Goal: Contribute content: Contribute content

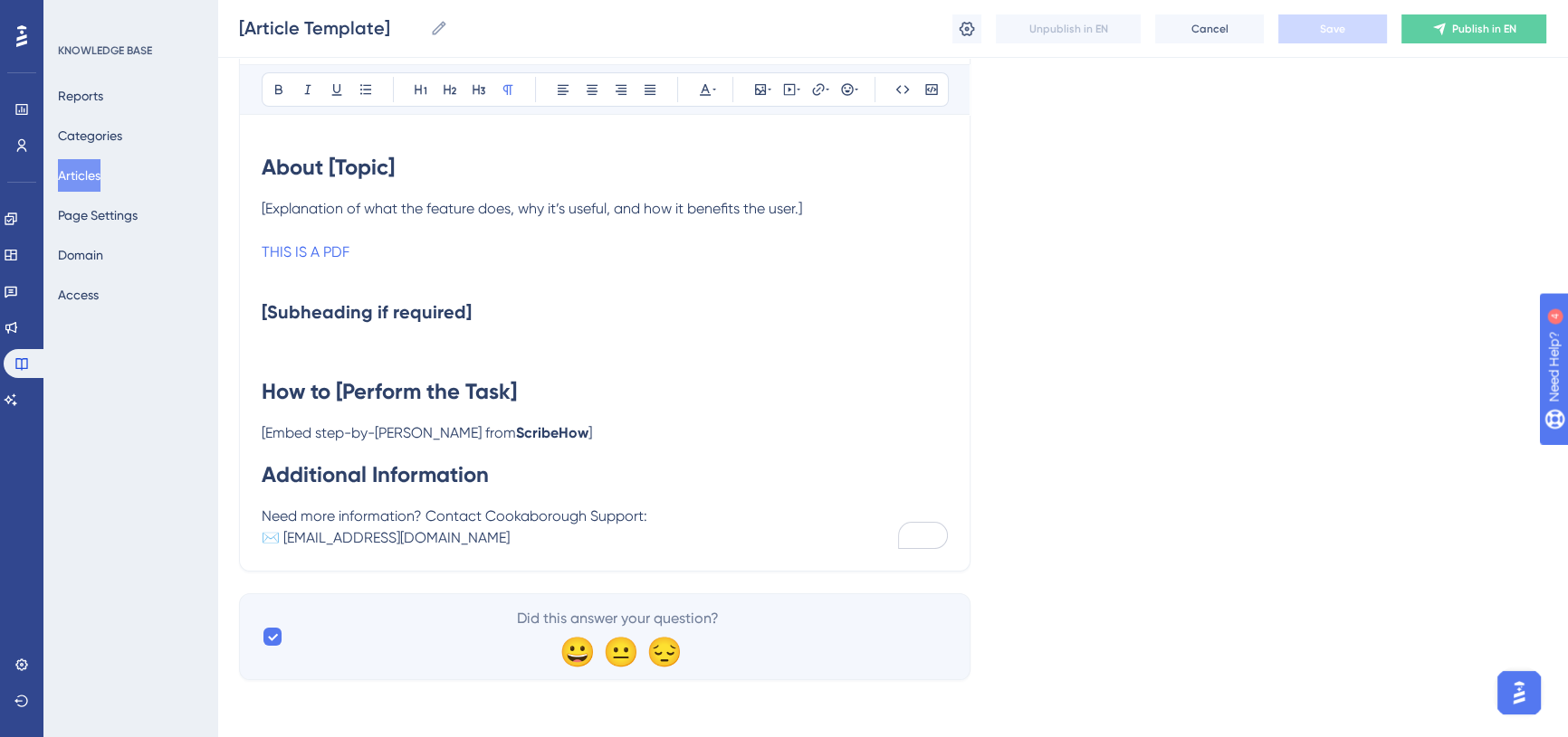
scroll to position [248, 0]
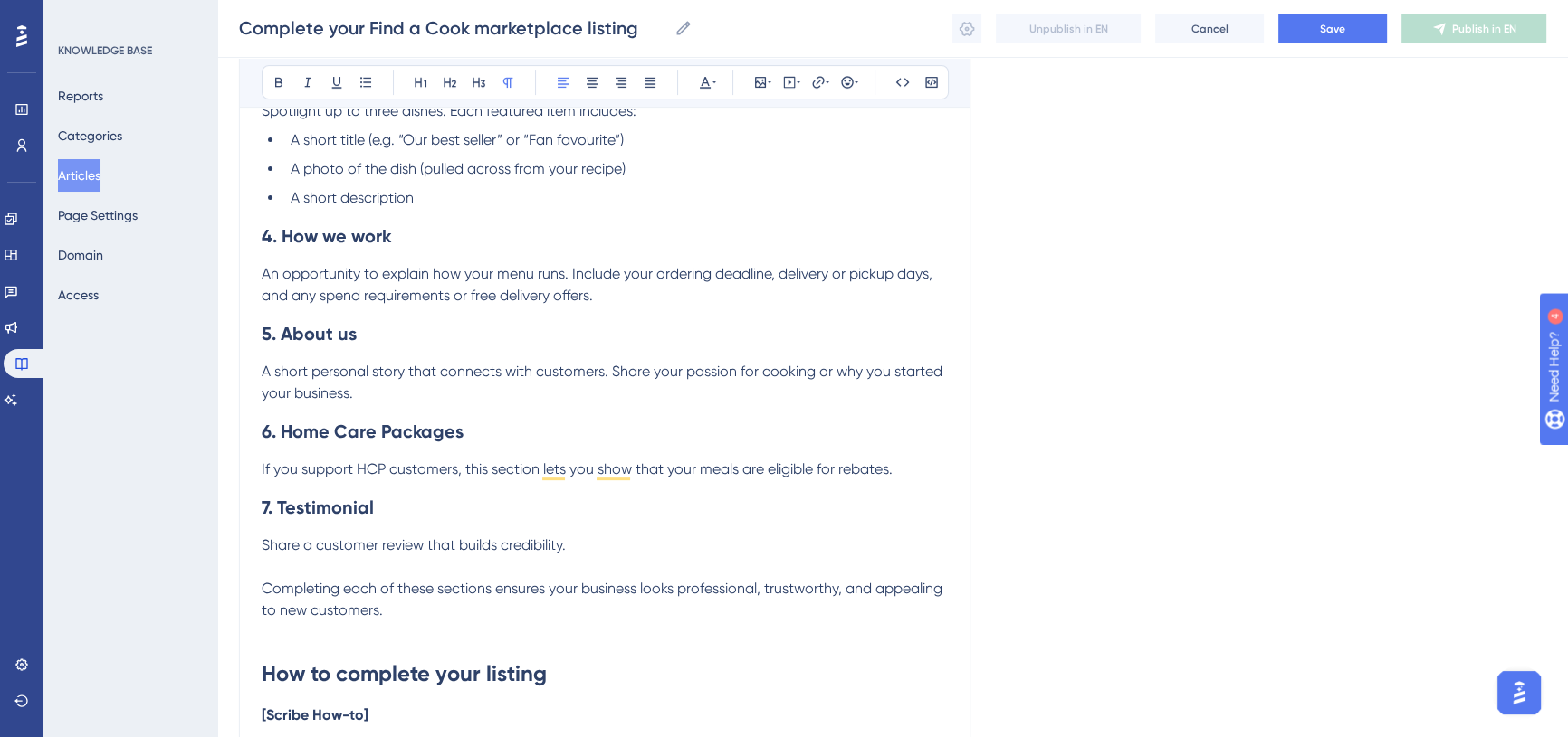
scroll to position [905, 0]
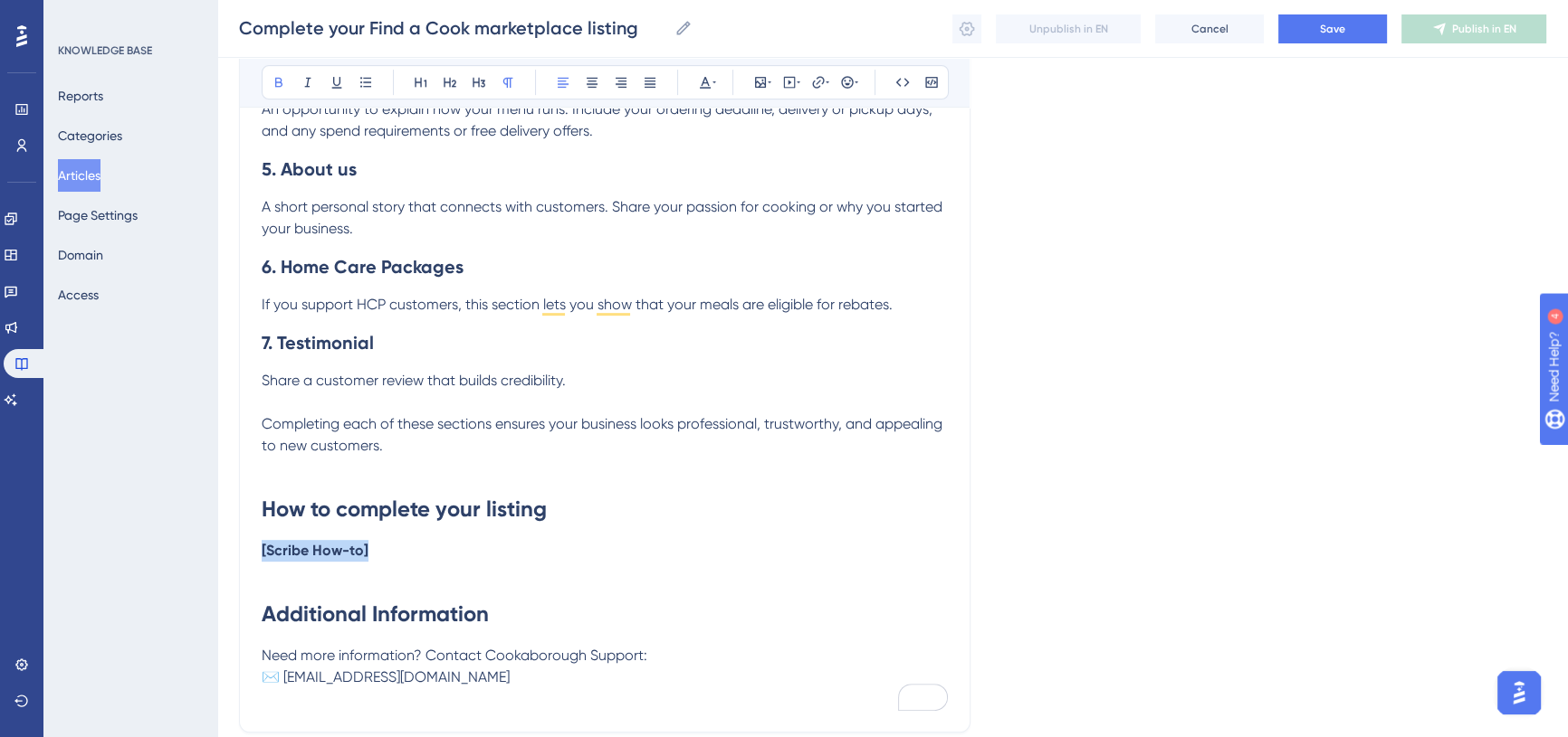
drag, startPoint x: 333, startPoint y: 548, endPoint x: 253, endPoint y: 552, distance: 80.1
click at [253, 552] on div "Complete your Find a Cook marketplace listing How to complete your Find a Cook …" at bounding box center [604, 15] width 732 height 1435
click at [792, 79] on icon at bounding box center [789, 81] width 14 height 14
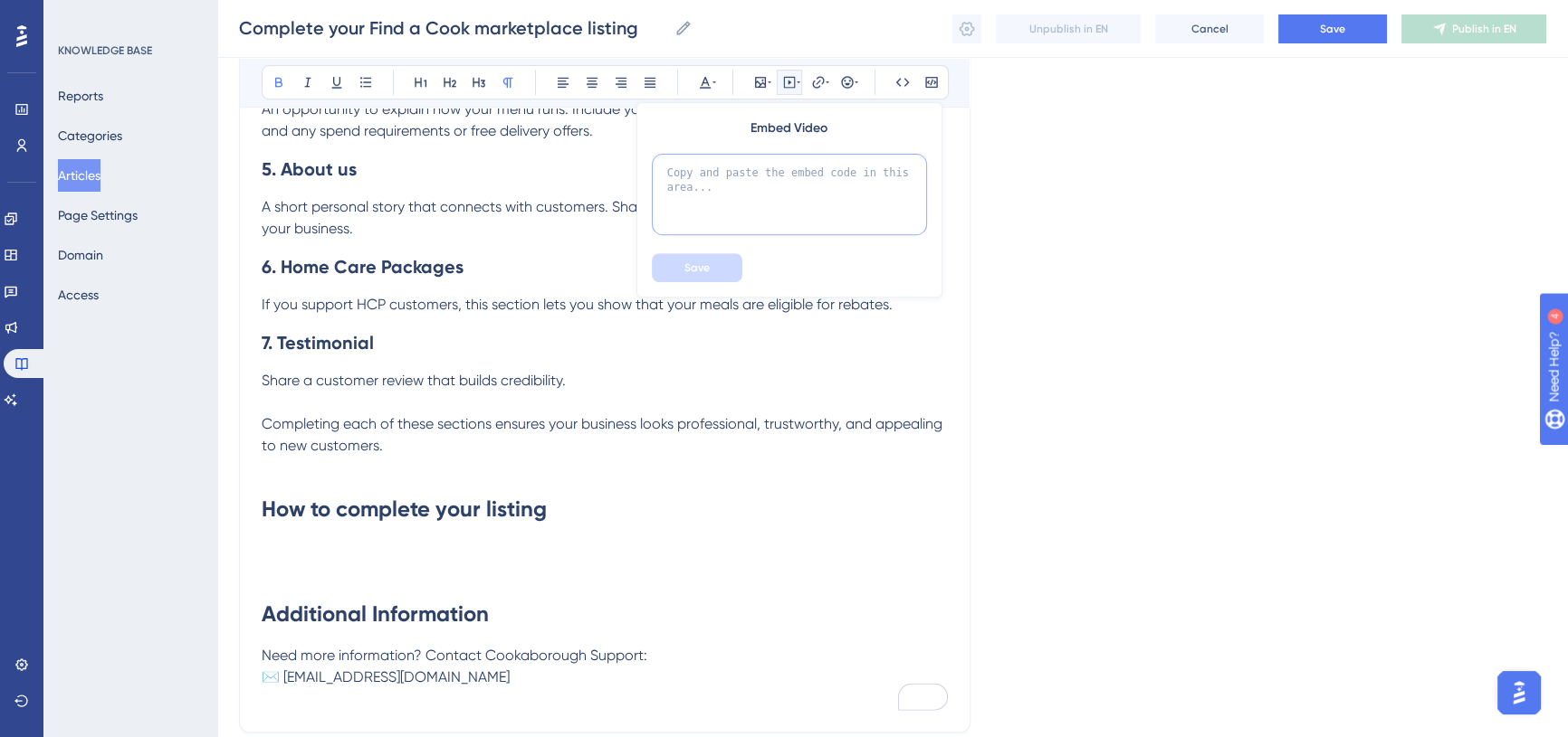
click at [761, 165] on textarea at bounding box center [789, 194] width 275 height 81
paste textarea "<iframe src="[URL][DOMAIN_NAME]" width="100%" height="800" allow="fullscreen" s…"
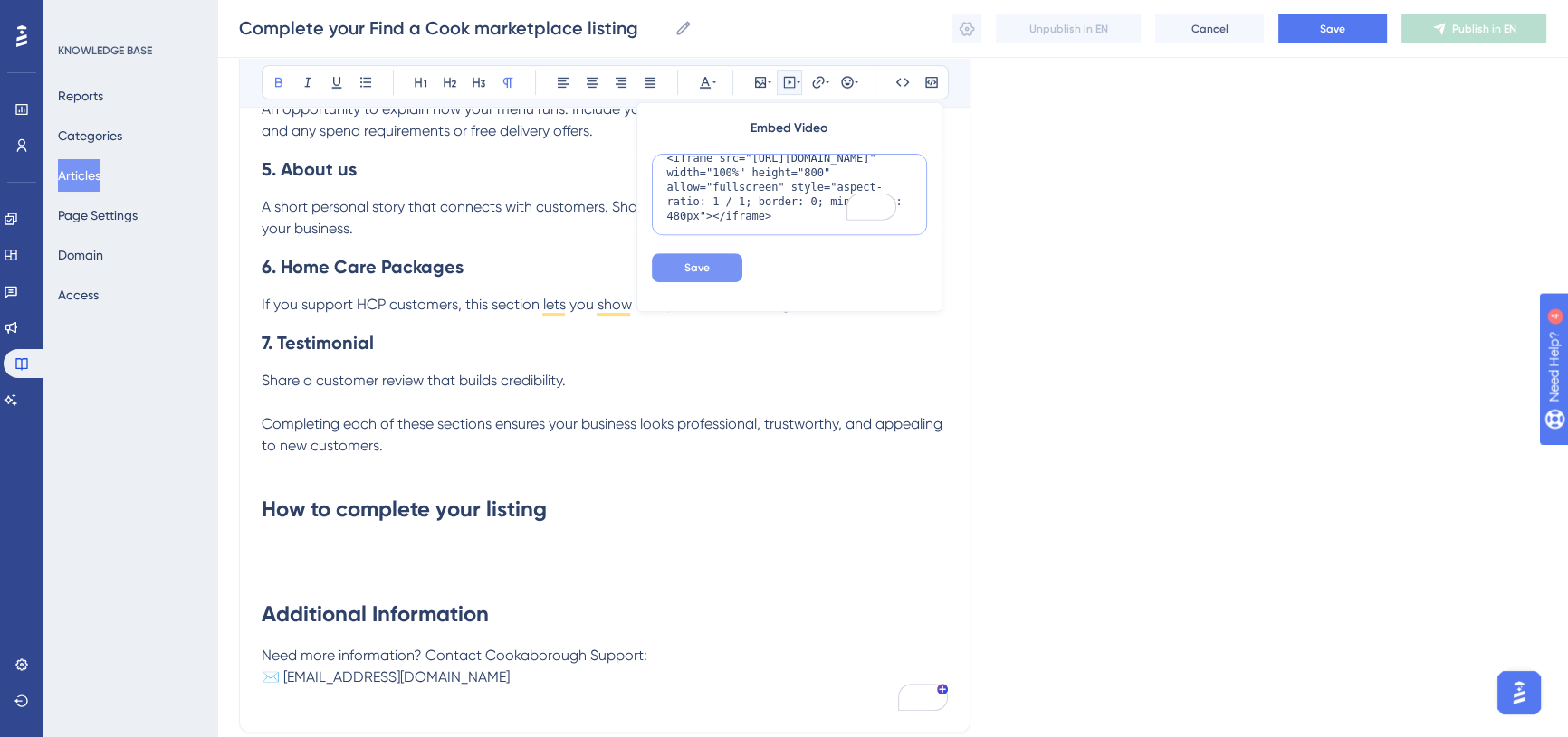
type textarea "<iframe src="[URL][DOMAIN_NAME]" width="100%" height="800" allow="fullscreen" s…"
click at [703, 270] on span "Save" at bounding box center [697, 267] width 25 height 14
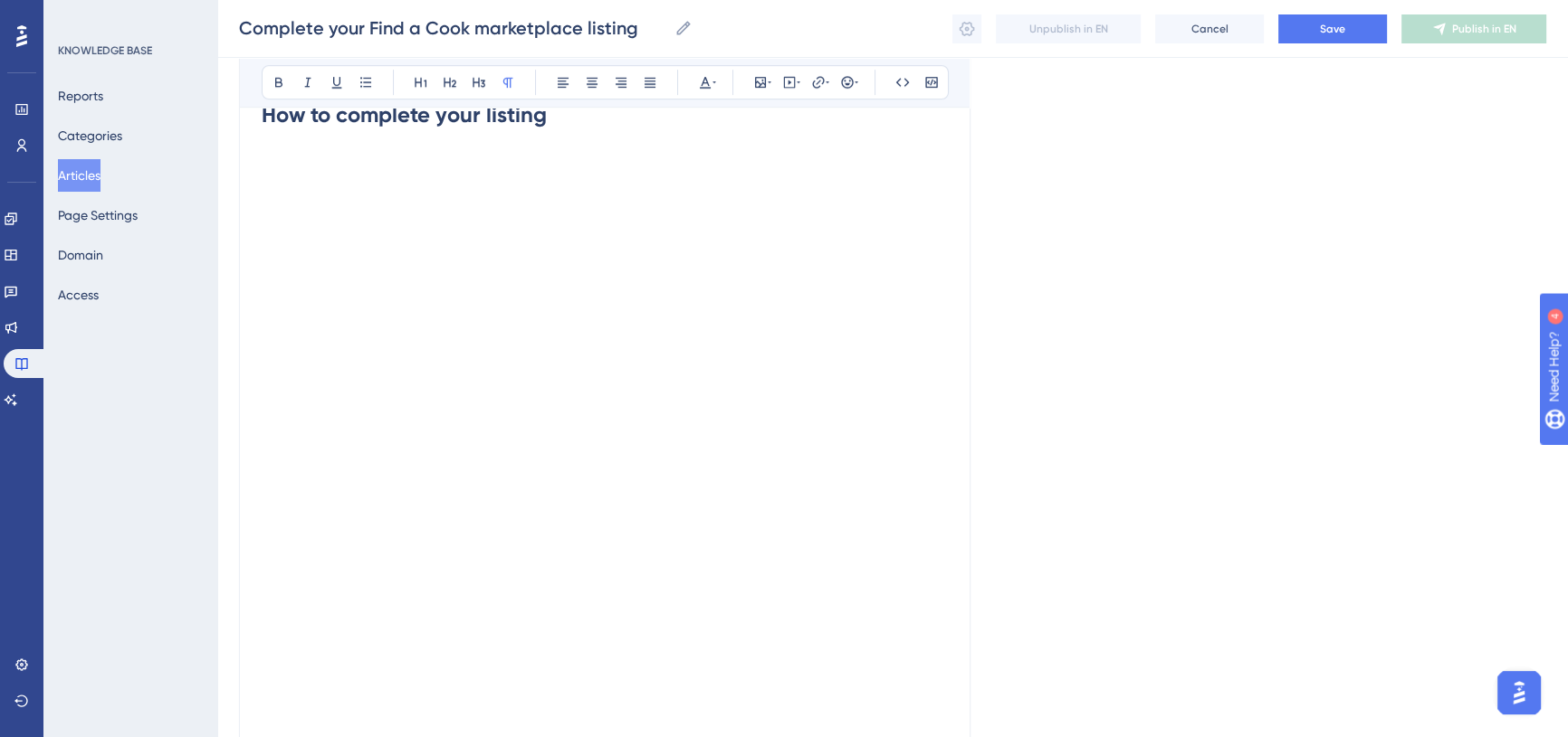
scroll to position [1463, 0]
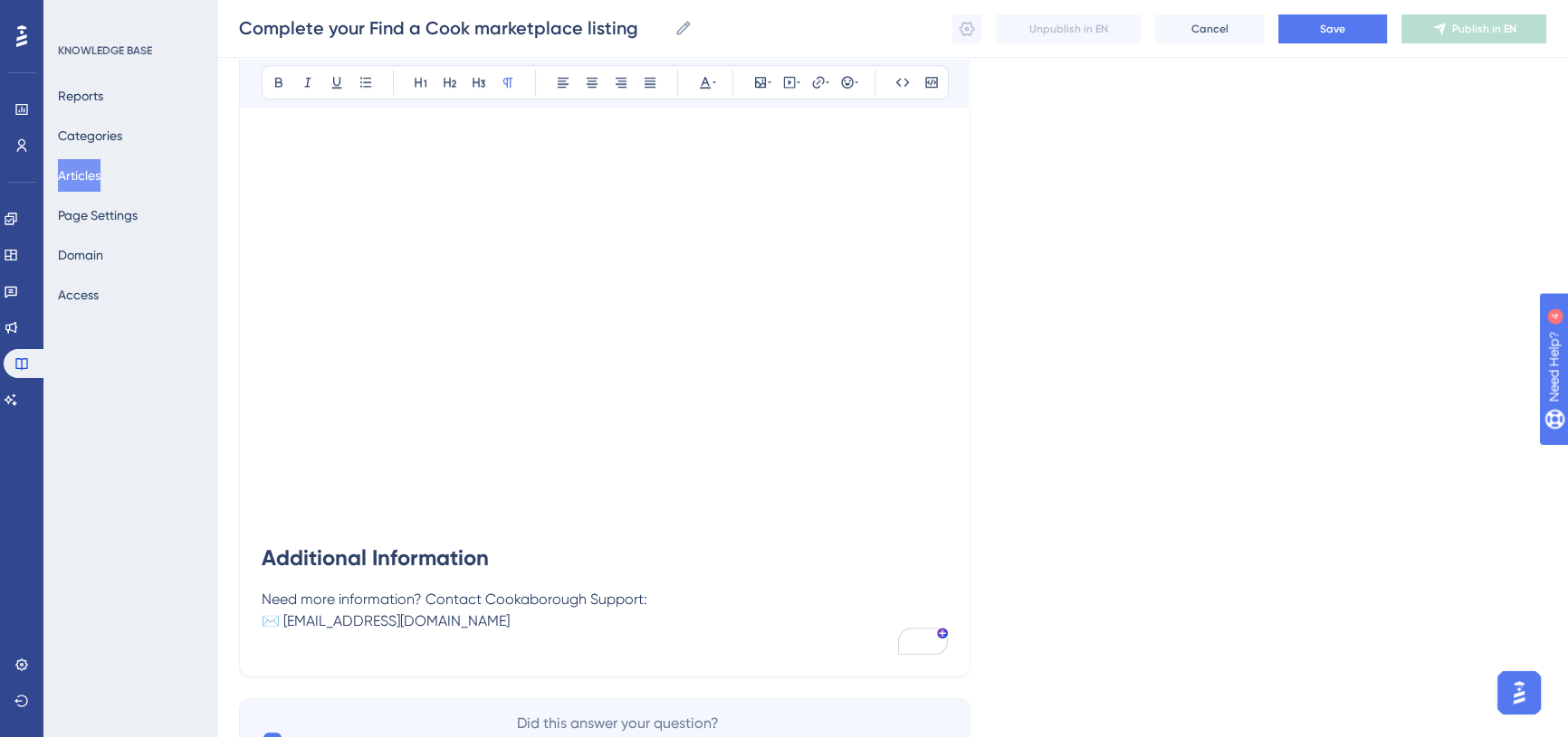
click at [326, 501] on p "To enrich screen reader interactions, please activate Accessibility in Grammarl…" at bounding box center [604, 495] width 686 height 22
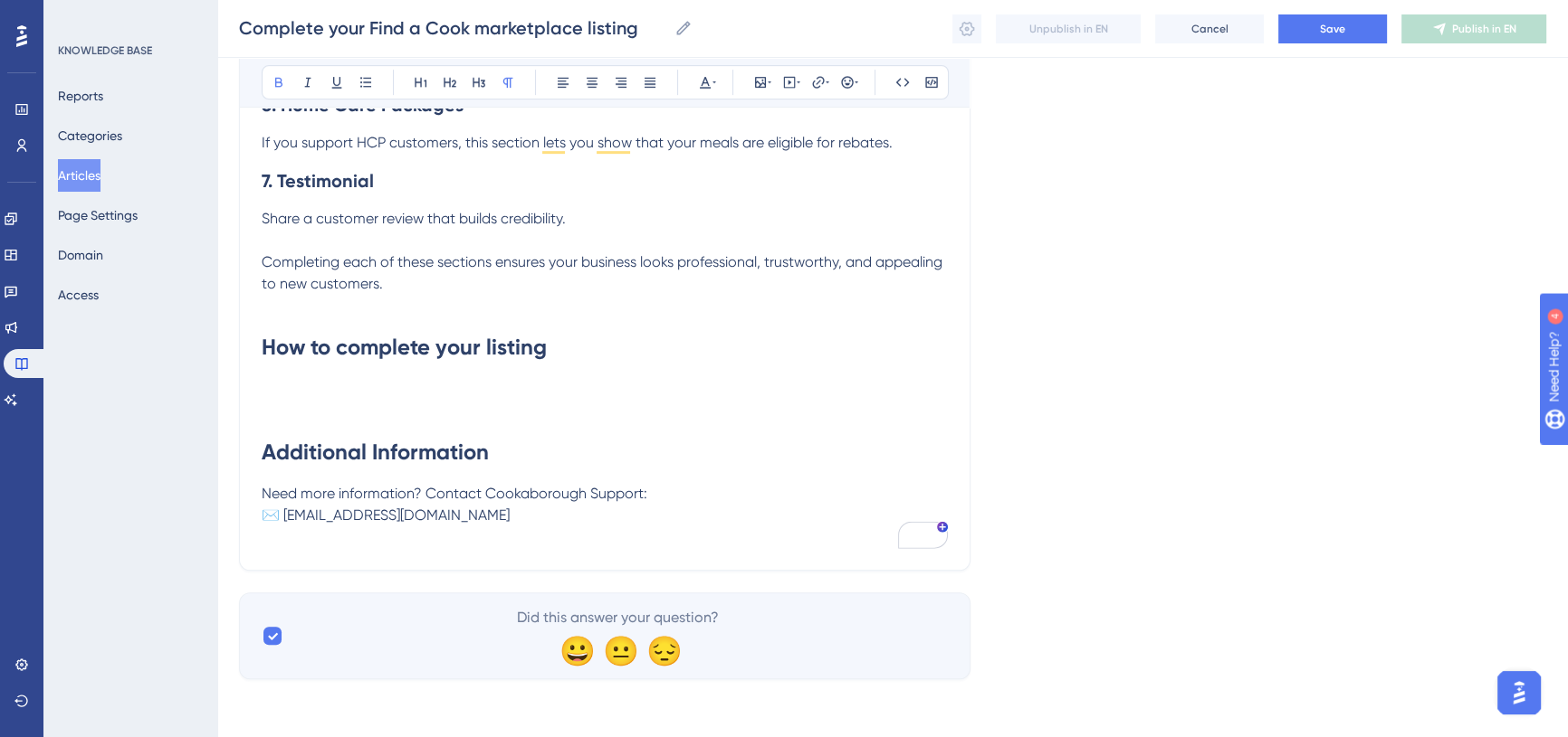
scroll to position [1068, 0]
click at [785, 86] on icon at bounding box center [789, 81] width 14 height 14
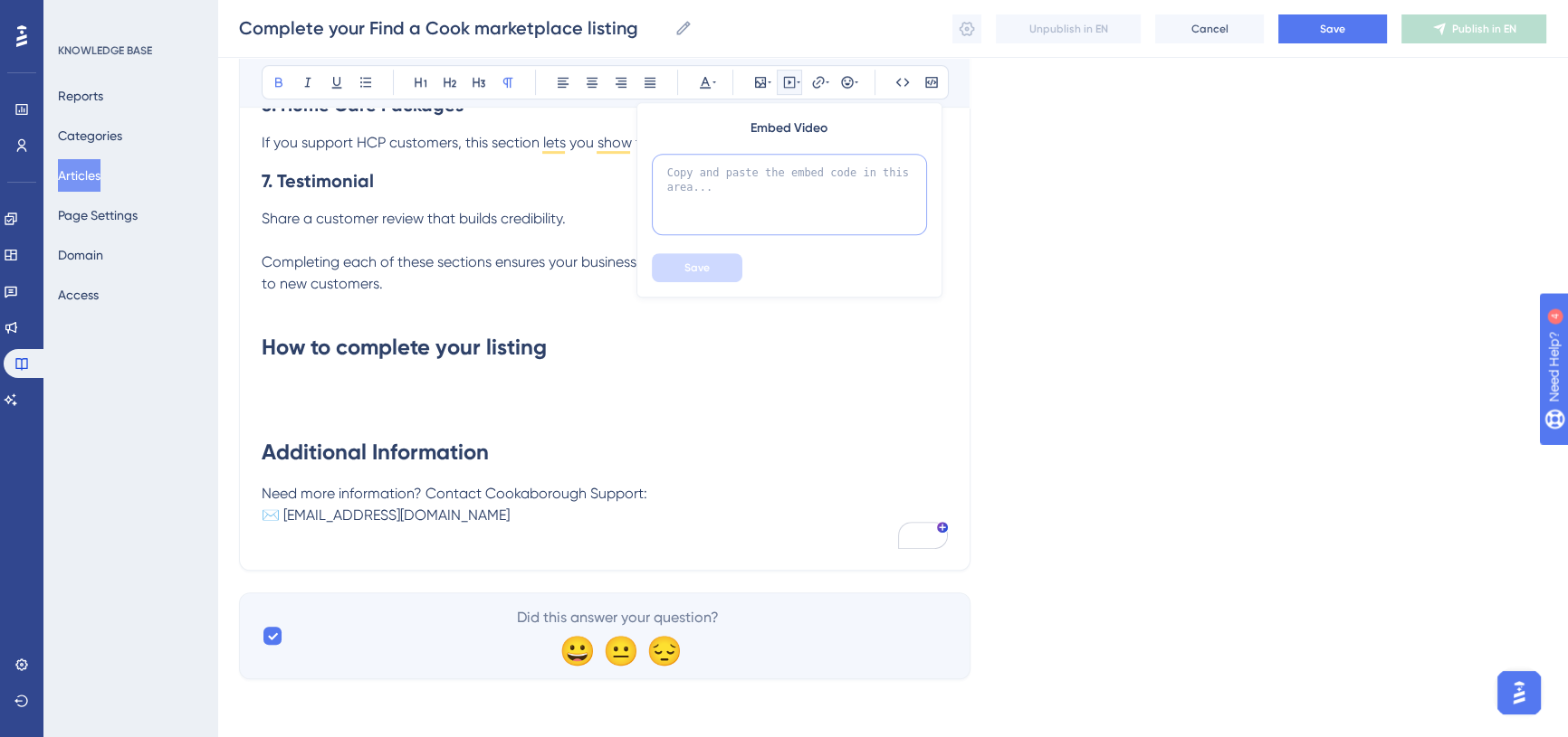
click at [754, 176] on textarea at bounding box center [789, 194] width 275 height 81
paste textarea "<iframe src="[URL][DOMAIN_NAME]" width="100%" height="800" allow="fullscreen" s…"
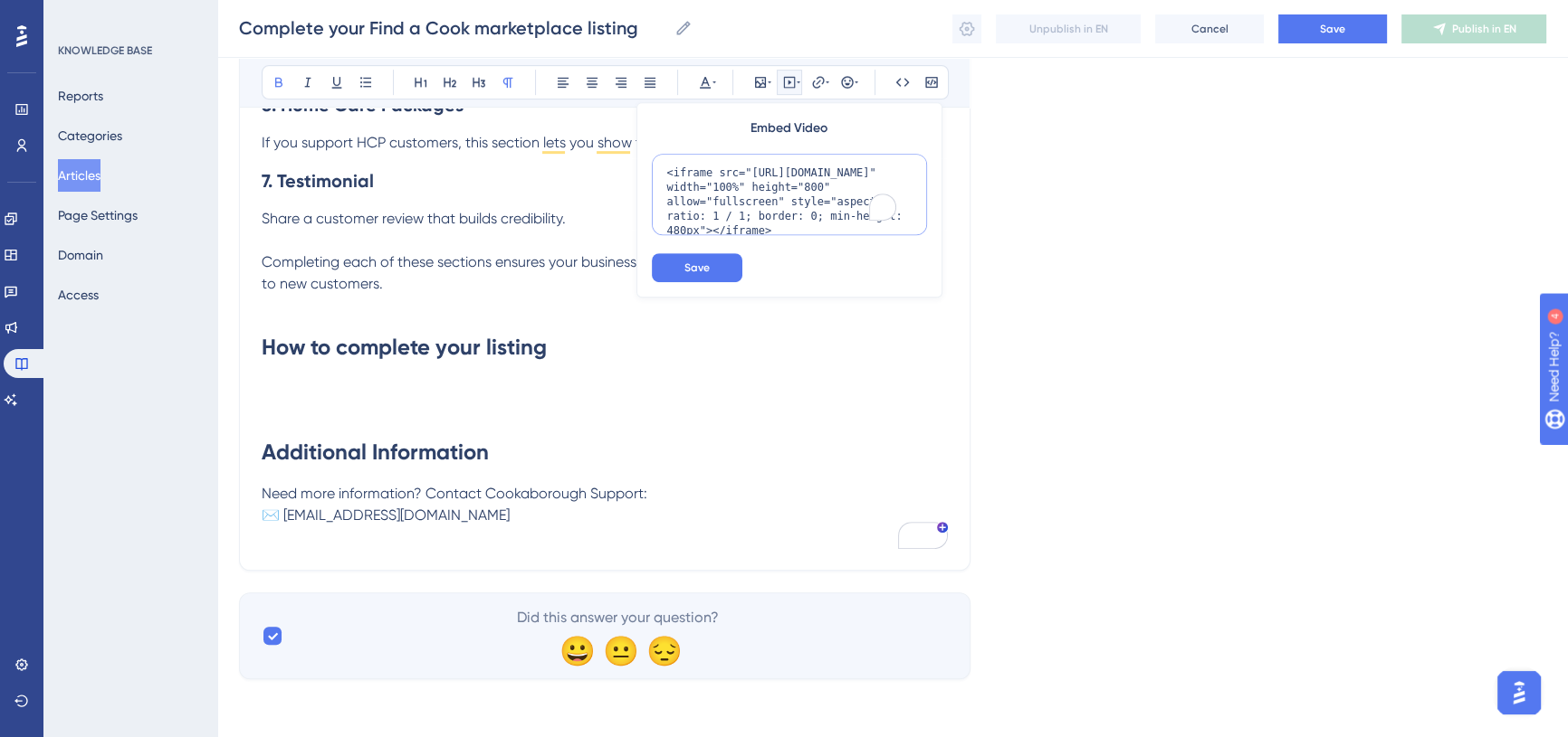
scroll to position [45, 0]
type textarea "<iframe src="[URL][DOMAIN_NAME]" width="100%" height="800" allow="fullscreen" s…"
click at [715, 264] on button "Save" at bounding box center [697, 267] width 90 height 29
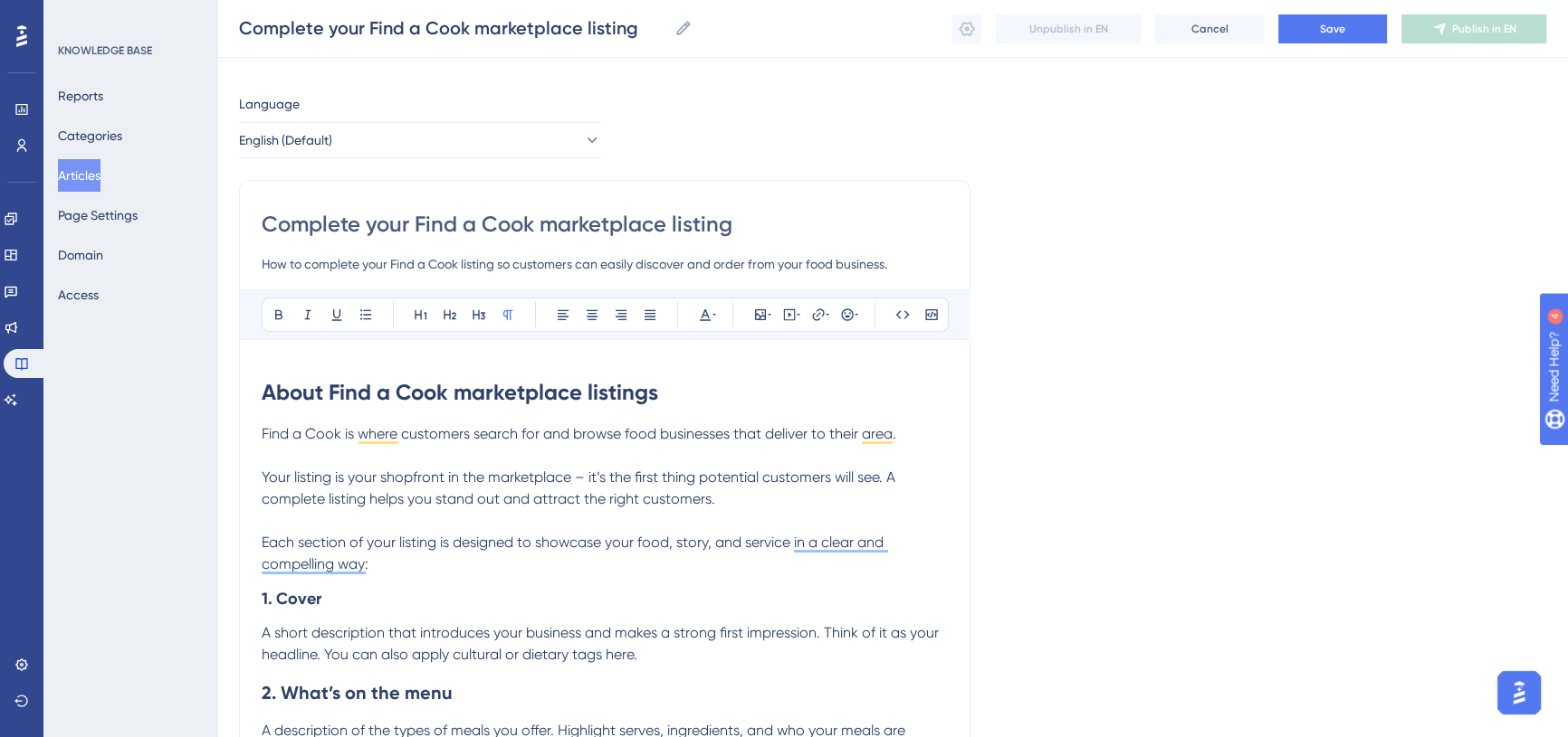
scroll to position [0, 0]
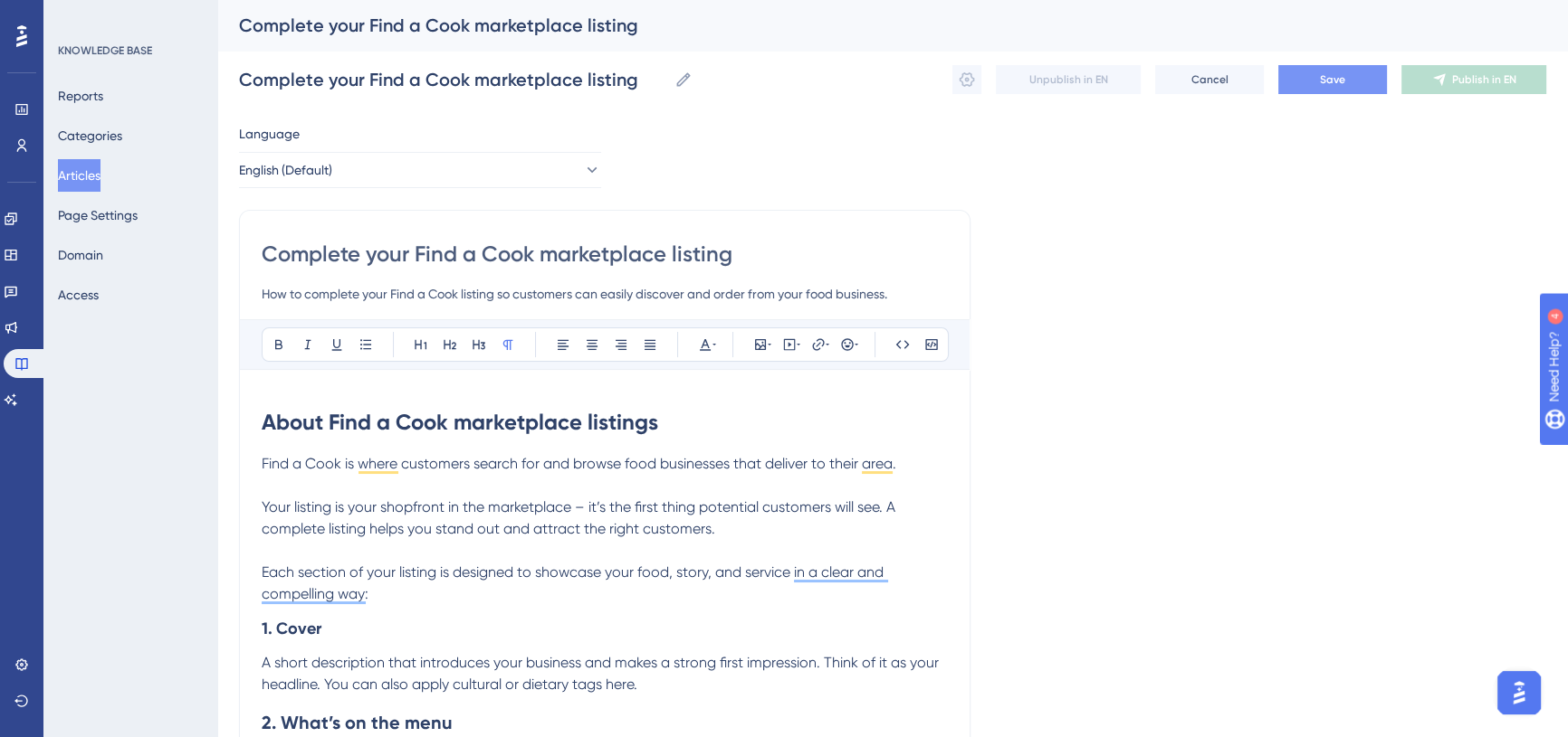
click at [1337, 79] on span "Save" at bounding box center [1332, 80] width 25 height 14
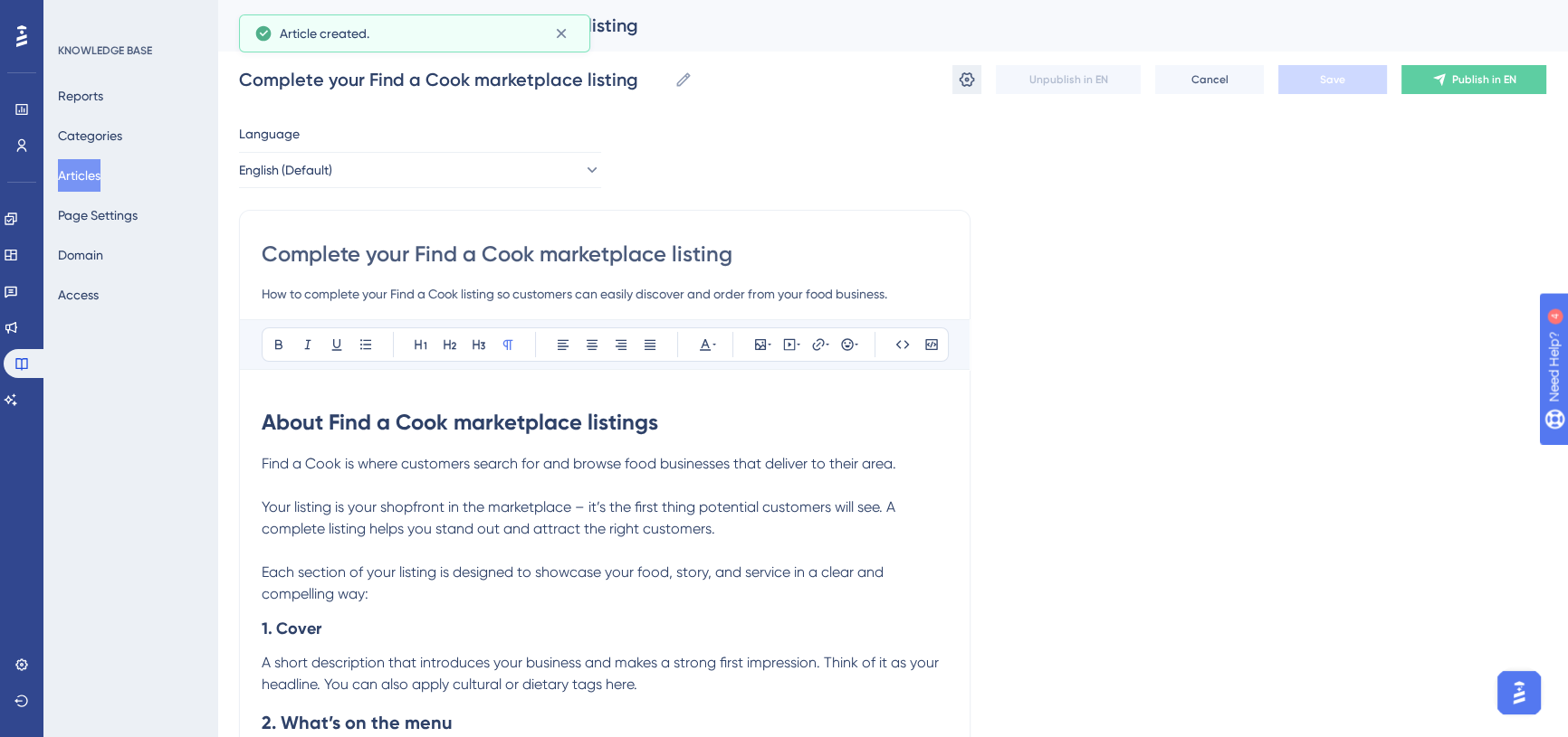
click at [968, 77] on icon at bounding box center [967, 80] width 18 height 18
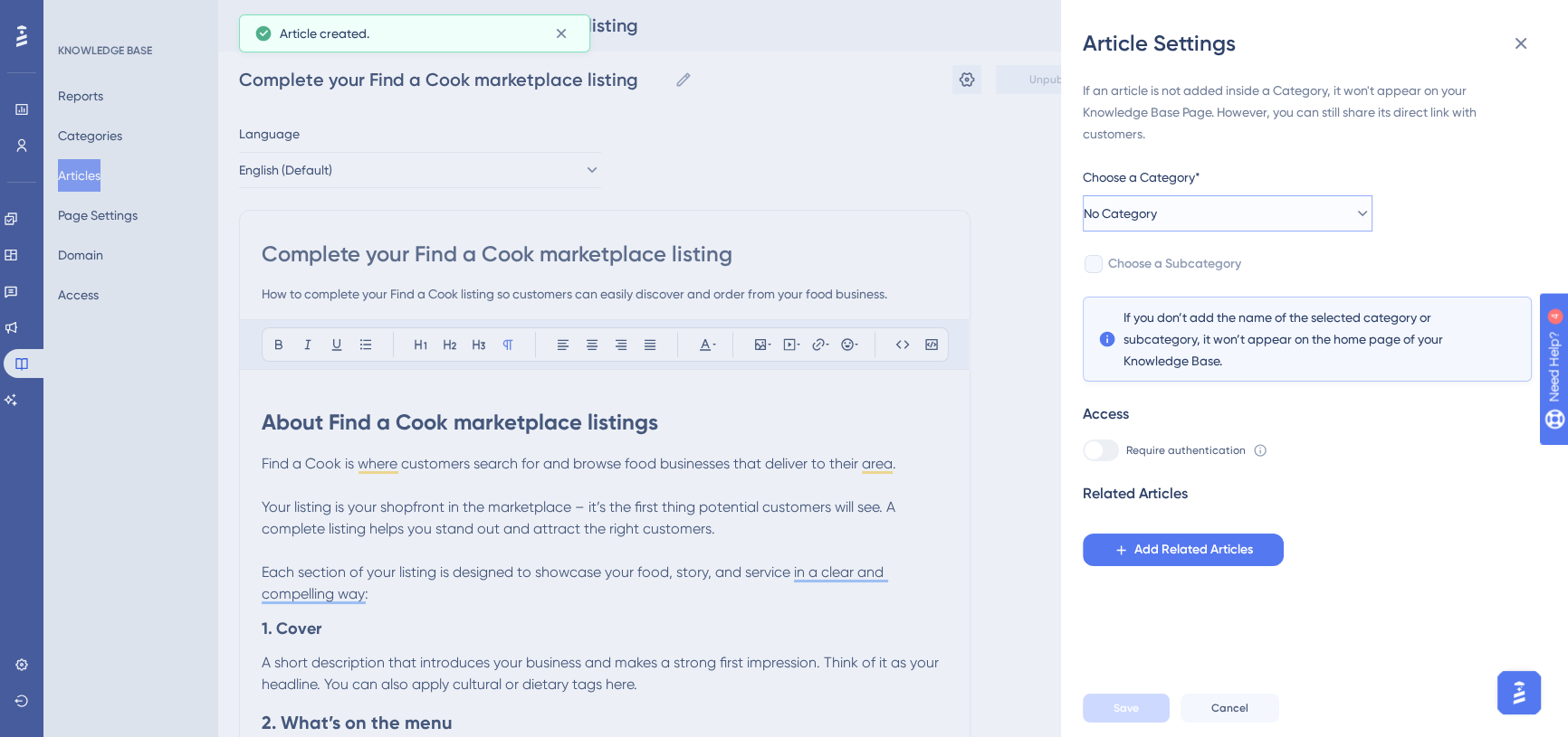
click at [1222, 213] on button "No Category" at bounding box center [1228, 214] width 290 height 36
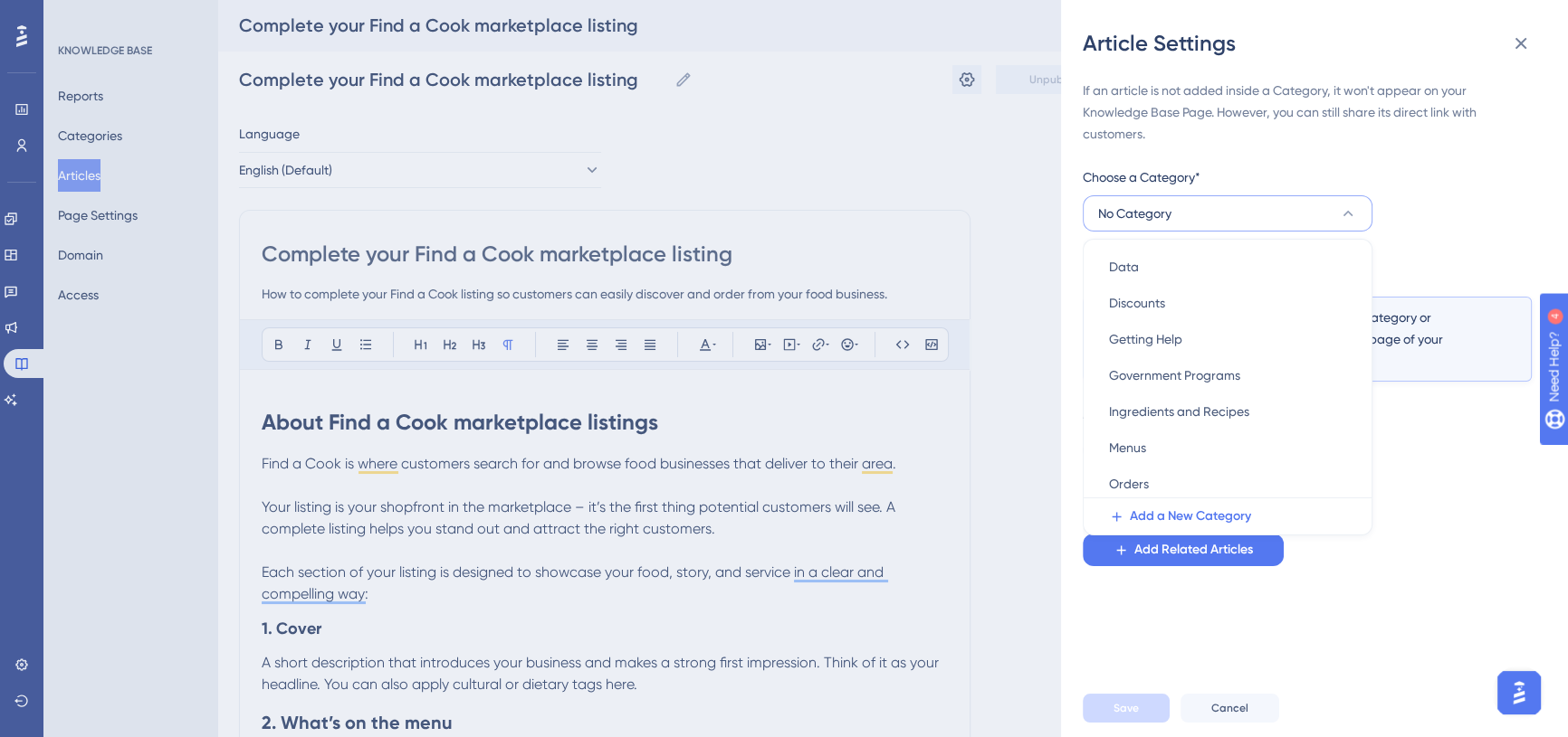
scroll to position [186, 0]
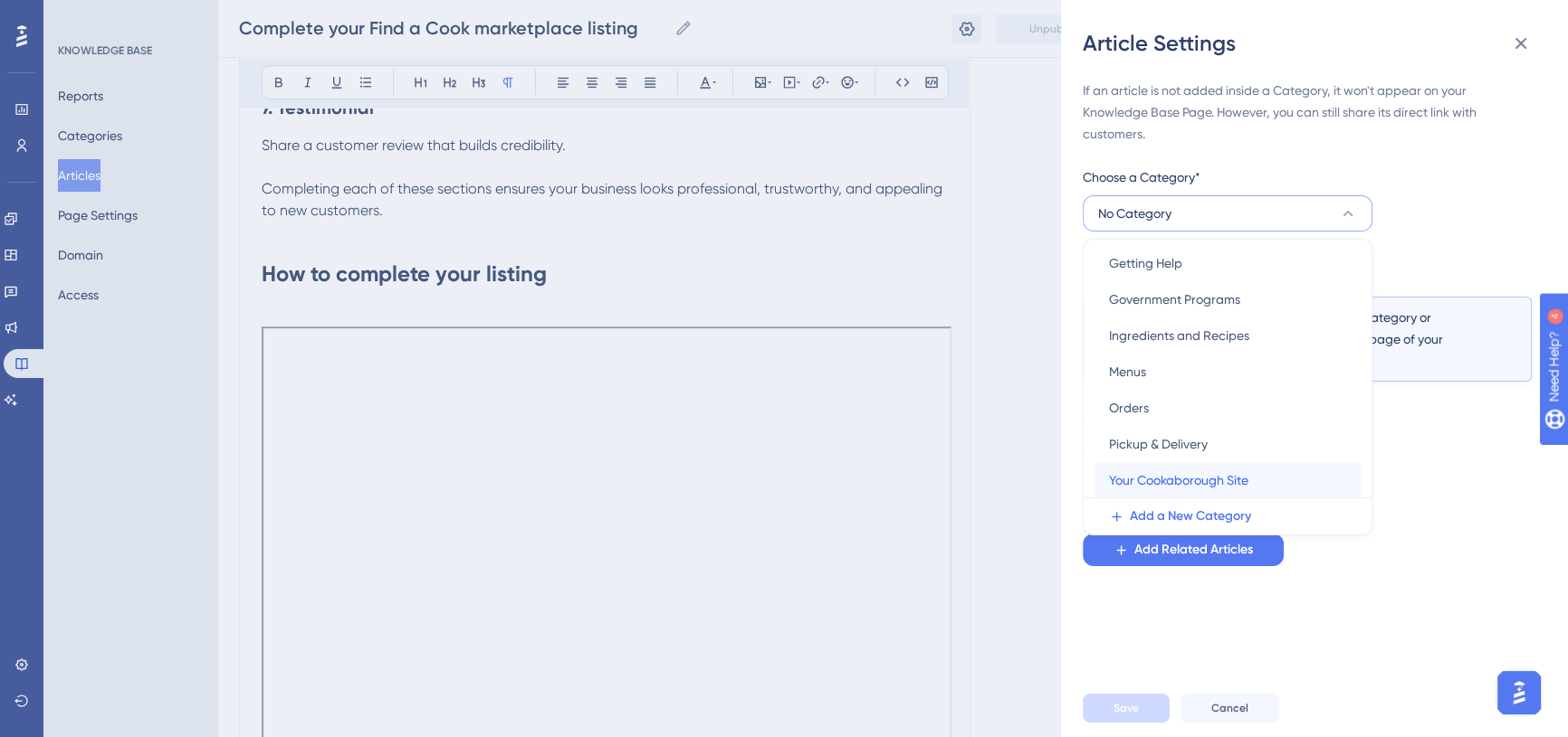
click at [1229, 471] on span "Your Cookaborough Site" at bounding box center [1178, 480] width 139 height 22
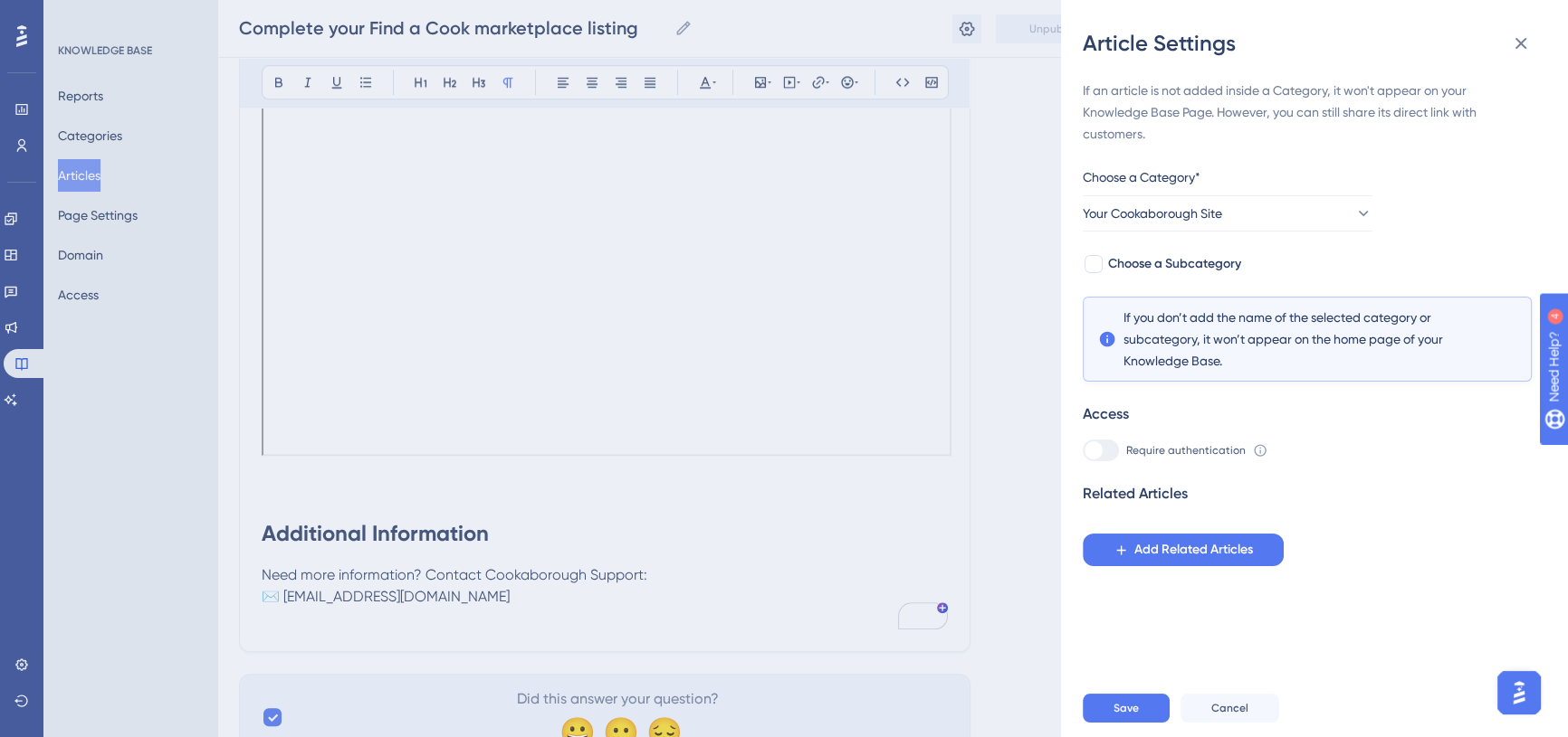
scroll to position [1818, 0]
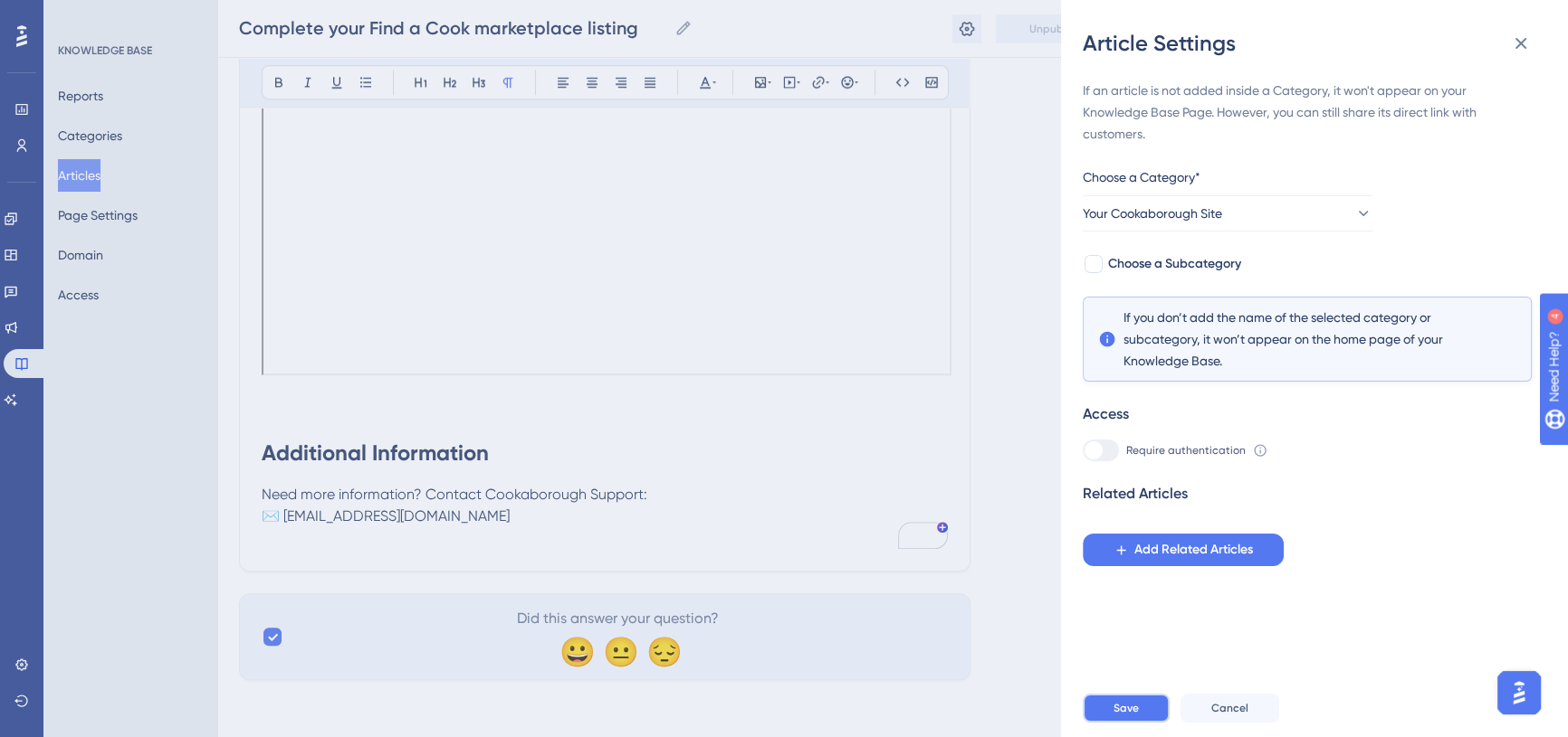
click at [1140, 715] on button "Save" at bounding box center [1126, 708] width 87 height 29
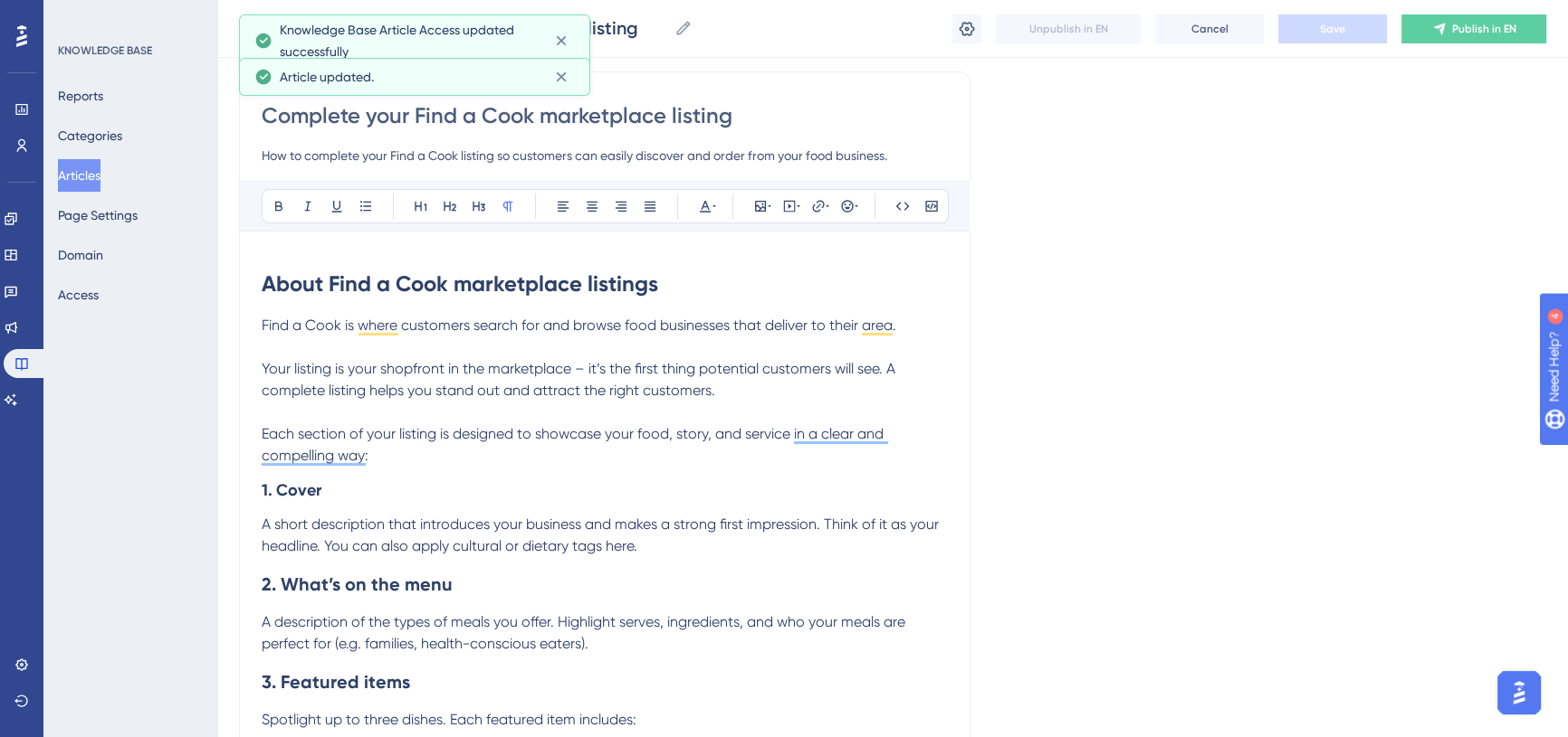
scroll to position [0, 0]
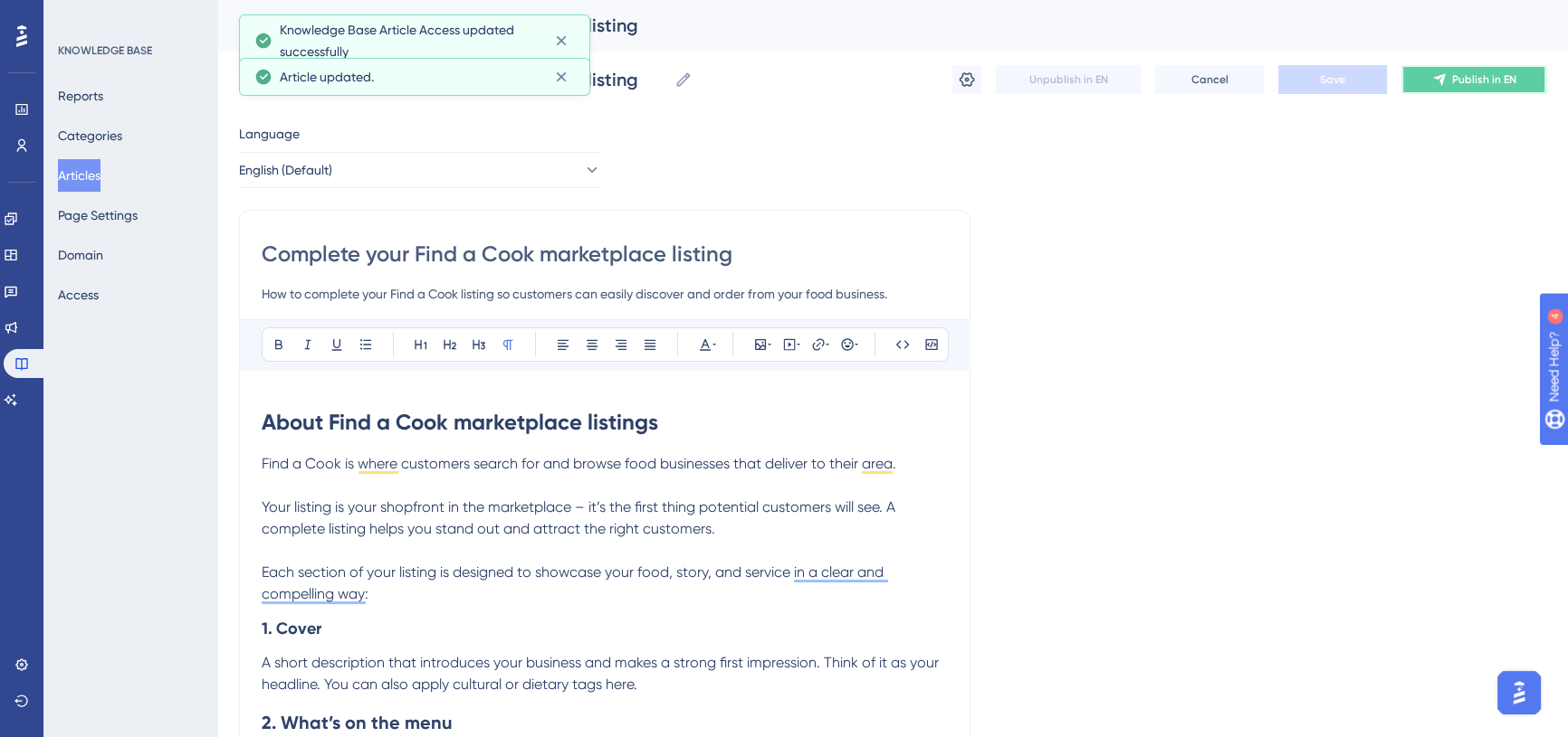
click at [1430, 81] on button "Publish in EN" at bounding box center [1473, 80] width 145 height 29
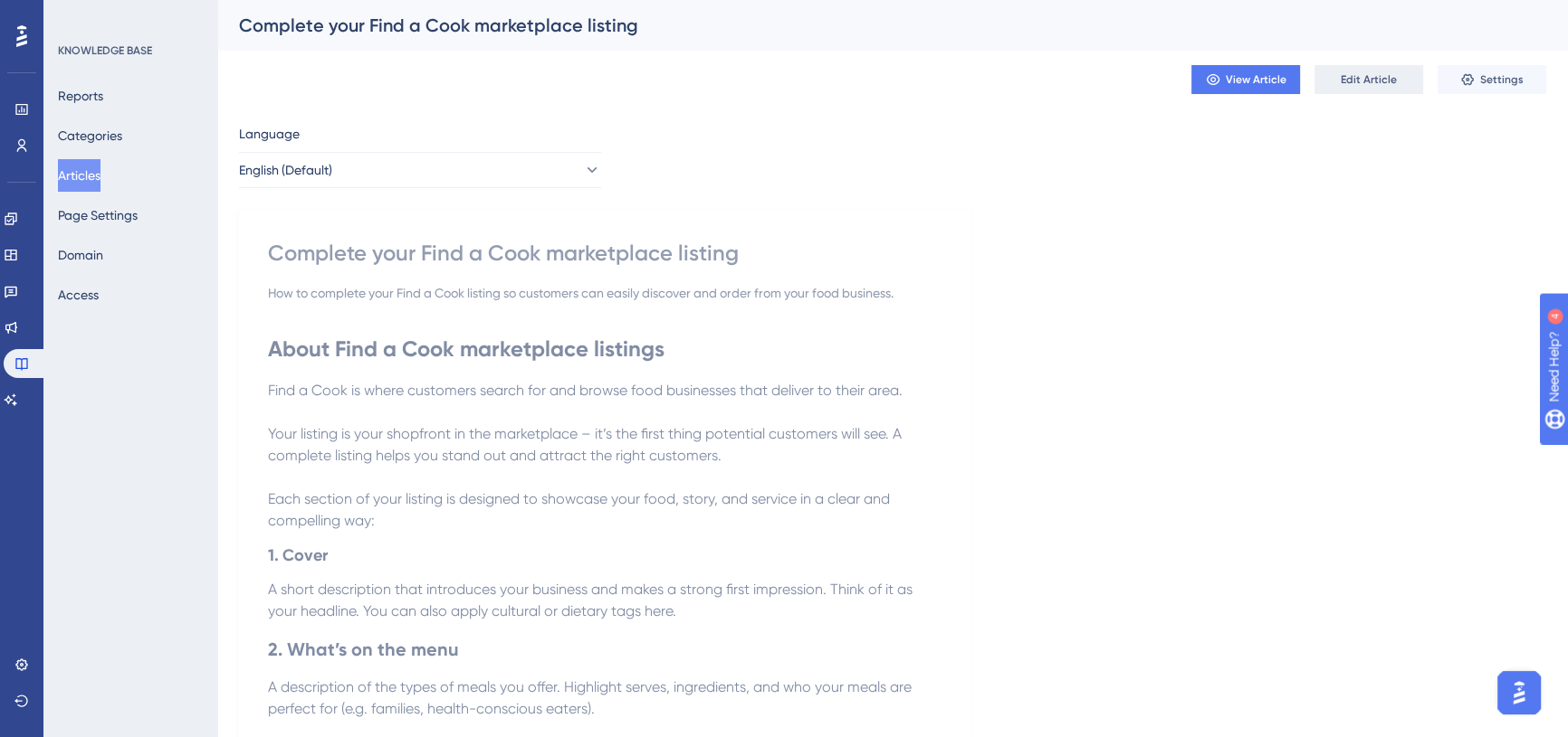
click at [1369, 81] on span "Edit Article" at bounding box center [1369, 80] width 57 height 14
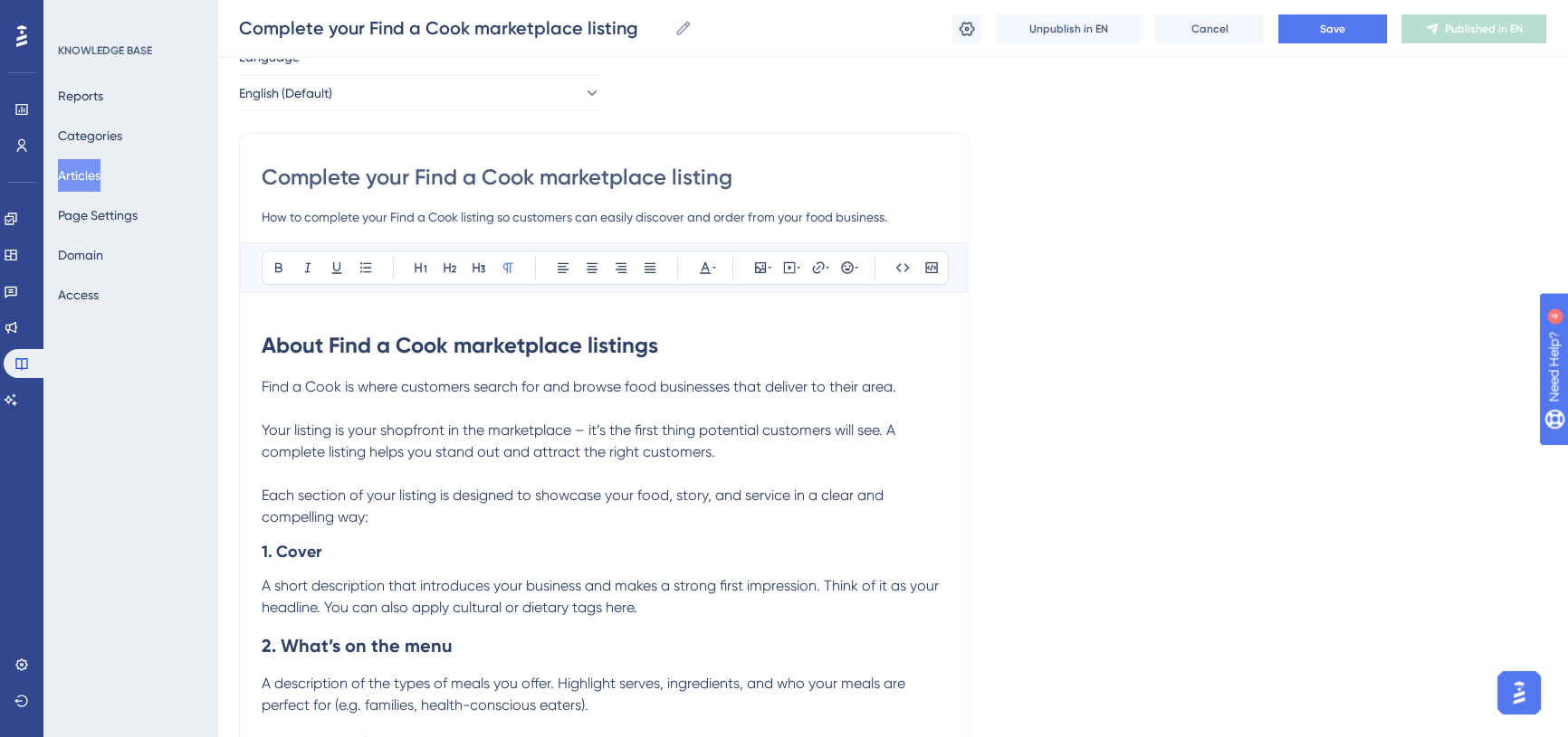
scroll to position [152, 0]
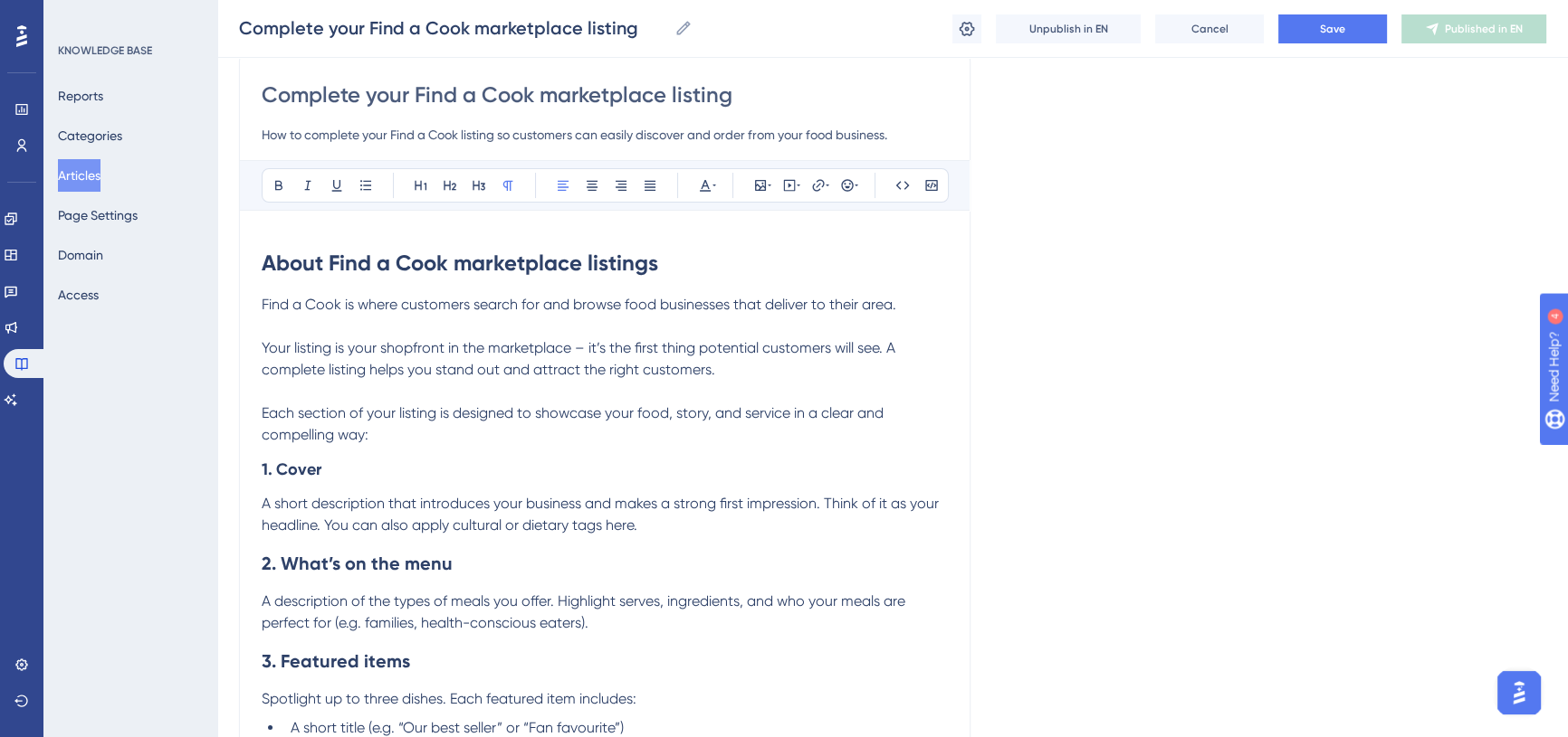
click at [721, 362] on p "Your listing is your shopfront in the marketplace – it’s the first thing potent…" at bounding box center [604, 358] width 686 height 43
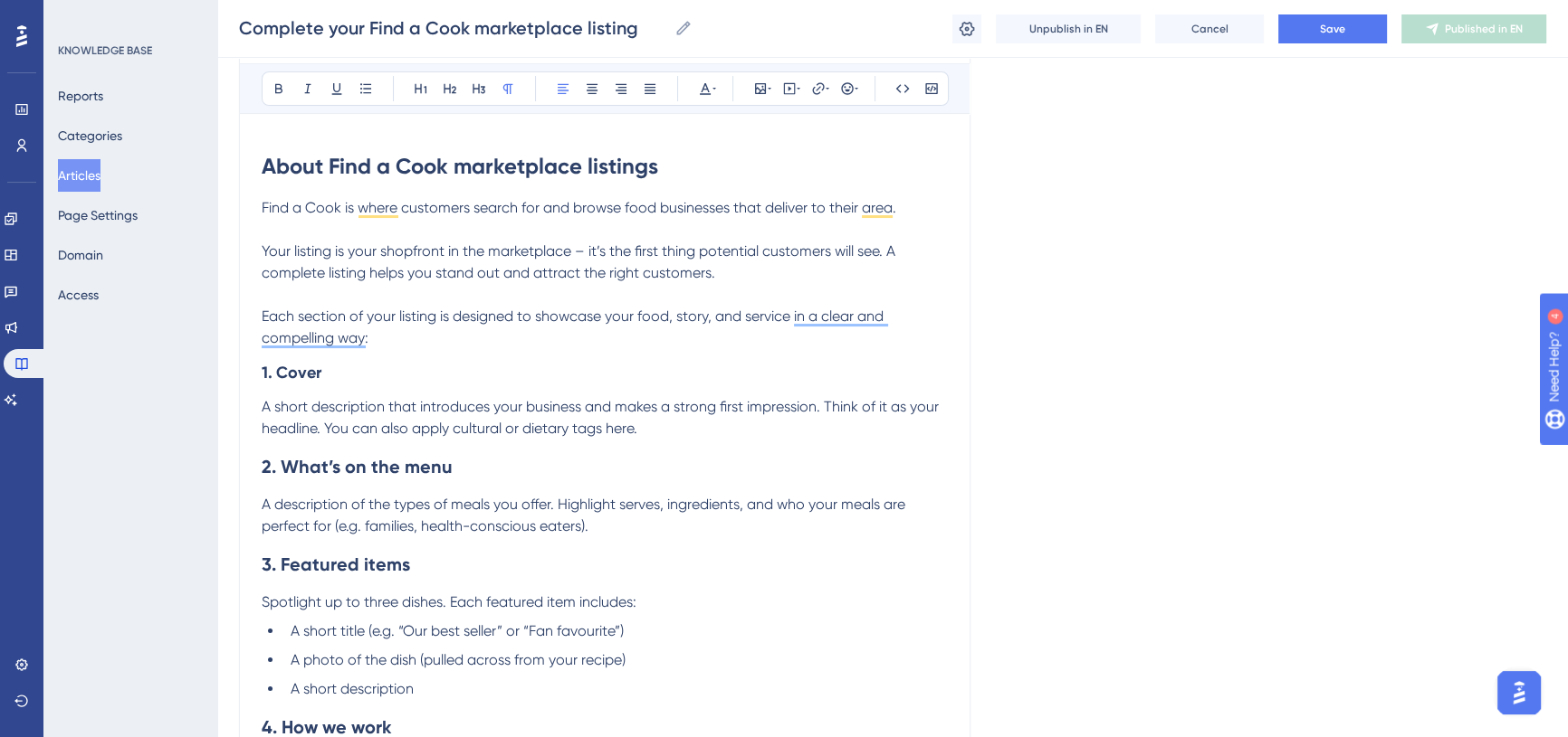
scroll to position [234, 0]
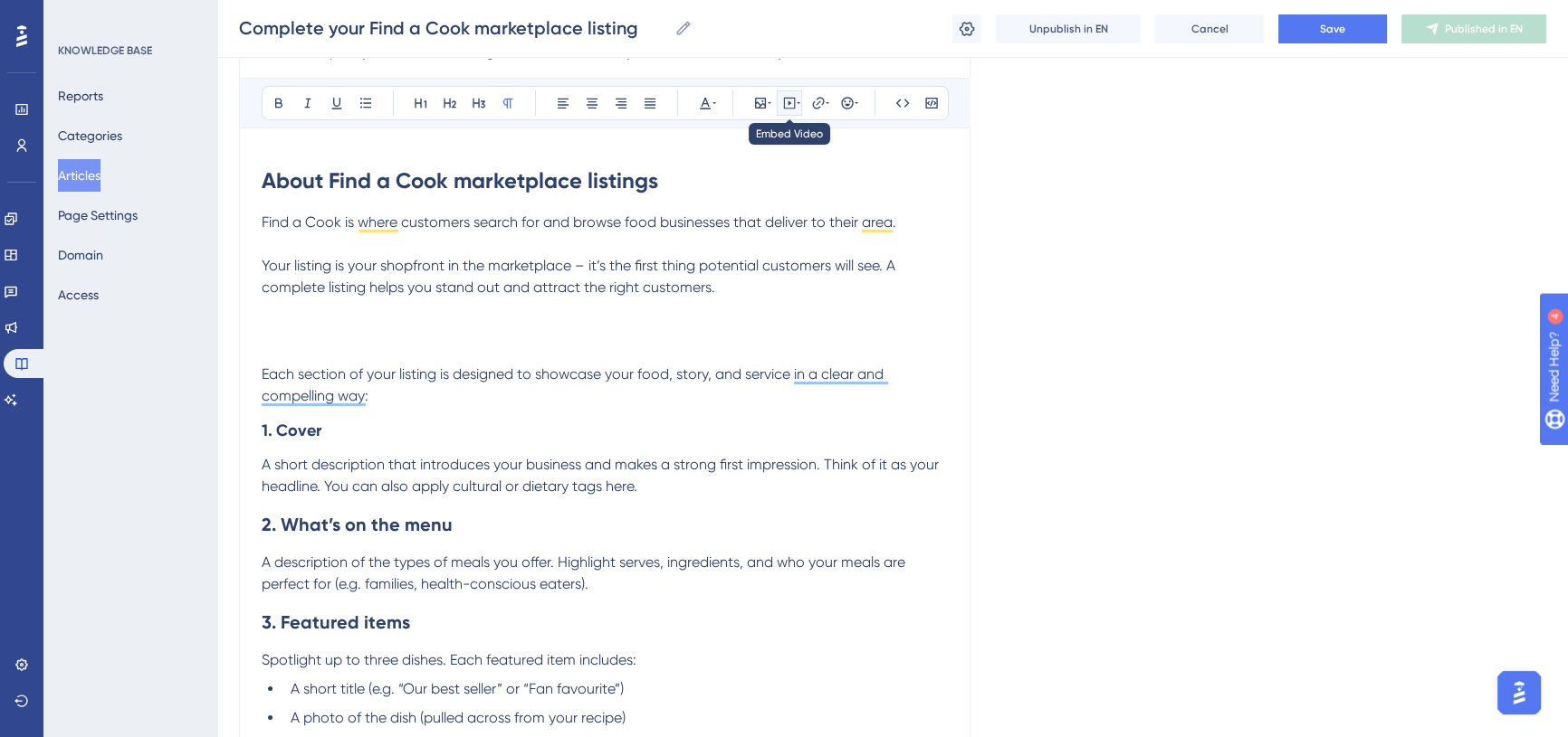
click at [797, 106] on icon at bounding box center [799, 103] width 4 height 14
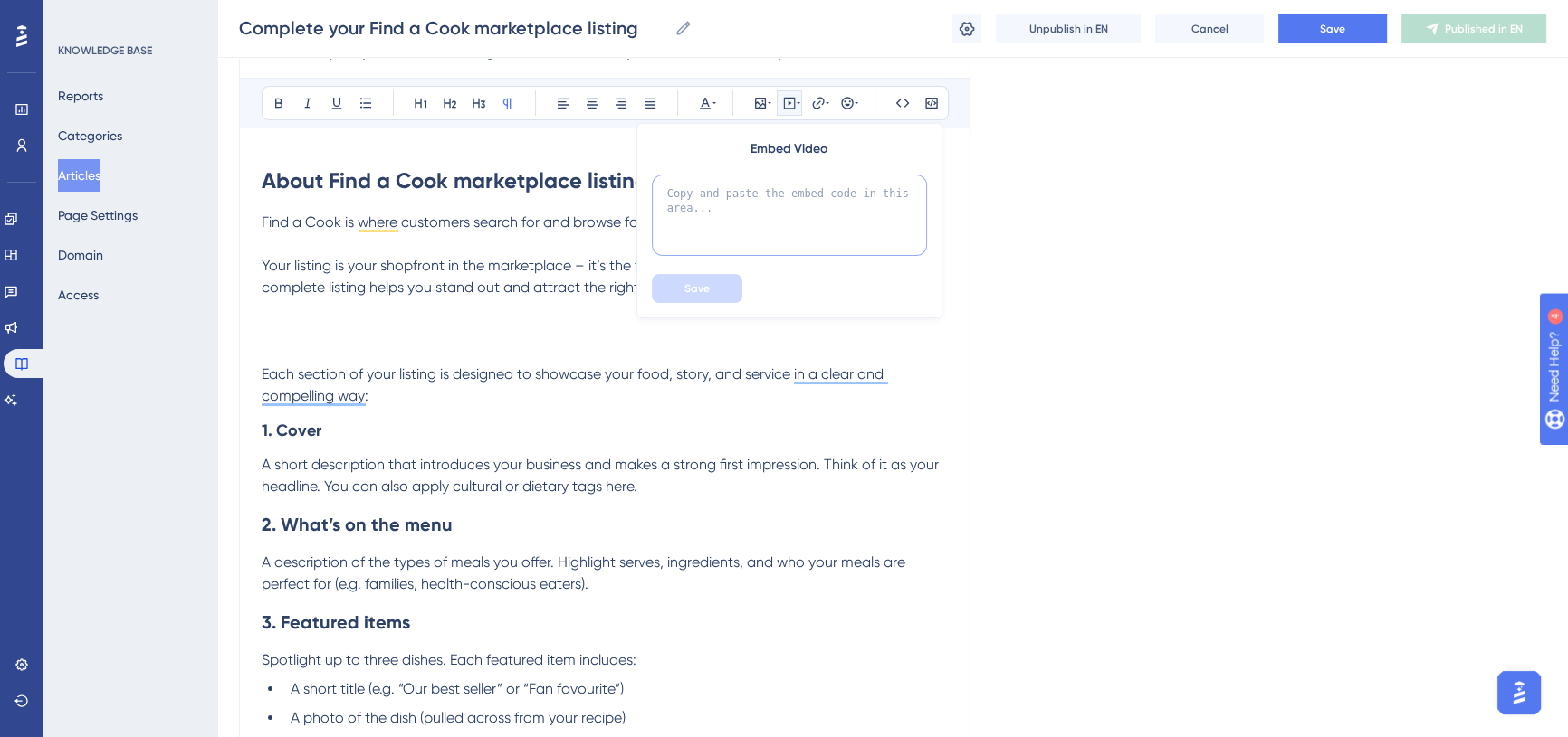
click at [795, 198] on textarea at bounding box center [789, 215] width 275 height 81
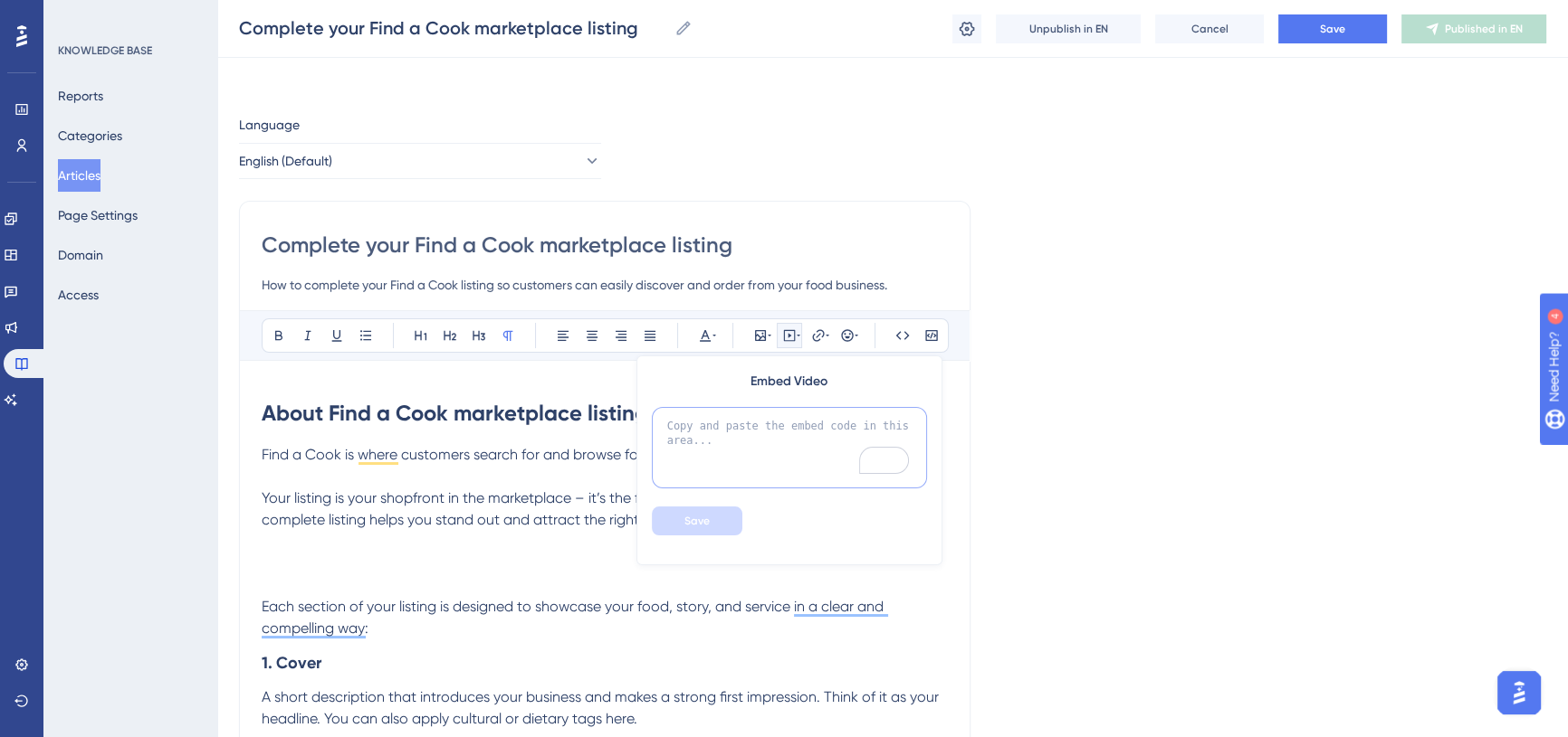
scroll to position [0, 0]
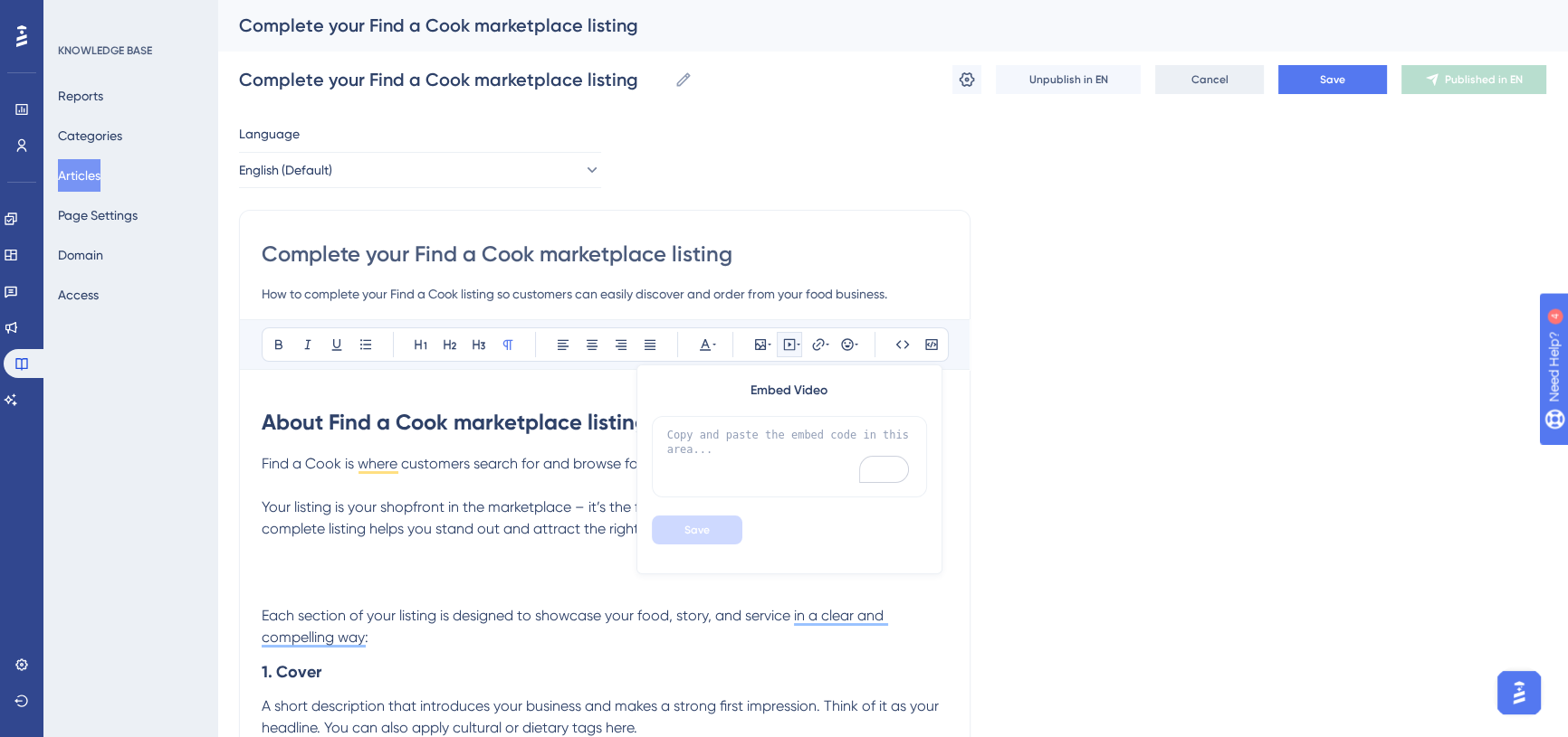
click at [1208, 90] on button "Cancel" at bounding box center [1208, 80] width 108 height 29
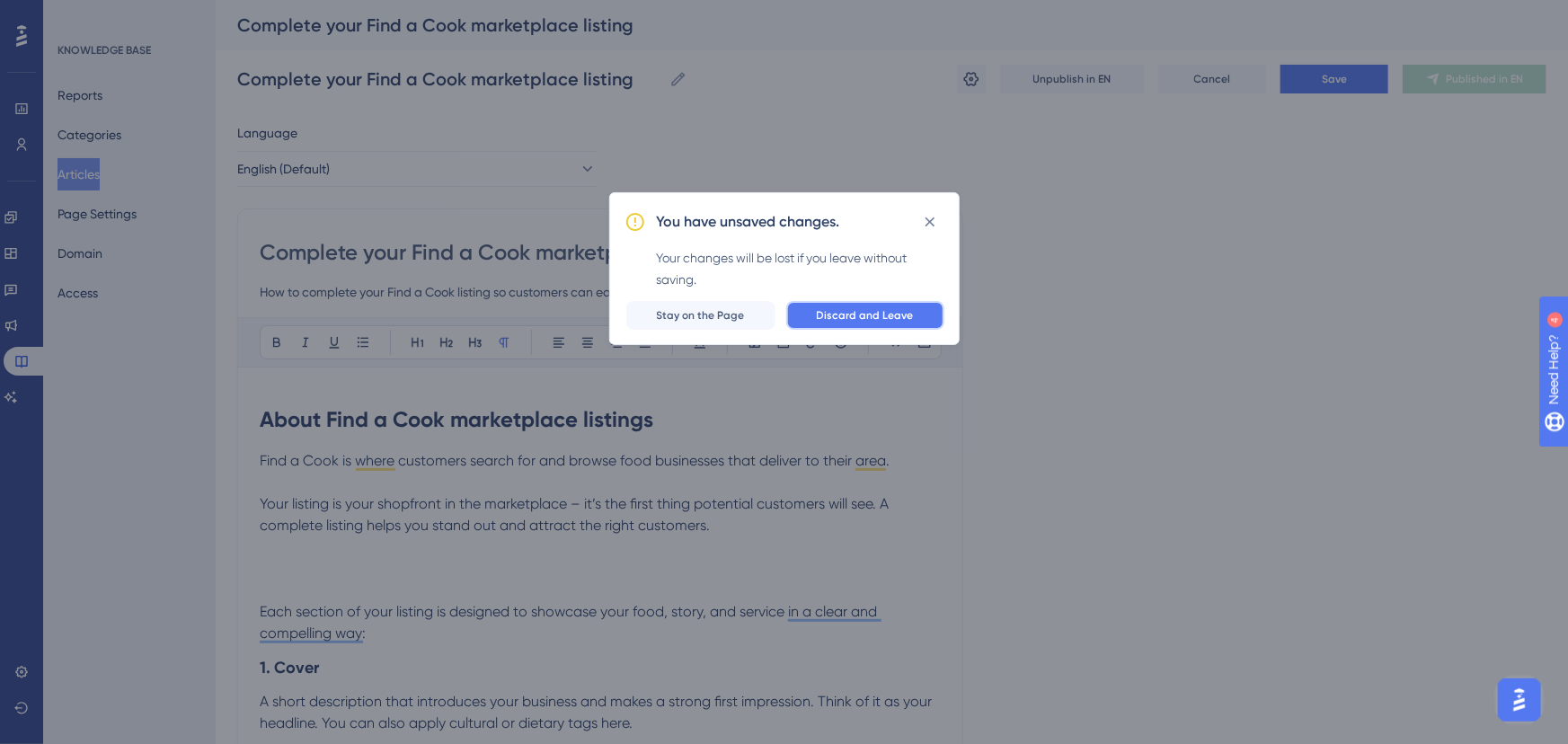
click at [871, 317] on span "Discard and Leave" at bounding box center [865, 315] width 97 height 14
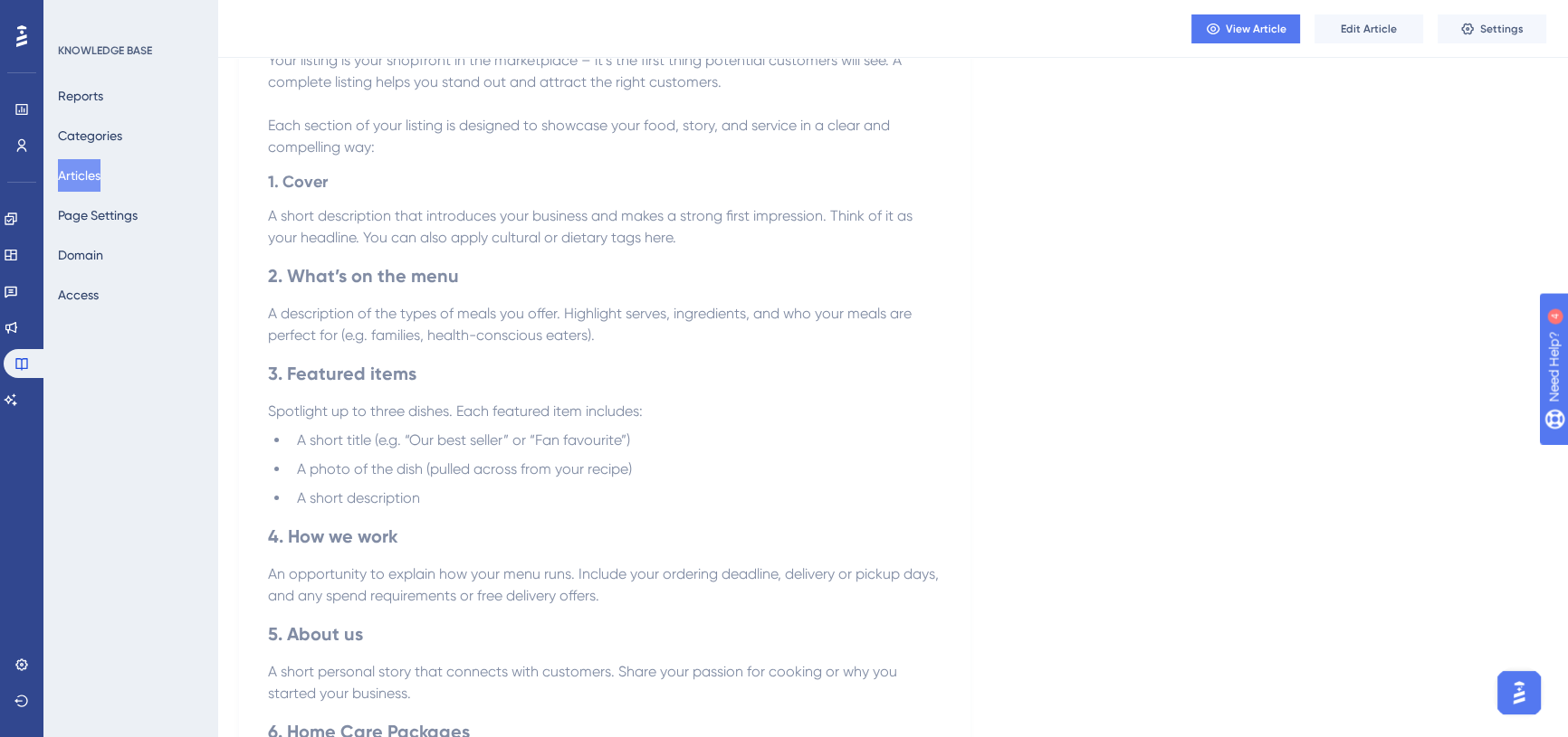
scroll to position [329, 0]
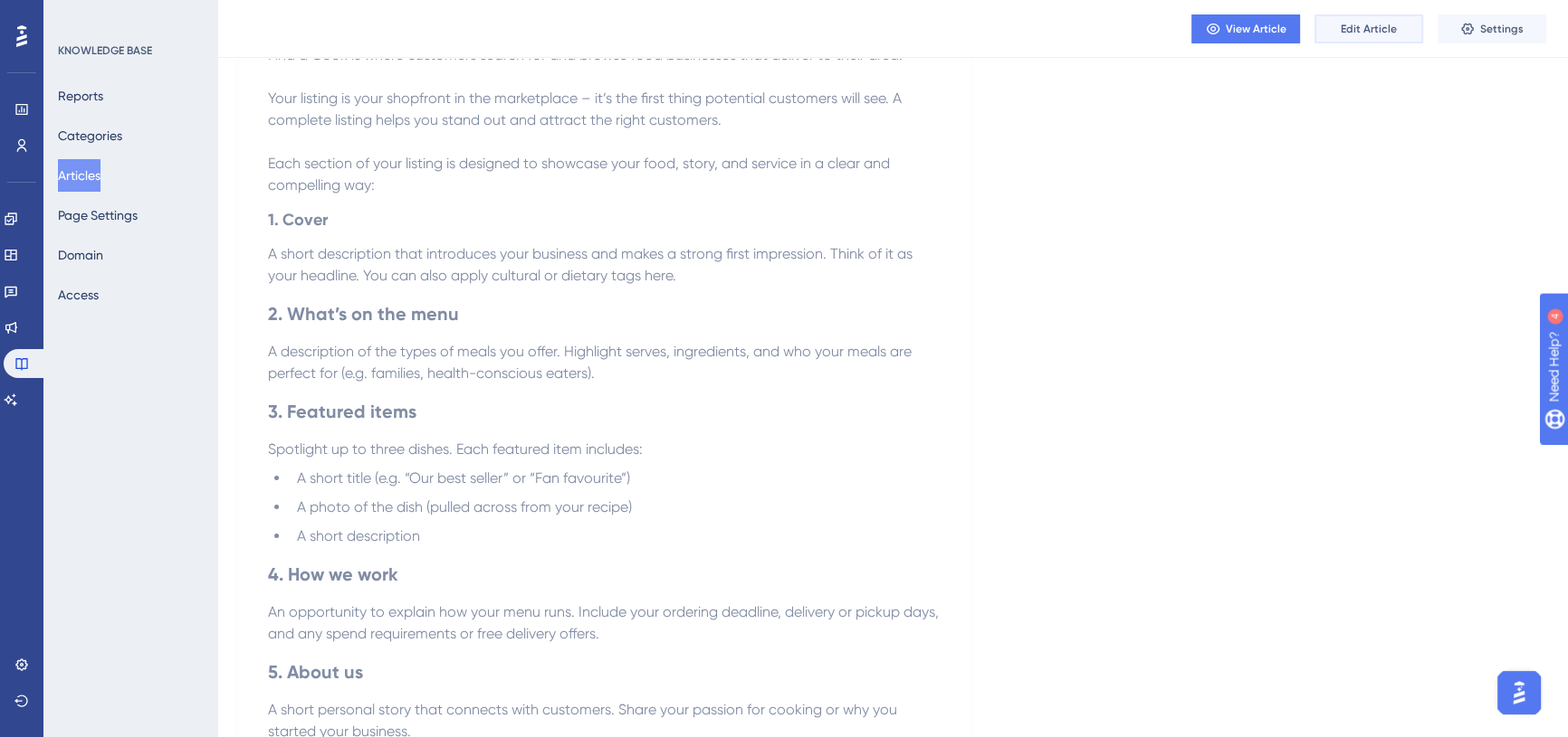
click at [1352, 25] on span "Edit Article" at bounding box center [1369, 29] width 57 height 14
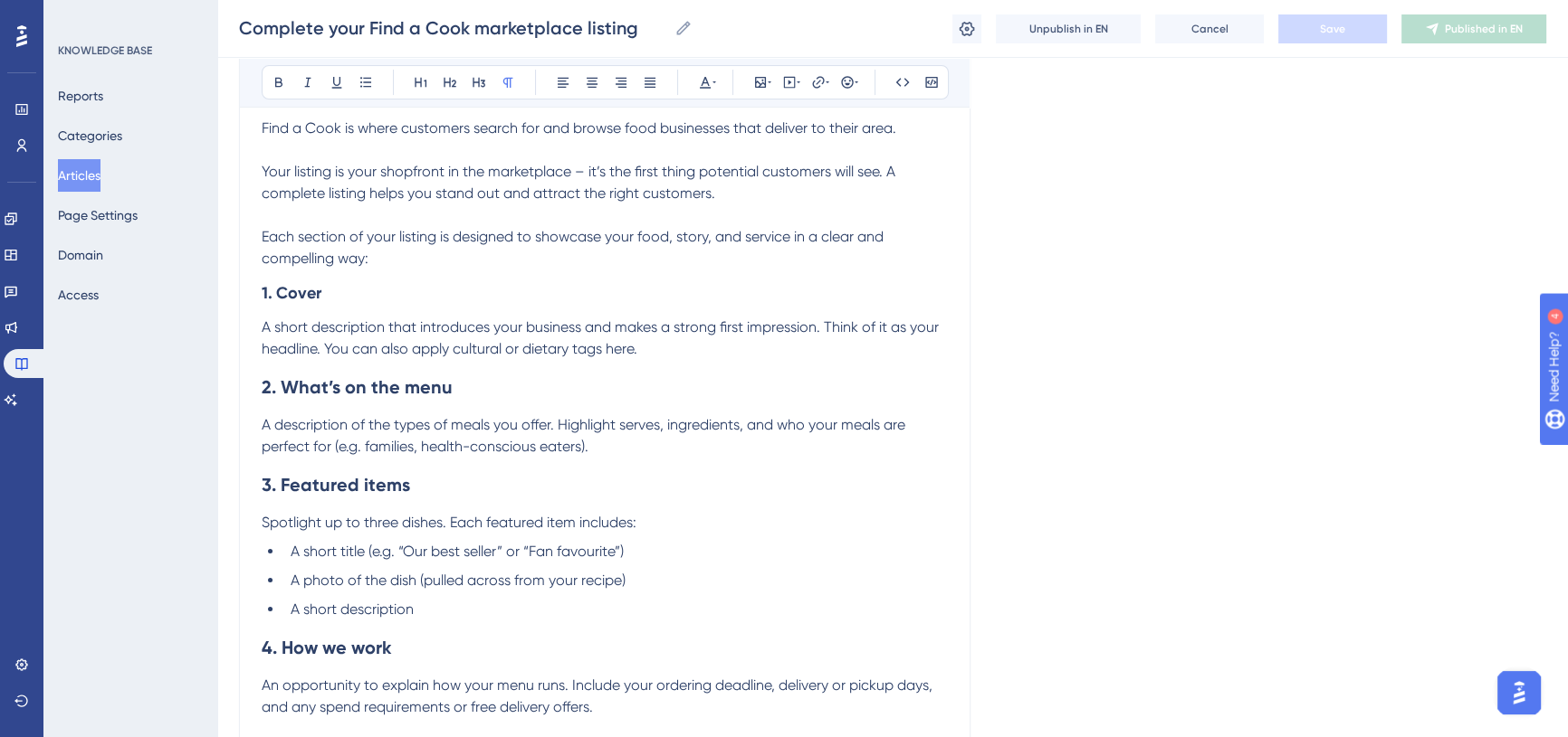
scroll to position [885, 0]
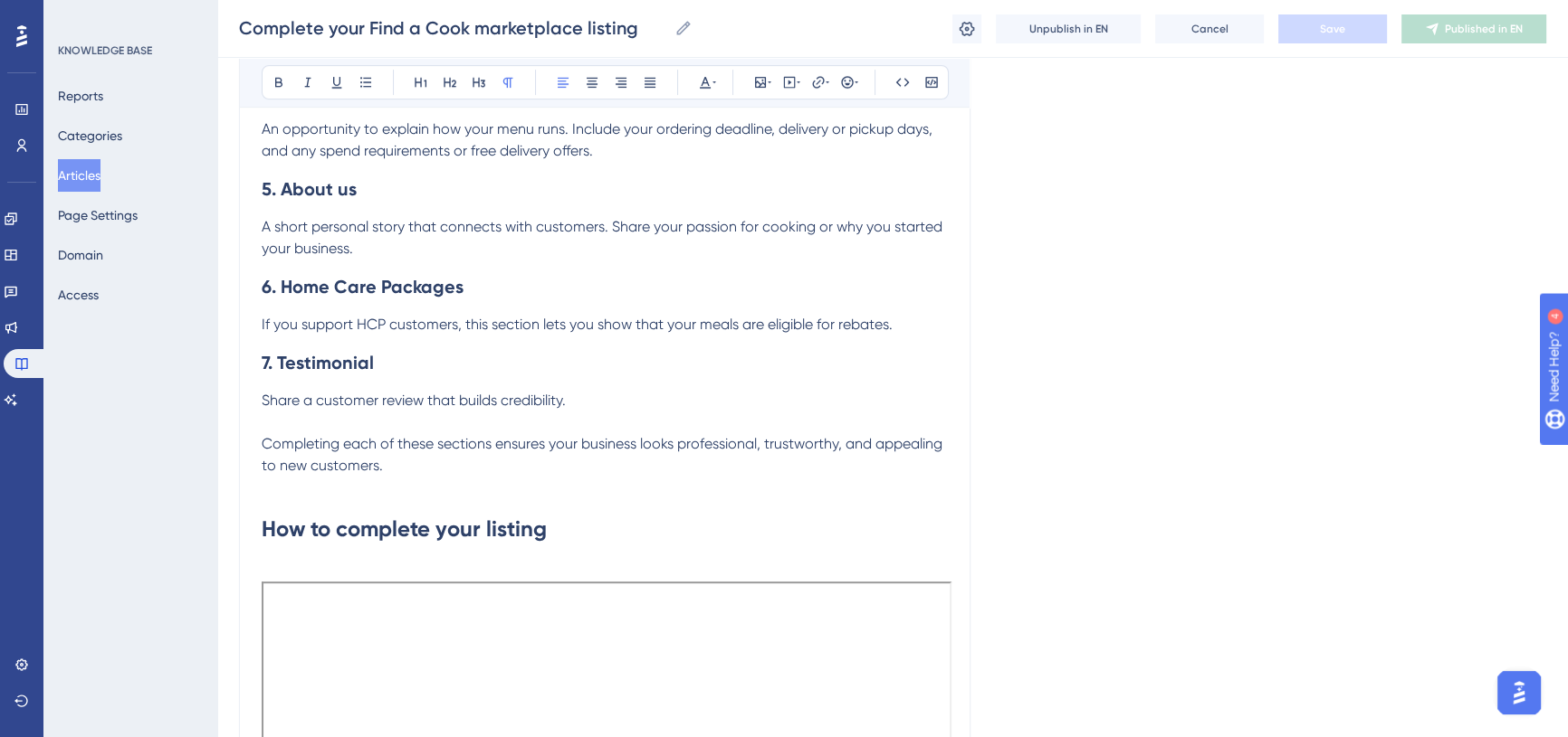
click at [273, 222] on span "A short personal story that connects with customers. Share your passion for coo…" at bounding box center [604, 237] width 685 height 39
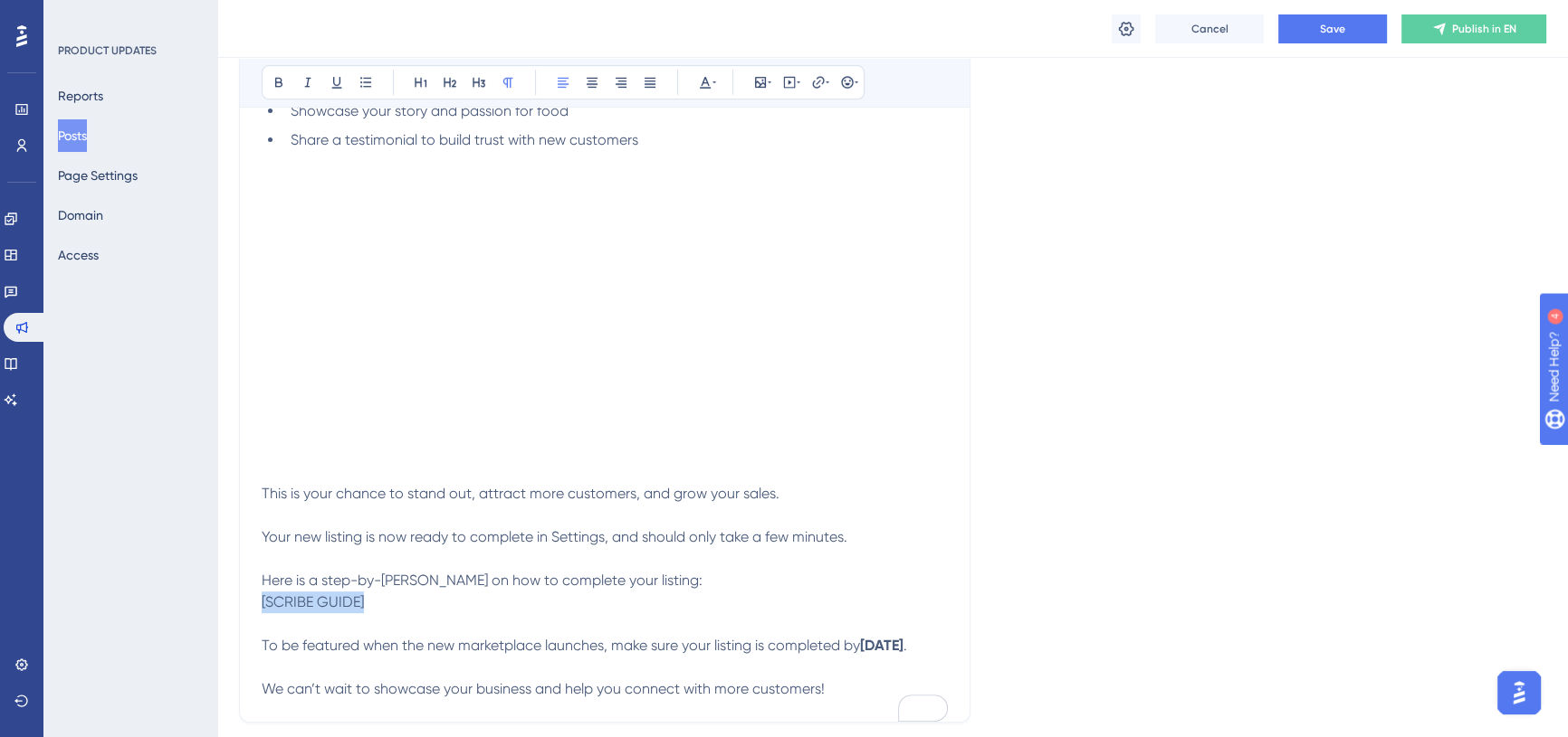
drag, startPoint x: 368, startPoint y: 607, endPoint x: 261, endPoint y: 608, distance: 107.0
click at [262, 608] on p "[SCRIBE GUIDE] To be featured when the new marketplace launches, make sure your…" at bounding box center [604, 624] width 686 height 65
drag, startPoint x: 287, startPoint y: 604, endPoint x: 593, endPoint y: 606, distance: 306.0
click at [593, 606] on span "➡️ Complete your Find a Cook marketplace listing" at bounding box center [427, 602] width 331 height 17
click at [821, 78] on icon at bounding box center [818, 81] width 14 height 14
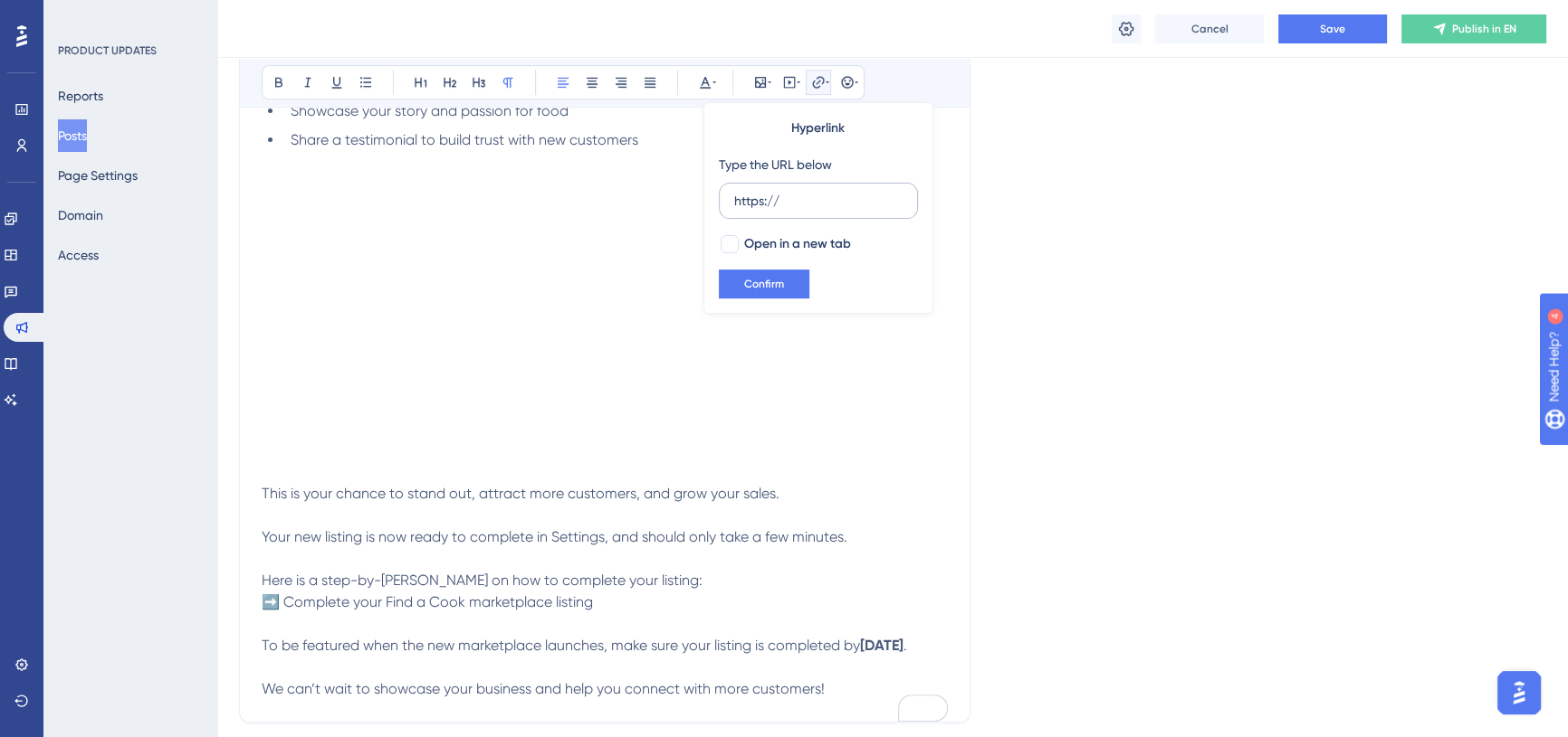
drag, startPoint x: 785, startPoint y: 190, endPoint x: 717, endPoint y: 196, distance: 68.3
click at [718, 196] on label "https://" at bounding box center [818, 201] width 199 height 36
click at [735, 196] on input "https://" at bounding box center [819, 200] width 169 height 20
type input "https://knowledgebase.cookaborough.com/en/articles/15705-complete-your-find-a-c…"
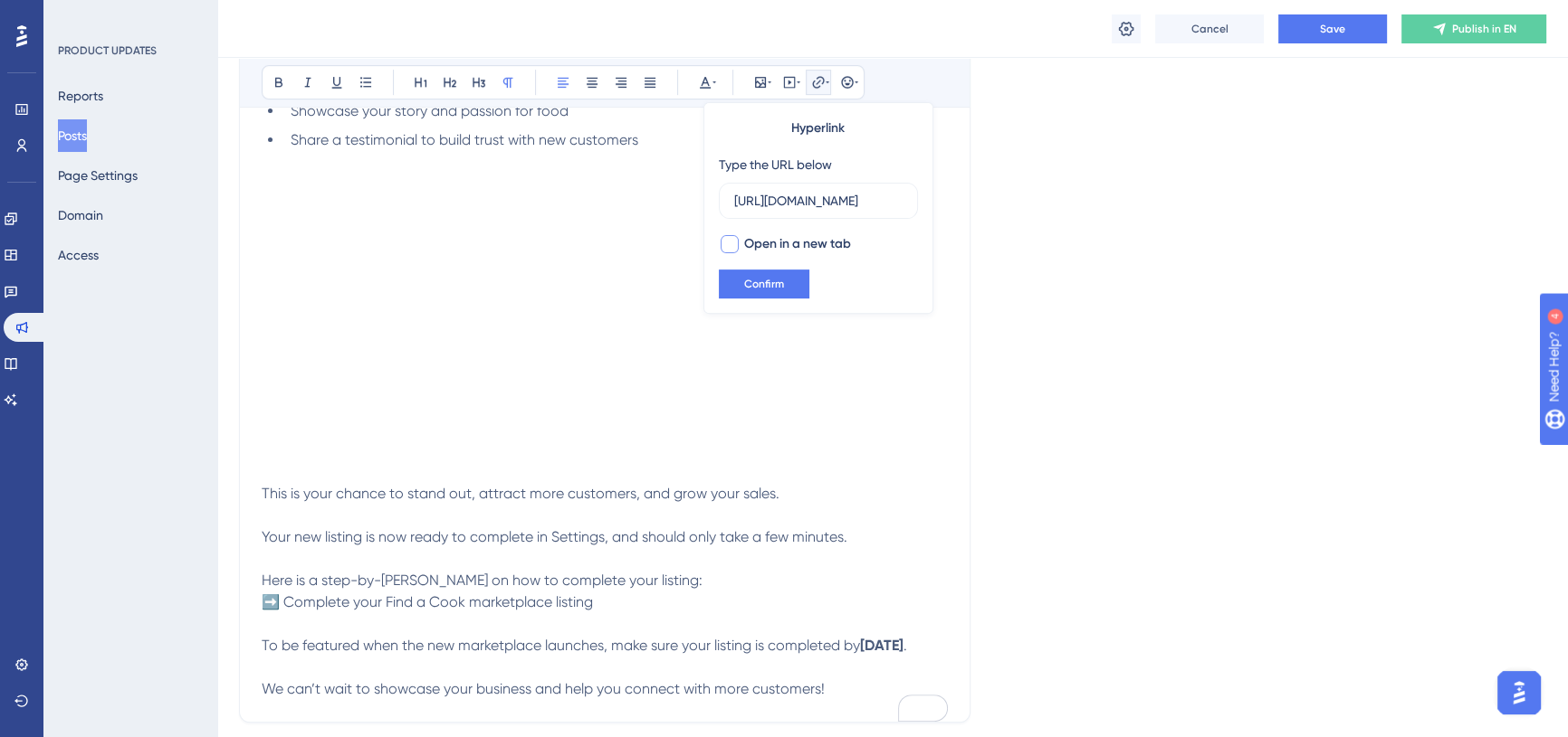
click at [730, 249] on div at bounding box center [729, 243] width 18 height 18
checkbox input "true"
click at [770, 282] on span "Confirm" at bounding box center [764, 284] width 40 height 14
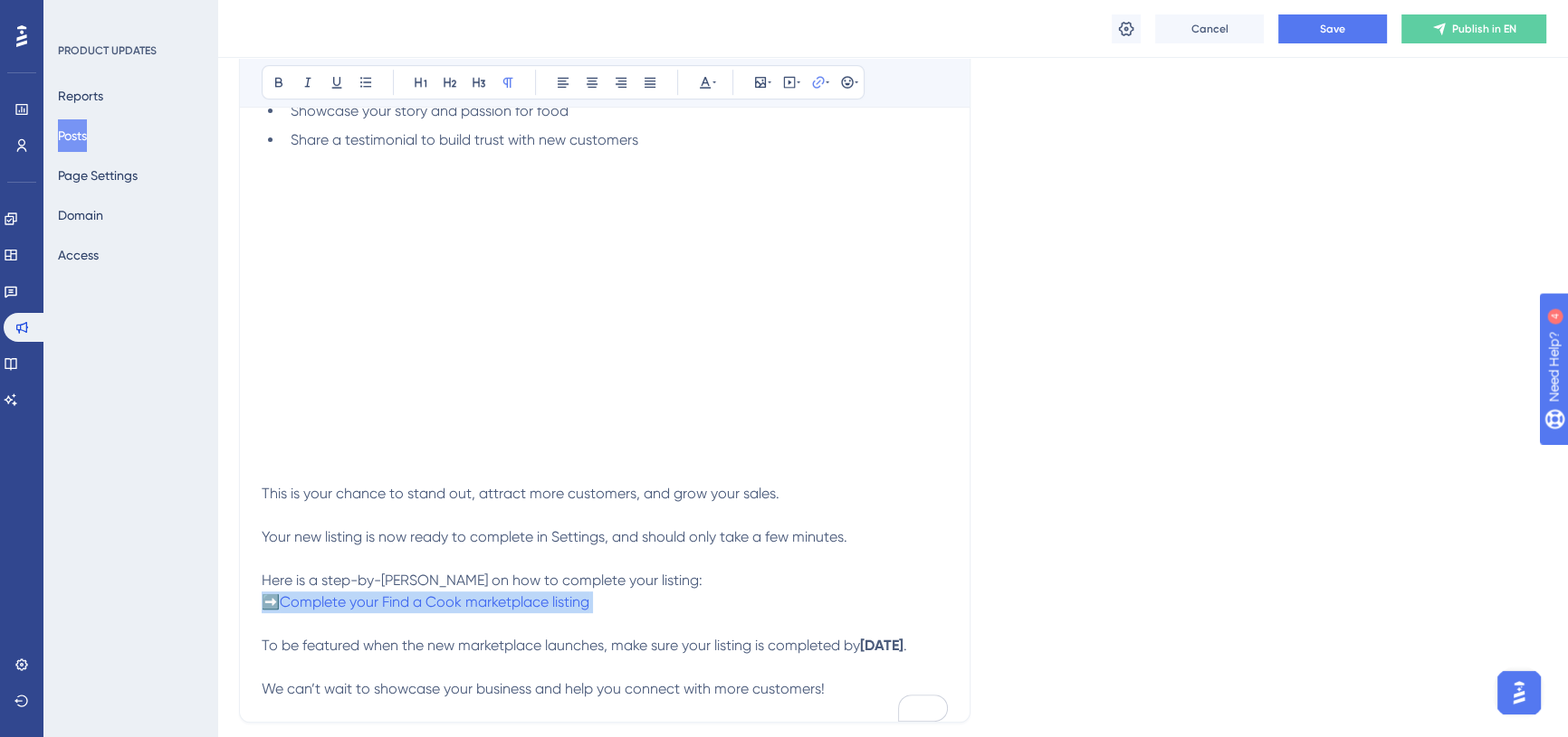
click at [778, 591] on p "➡️ Complete your Find a Cook marketplace listing To be featured when the new ma…" at bounding box center [604, 624] width 686 height 65
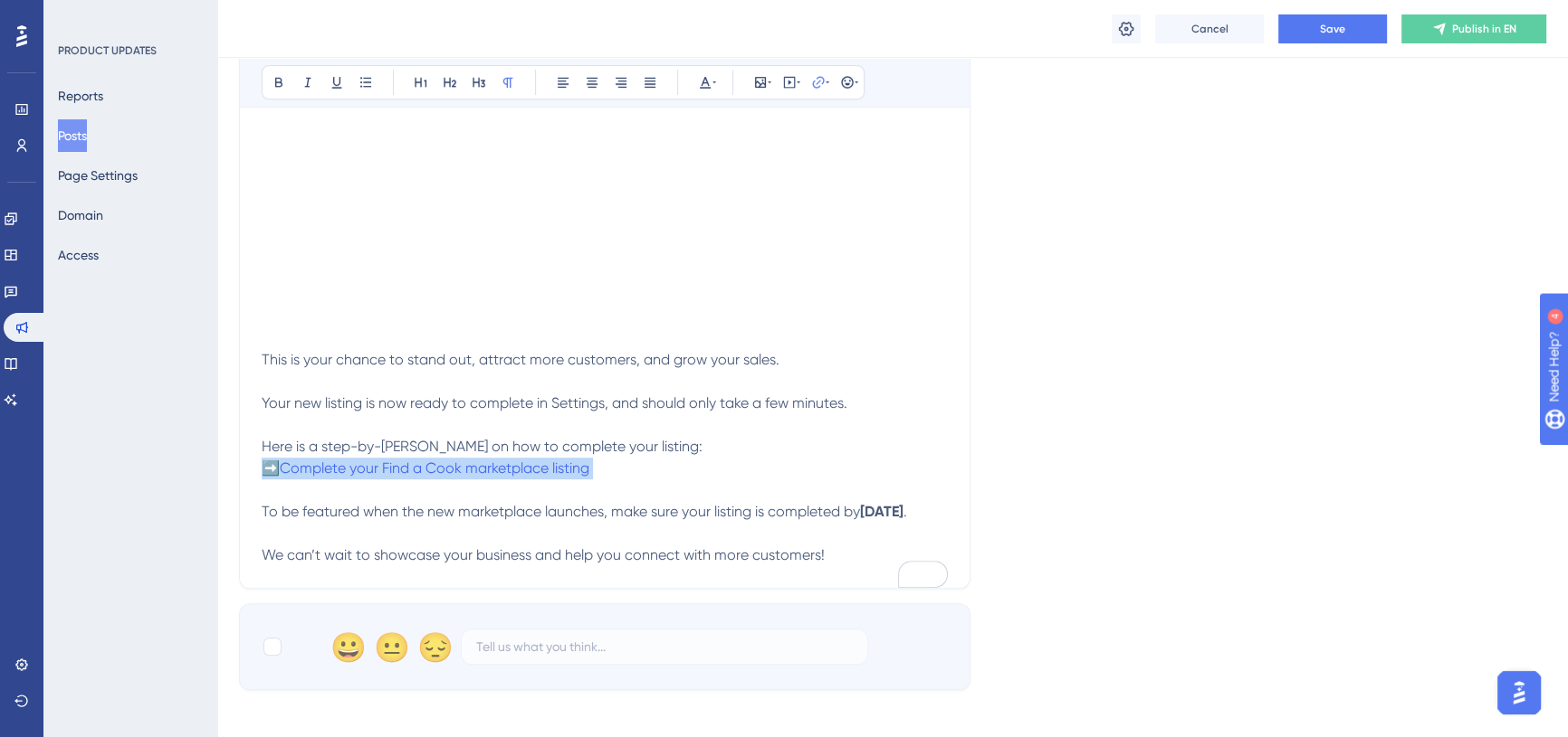
scroll to position [1069, 0]
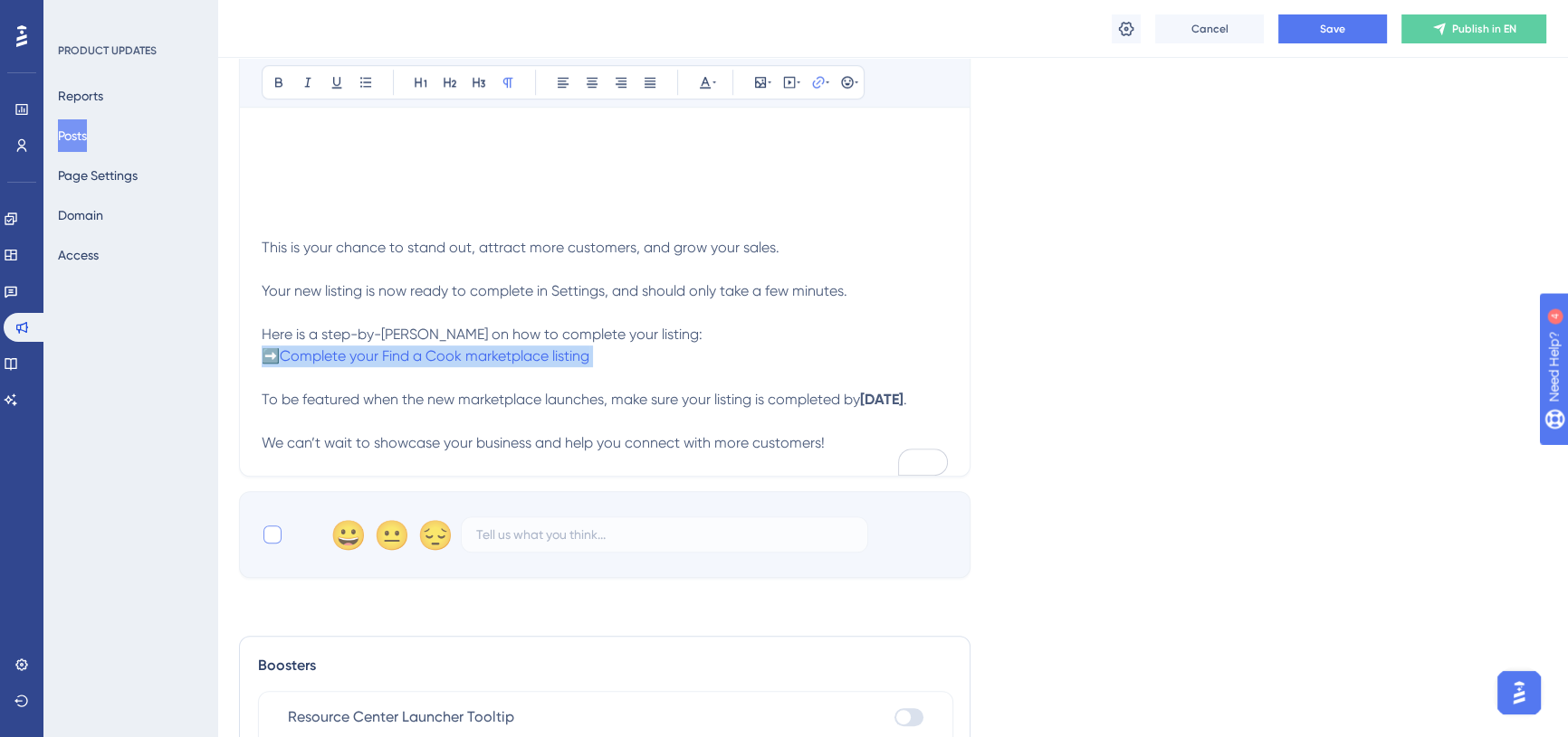
click at [271, 543] on div at bounding box center [272, 534] width 18 height 18
checkbox input "true"
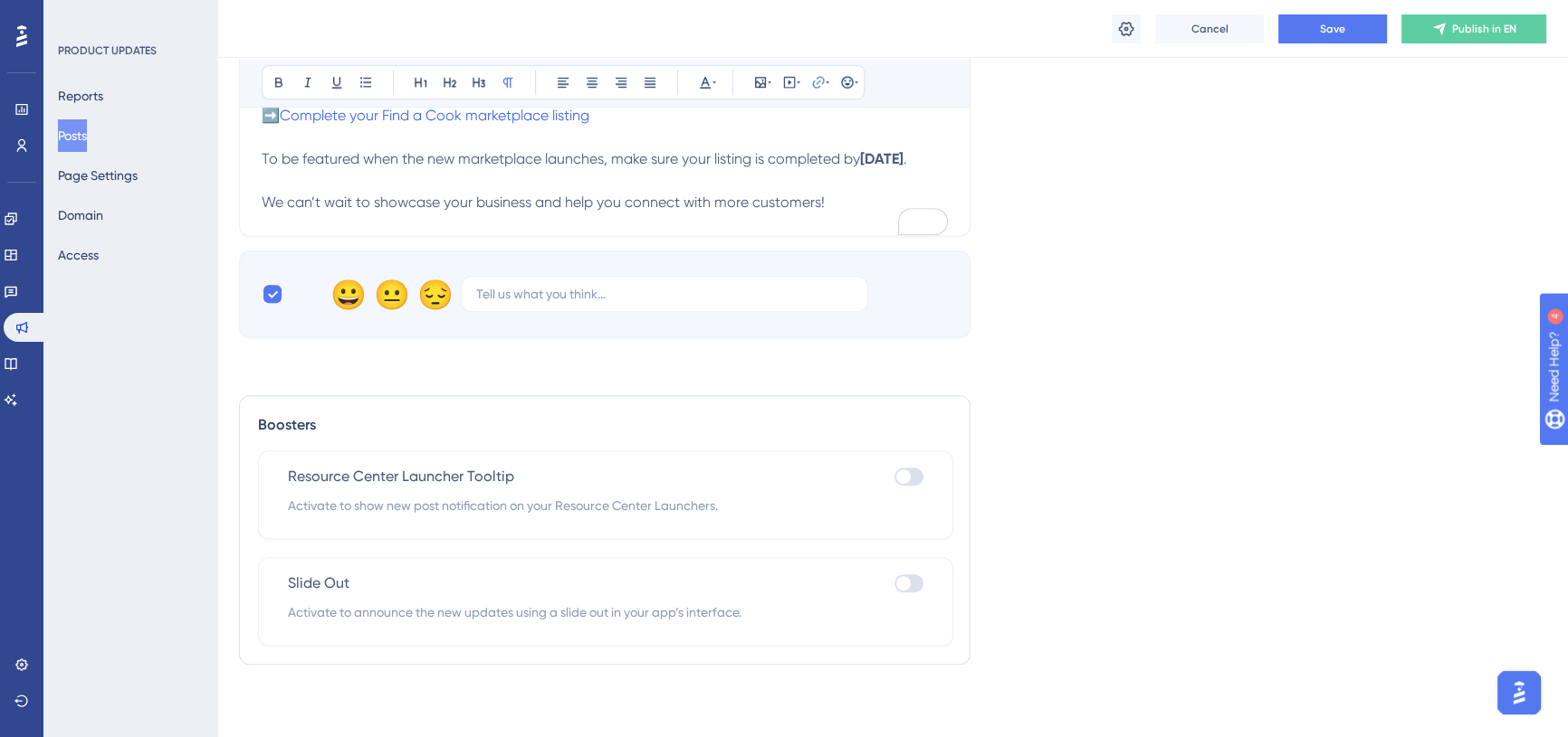
scroll to position [1330, 0]
click at [903, 586] on div at bounding box center [902, 583] width 14 height 14
click at [895, 585] on input "checkbox" at bounding box center [894, 584] width 1 height 1
checkbox input "true"
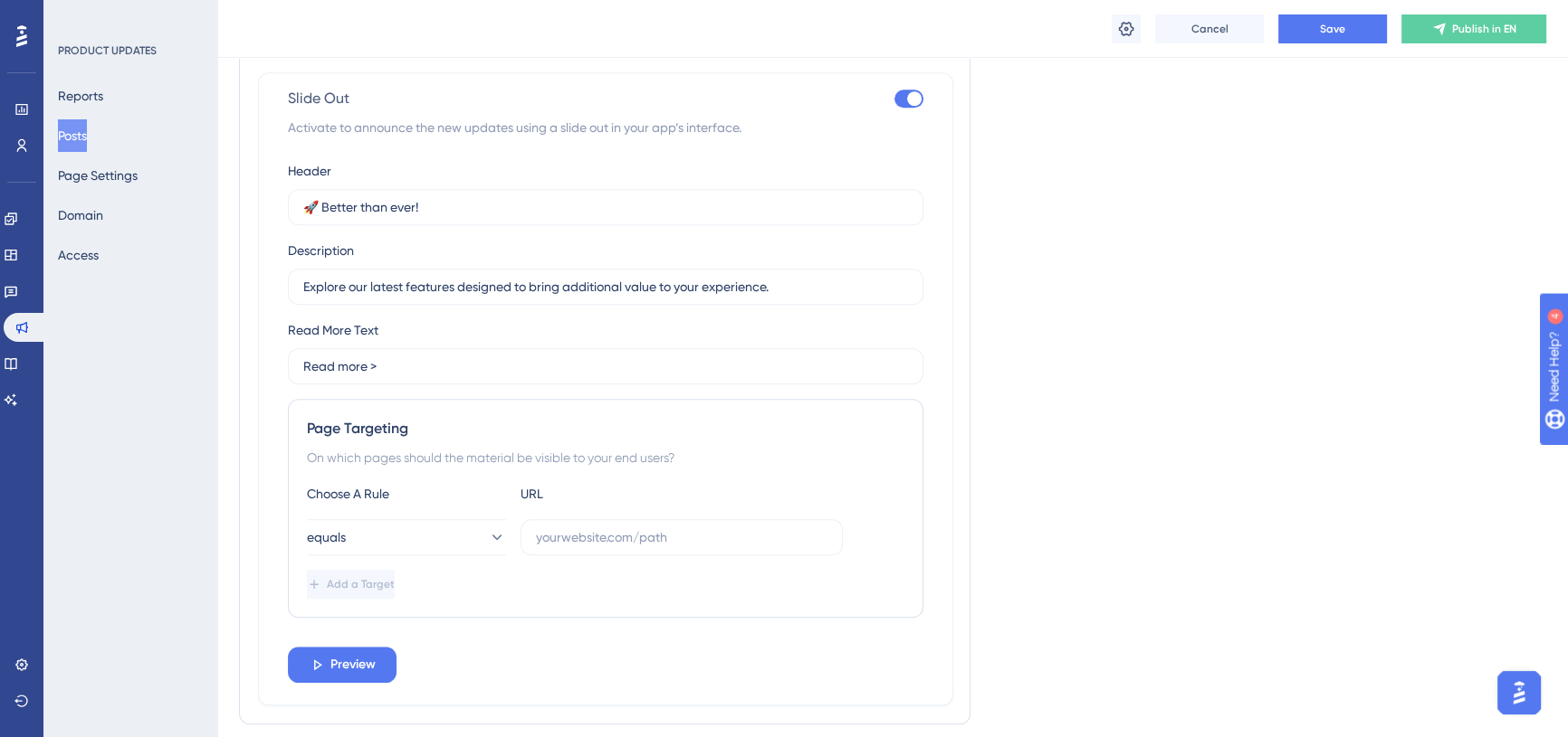
scroll to position [1823, 0]
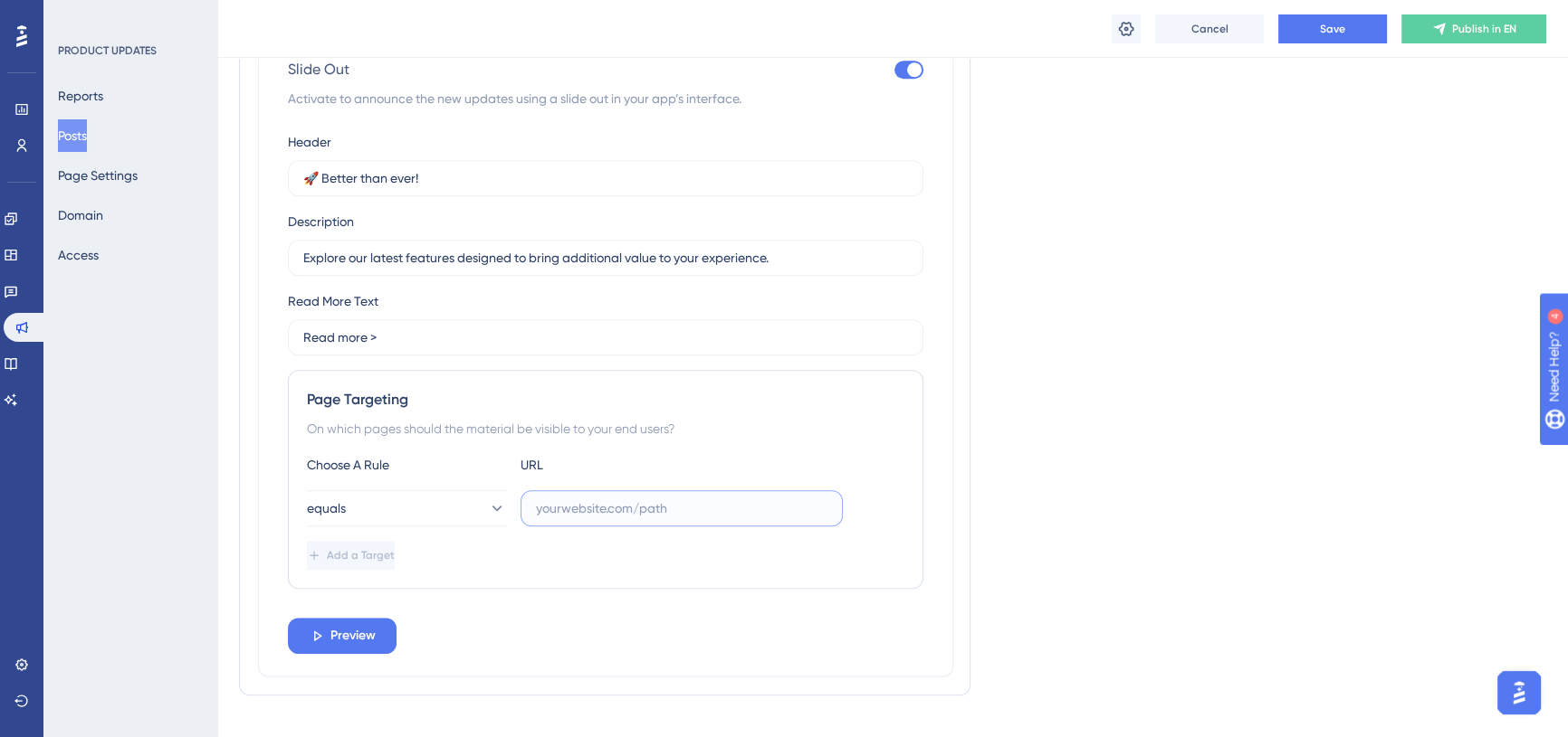
click at [604, 518] on input "text" at bounding box center [682, 508] width 292 height 20
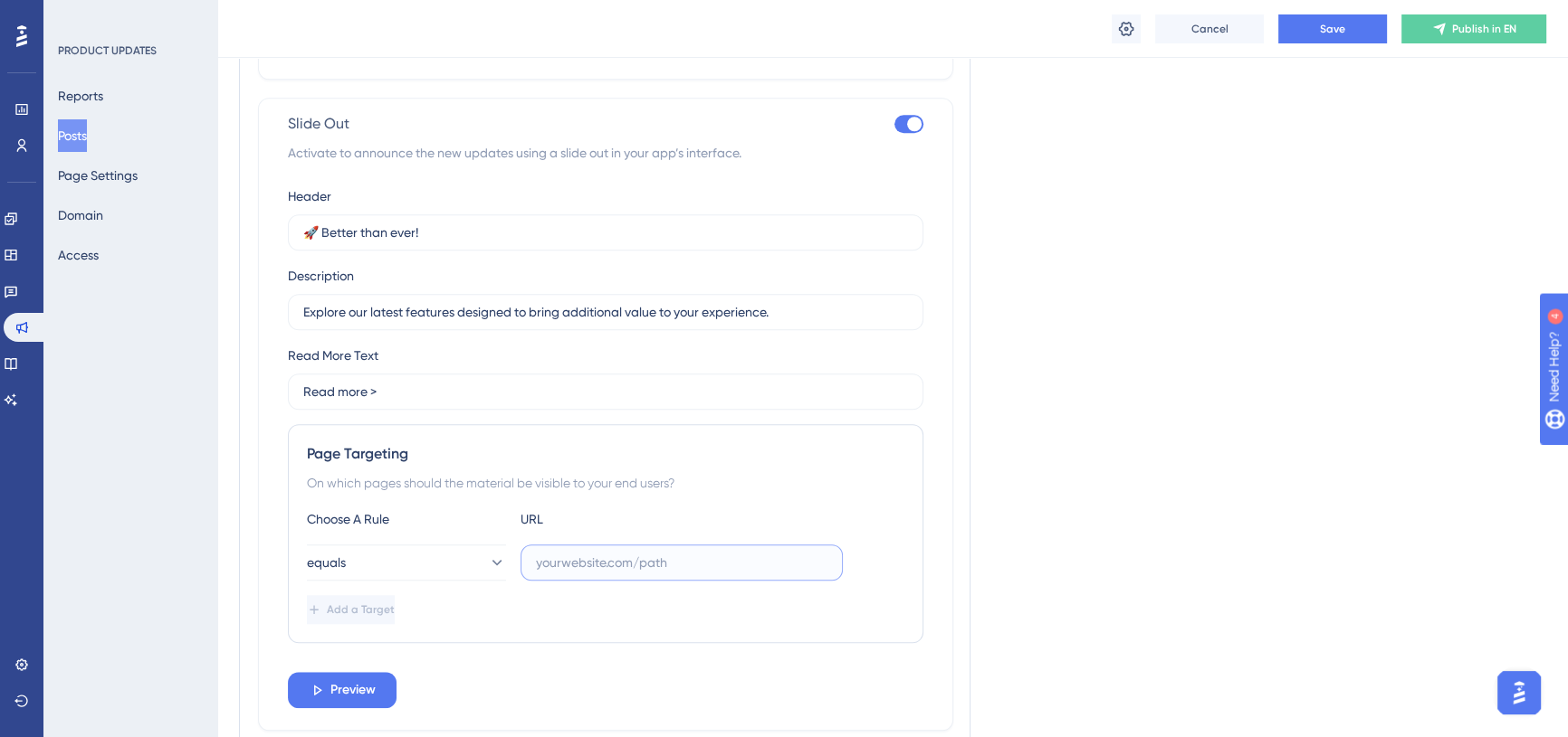
scroll to position [1740, 0]
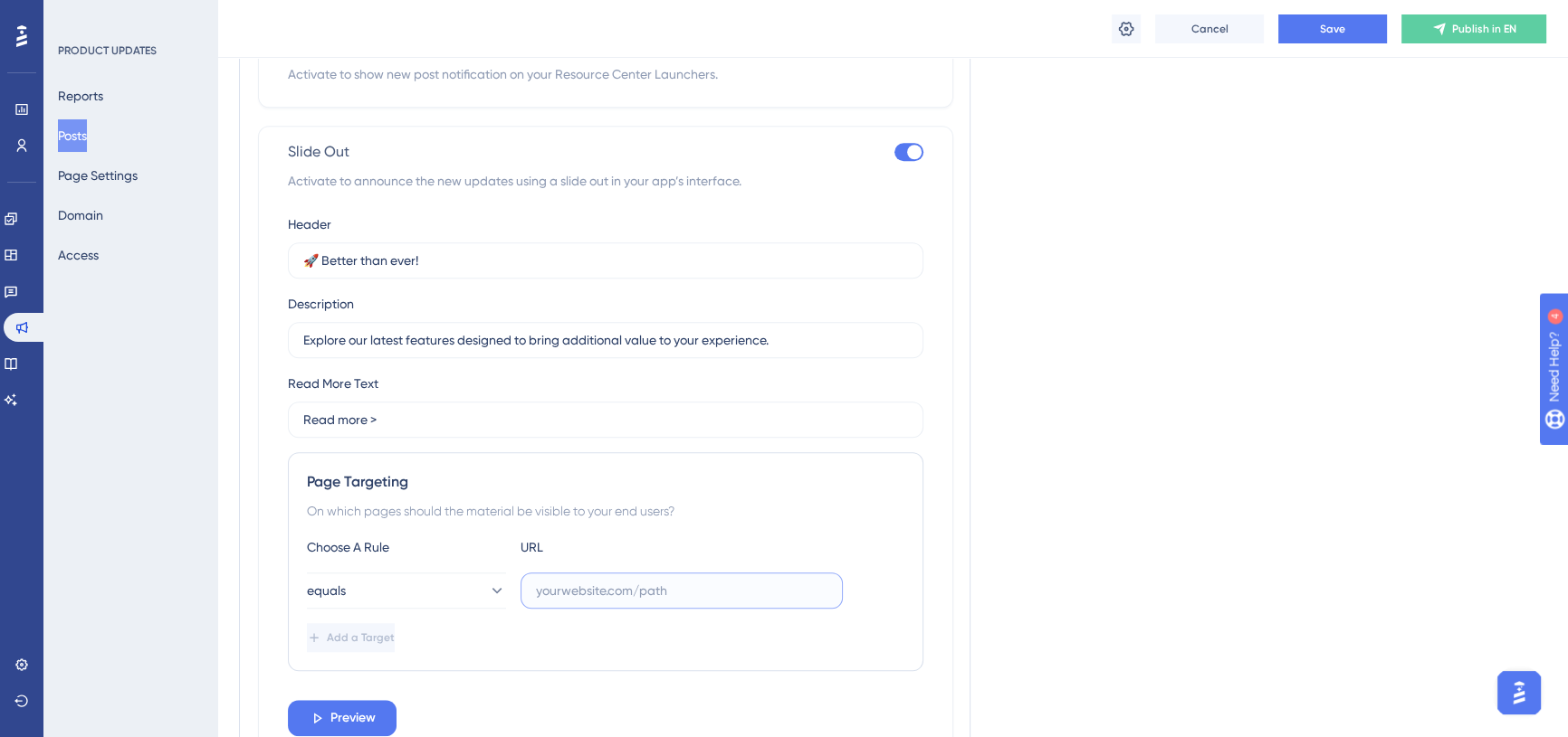
paste input "https://app.staging.cookaborough.com/dashboard"
type input "https://app.staging.cookaborough.com/dashboard"
click at [582, 653] on div "Add a Target" at bounding box center [605, 637] width 597 height 29
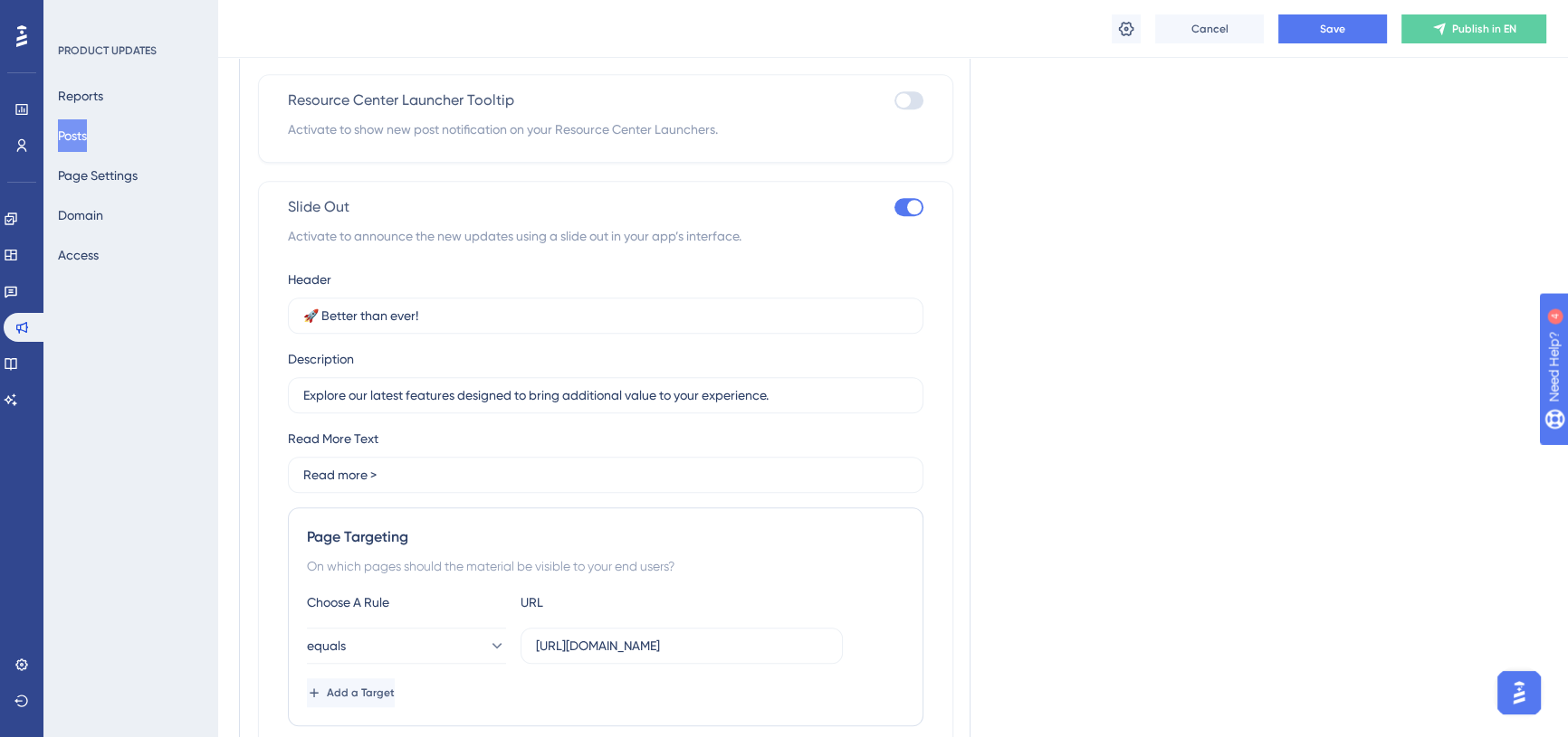
scroll to position [1658, 0]
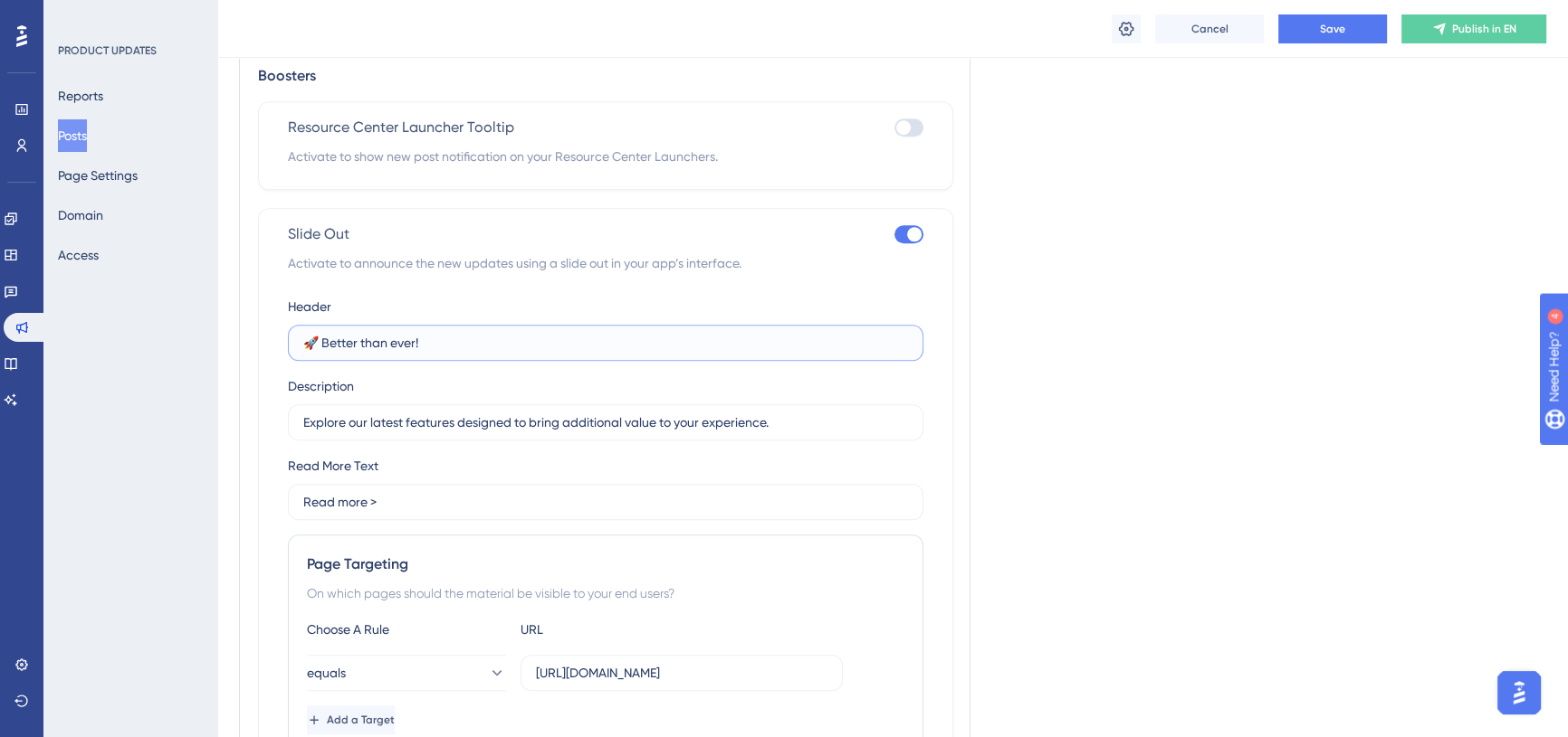
click at [412, 353] on input "🚀 Better than ever!" at bounding box center [605, 342] width 605 height 20
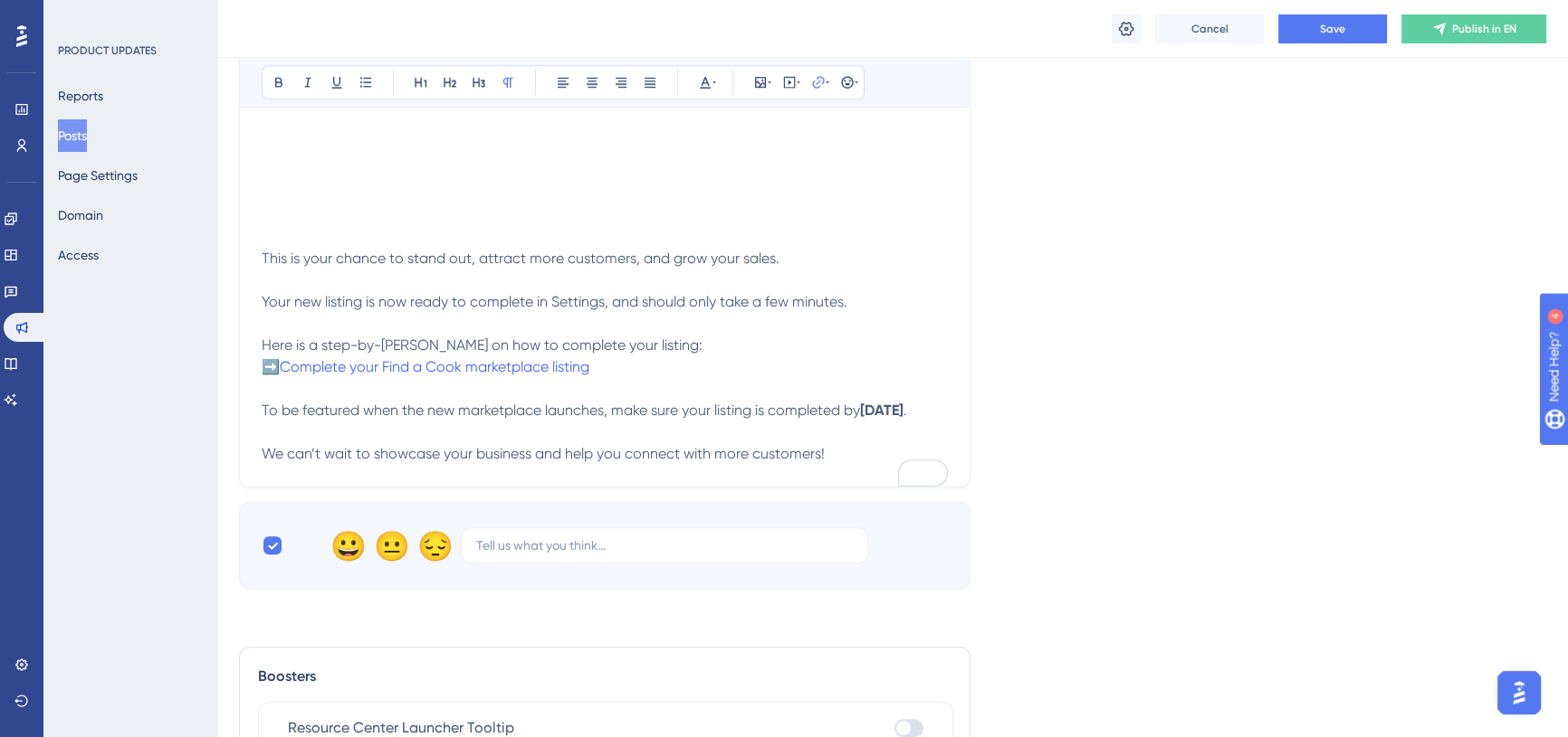
scroll to position [1083, 0]
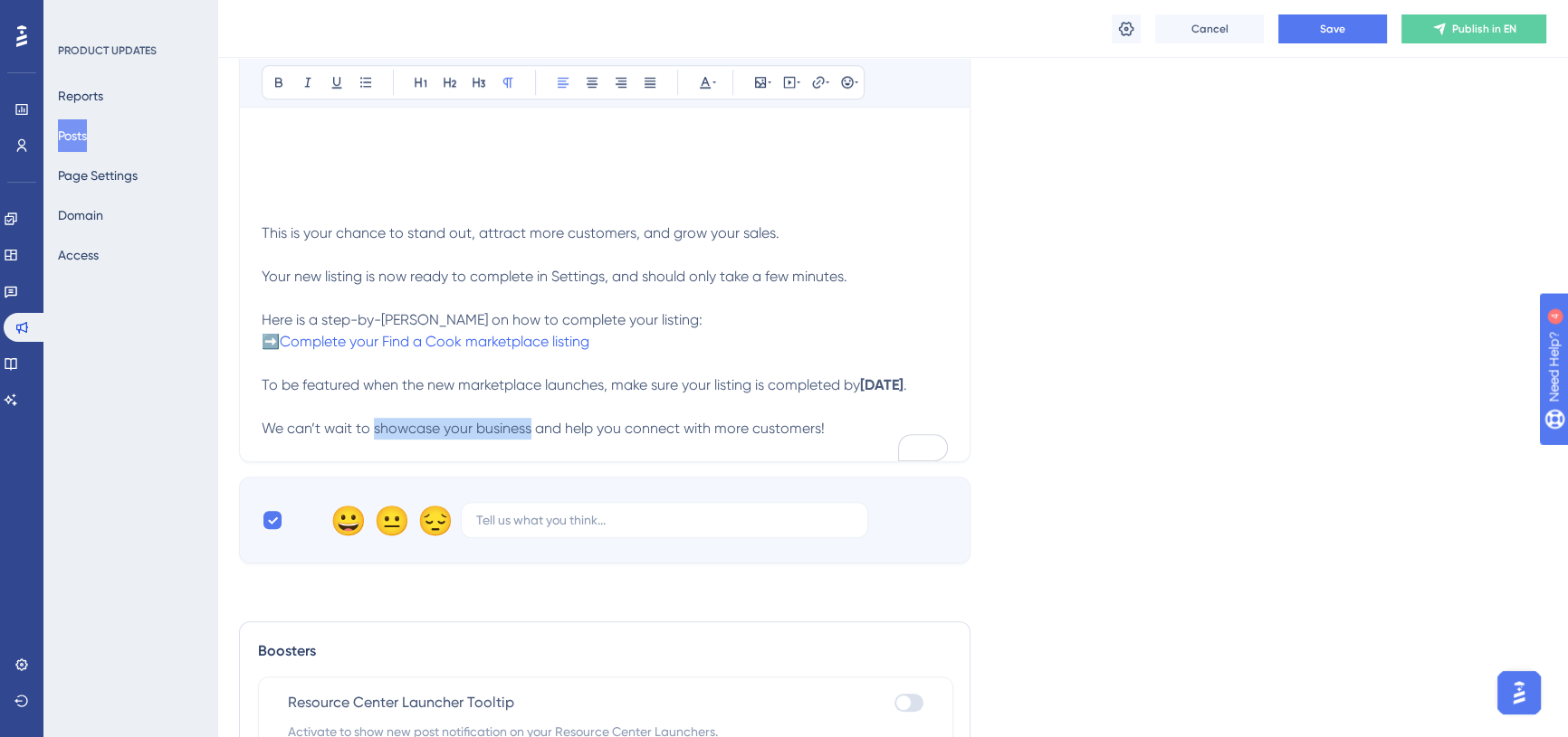
drag, startPoint x: 374, startPoint y: 450, endPoint x: 529, endPoint y: 447, distance: 155.0
click at [529, 437] on span "We can’t wait to showcase your business and help you connect with more customer…" at bounding box center [543, 428] width 563 height 17
copy span "showcase your business"
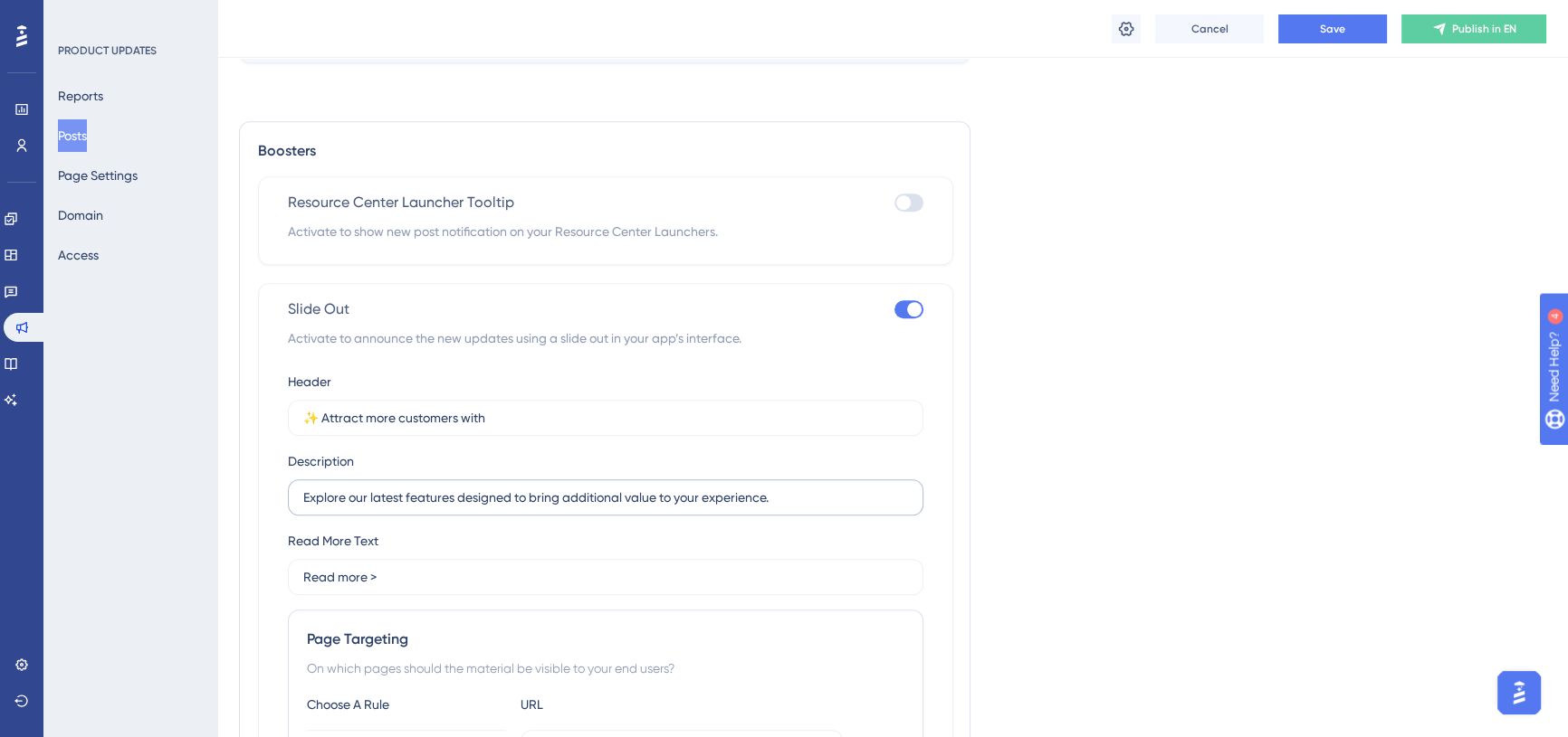
scroll to position [1658, 0]
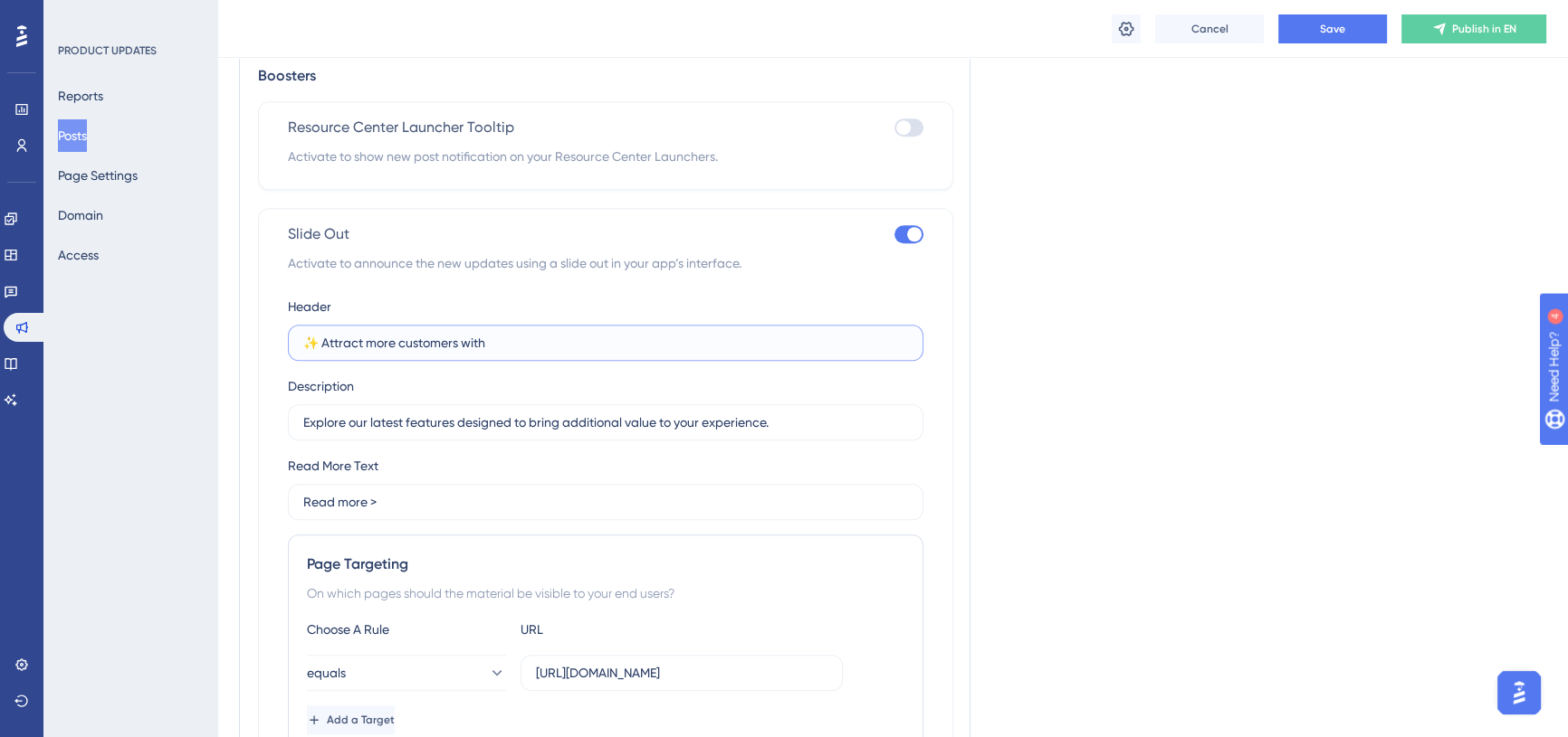
drag, startPoint x: 328, startPoint y: 365, endPoint x: 514, endPoint y: 362, distance: 186.0
click at [514, 353] on input "✨ Attract more customers with" at bounding box center [605, 342] width 605 height 20
paste input "showcase your business"
click at [330, 353] on input "✨ showcase your business" at bounding box center [605, 342] width 605 height 20
click at [510, 353] on input "✨ Showcase your business" at bounding box center [605, 342] width 605 height 20
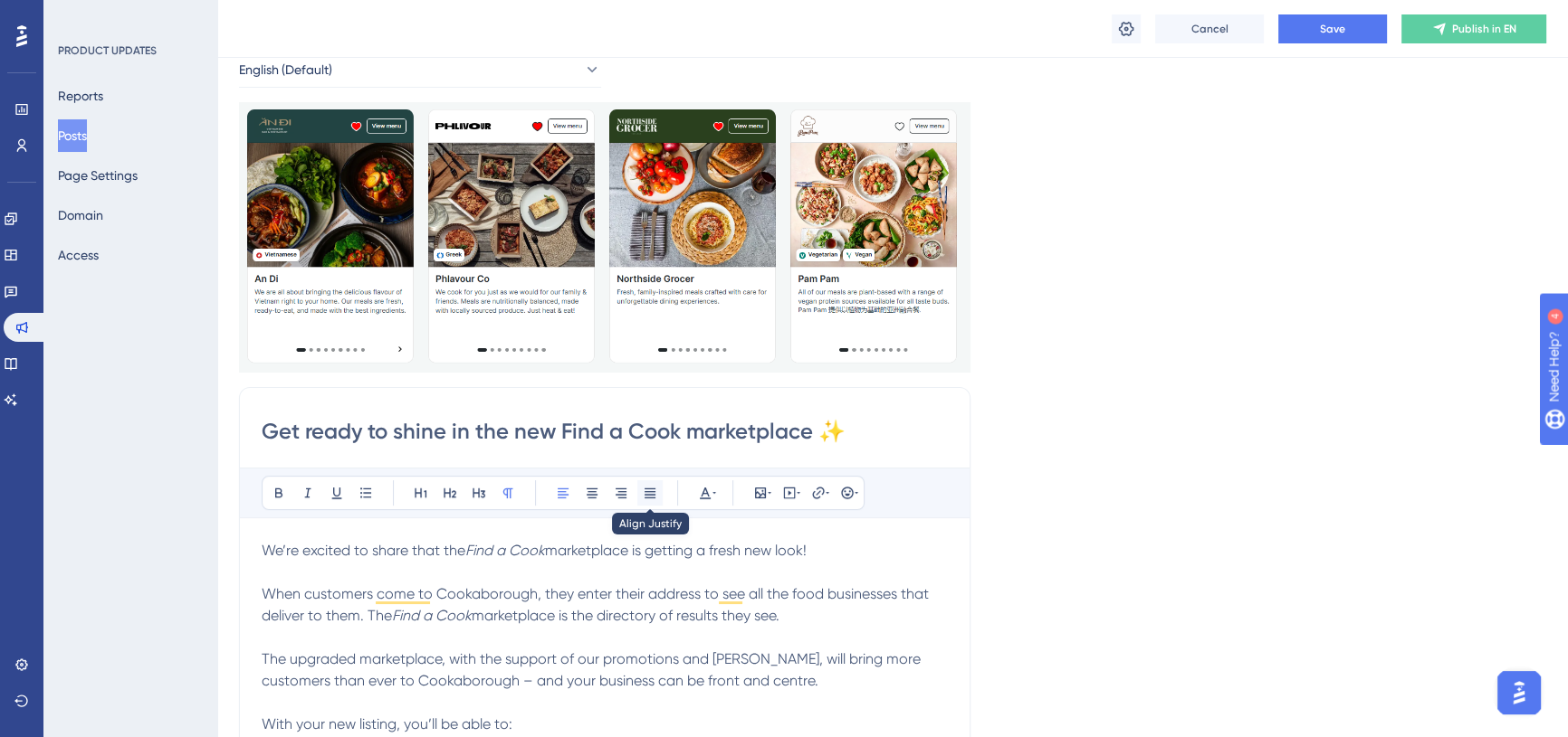
scroll to position [164, 0]
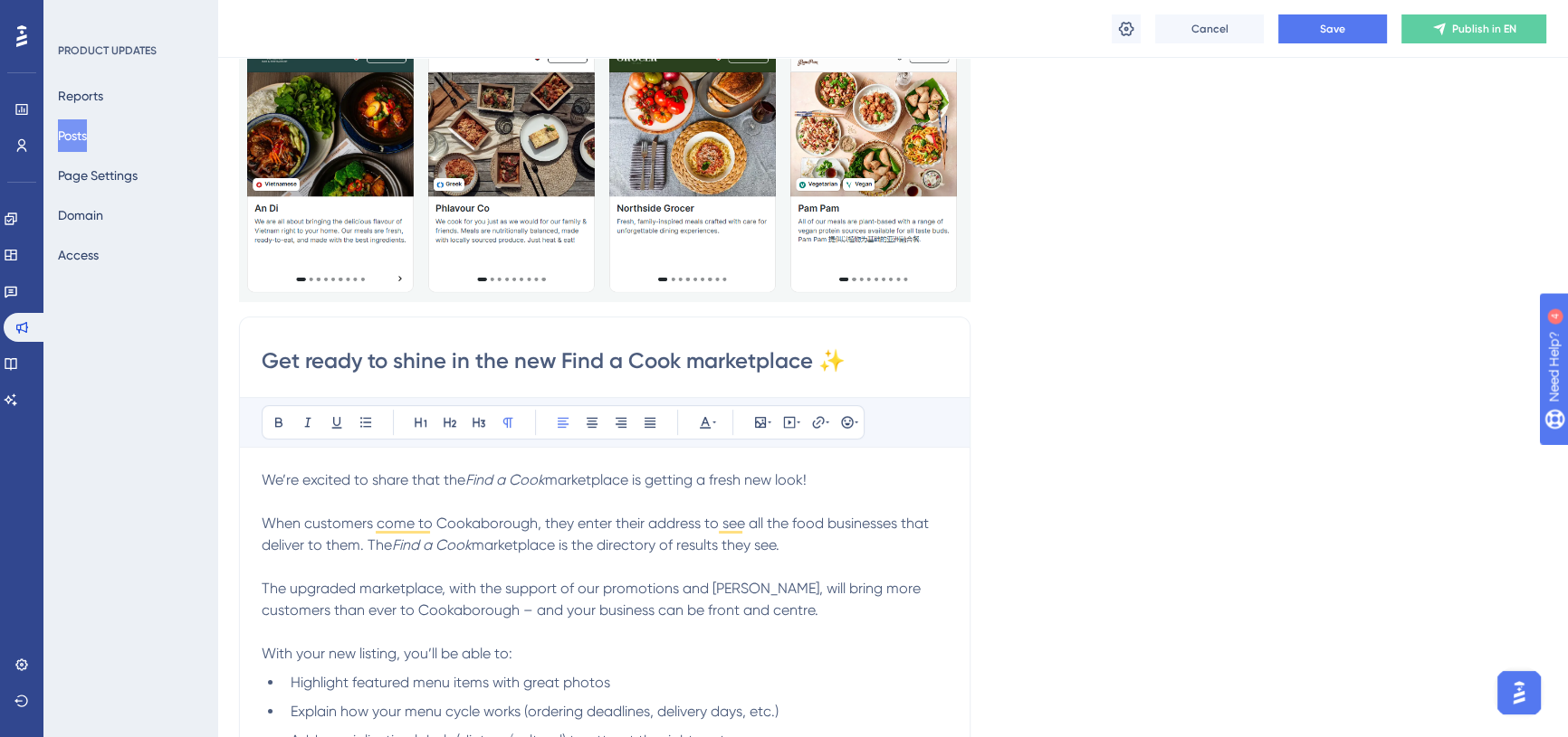
drag, startPoint x: 452, startPoint y: 362, endPoint x: 809, endPoint y: 365, distance: 357.0
click at [809, 365] on input "Get ready to shine in the new Find a Cook marketplace ✨" at bounding box center [604, 361] width 686 height 29
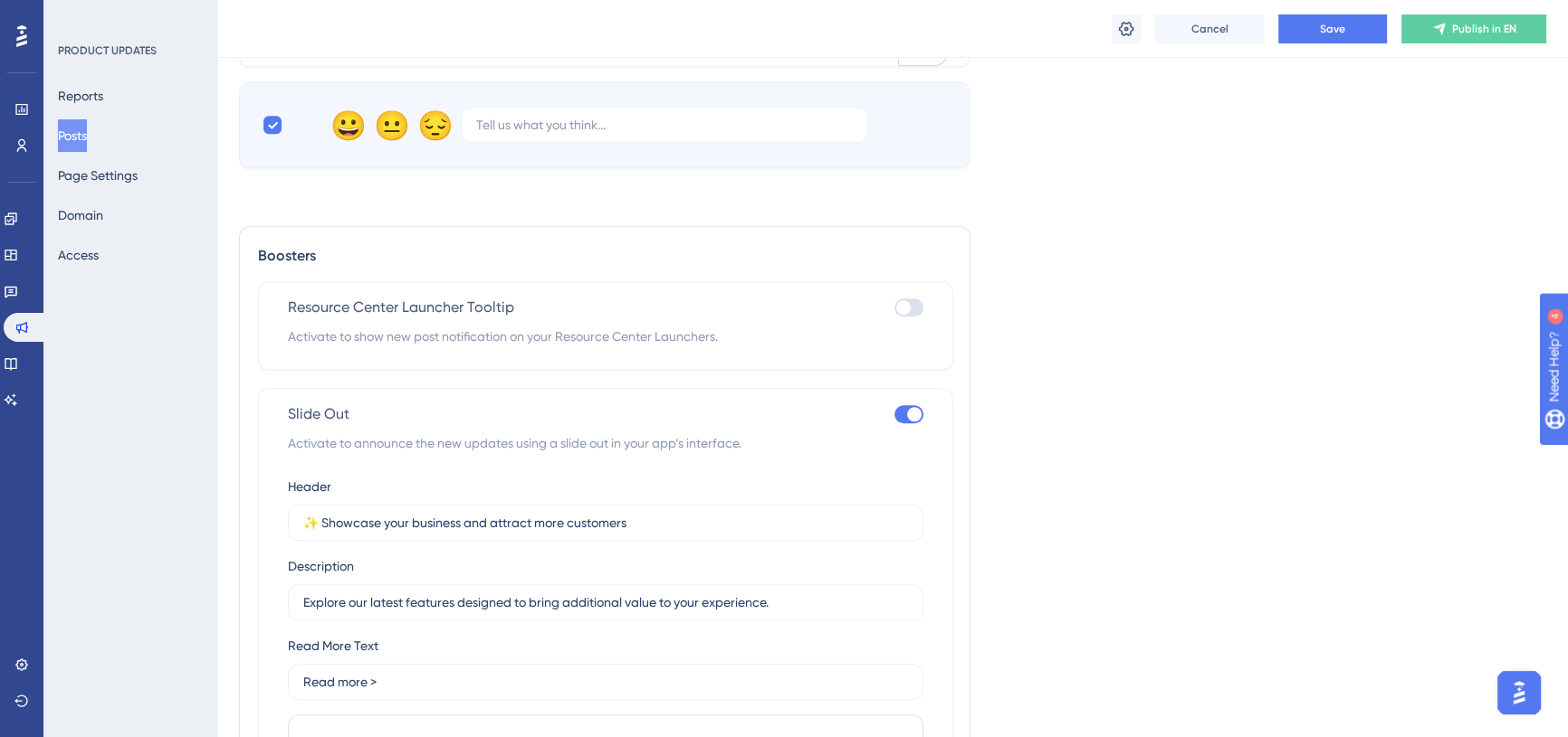
scroll to position [1480, 0]
click at [652, 531] on input "✨ Showcase your business and attract more customers" at bounding box center [605, 520] width 605 height 20
paste input "in the new Find a Cook marketplace"
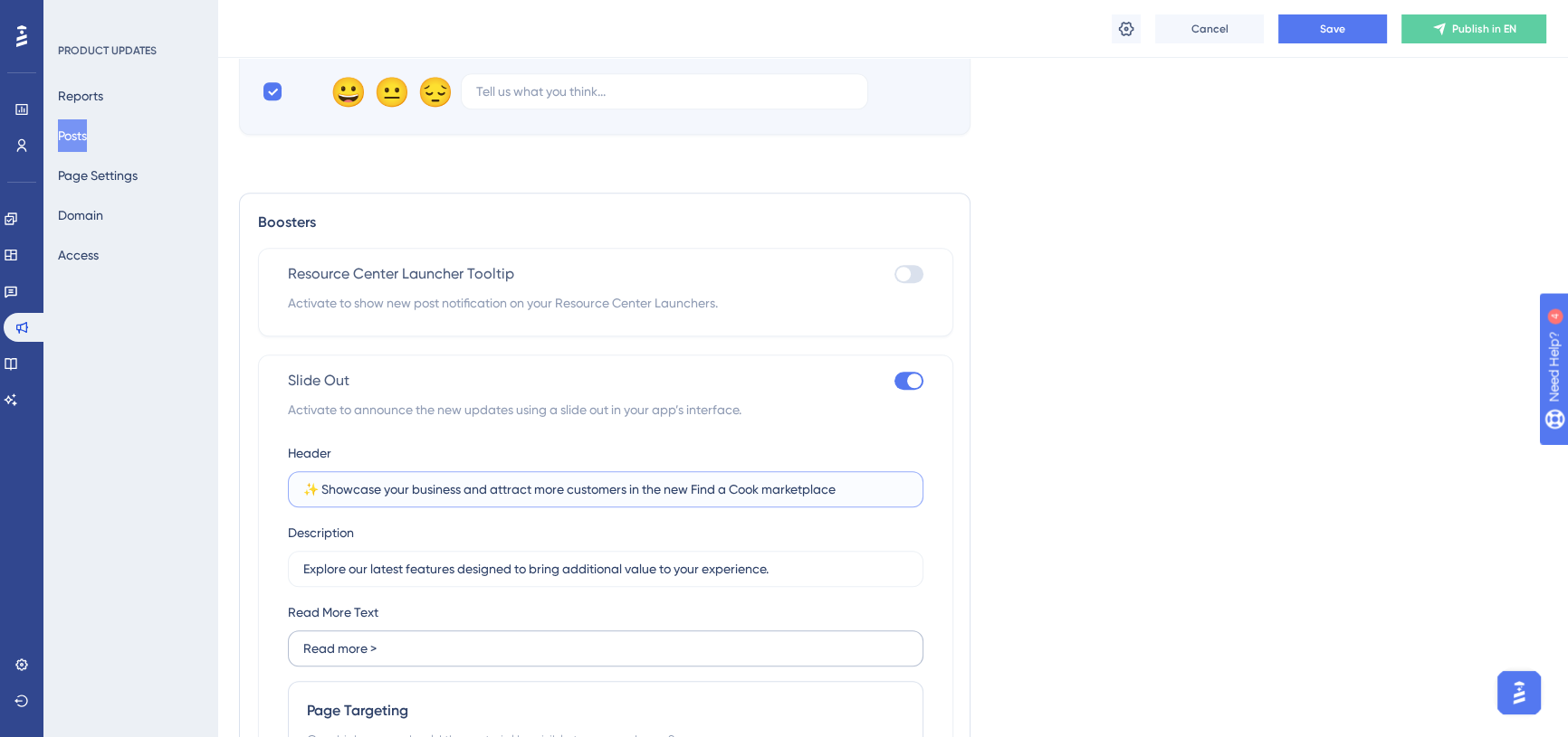
scroll to position [1645, 0]
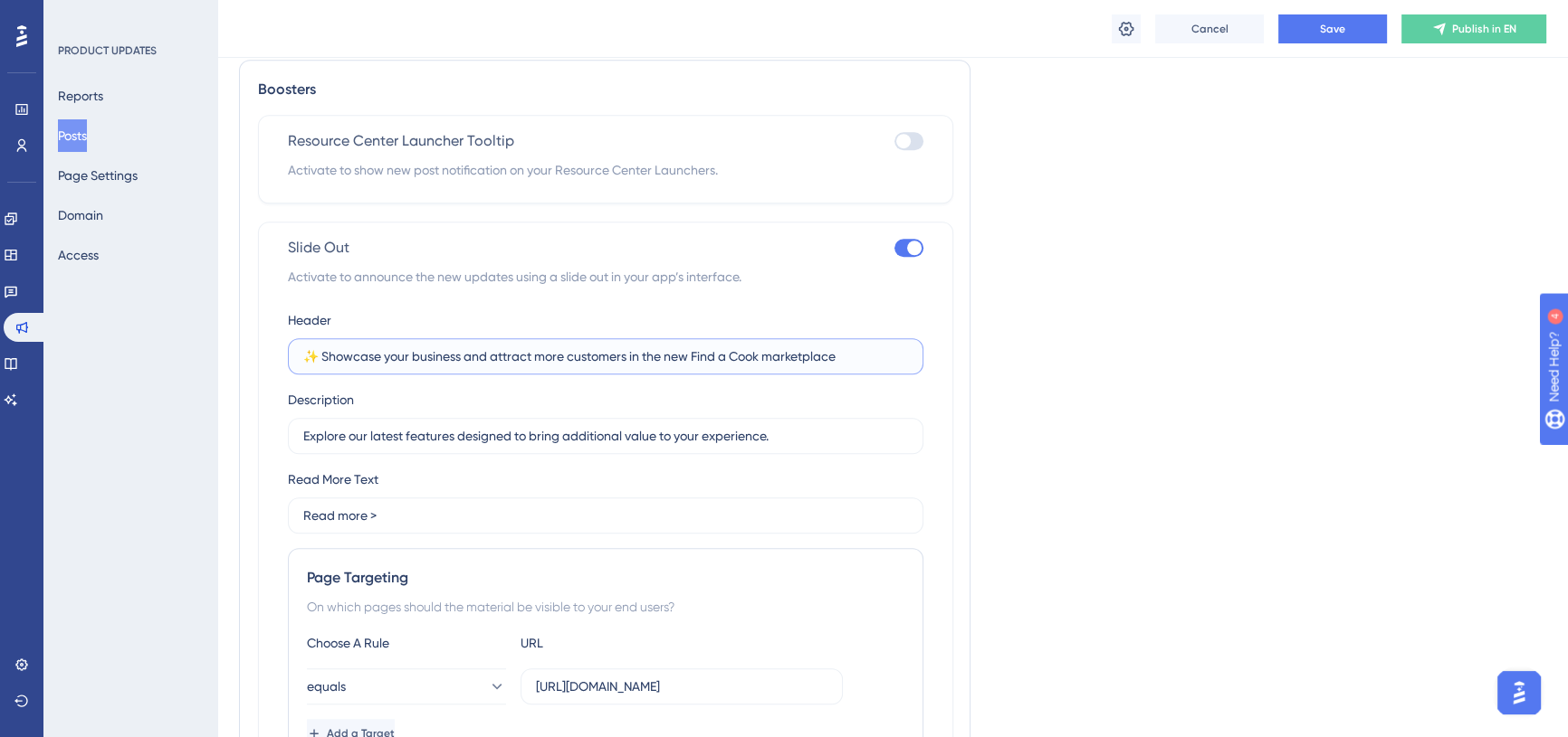
drag, startPoint x: 325, startPoint y: 380, endPoint x: 826, endPoint y: 379, distance: 501.0
click at [847, 366] on input "✨ Showcase your business and attract more customers in the new Find a Cook mark…" at bounding box center [605, 357] width 605 height 20
type input "✨ Showcase your business and attract more customers in the new Find a Cook mark…"
click at [505, 446] on input "Explore our latest features designed to bring additional value to your experien…" at bounding box center [605, 436] width 605 height 20
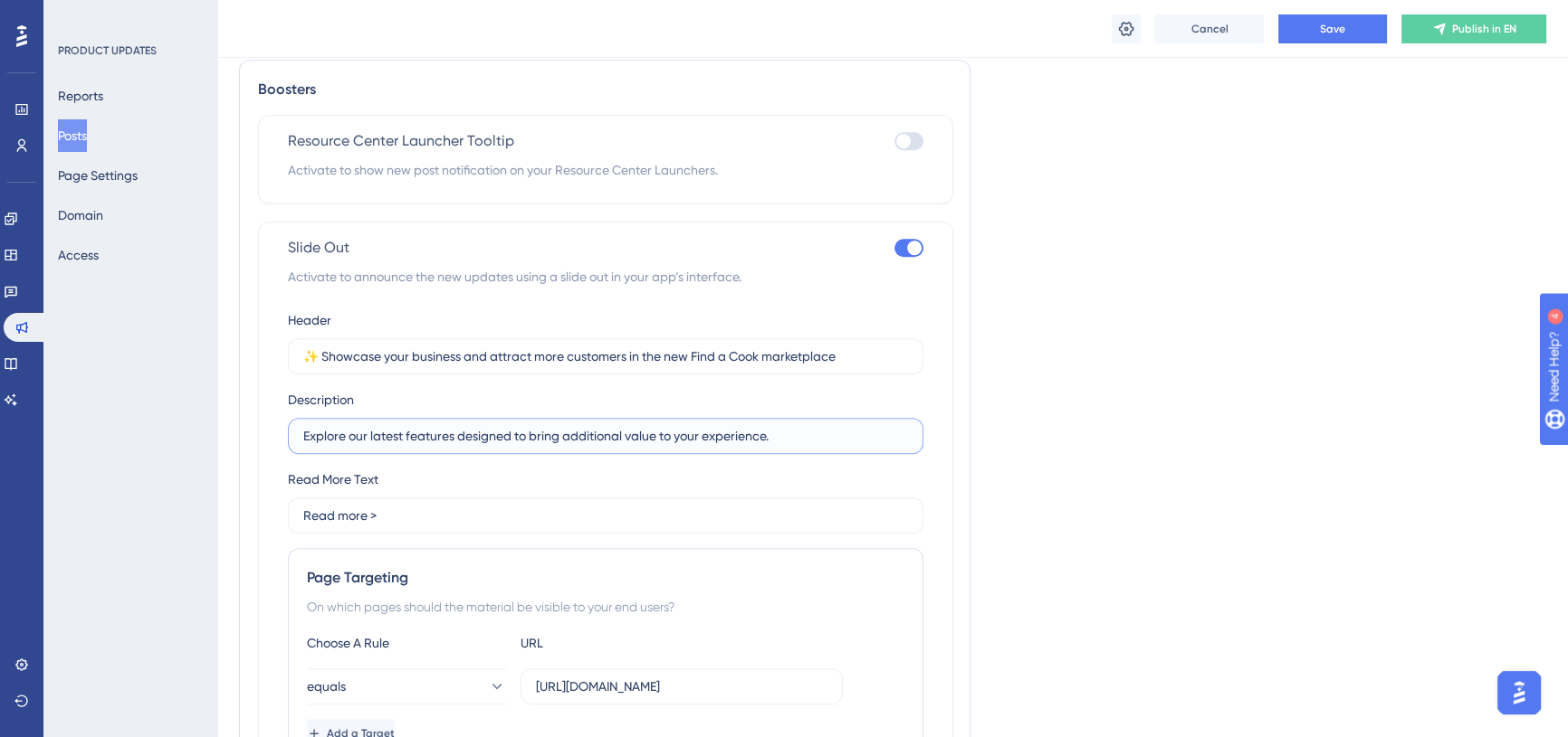
click at [505, 446] on input "Explore our latest features designed to bring additional value to your experien…" at bounding box center [605, 436] width 605 height 20
paste input "Showcase your business and attract more customers in the new Find a Cook market…"
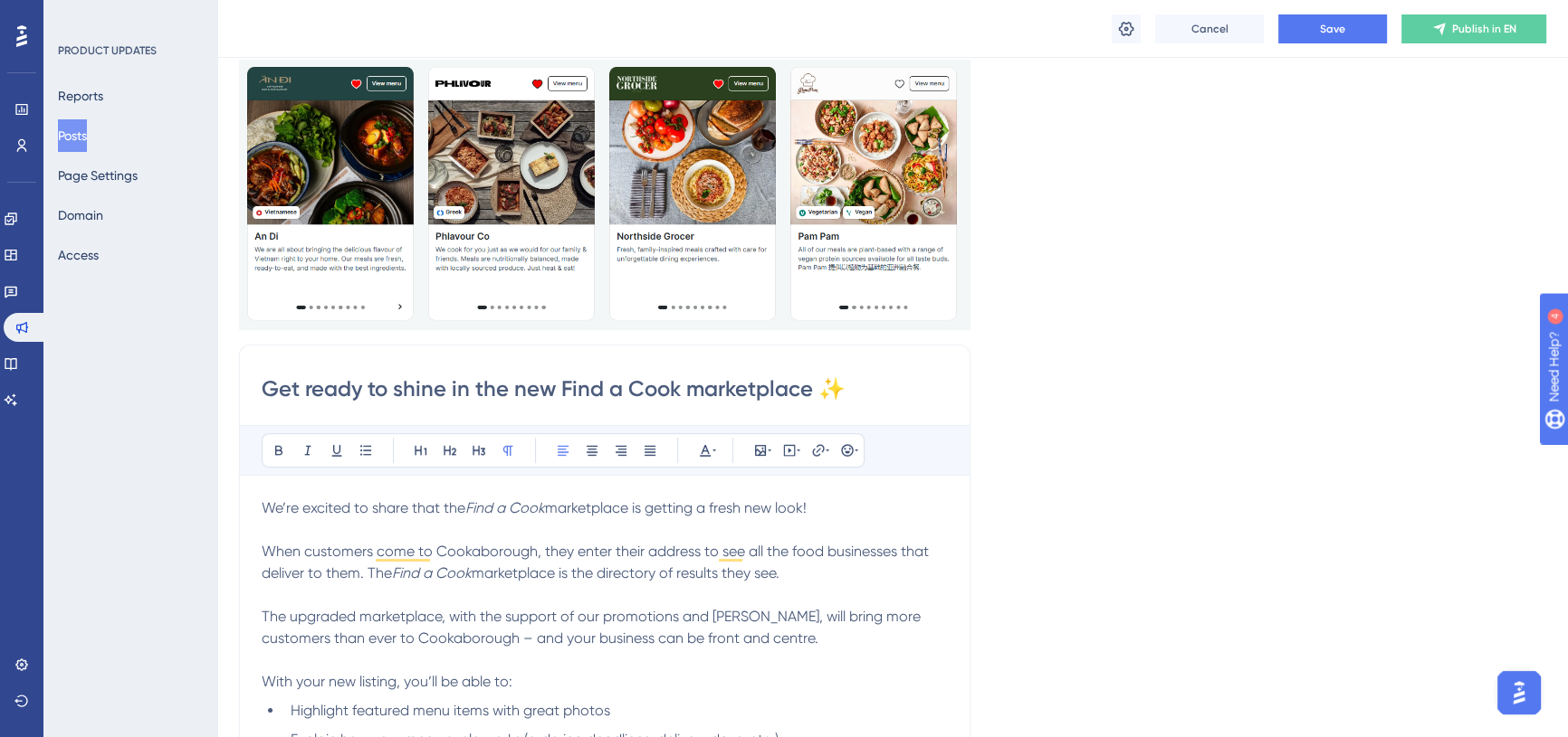
scroll to position [81, 0]
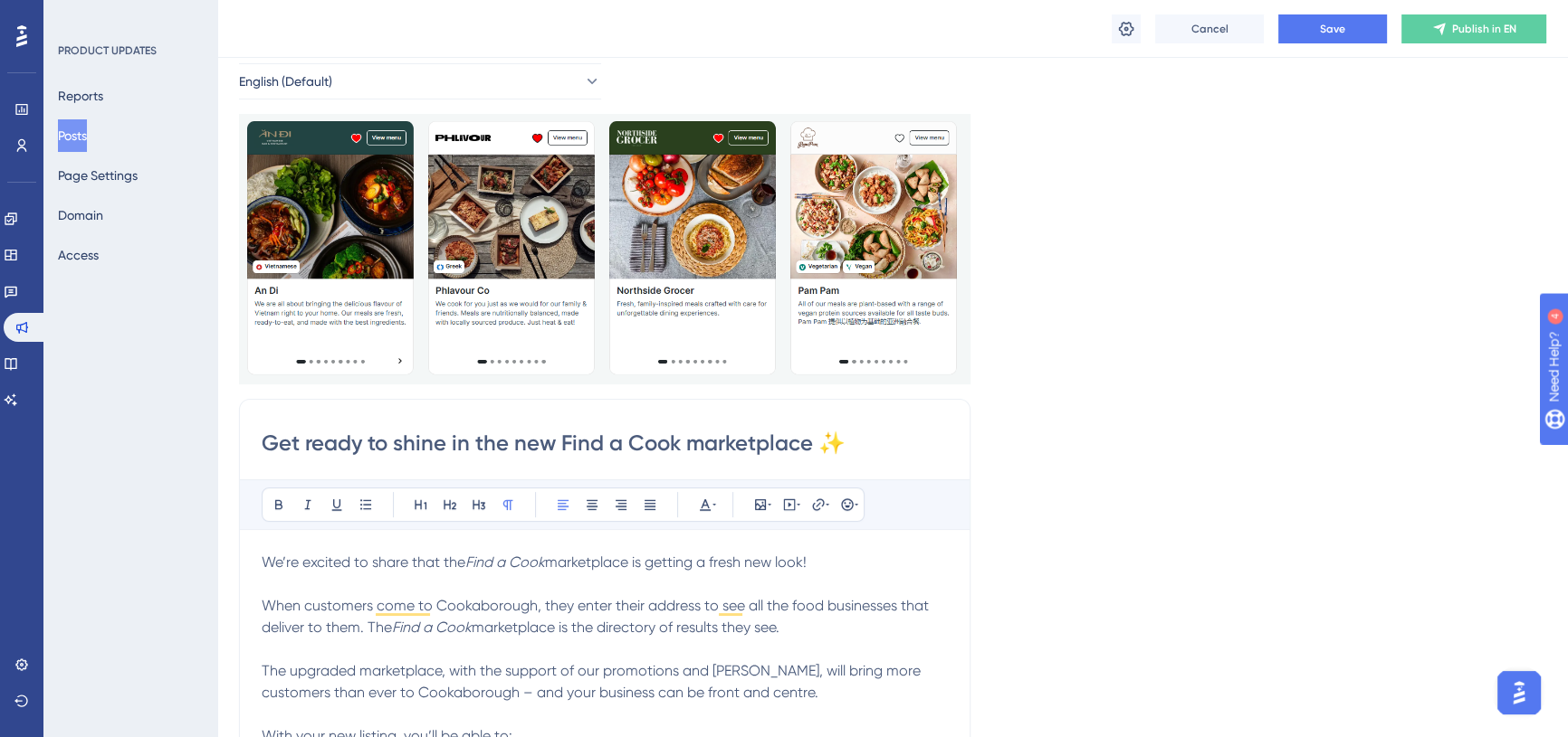
type input "Showcase your business and attract more customers in the new Find a Cook market…"
drag, startPoint x: 474, startPoint y: 561, endPoint x: 491, endPoint y: 559, distance: 17.1
click at [491, 559] on em "Find a Cook" at bounding box center [504, 563] width 80 height 17
click at [465, 561] on span "We’re excited to share that the" at bounding box center [363, 563] width 203 height 17
drag, startPoint x: 471, startPoint y: 559, endPoint x: 816, endPoint y: 562, distance: 345.0
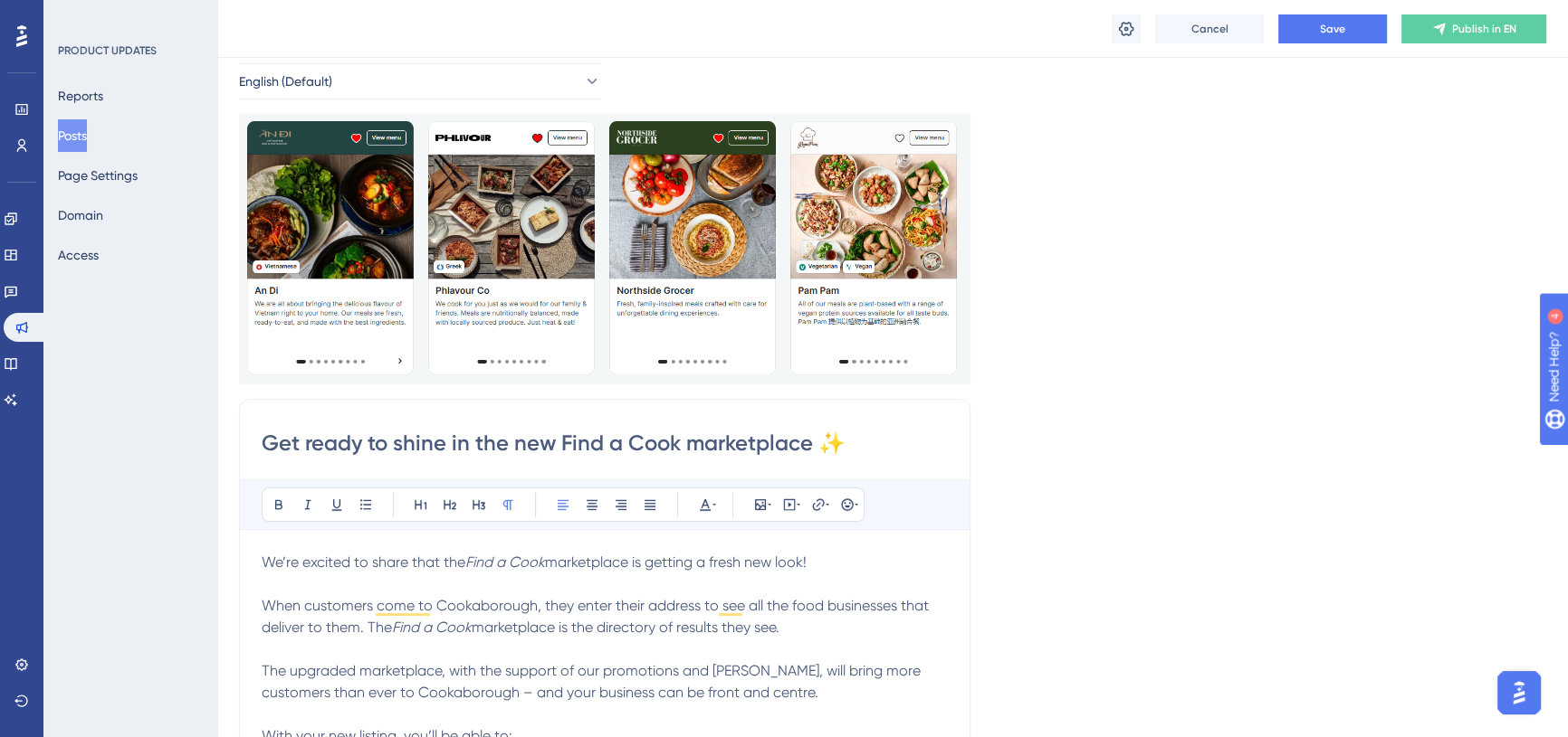
click at [816, 562] on p "We’re excited to share that the Find a Cook marketplace is getting a fresh new …" at bounding box center [604, 595] width 686 height 87
copy p "Find a Cook marketplace is getting a fresh new look!"
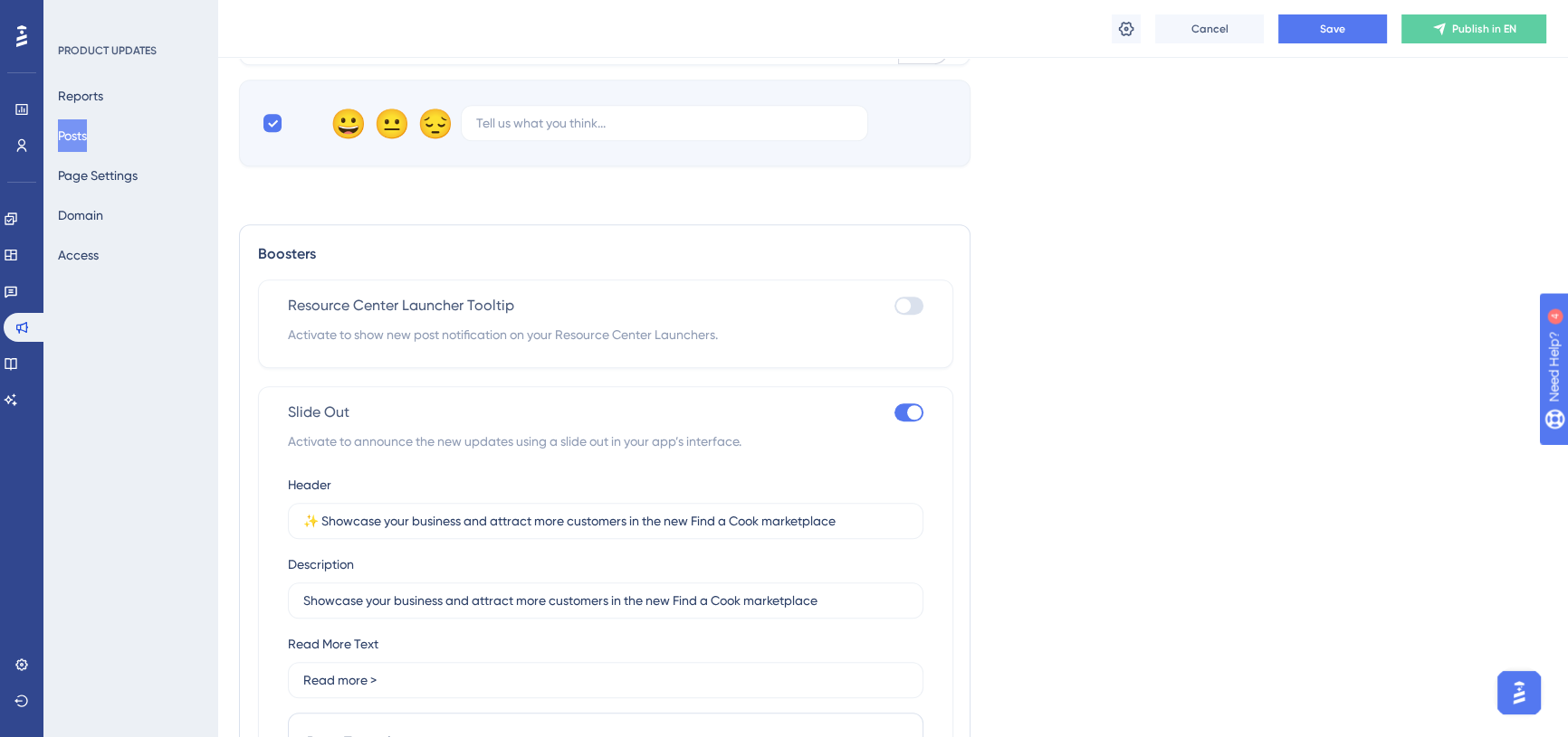
scroll to position [1645, 0]
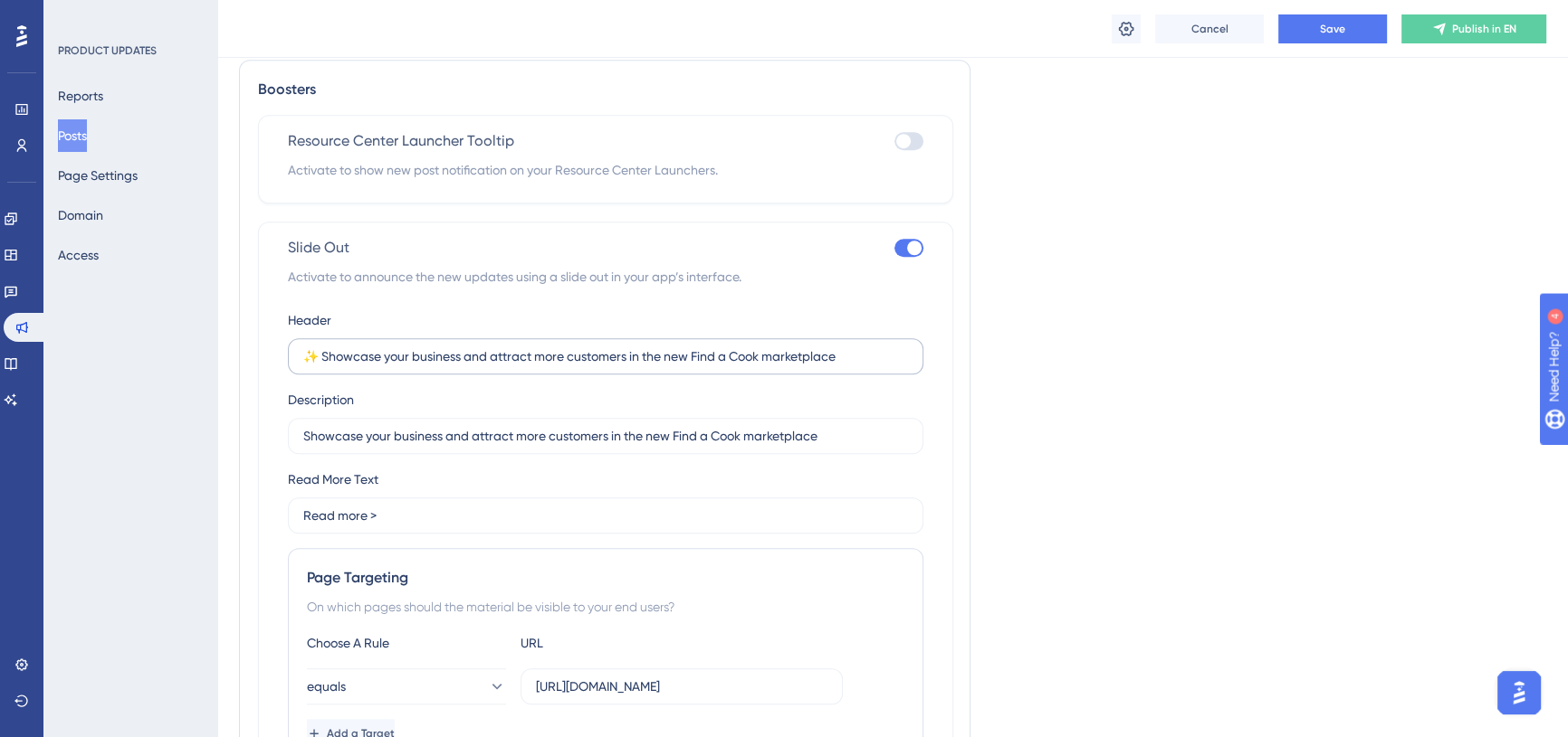
click at [353, 364] on label "✨ Showcase your business and attract more customers in the new Find a Cook mark…" at bounding box center [605, 357] width 636 height 36
click at [353, 364] on input "✨ Showcase your business and attract more customers in the new Find a Cook mark…" at bounding box center [605, 357] width 605 height 20
click at [325, 366] on input "✨ Showcase your business and attract more customers in the new Find a Cook mark…" at bounding box center [605, 357] width 605 height 20
drag, startPoint x: 350, startPoint y: 377, endPoint x: 857, endPoint y: 375, distance: 507.0
click at [857, 366] on input "✨ Showcase your business and attract more customers in the new Find a Cook mark…" at bounding box center [605, 357] width 605 height 20
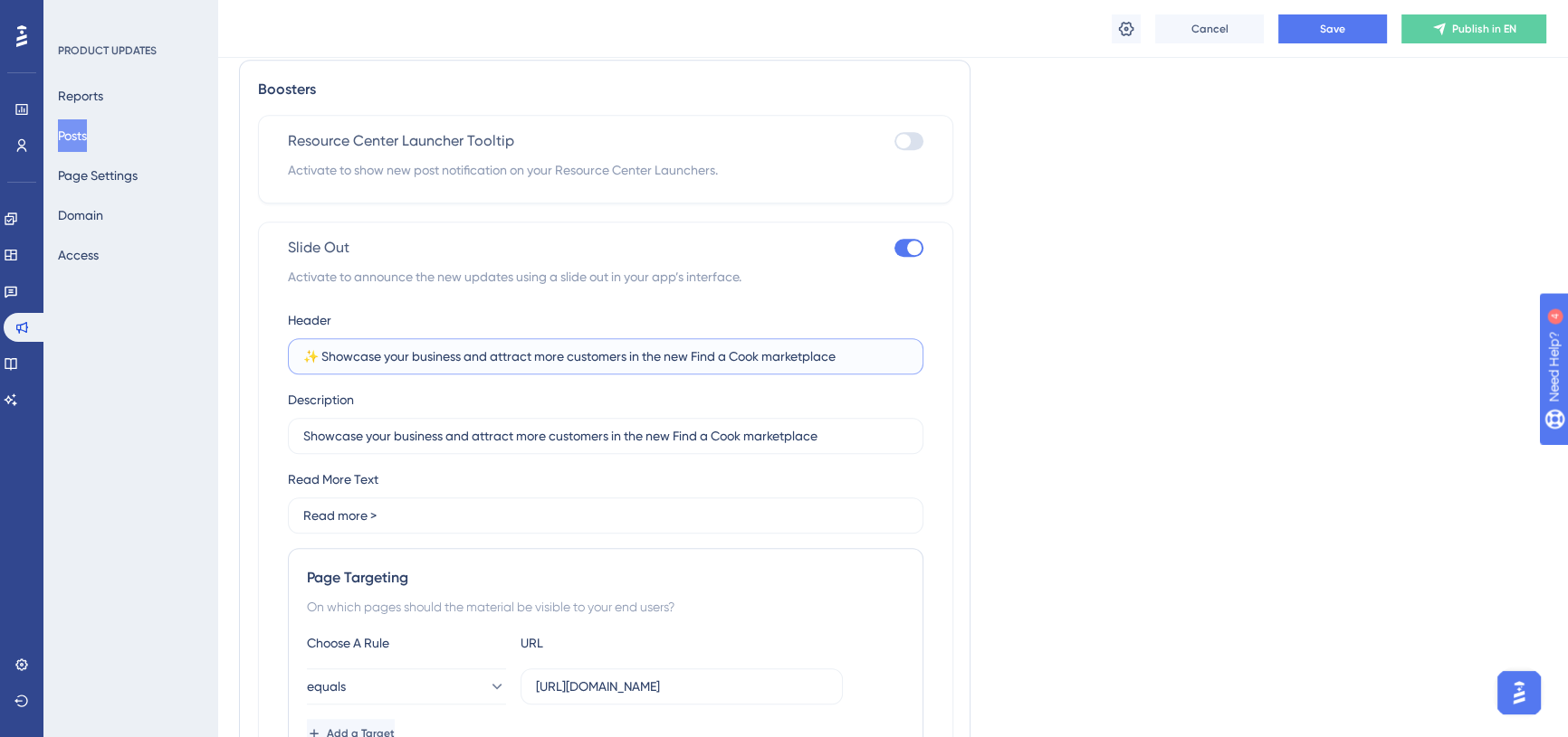
paste input "Find a Cook marketplace is getting a fresh new look!"
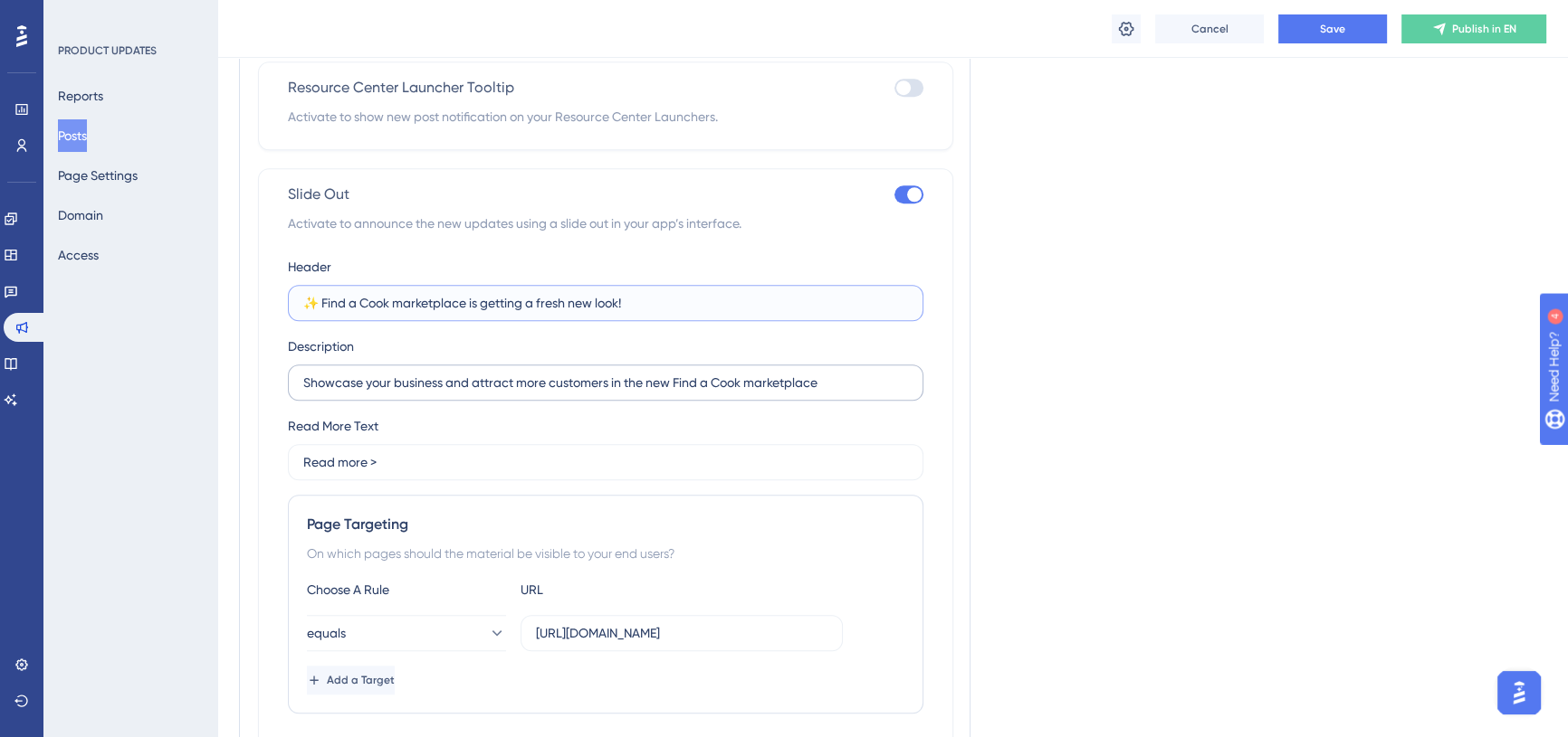
scroll to position [1727, 0]
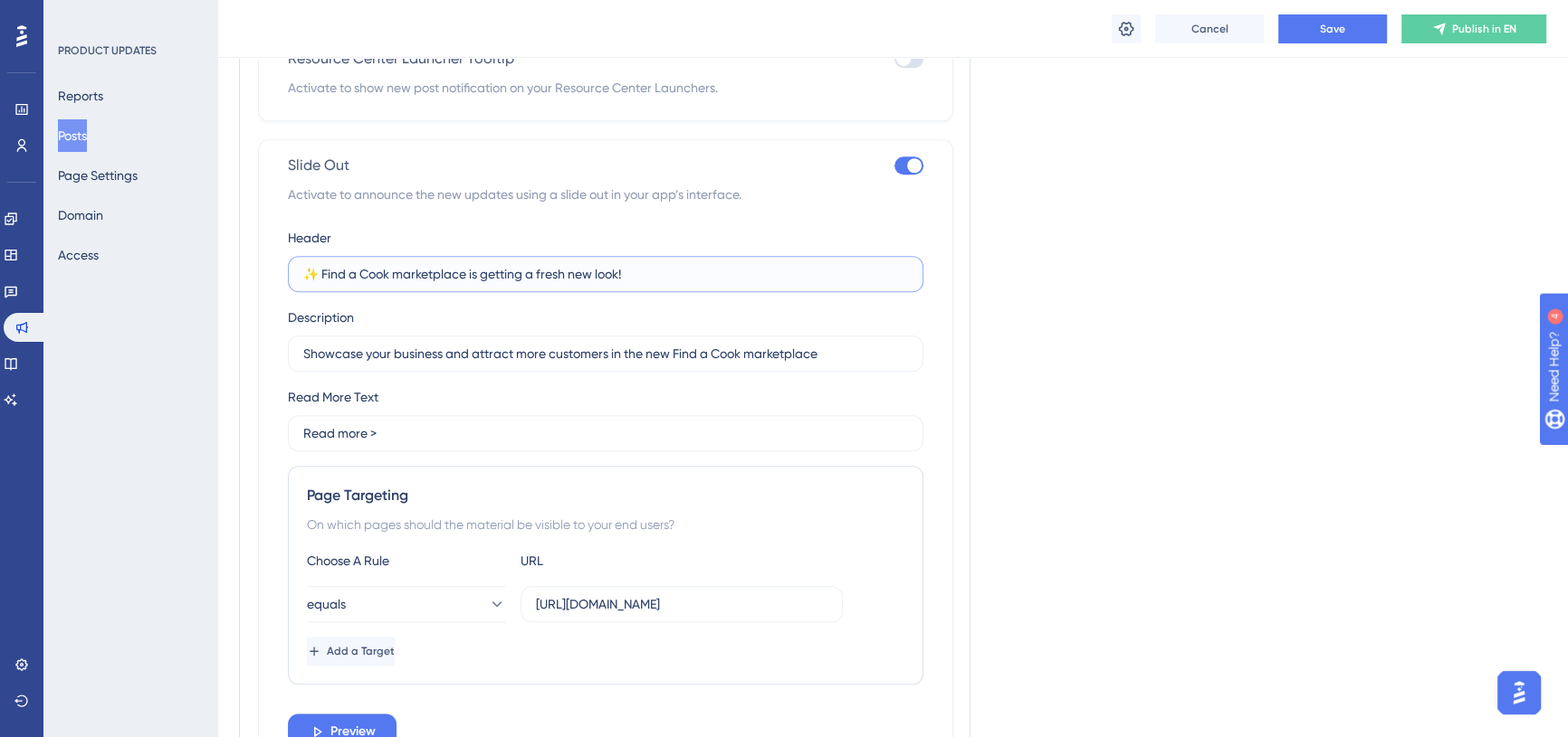
drag, startPoint x: 397, startPoint y: 295, endPoint x: 471, endPoint y: 289, distance: 74.2
click at [471, 284] on input "✨ Find a Cook marketplace is getting a fresh new look!" at bounding box center [605, 274] width 605 height 20
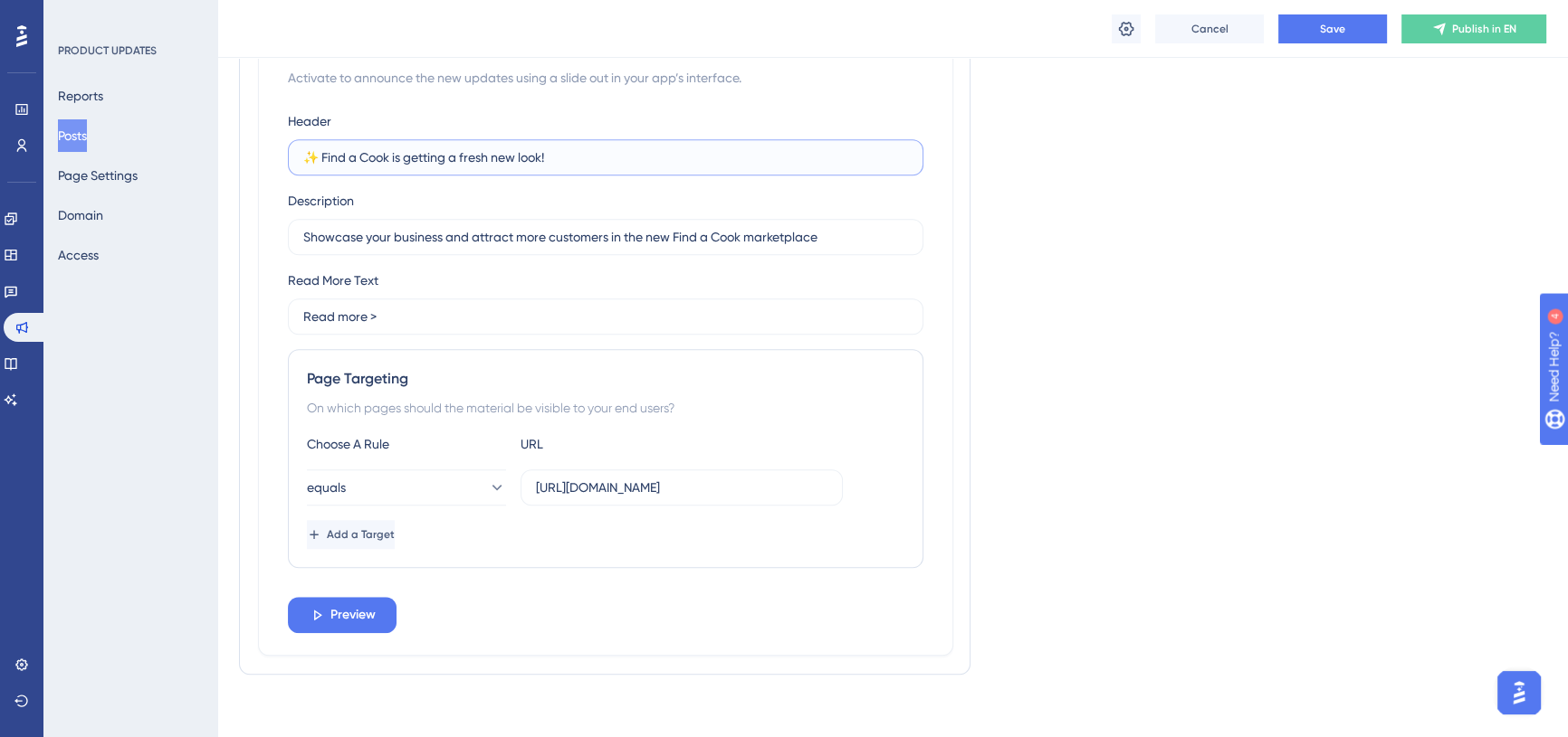
scroll to position [1874, 0]
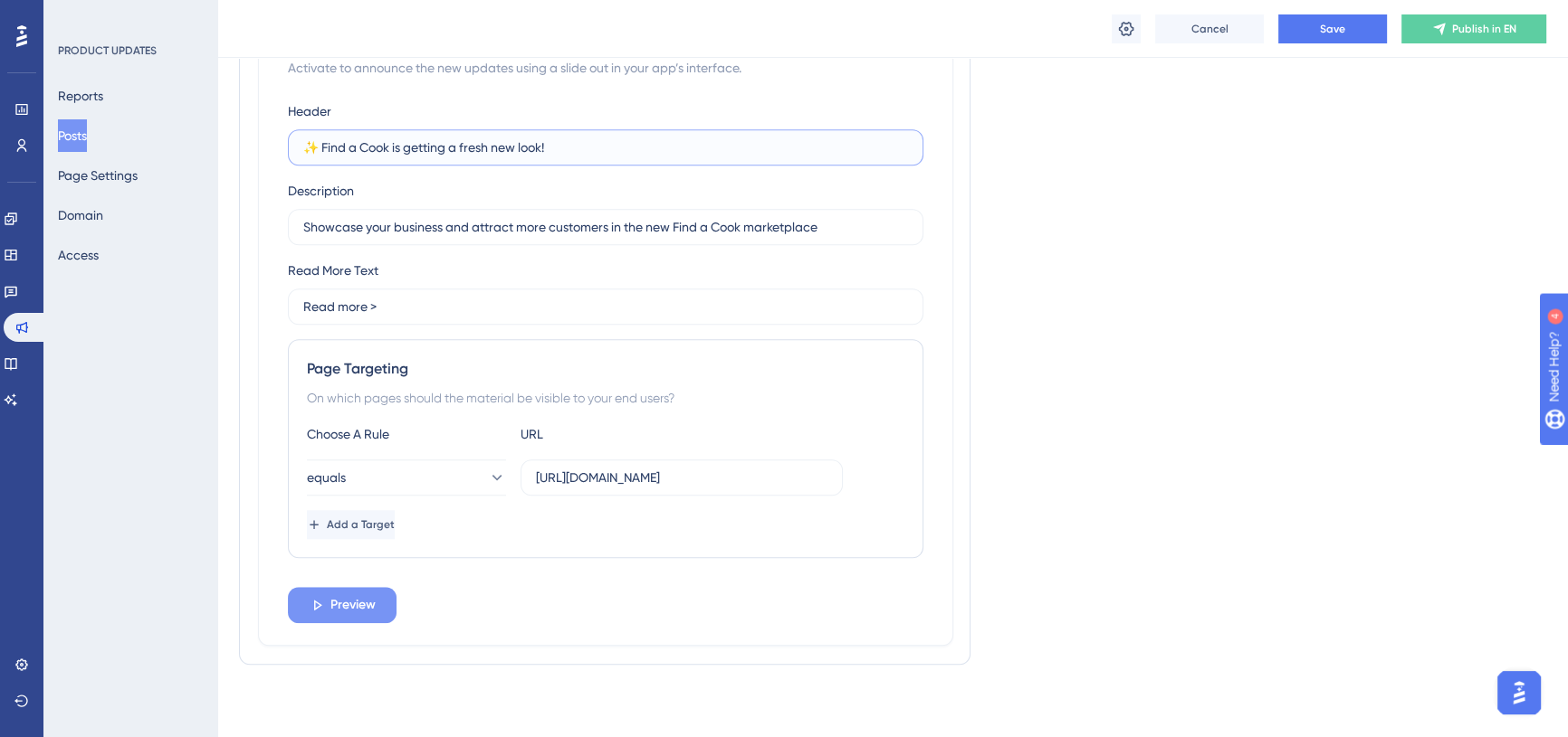
type input "✨ Find a Cook is getting a fresh new look!"
click at [351, 607] on span "Preview" at bounding box center [353, 605] width 45 height 22
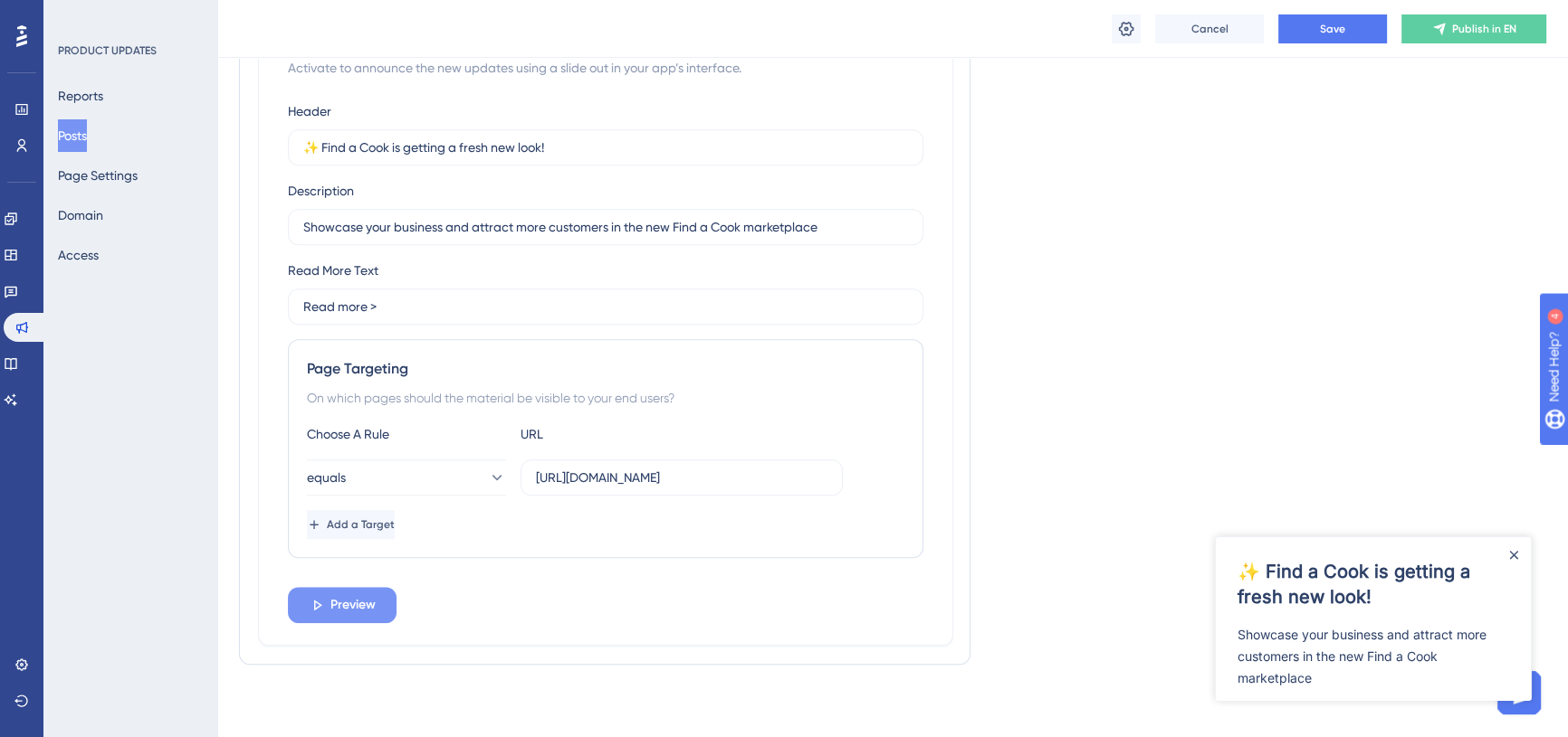
click at [331, 607] on span "Preview" at bounding box center [353, 605] width 45 height 22
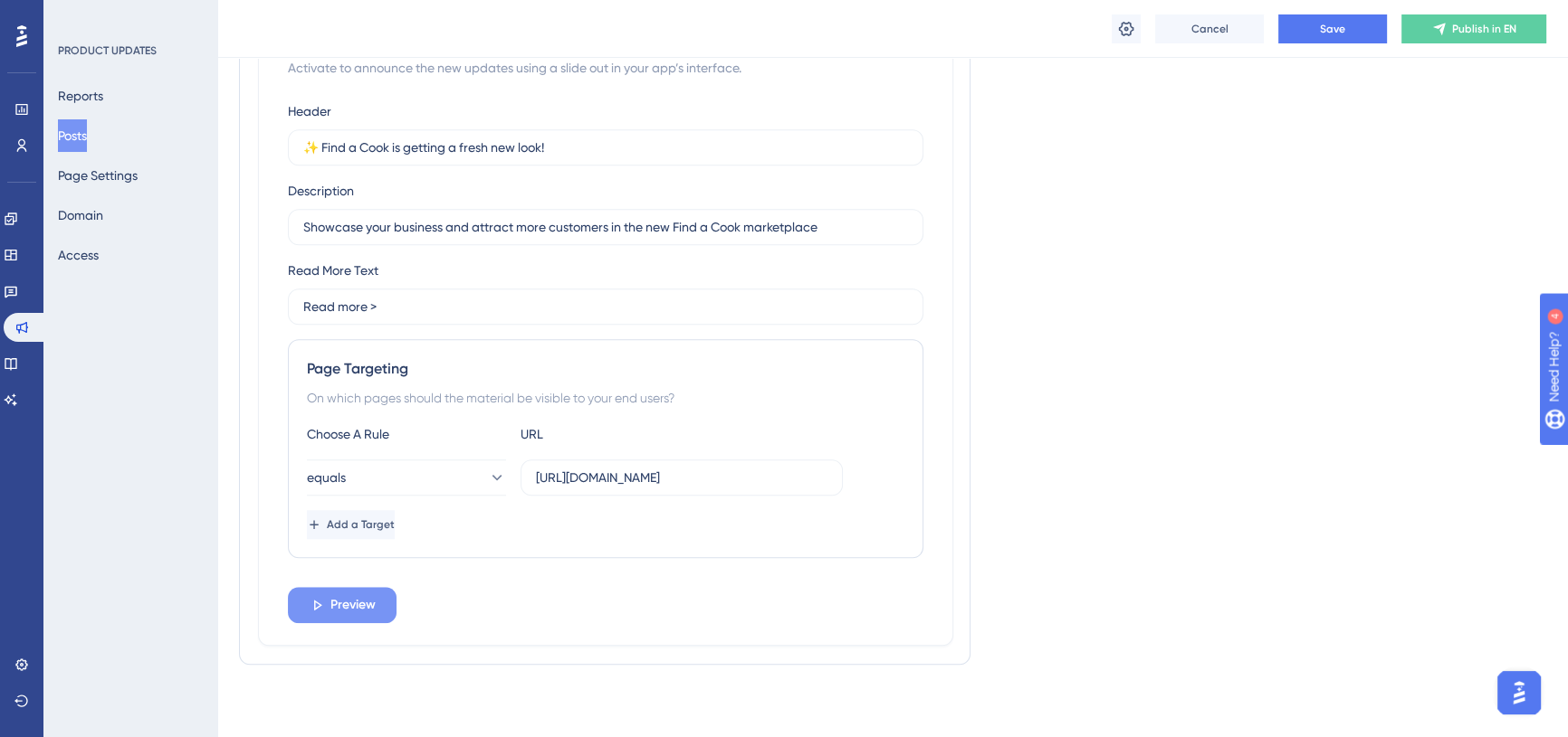
click at [315, 607] on icon at bounding box center [318, 605] width 8 height 10
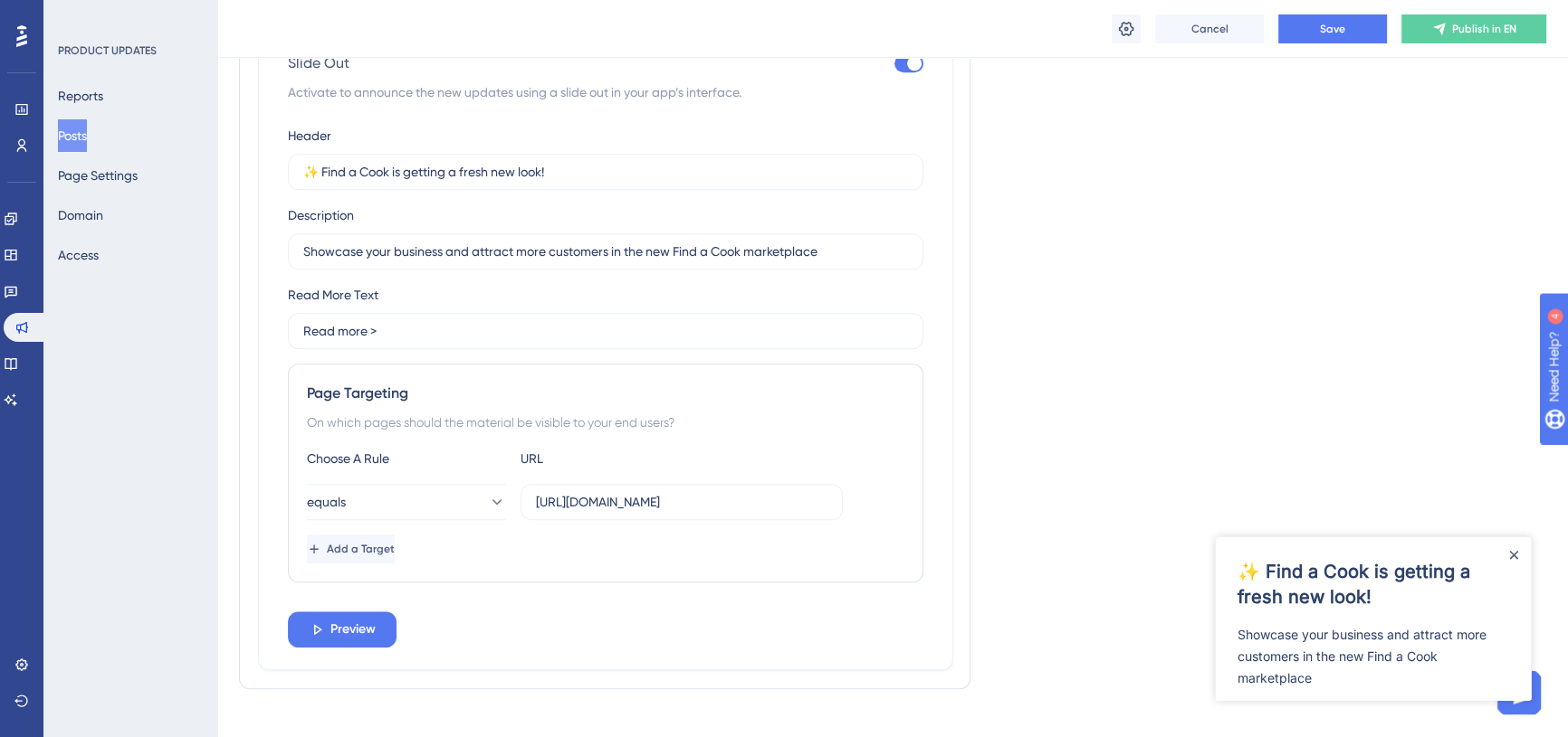
scroll to position [1791, 0]
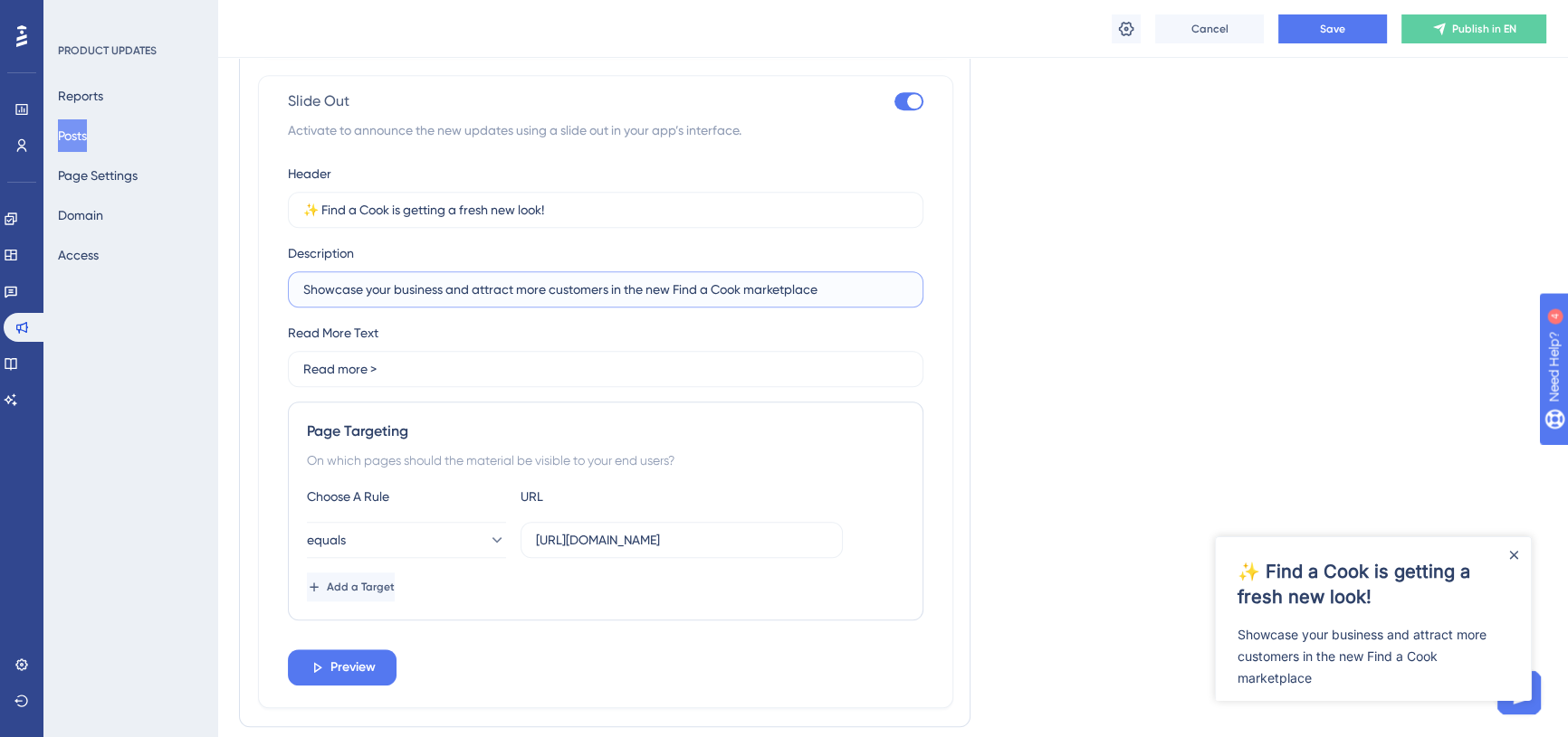
drag, startPoint x: 675, startPoint y: 306, endPoint x: 747, endPoint y: 304, distance: 72.0
click at [747, 299] on input "Showcase your business and attract more customers in the new Find a Cook market…" at bounding box center [605, 289] width 605 height 20
click at [853, 299] on input "Showcase your business and attract more customers in the new and improved marke…" at bounding box center [605, 289] width 605 height 20
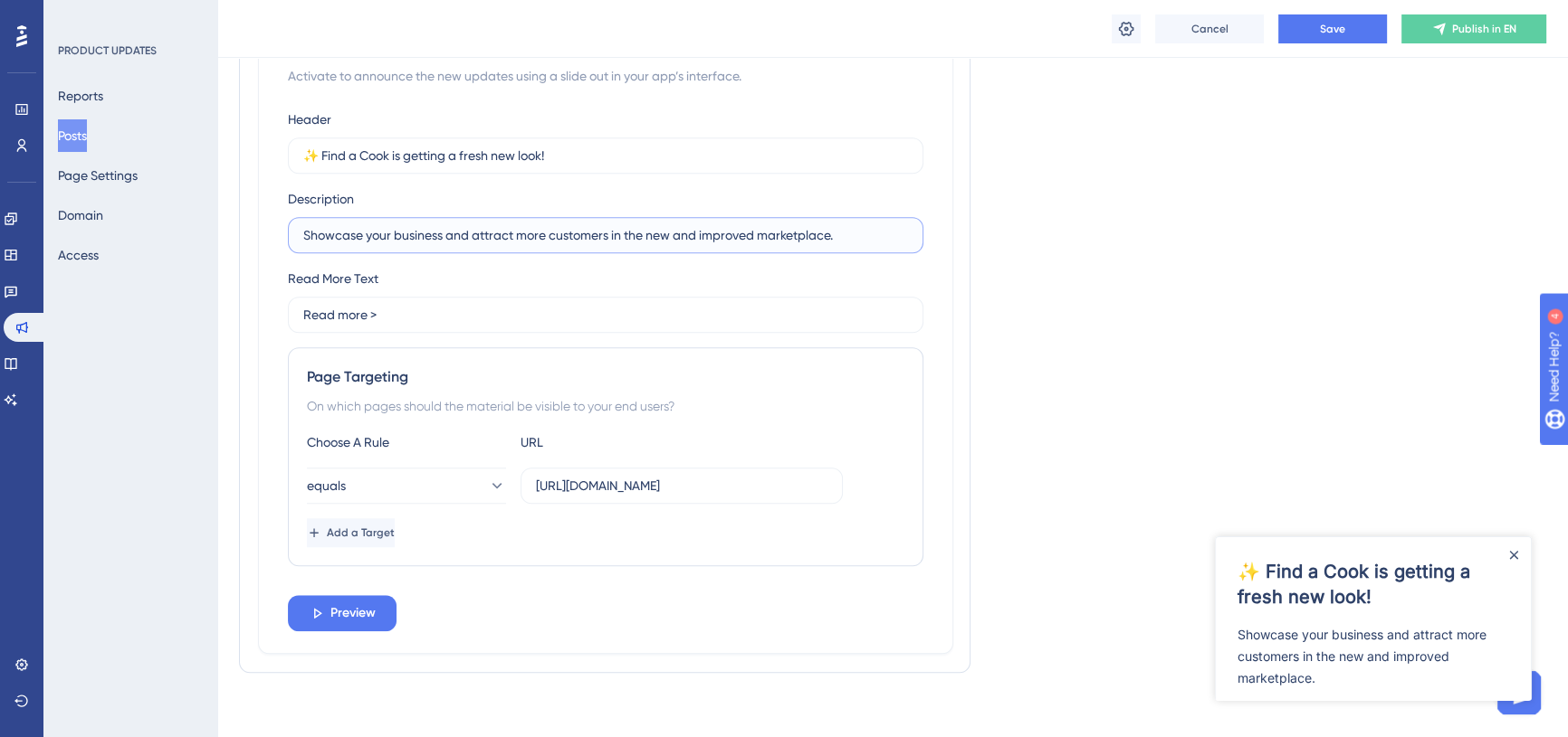
scroll to position [1874, 0]
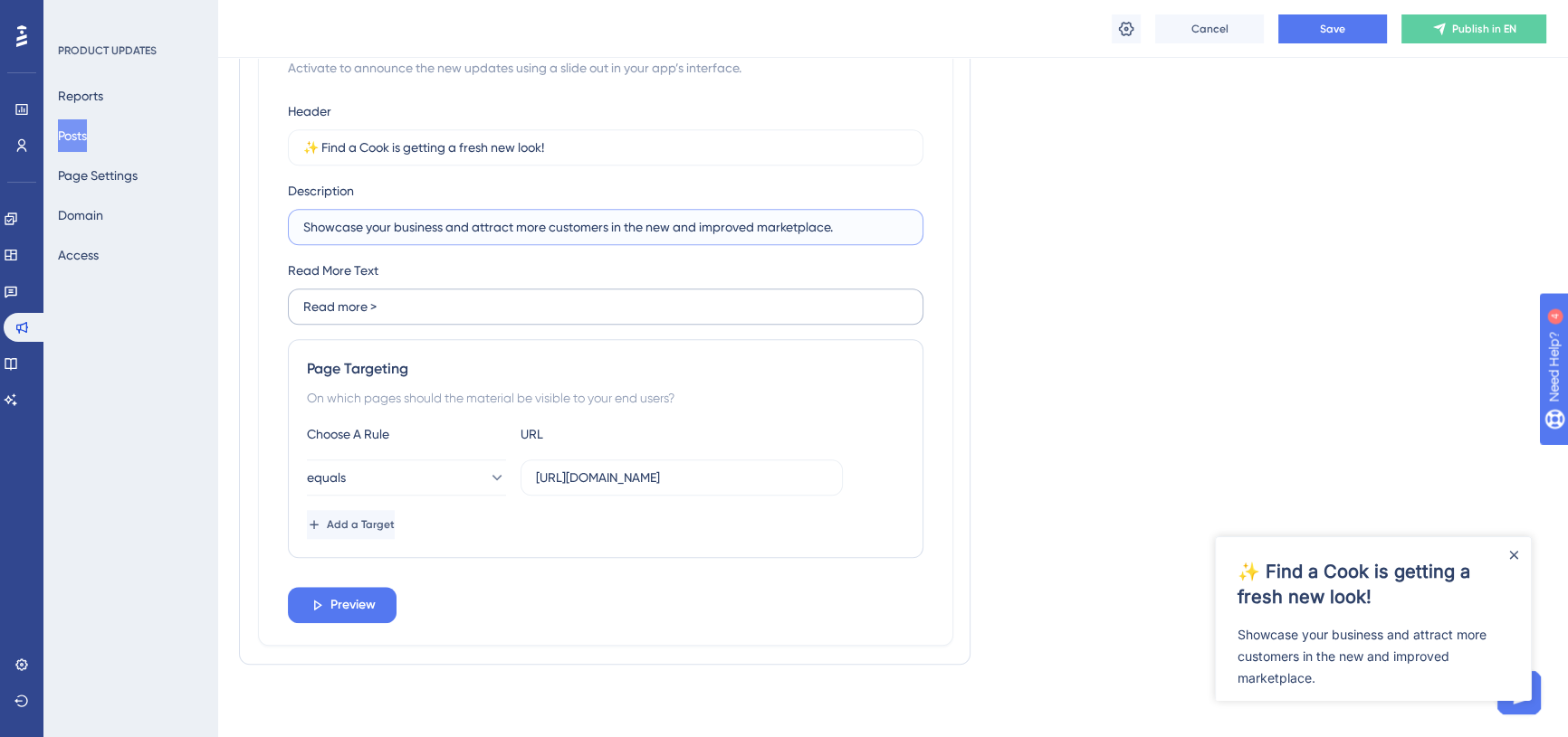
type input "Showcase your business and attract more customers in the new and improved marke…"
click at [388, 308] on input "Read more >" at bounding box center [605, 307] width 605 height 20
drag, startPoint x: 388, startPoint y: 308, endPoint x: 296, endPoint y: 311, distance: 92.0
click at [296, 311] on label "Read more >" at bounding box center [605, 307] width 636 height 36
click at [303, 311] on input "Read more >" at bounding box center [605, 307] width 605 height 20
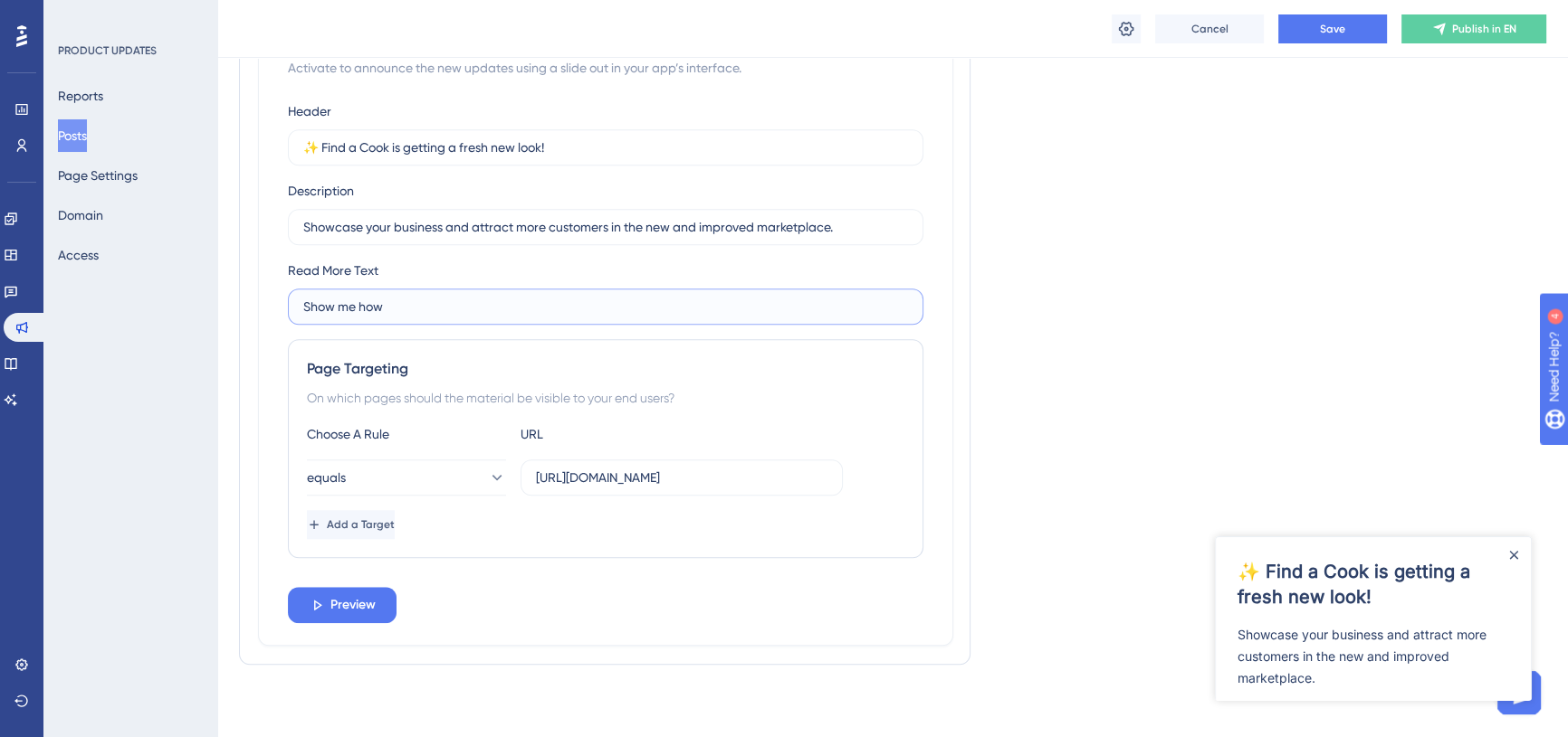
type input "Show me how"
click at [644, 266] on div "Read More Text Show me how" at bounding box center [605, 292] width 636 height 65
click at [1328, 35] on span "Save" at bounding box center [1332, 29] width 25 height 14
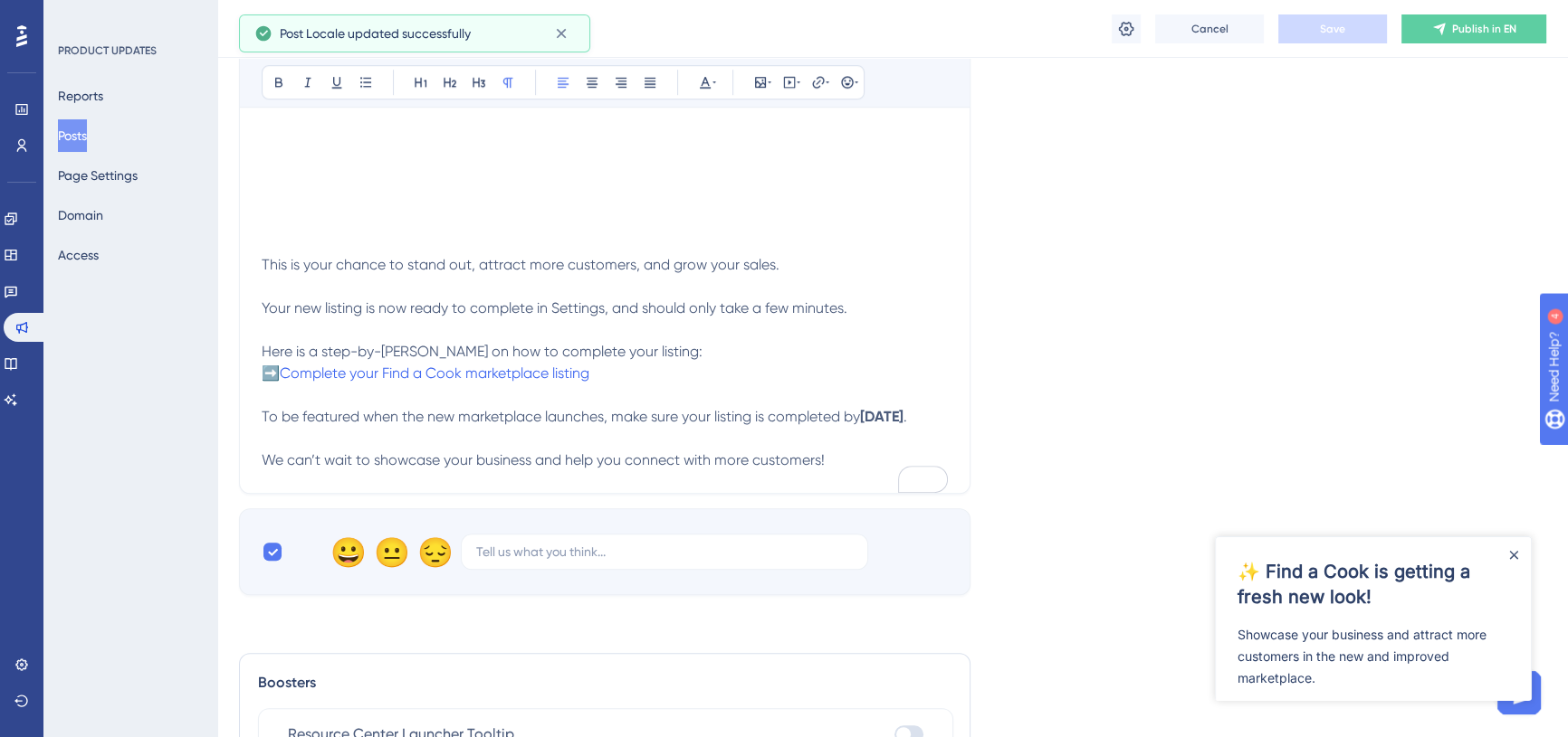
scroll to position [1298, 0]
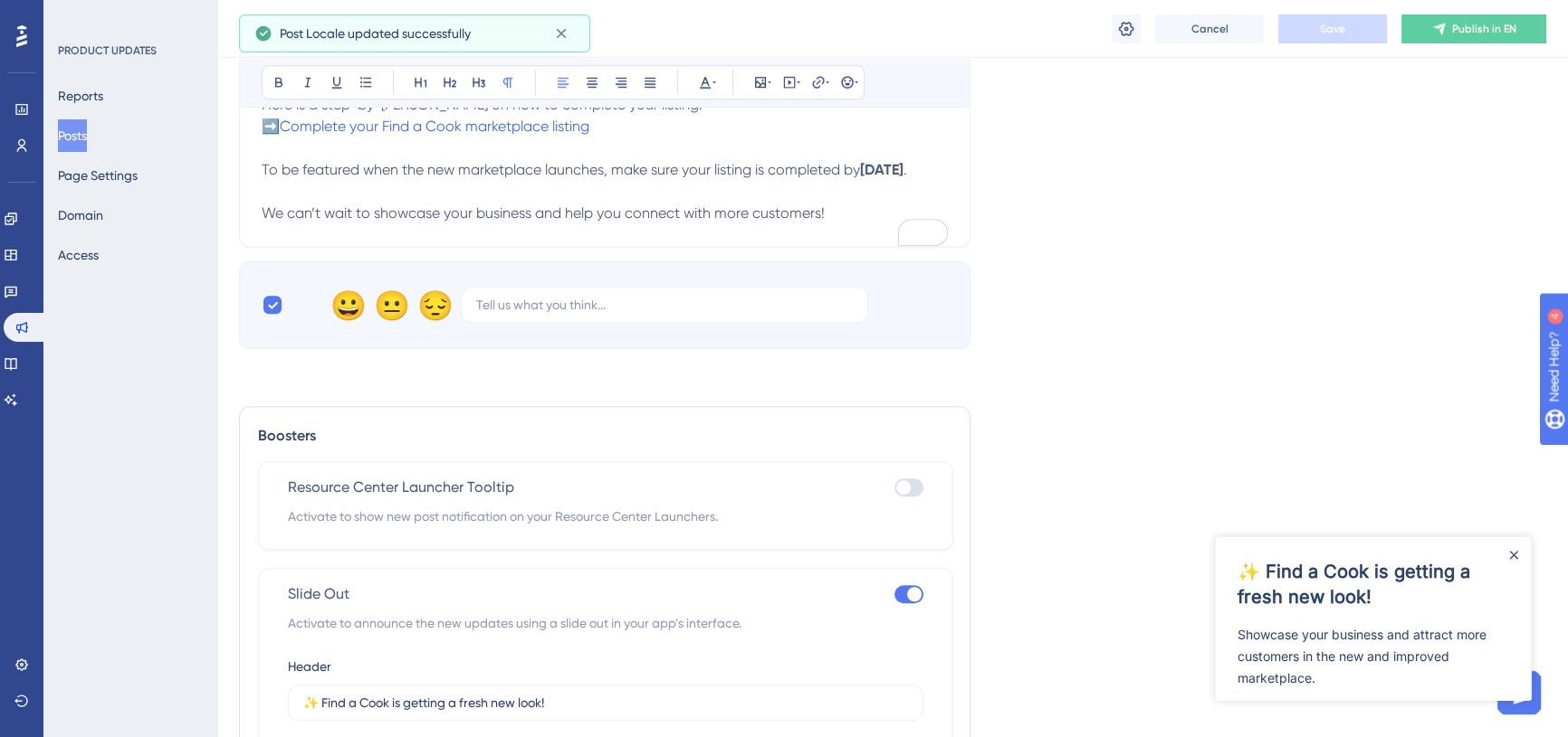
click at [904, 495] on div at bounding box center [902, 487] width 14 height 14
click at [895, 489] on input "checkbox" at bounding box center [894, 488] width 1 height 1
checkbox input "true"
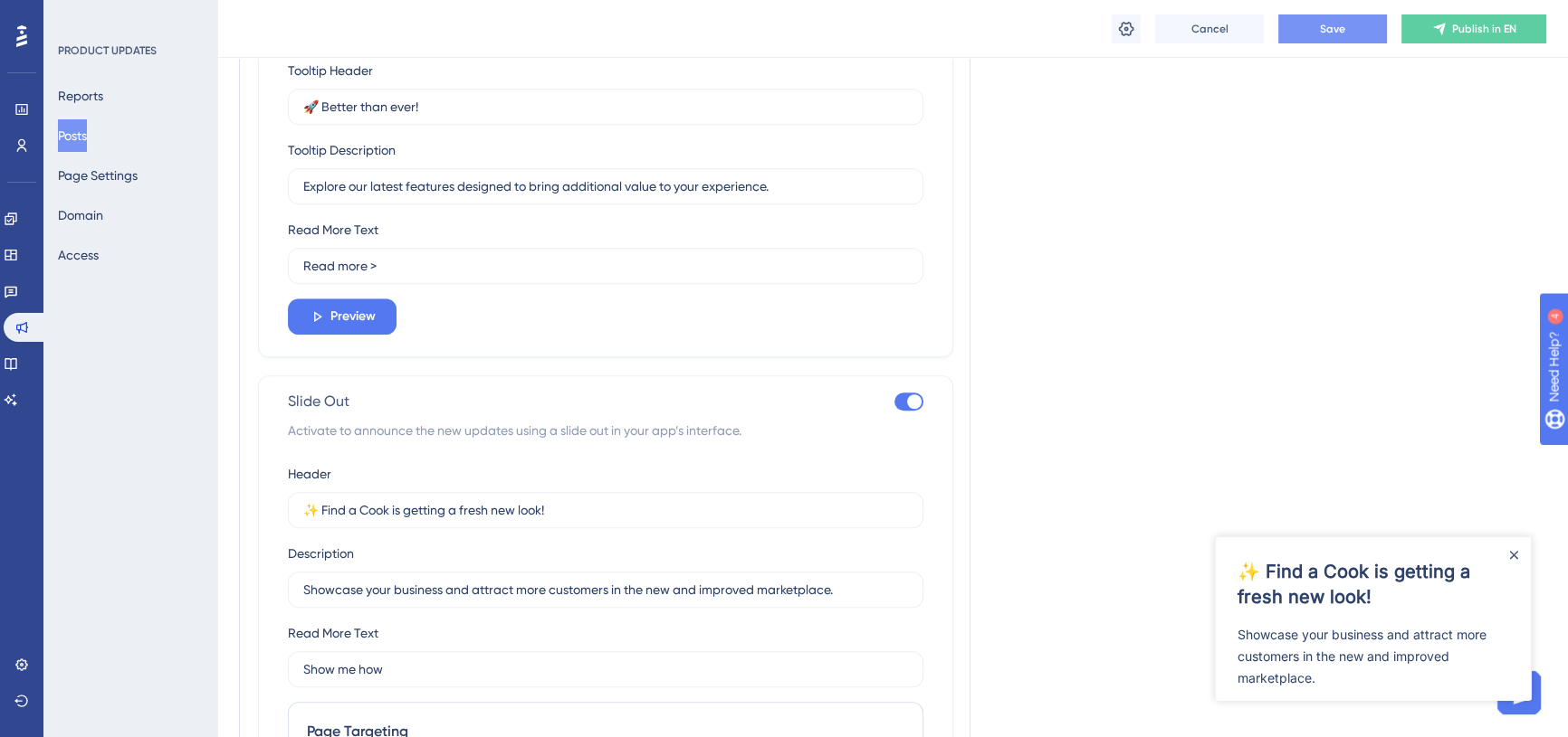
scroll to position [1791, 0]
drag, startPoint x: 584, startPoint y: 526, endPoint x: 282, endPoint y: 541, distance: 302.4
click at [282, 541] on div "Slide Out Activate to announce the new updates using a slide out in your app’s …" at bounding box center [605, 688] width 695 height 633
drag, startPoint x: 451, startPoint y: 126, endPoint x: 269, endPoint y: 118, distance: 182.2
click at [269, 118] on div "Resource Center Launcher Tooltip Activate to show new post notification on your…" at bounding box center [605, 161] width 695 height 385
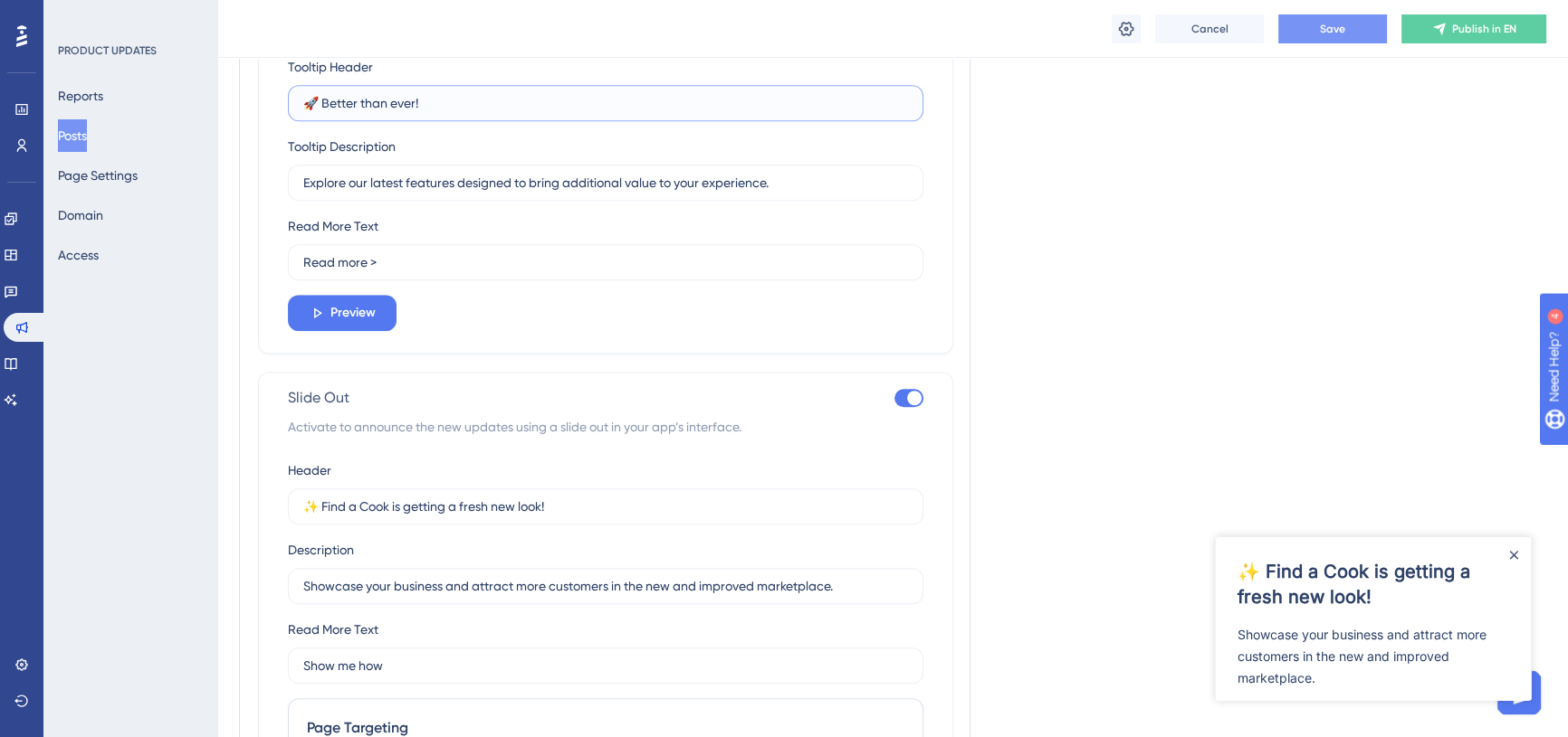
paste input "✨ Find a Cook is getting a fresh new look"
type input "✨ Find a Cook is getting a fresh new look!"
drag, startPoint x: 845, startPoint y: 606, endPoint x: 283, endPoint y: 597, distance: 562.1
click at [283, 597] on div "Slide Out Activate to announce the new updates using a slide out in your app’s …" at bounding box center [605, 688] width 695 height 633
drag, startPoint x: 785, startPoint y: 199, endPoint x: 266, endPoint y: 219, distance: 519.4
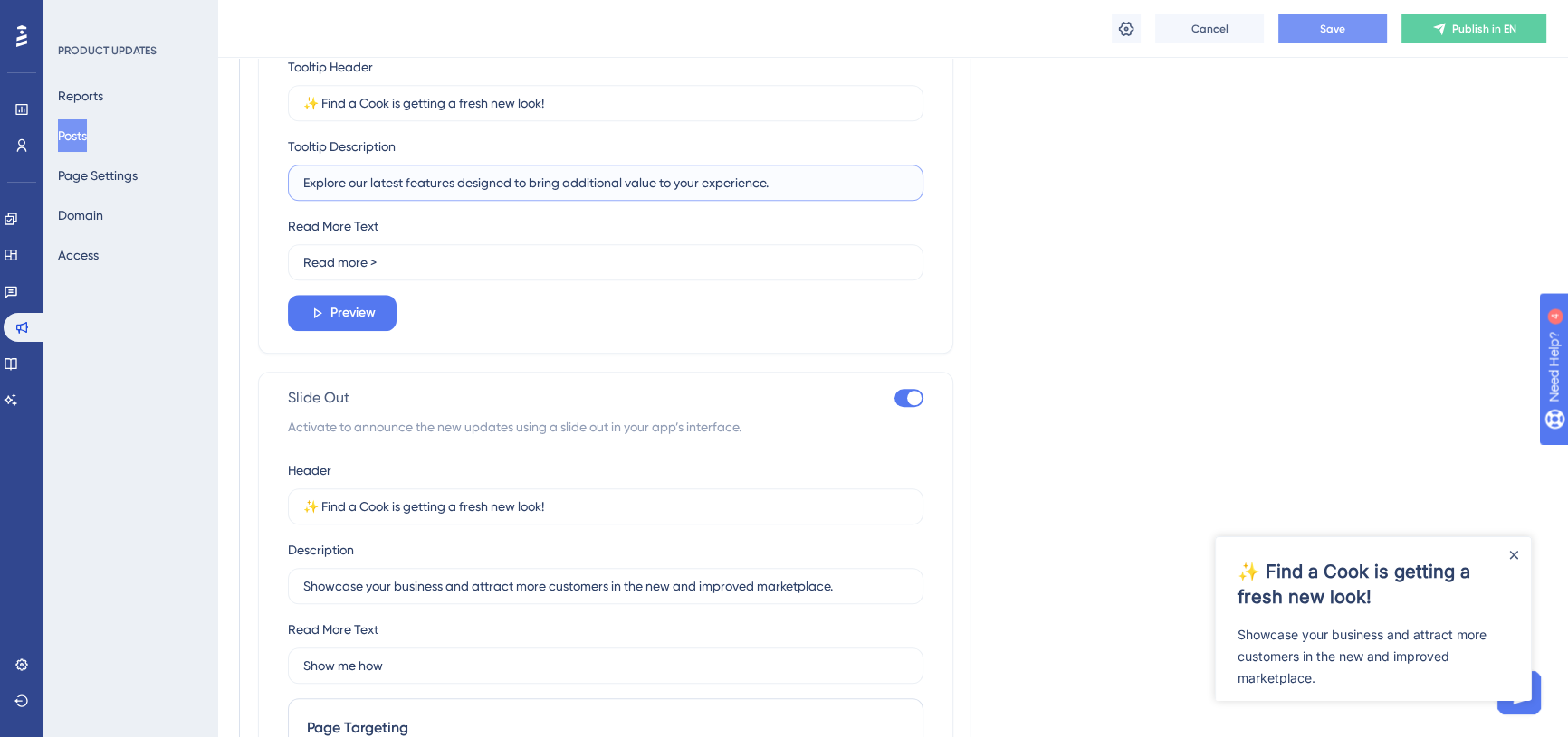
click at [266, 219] on div "Resource Center Launcher Tooltip Activate to show new post notification on your…" at bounding box center [605, 161] width 695 height 385
paste input "Showcase your business and attract more customers in the new and improved marke…"
type input "Showcase your business and attract more customers in the new and improved marke…"
drag, startPoint x: 395, startPoint y: 282, endPoint x: 279, endPoint y: 291, distance: 116.3
click at [279, 291] on div "Resource Center Launcher Tooltip Activate to show new post notification on your…" at bounding box center [605, 161] width 695 height 385
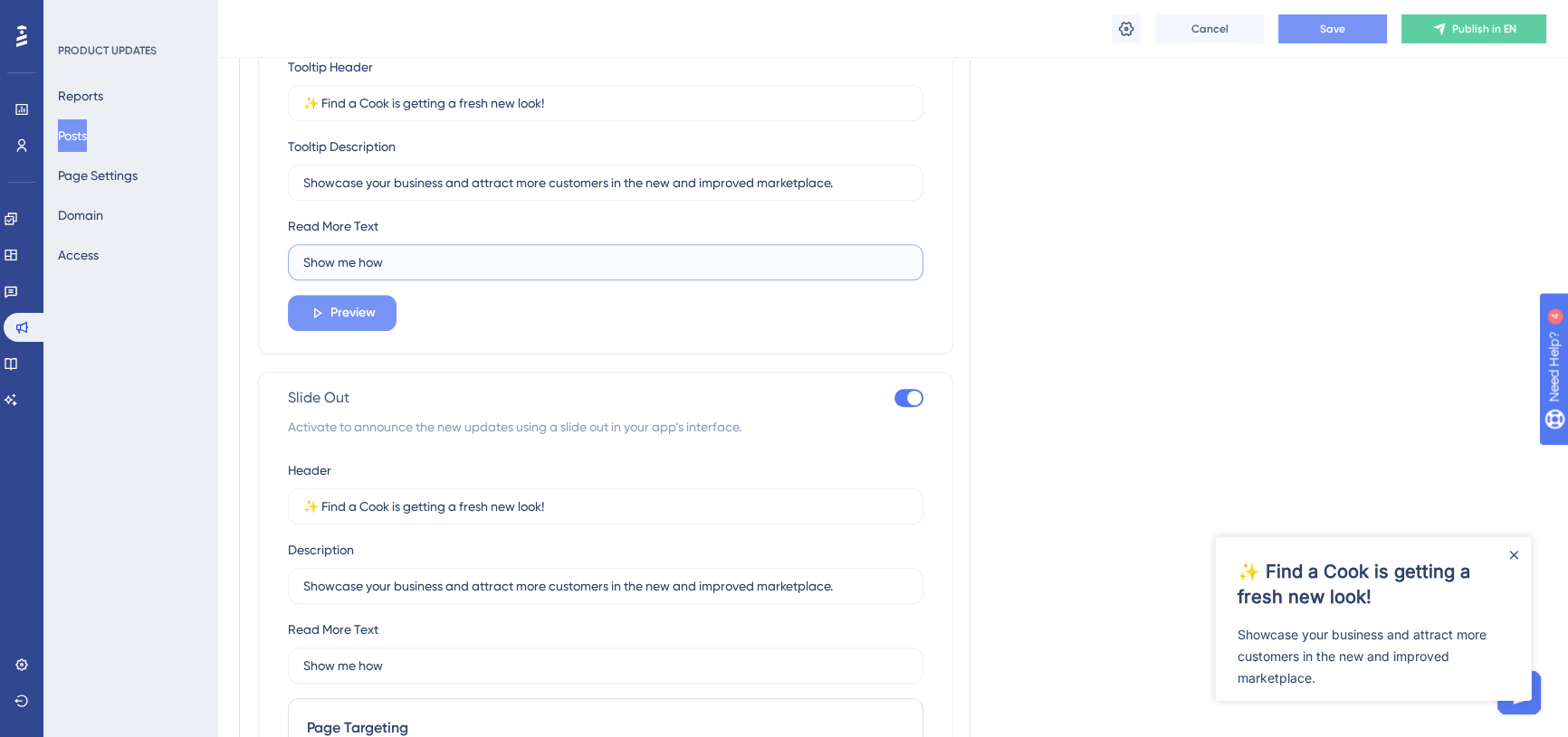
type input "Show me how"
click at [358, 324] on span "Preview" at bounding box center [353, 312] width 45 height 22
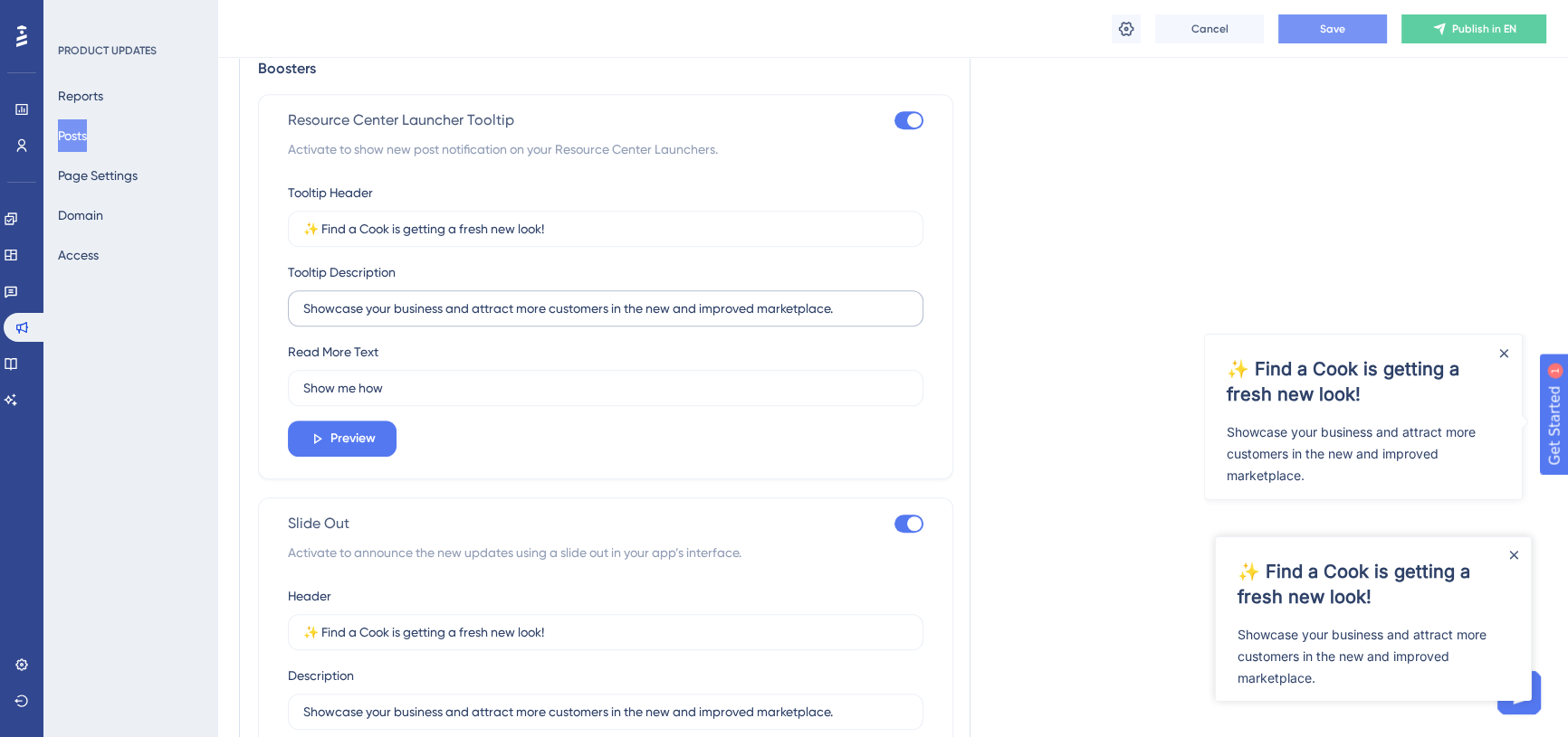
scroll to position [1627, 0]
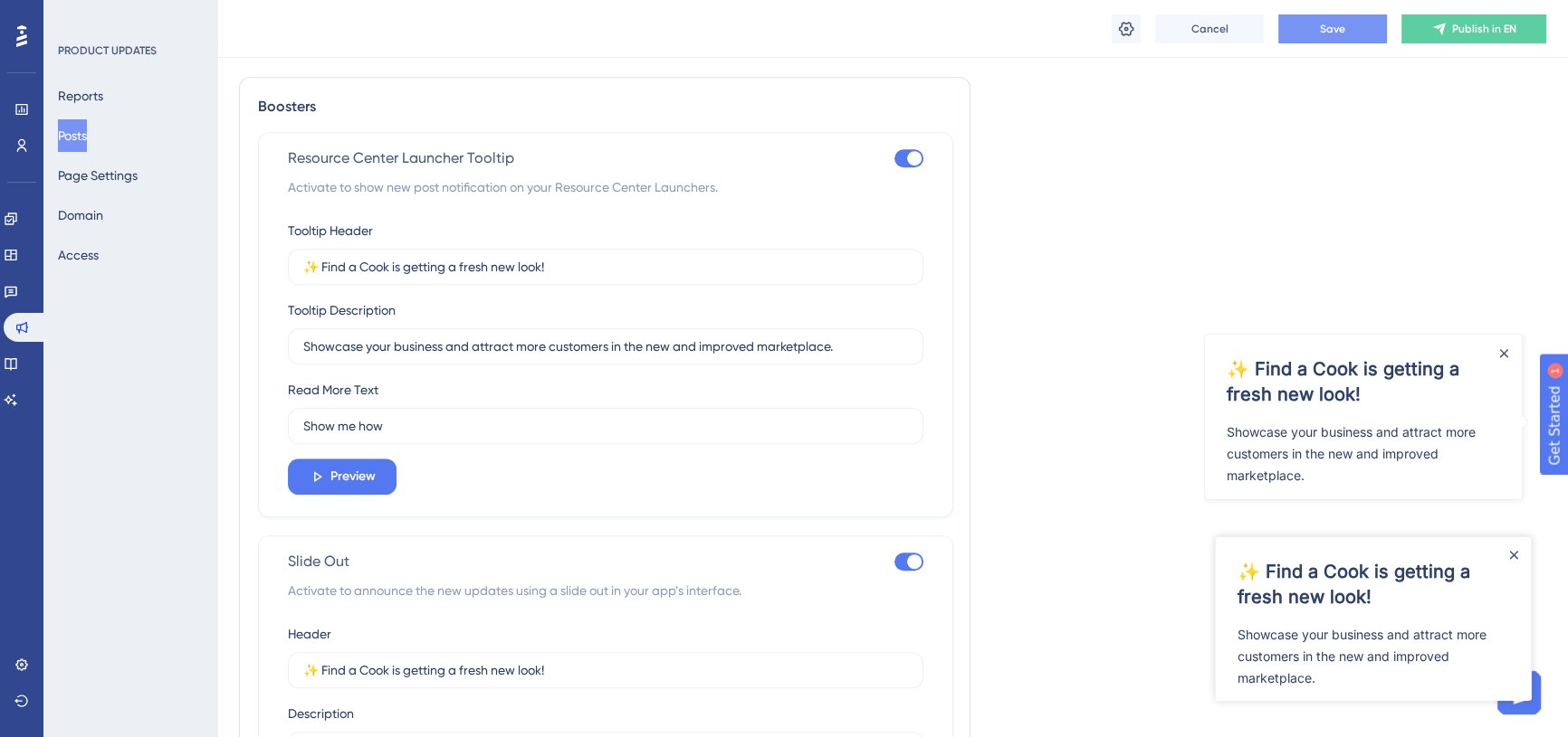
click at [914, 166] on div at bounding box center [914, 158] width 14 height 14
click at [895, 159] on input "checkbox" at bounding box center [894, 158] width 1 height 1
checkbox input "false"
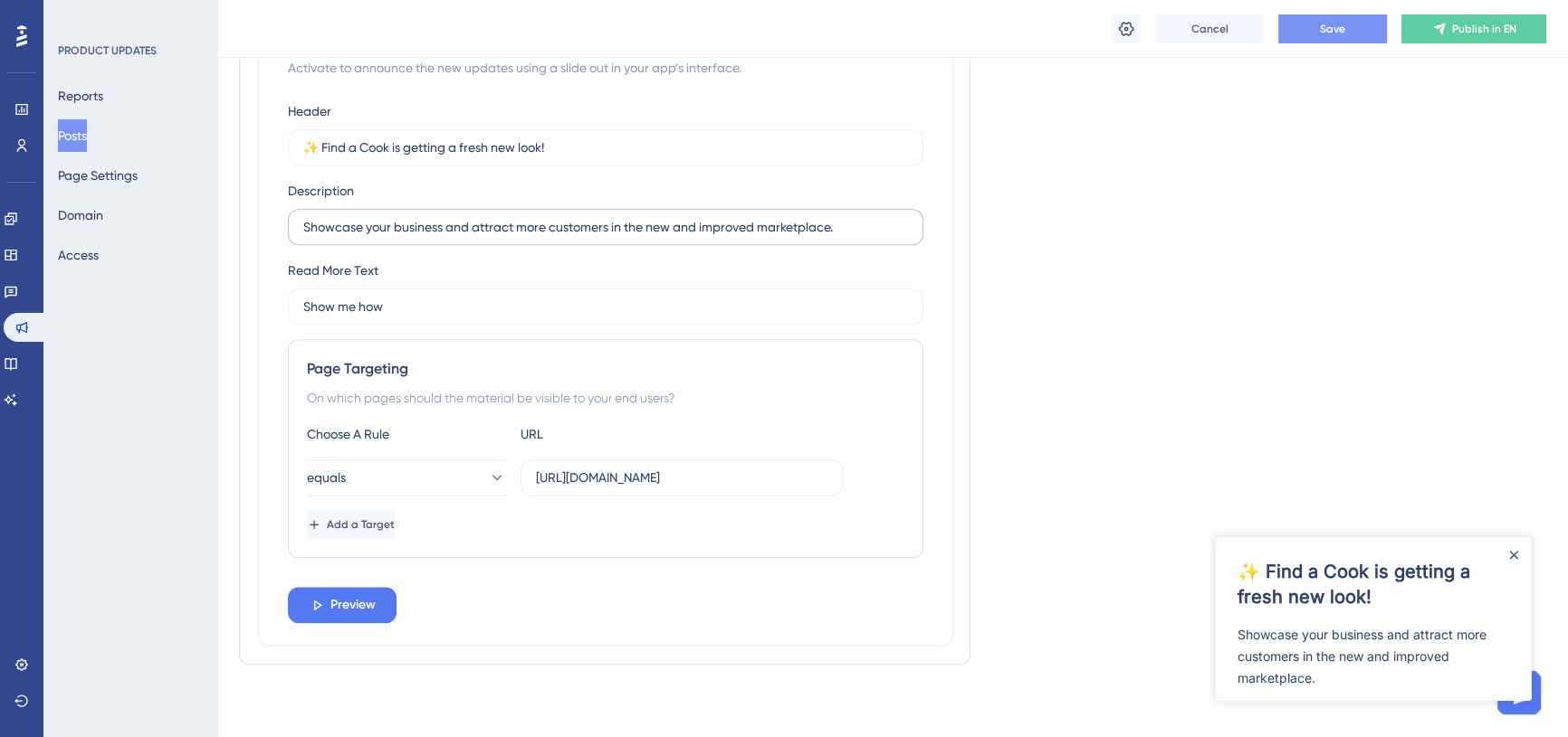
scroll to position [1874, 0]
click at [1326, 36] on button "Save" at bounding box center [1332, 29] width 108 height 29
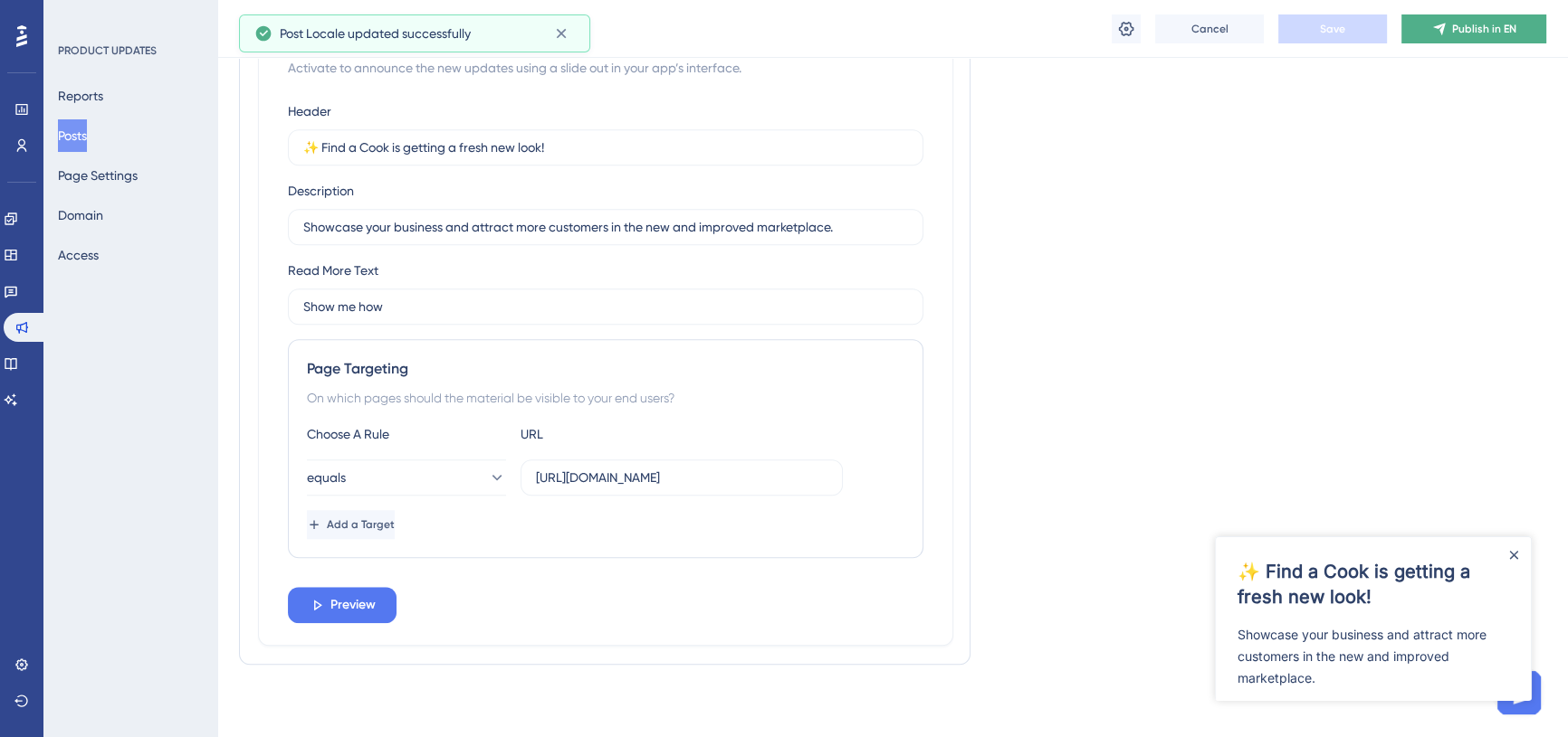
click at [1497, 31] on span "Publish in EN" at bounding box center [1484, 29] width 64 height 14
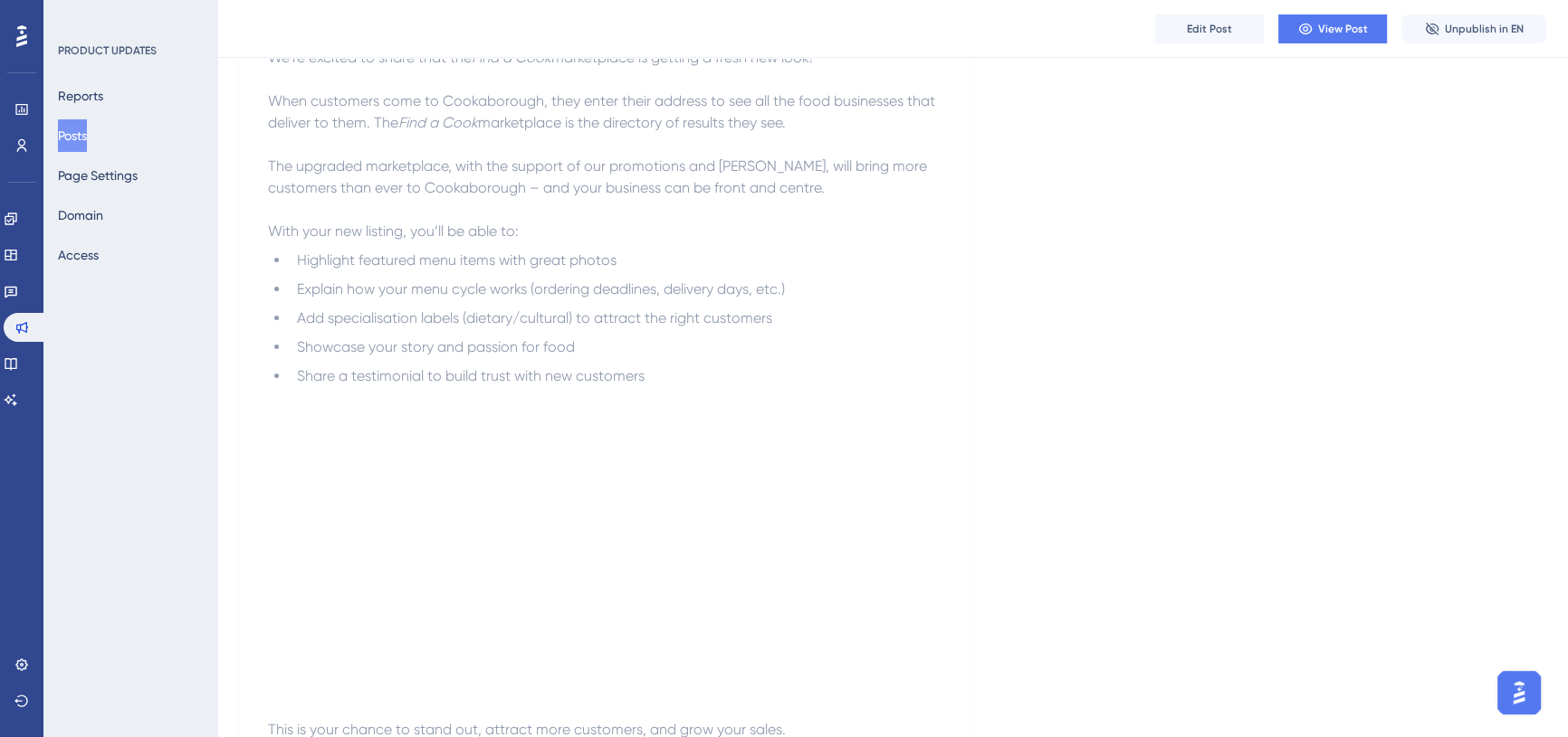
scroll to position [0, 0]
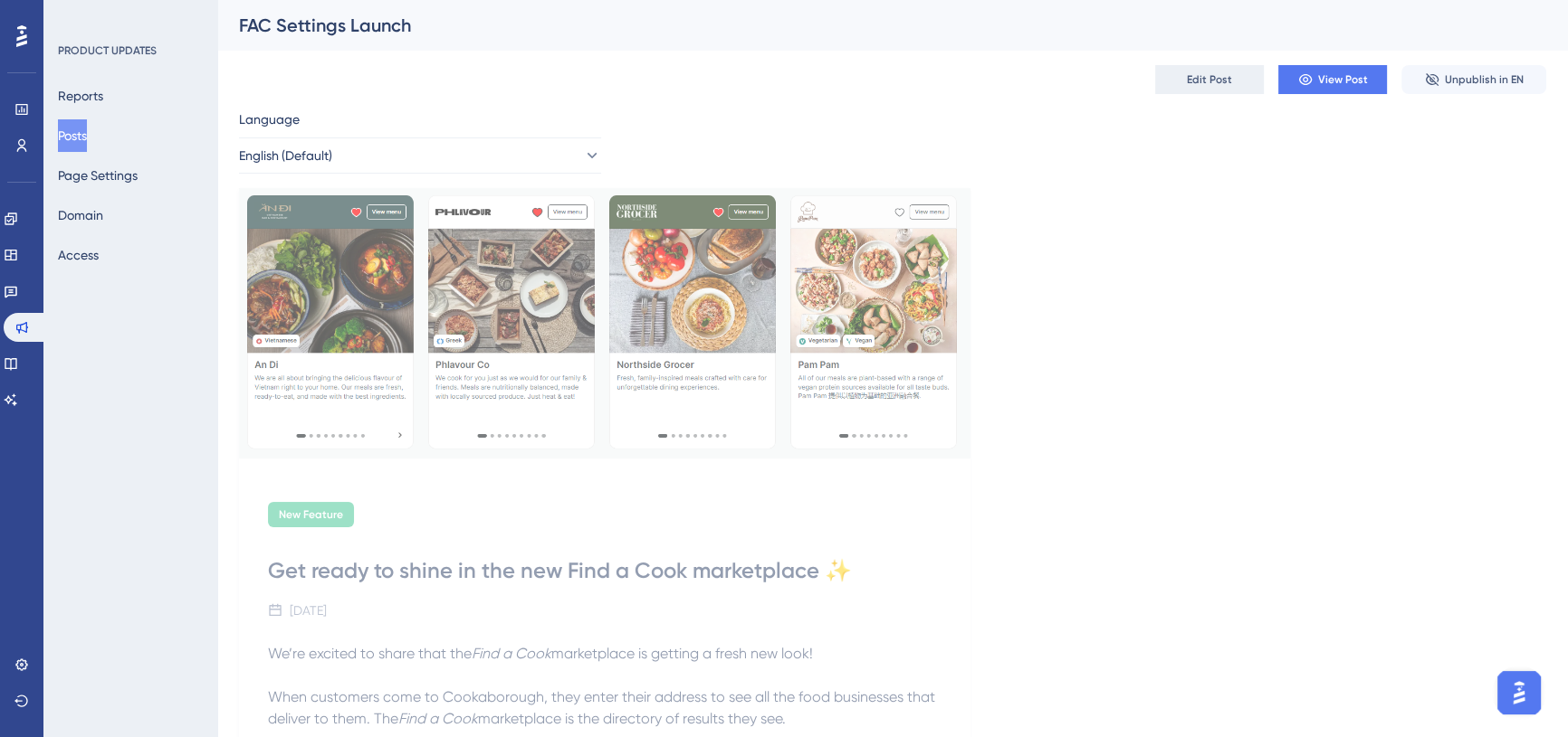
click at [1227, 76] on span "Edit Post" at bounding box center [1208, 80] width 45 height 14
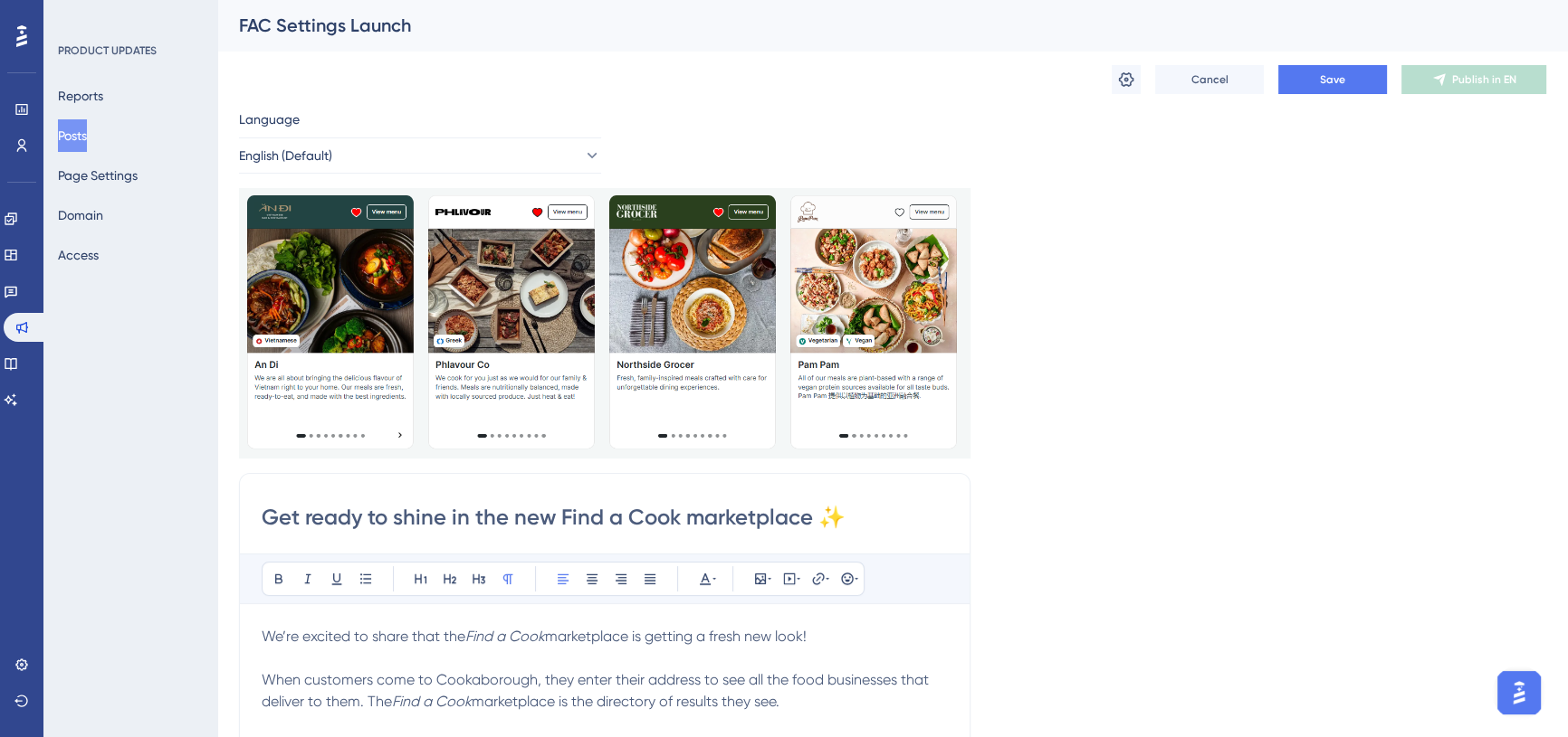
click at [818, 517] on input "Get ready to shine in the new Find a Cook marketplace ✨" at bounding box center [604, 518] width 686 height 29
click at [266, 508] on input "Get ready to shine in the new Find a Cook marketplace" at bounding box center [604, 518] width 686 height 29
paste input "✨"
type input "✨Get ready to shine in the new Find a Cook marketplace"
click at [1322, 81] on span "Save" at bounding box center [1332, 80] width 25 height 14
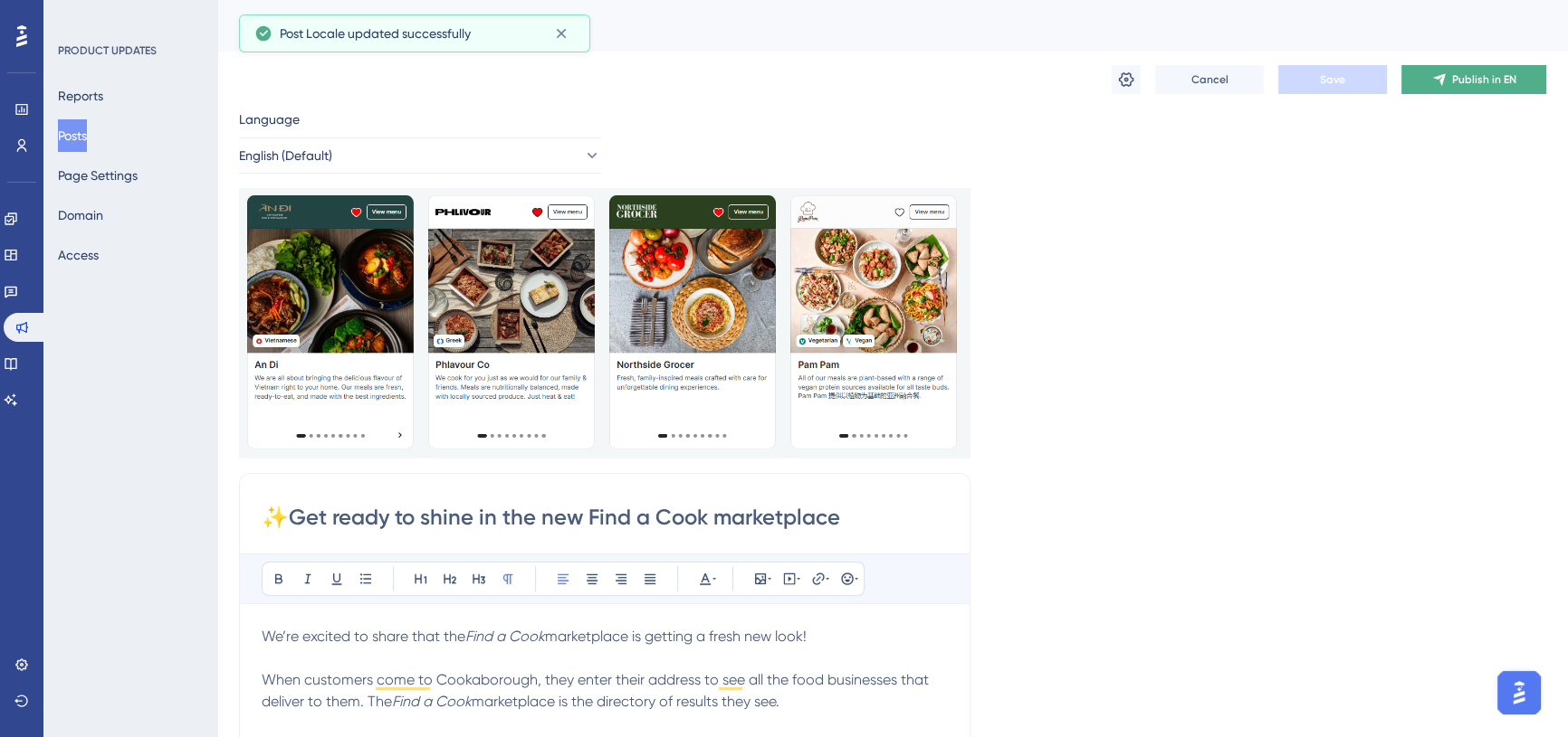
click at [1463, 74] on span "Publish in EN" at bounding box center [1484, 80] width 64 height 14
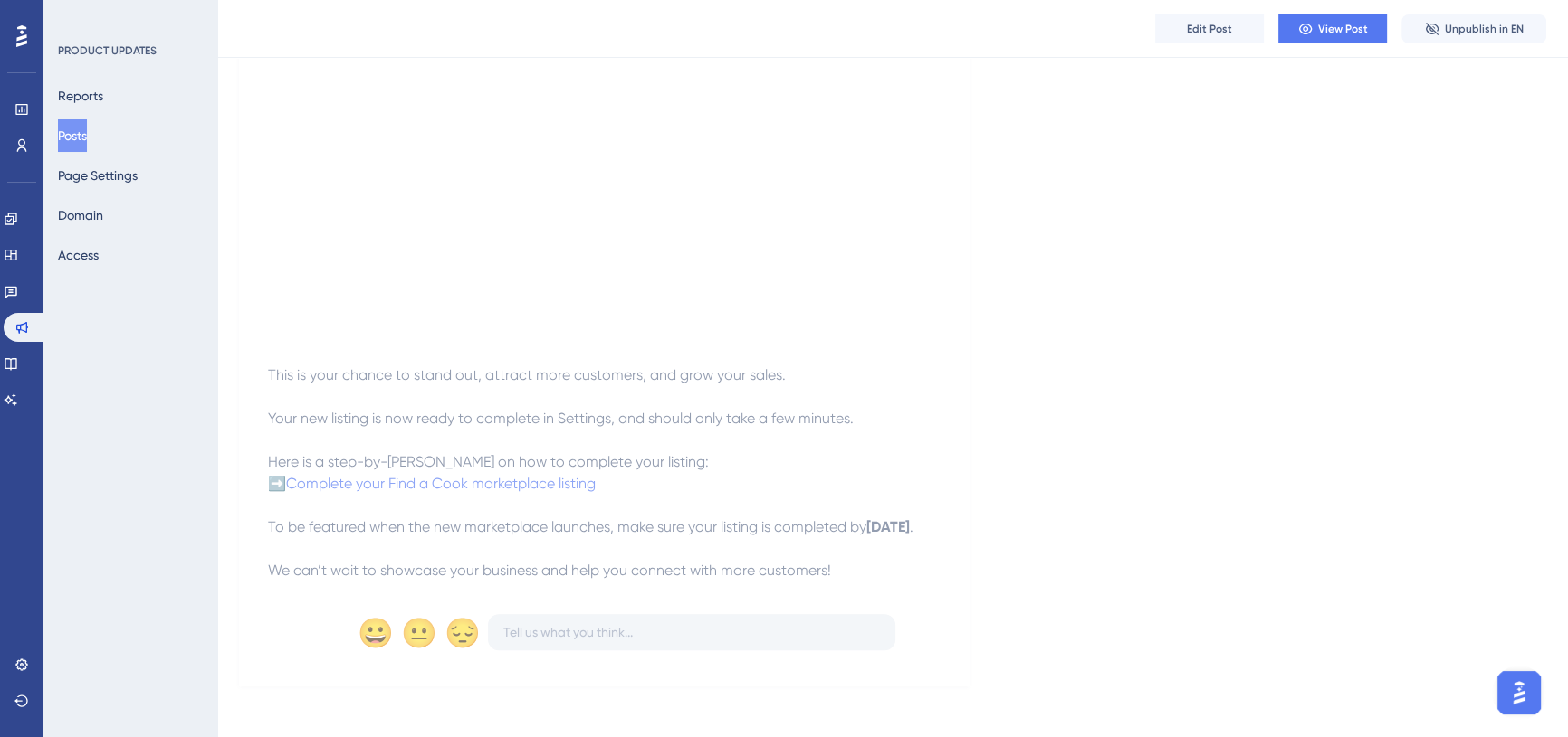
scroll to position [986, 0]
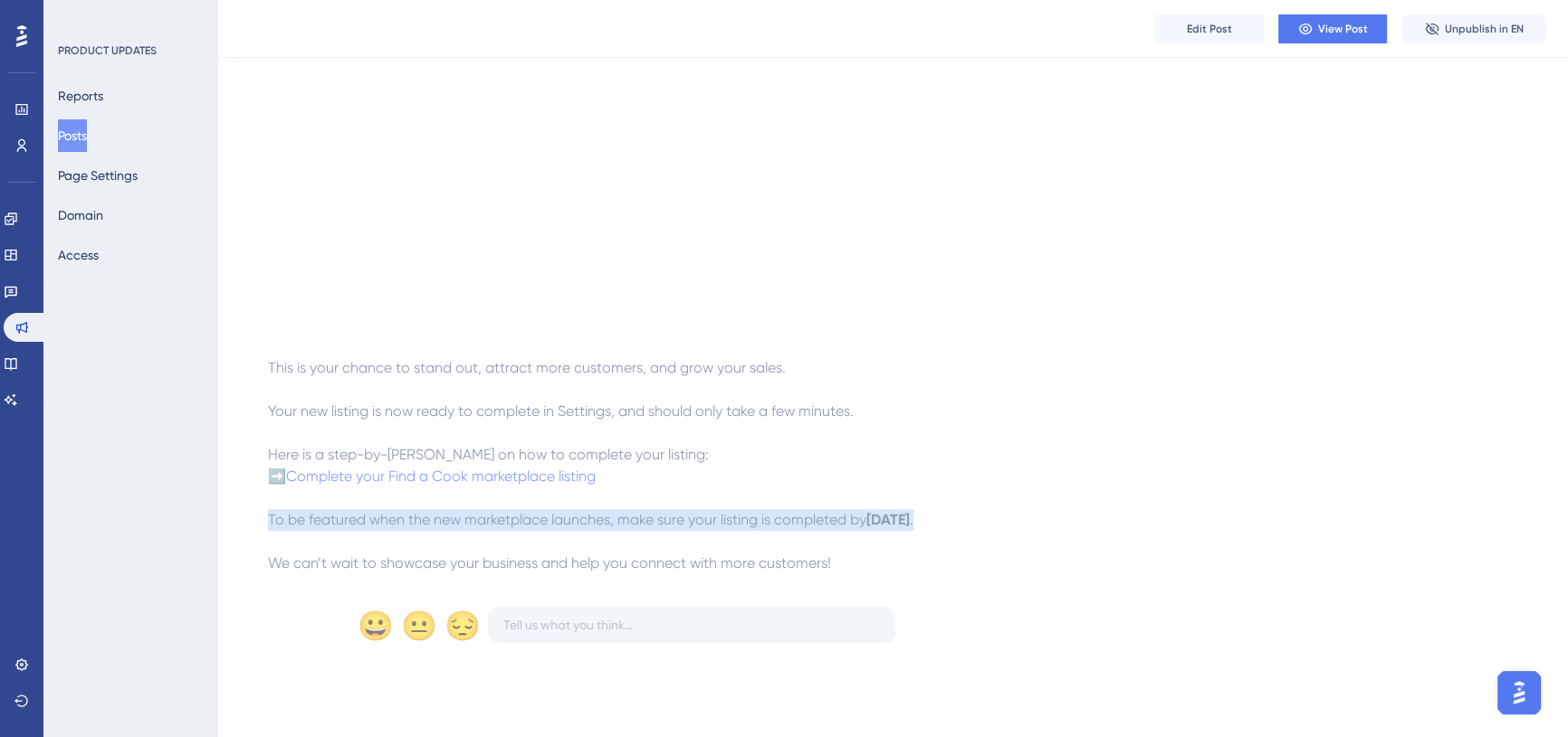
drag, startPoint x: 267, startPoint y: 498, endPoint x: 458, endPoint y: 521, distance: 192.4
click at [458, 521] on p "➡️ Complete your Find a Cook marketplace listing To be featured when the new ma…" at bounding box center [604, 498] width 673 height 65
copy p "To be featured when the new marketplace launches, make sure your listing is com…"
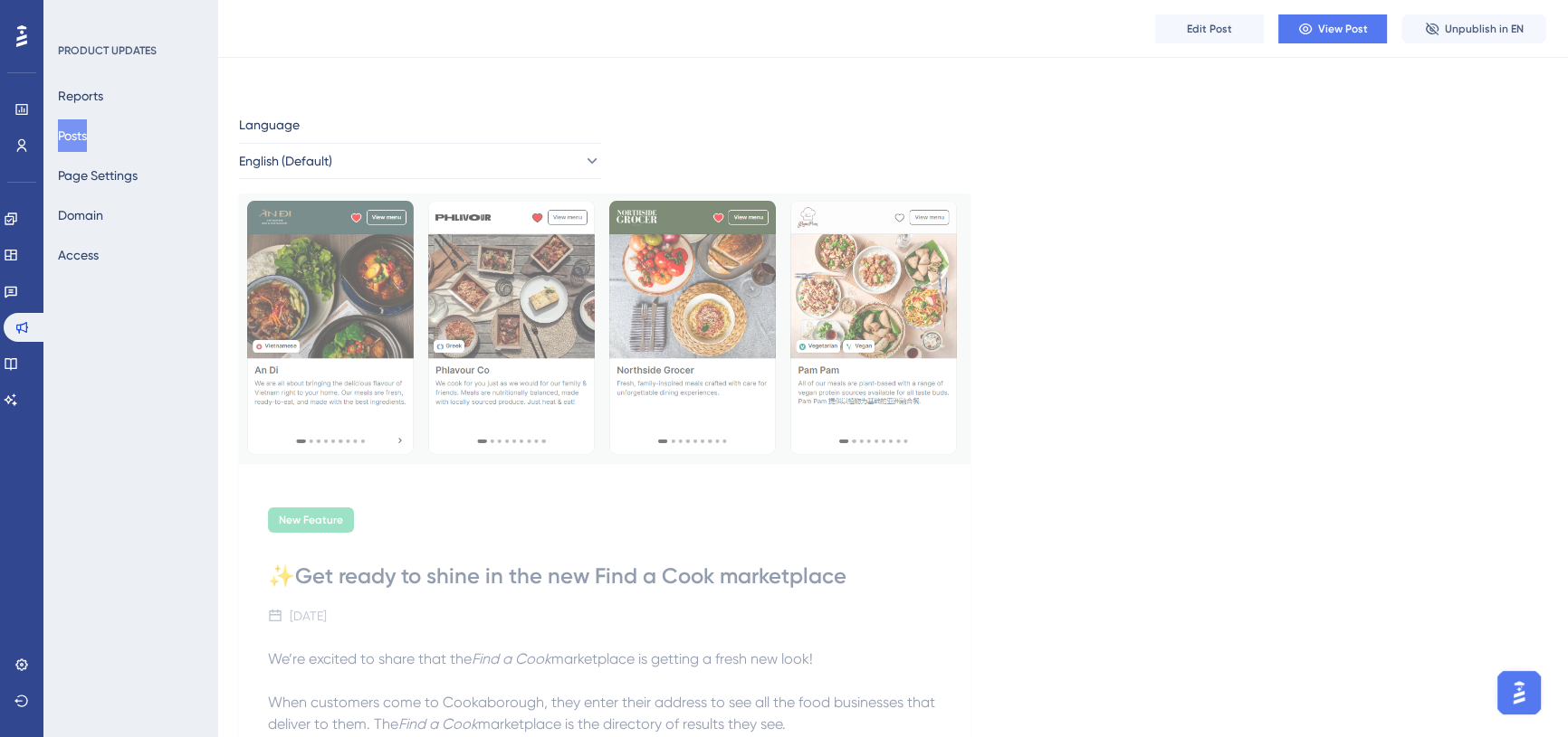
scroll to position [0, 0]
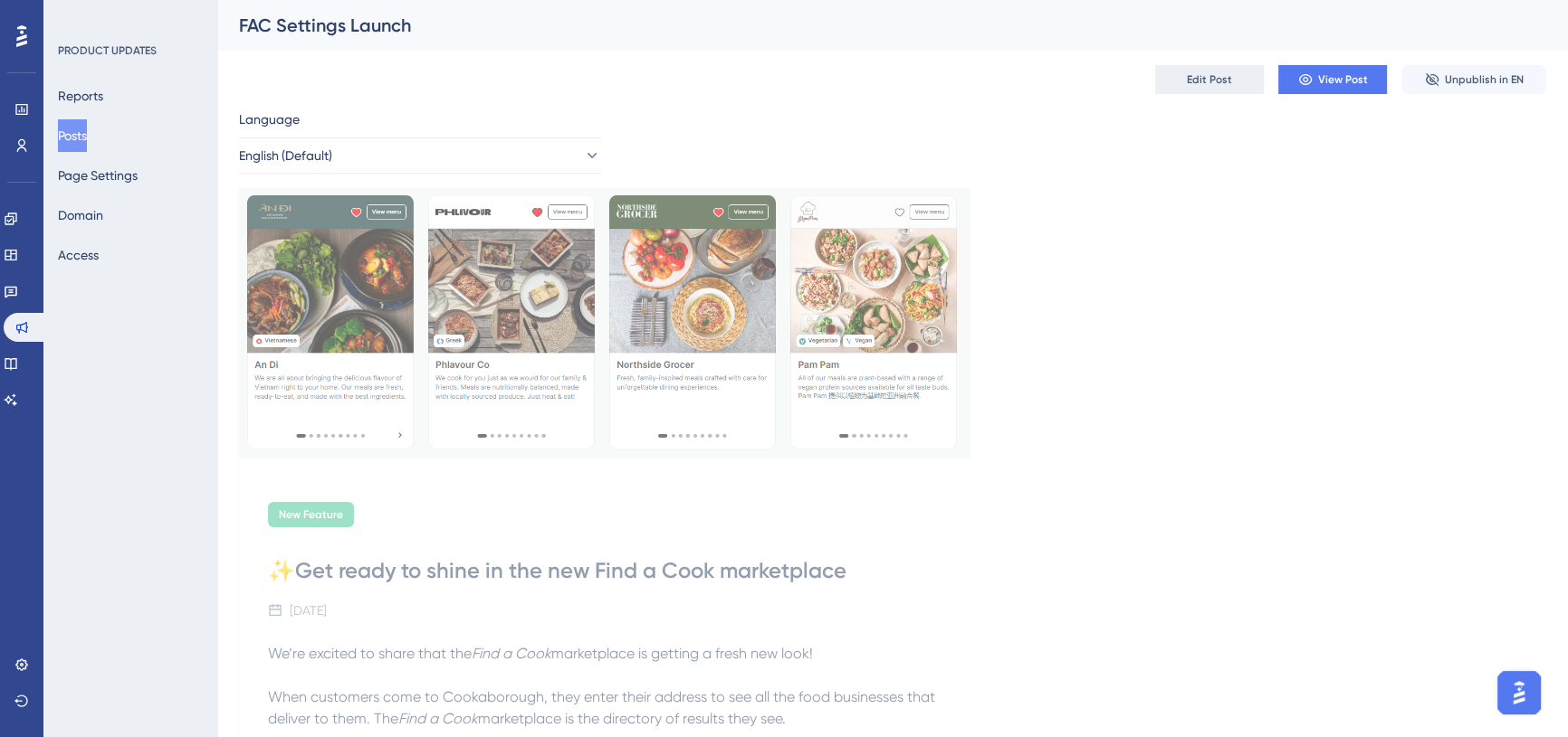
click at [1223, 81] on span "Edit Post" at bounding box center [1208, 80] width 45 height 14
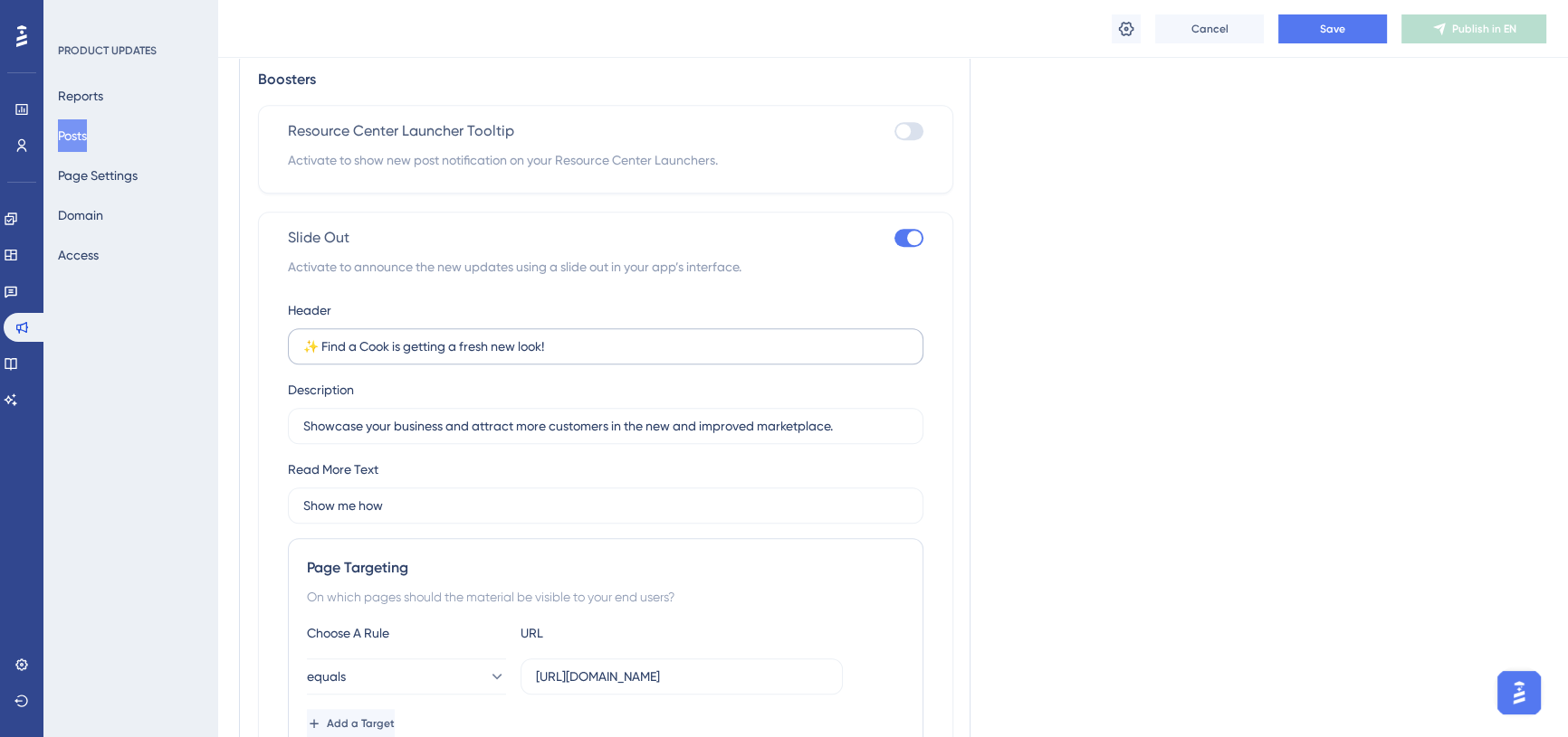
scroll to position [1627, 0]
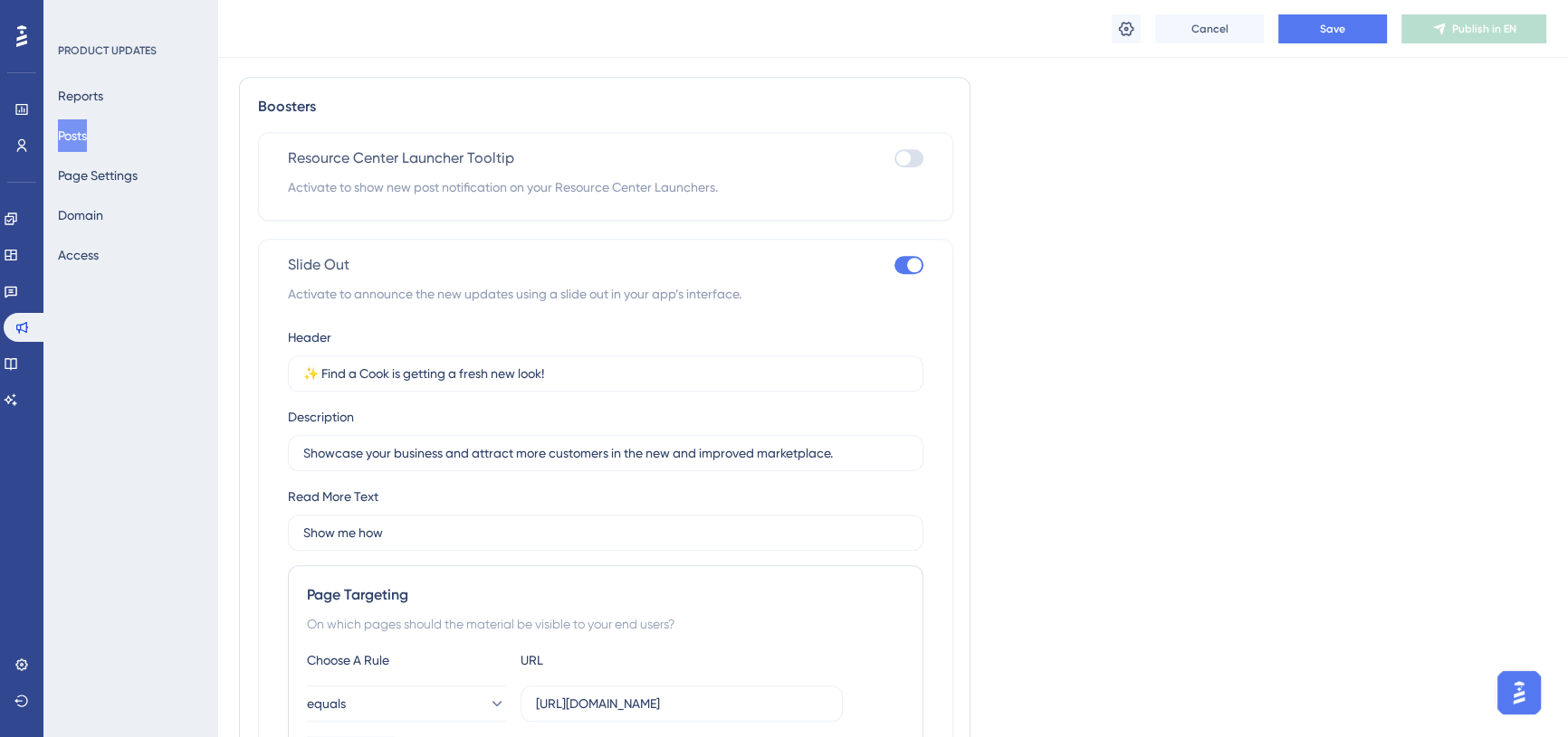
click at [909, 166] on div at bounding box center [902, 158] width 14 height 14
click at [895, 159] on input "checkbox" at bounding box center [894, 158] width 1 height 1
checkbox input "true"
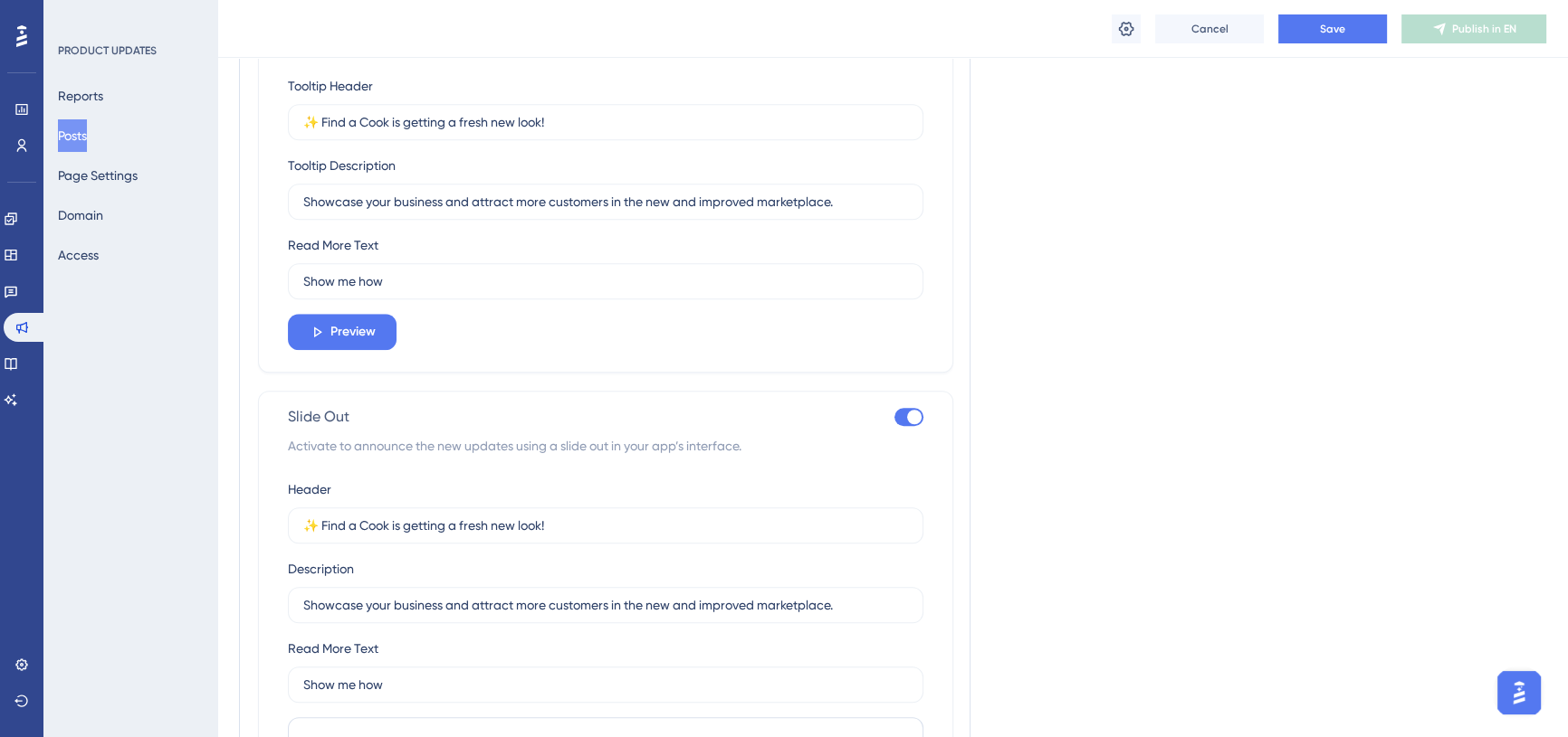
scroll to position [1874, 0]
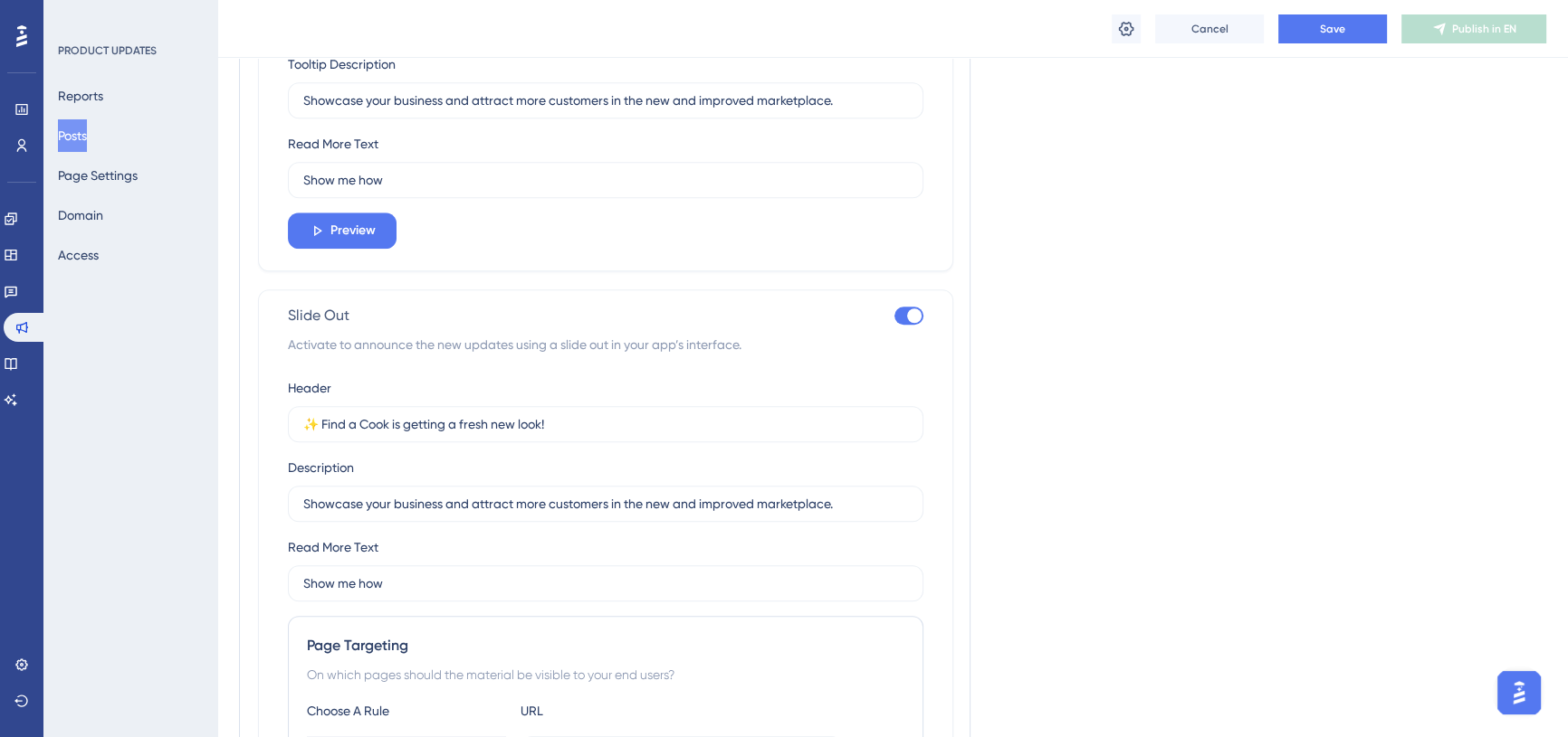
click at [909, 323] on div at bounding box center [914, 315] width 14 height 14
click at [895, 316] on input "checkbox" at bounding box center [894, 315] width 1 height 1
checkbox input "false"
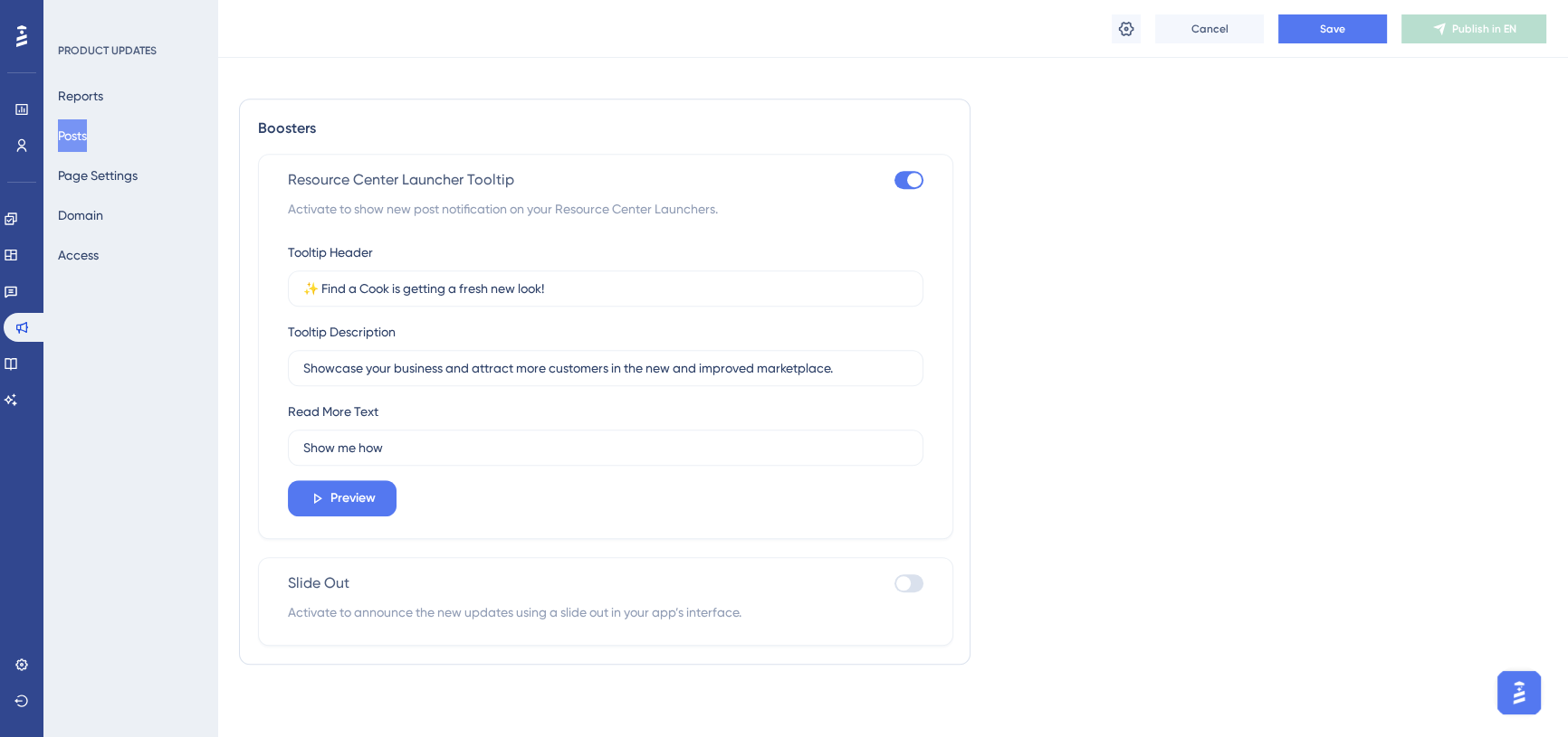
scroll to position [1626, 0]
click at [367, 502] on span "Preview" at bounding box center [353, 498] width 45 height 22
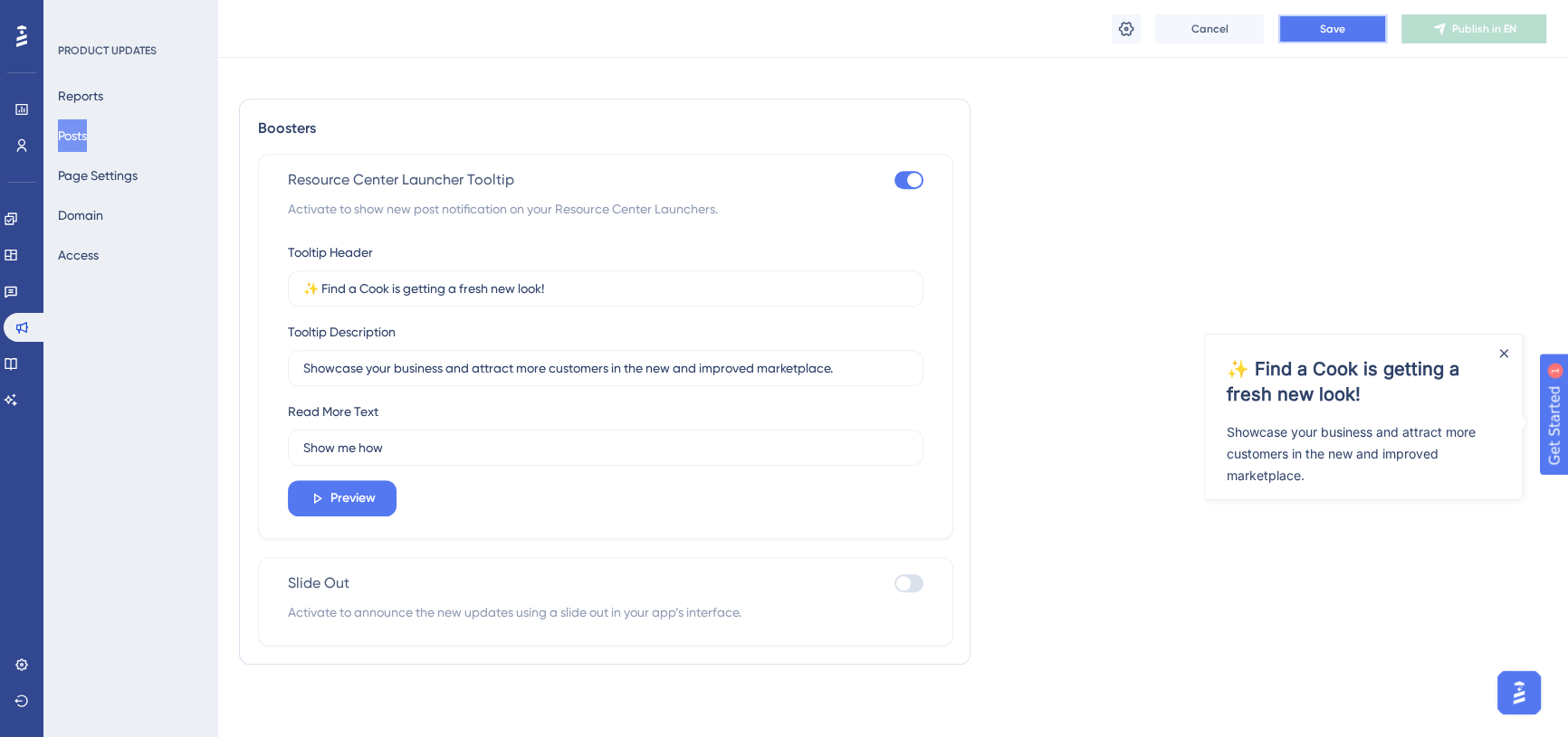
click at [1334, 26] on span "Save" at bounding box center [1332, 29] width 25 height 14
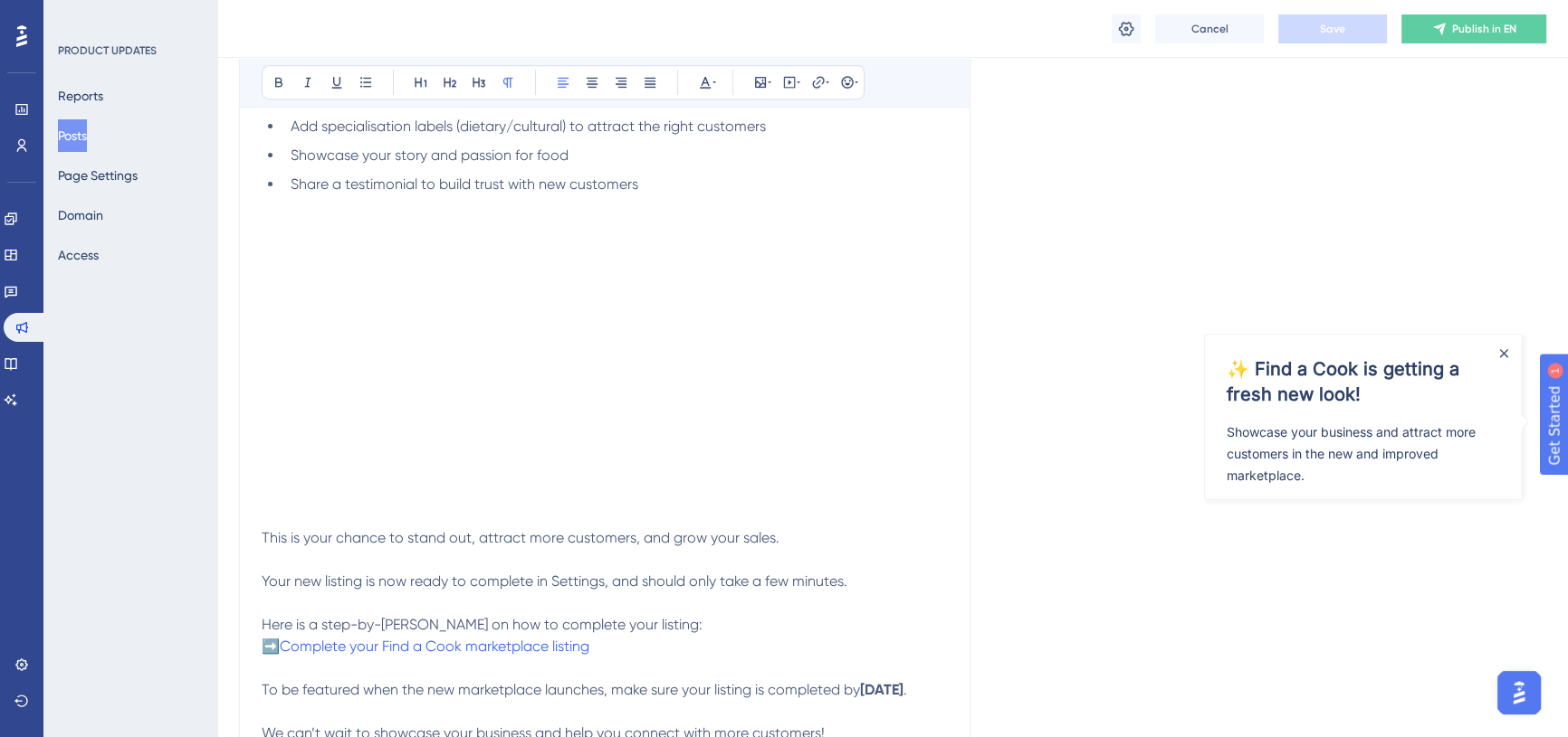
scroll to position [639, 0]
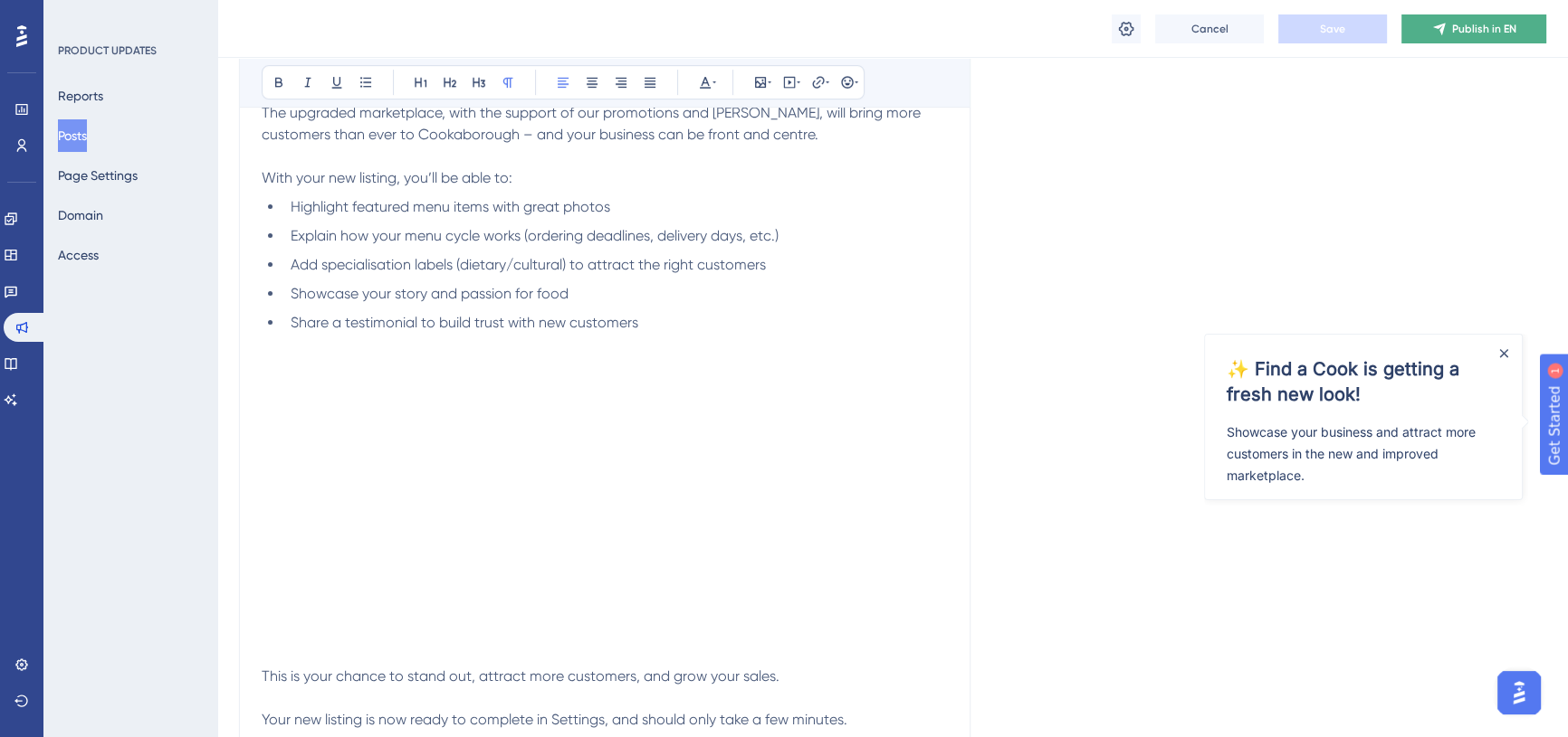
click at [1473, 29] on span "Publish in EN" at bounding box center [1484, 29] width 64 height 14
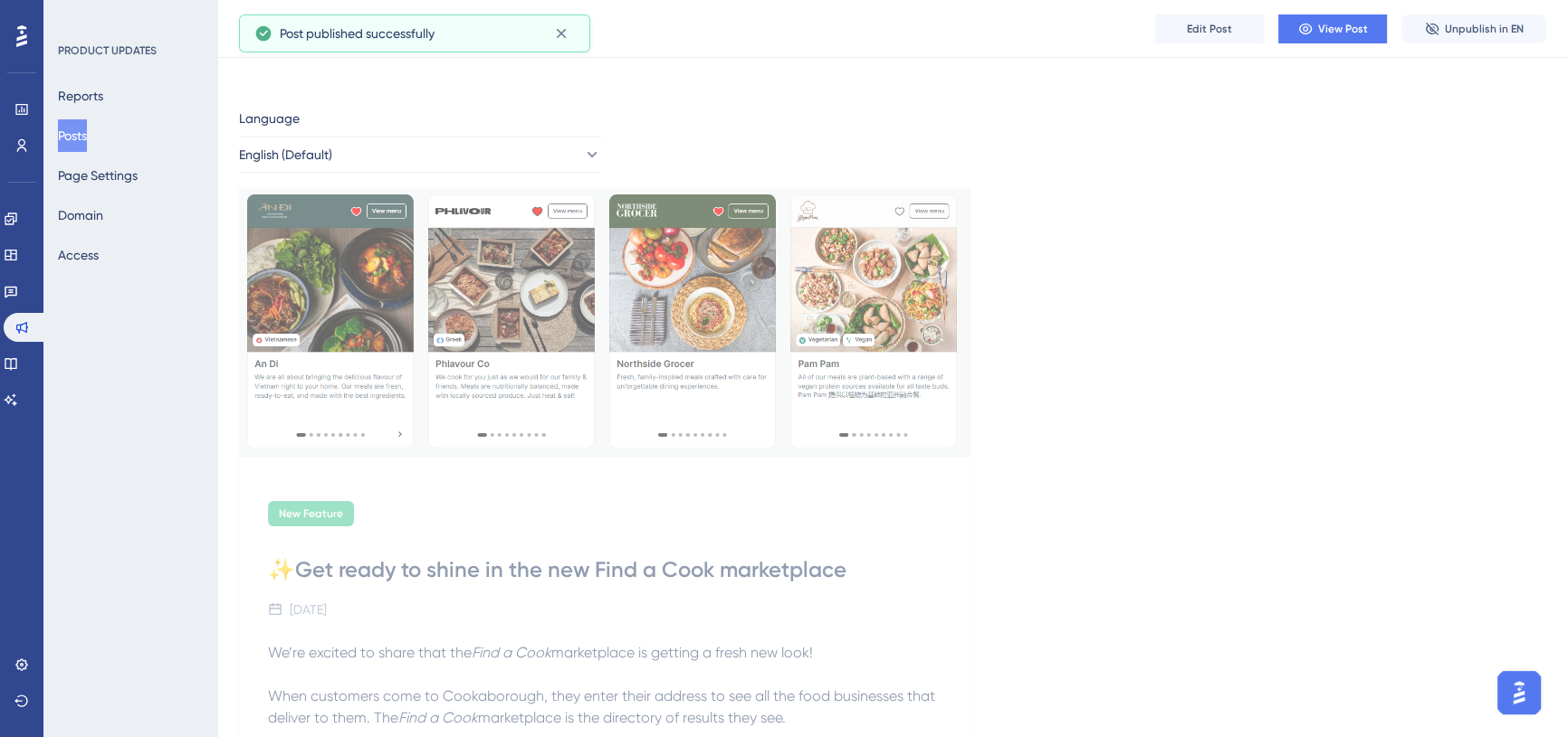
scroll to position [0, 0]
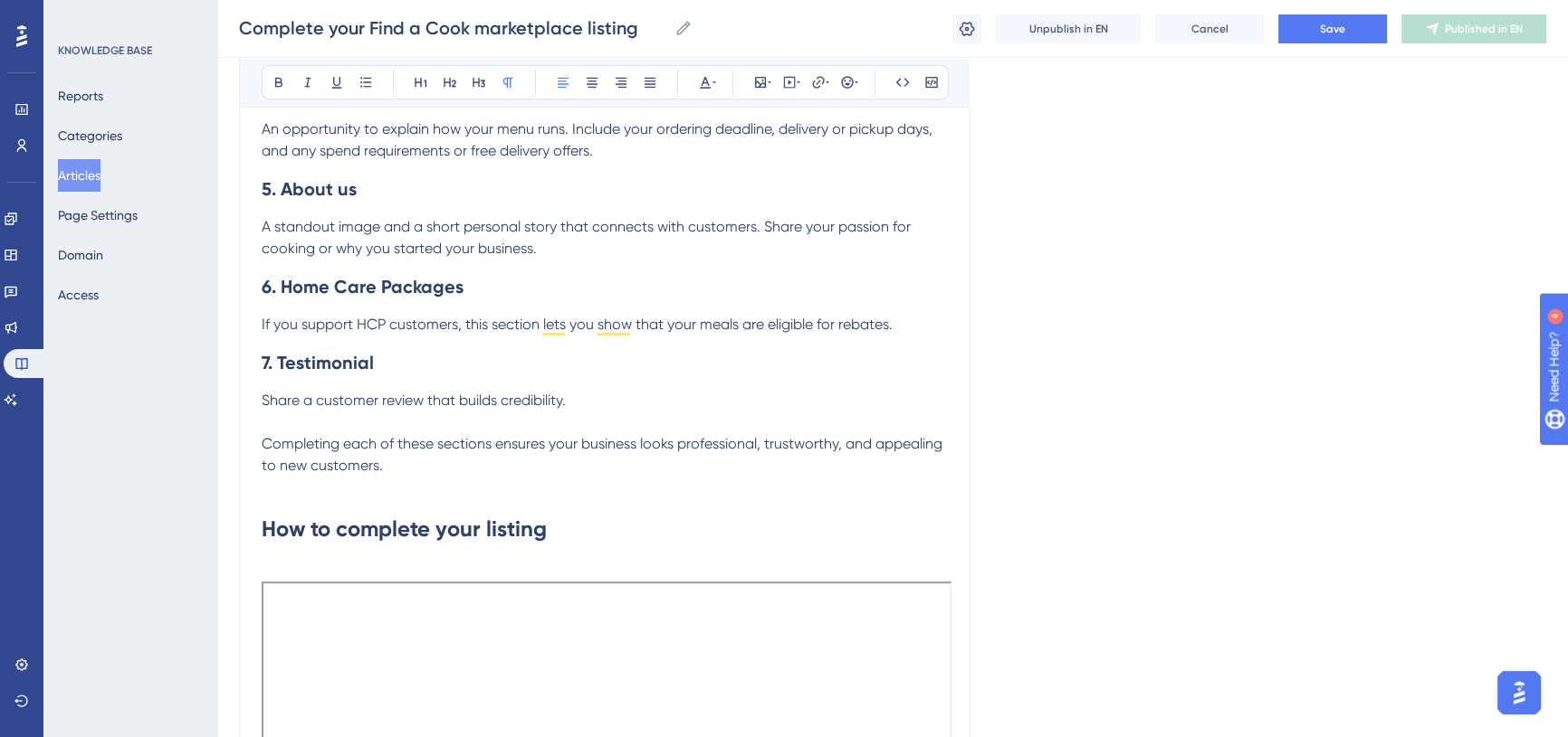
click at [269, 225] on span "A standout image and a short personal story that connects with customers. Share…" at bounding box center [588, 237] width 653 height 39
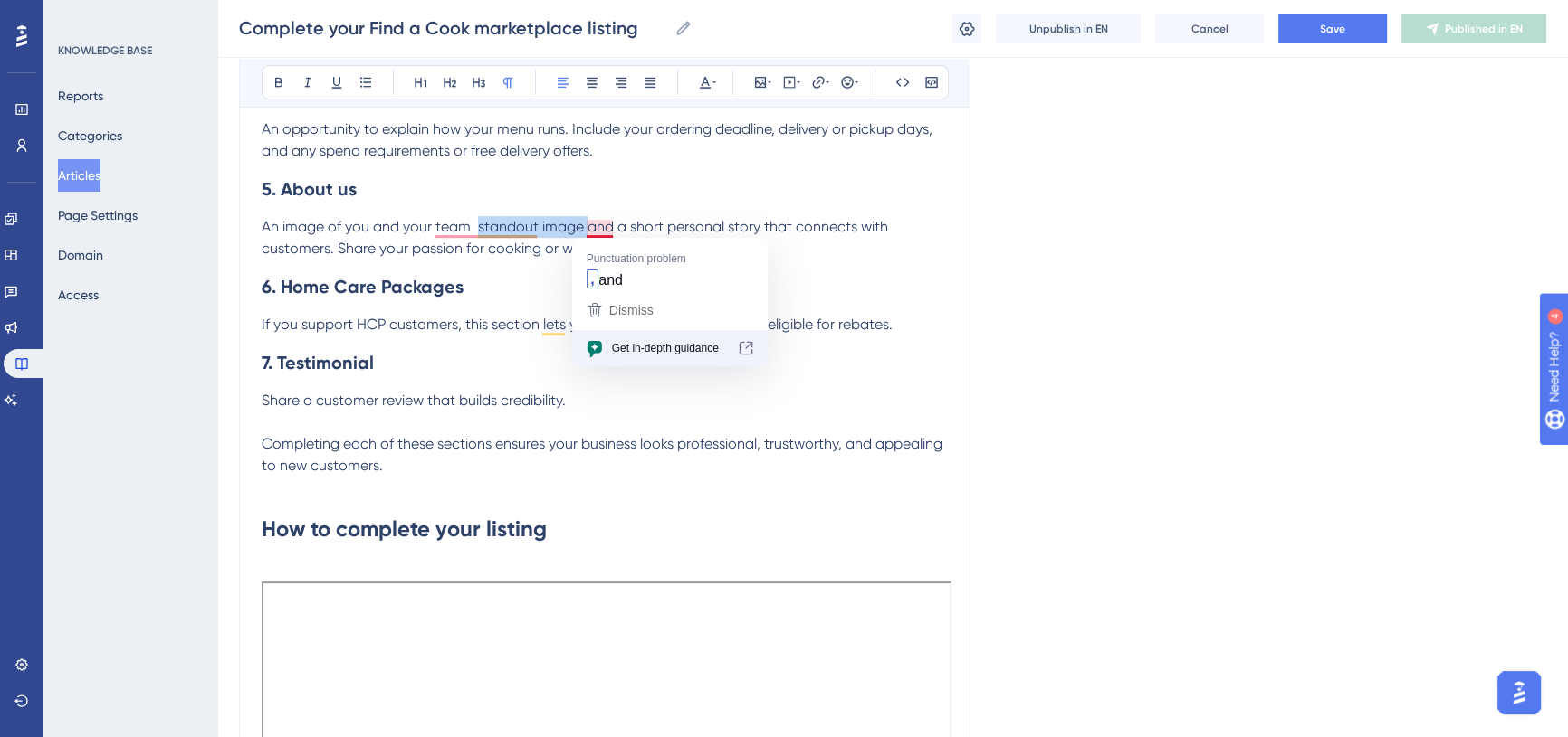
drag, startPoint x: 476, startPoint y: 225, endPoint x: 589, endPoint y: 227, distance: 113.0
click at [589, 227] on span "An image of you and your team standout image and a short personal story that co…" at bounding box center [576, 237] width 630 height 39
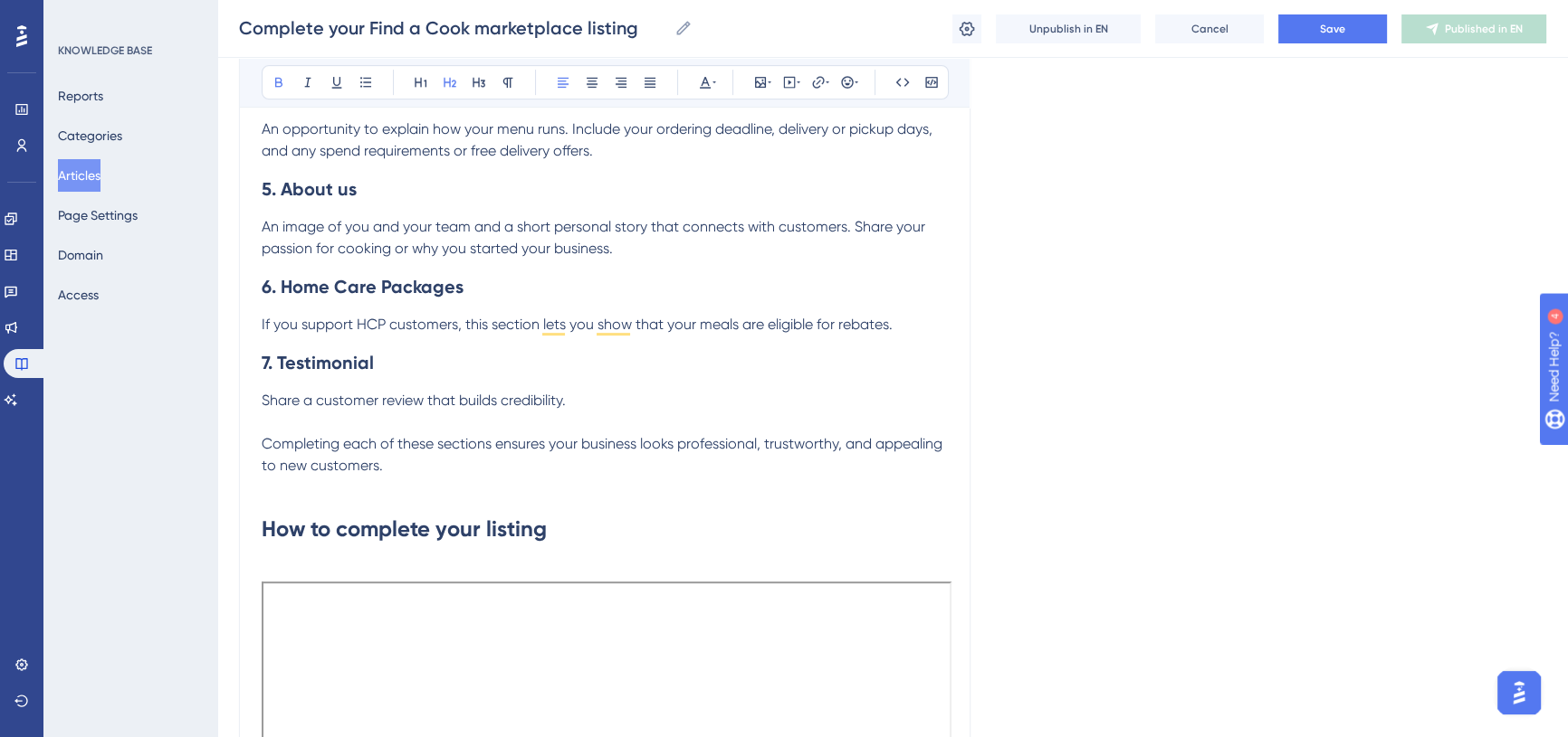
click at [644, 279] on h2 "6. Home Care Packages" at bounding box center [604, 287] width 686 height 55
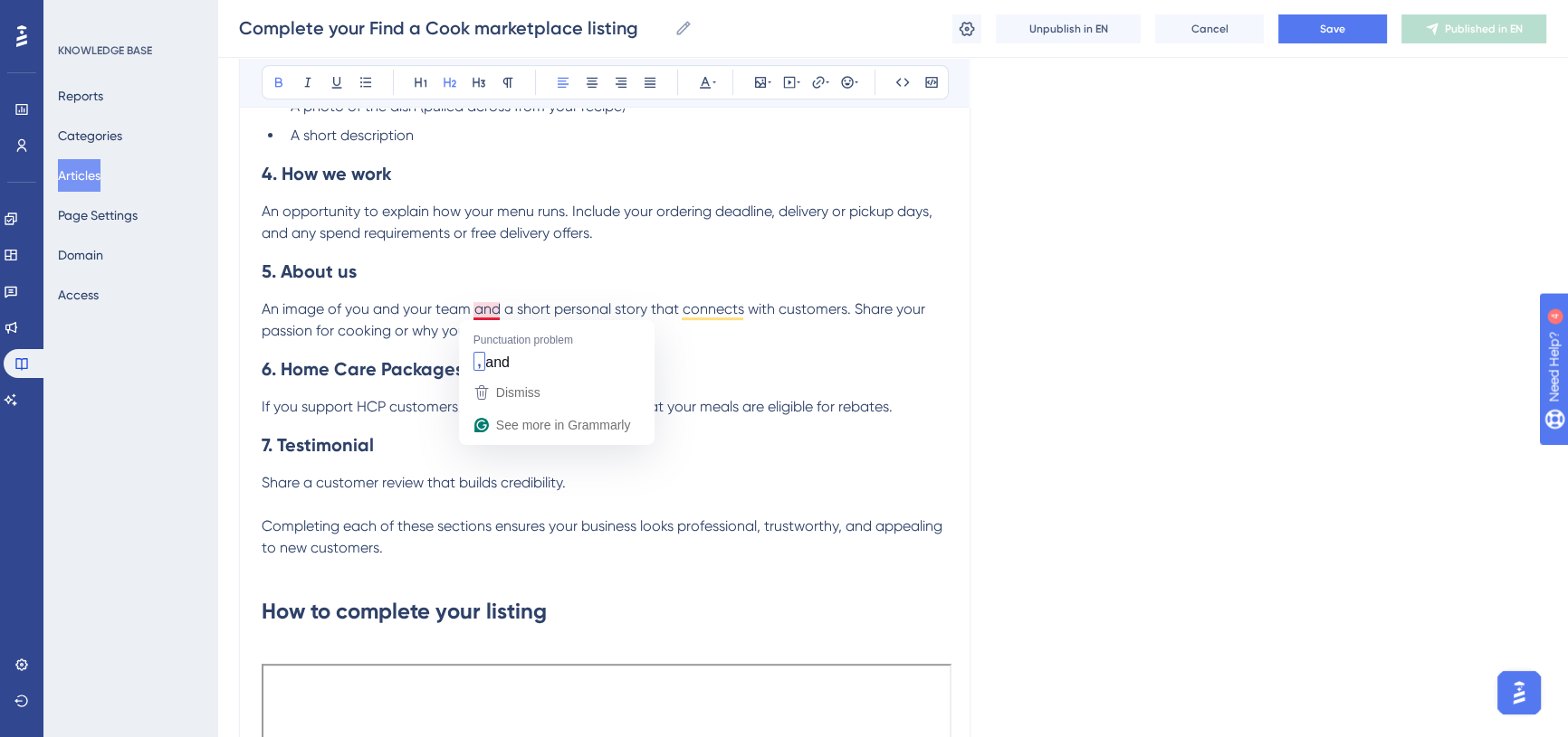
click at [469, 308] on span "An image of you and your team and a short personal story that connects with cus…" at bounding box center [596, 319] width 667 height 39
click at [644, 349] on h2 "6. Home Care Packages" at bounding box center [604, 369] width 686 height 55
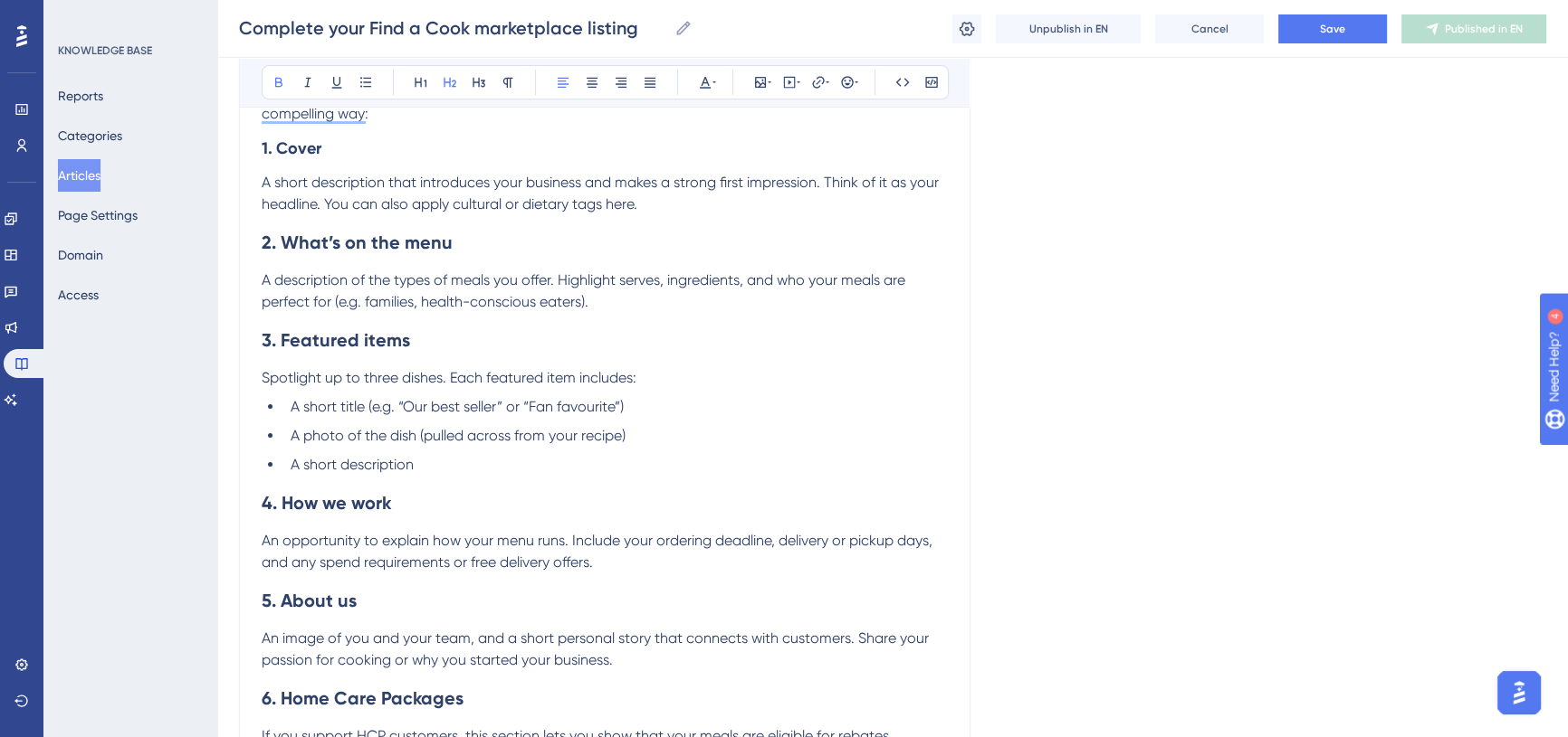
scroll to position [391, 0]
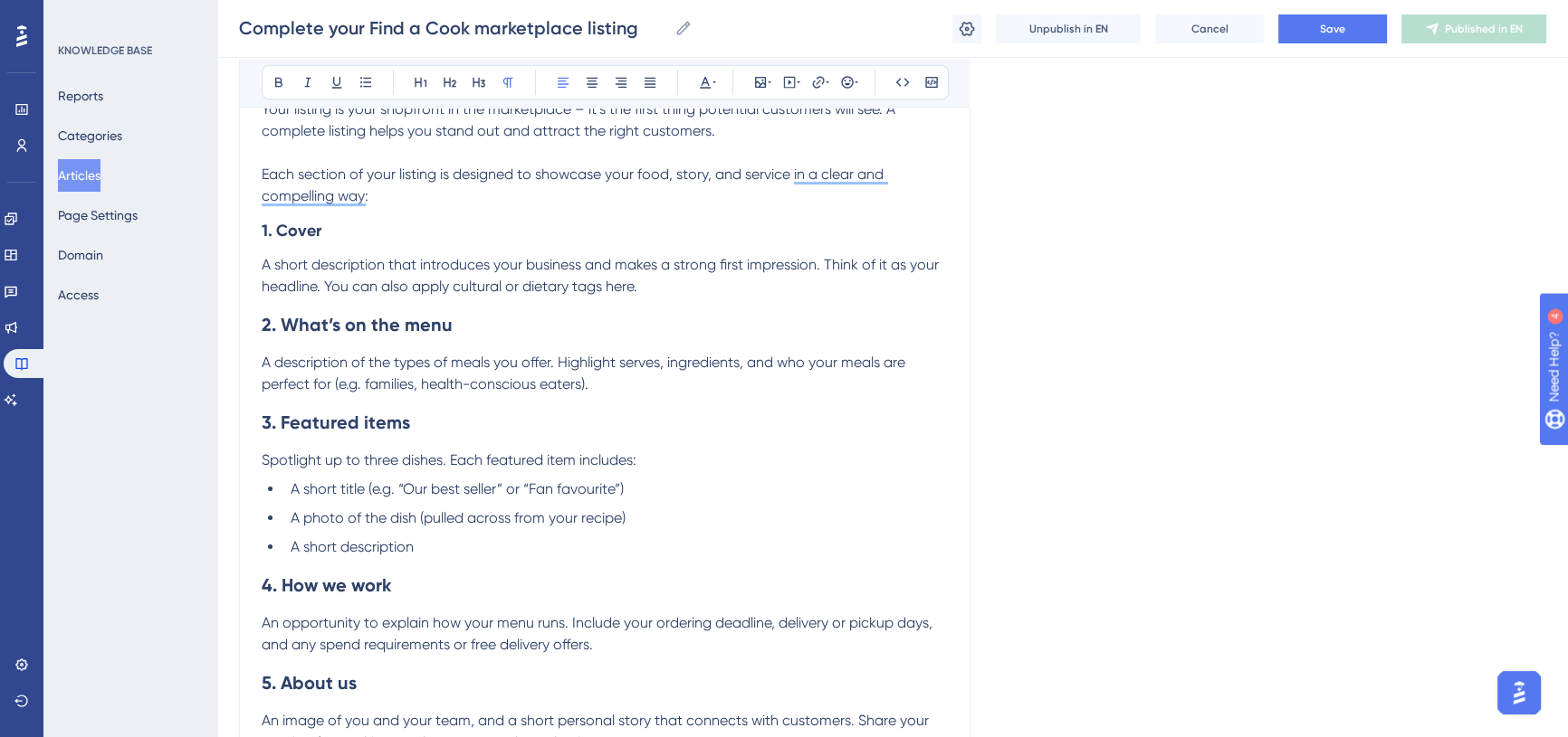
click at [275, 266] on span "A short description that introduces your business and makes a strong first impr…" at bounding box center [602, 275] width 681 height 39
click at [557, 303] on h2 "2. What’s on the menu" at bounding box center [604, 325] width 686 height 55
drag, startPoint x: 339, startPoint y: 285, endPoint x: 521, endPoint y: 285, distance: 182.0
click at [521, 285] on span "A standout cover image and a short description that introduces your business an…" at bounding box center [600, 275] width 678 height 39
click at [571, 323] on h2 "2. What’s on the menu" at bounding box center [604, 325] width 686 height 55
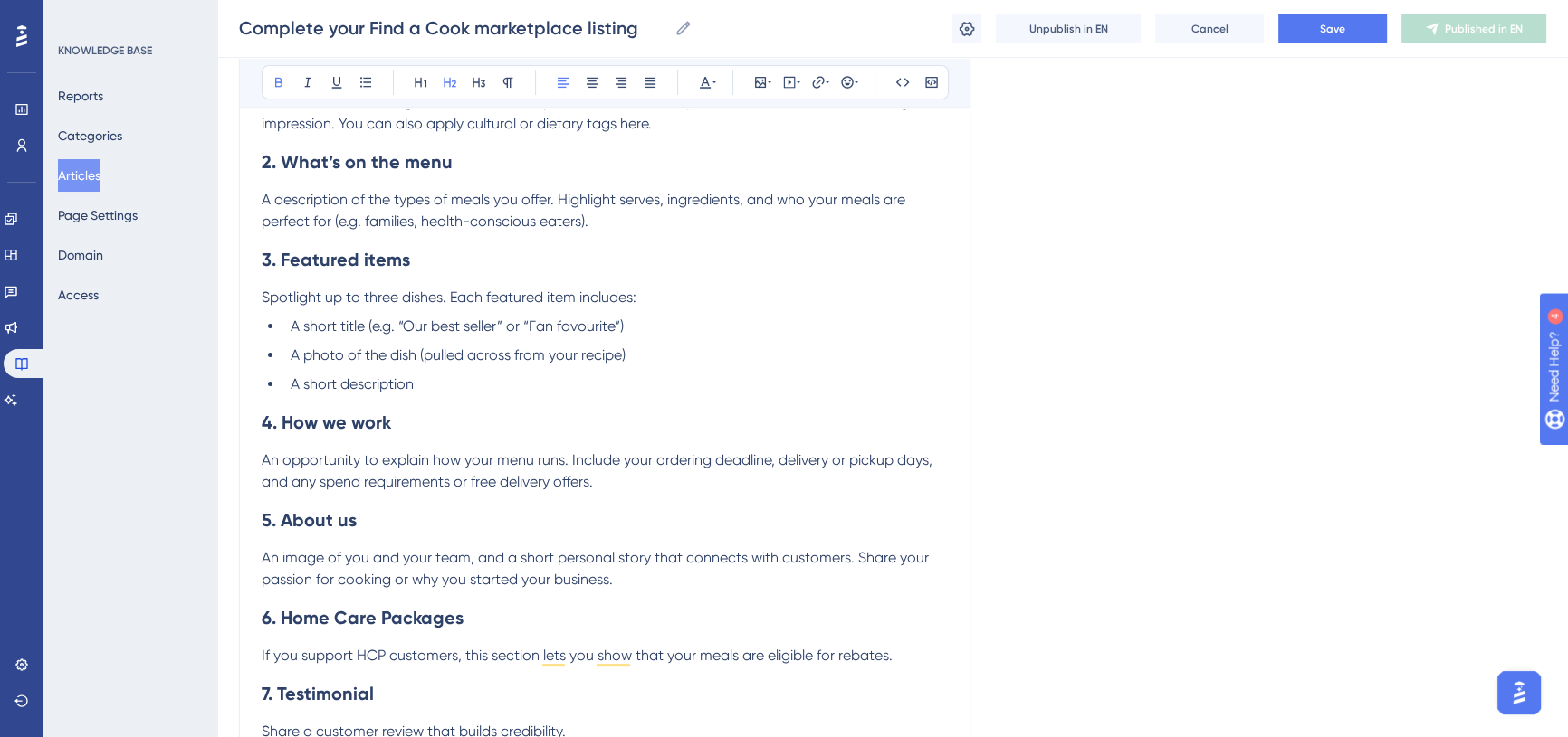
scroll to position [556, 0]
click at [1315, 33] on button "Save" at bounding box center [1332, 29] width 108 height 29
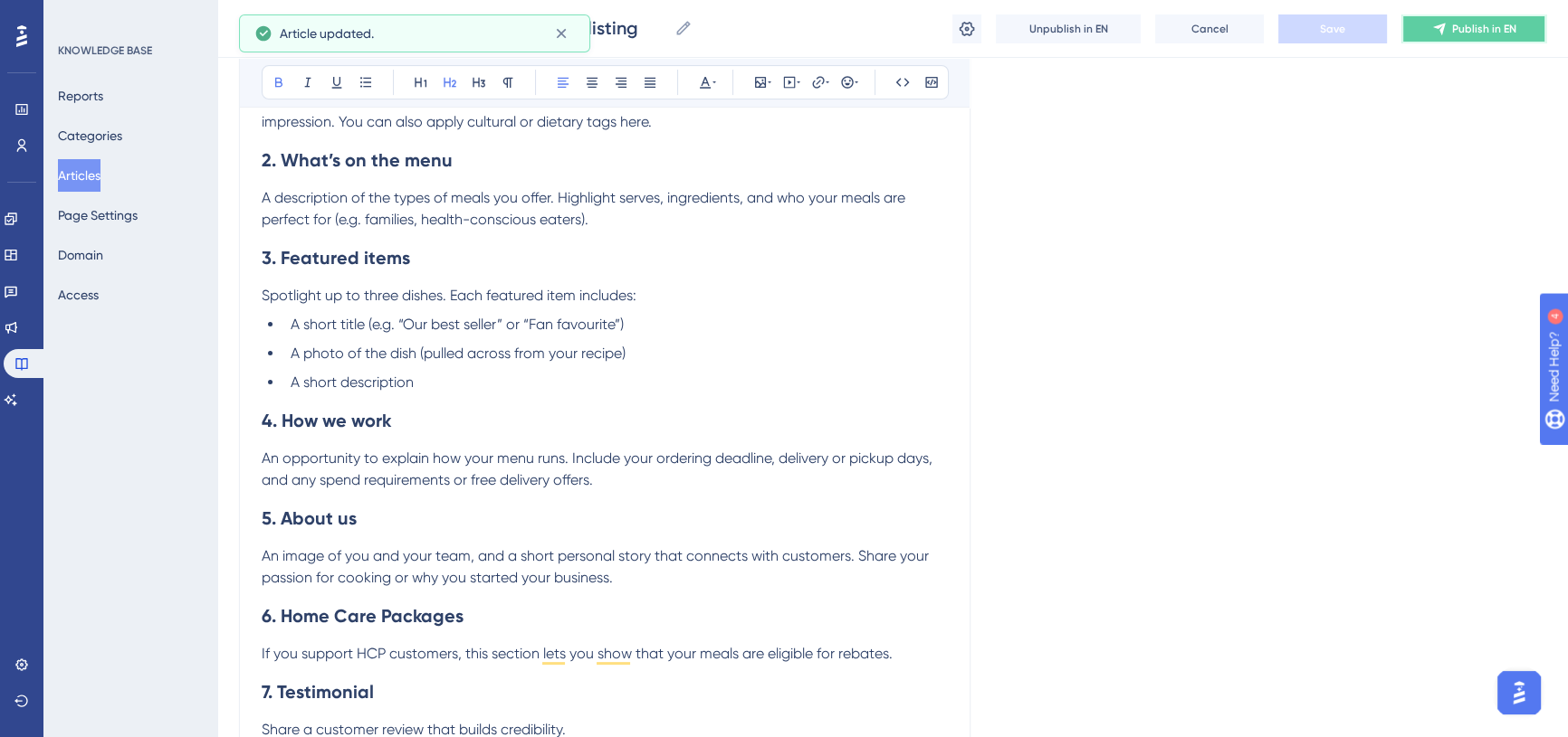
click at [1440, 35] on icon at bounding box center [1439, 29] width 14 height 14
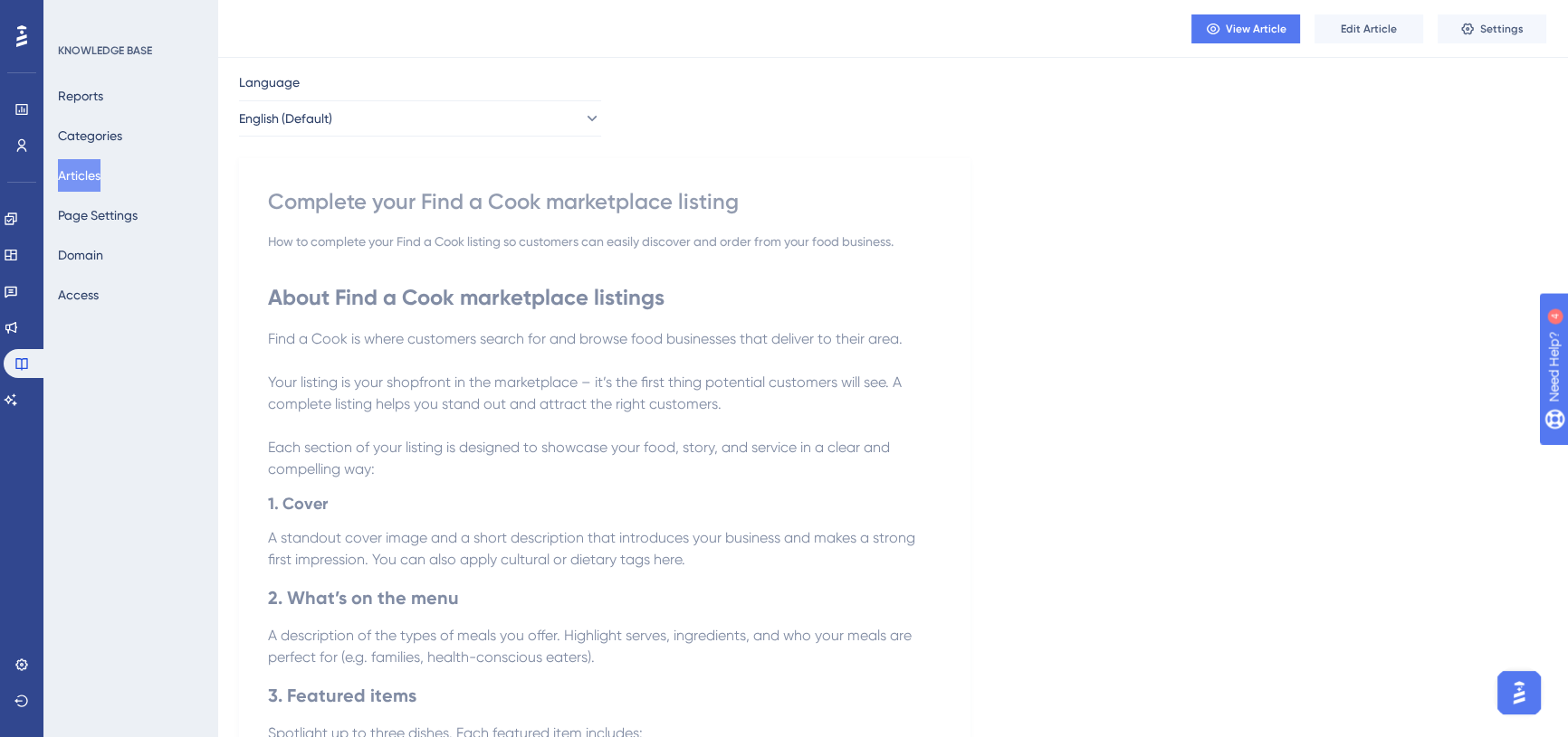
scroll to position [0, 0]
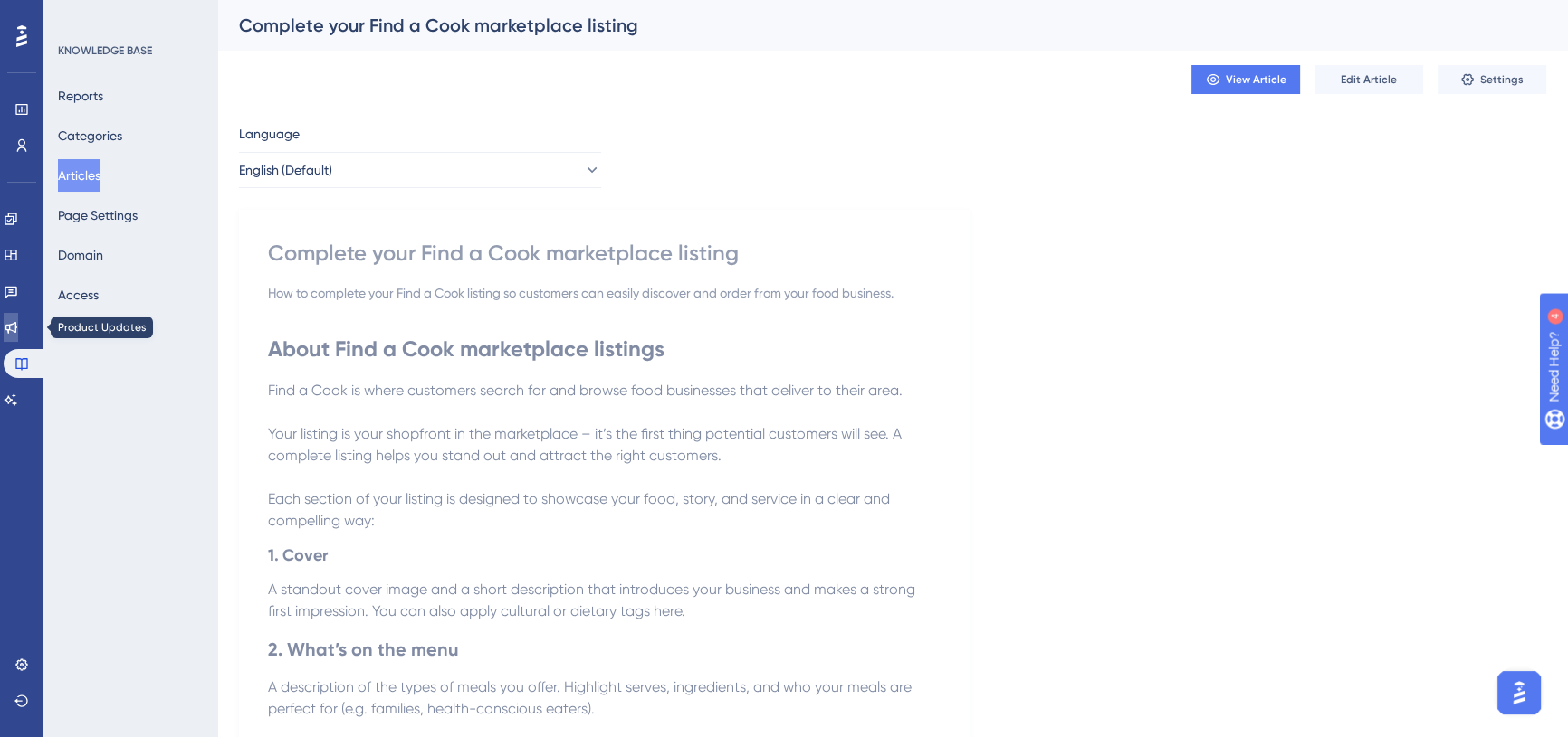
drag, startPoint x: 16, startPoint y: 335, endPoint x: 118, endPoint y: 281, distance: 115.4
click at [16, 335] on link at bounding box center [11, 328] width 14 height 29
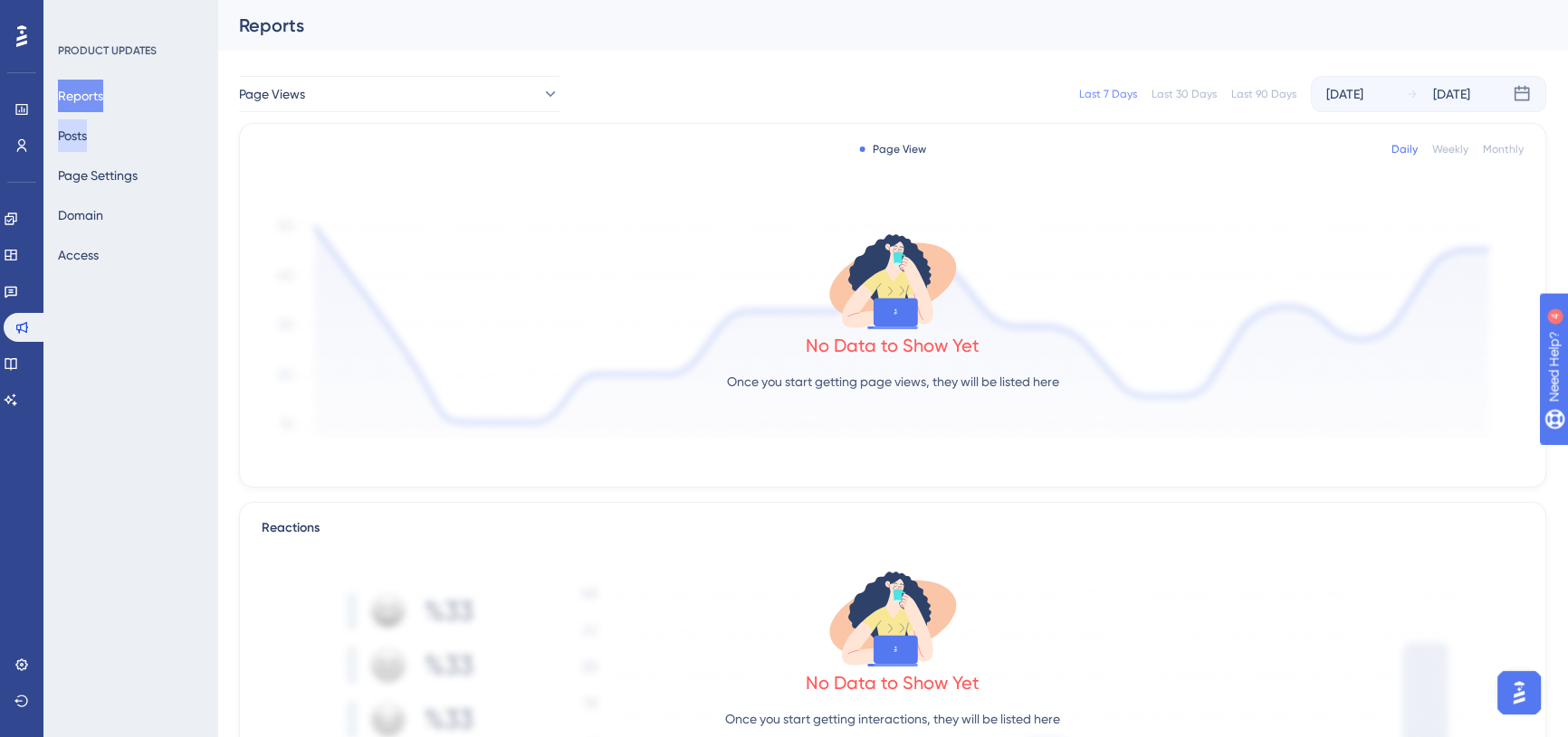
click at [83, 130] on button "Posts" at bounding box center [72, 136] width 29 height 33
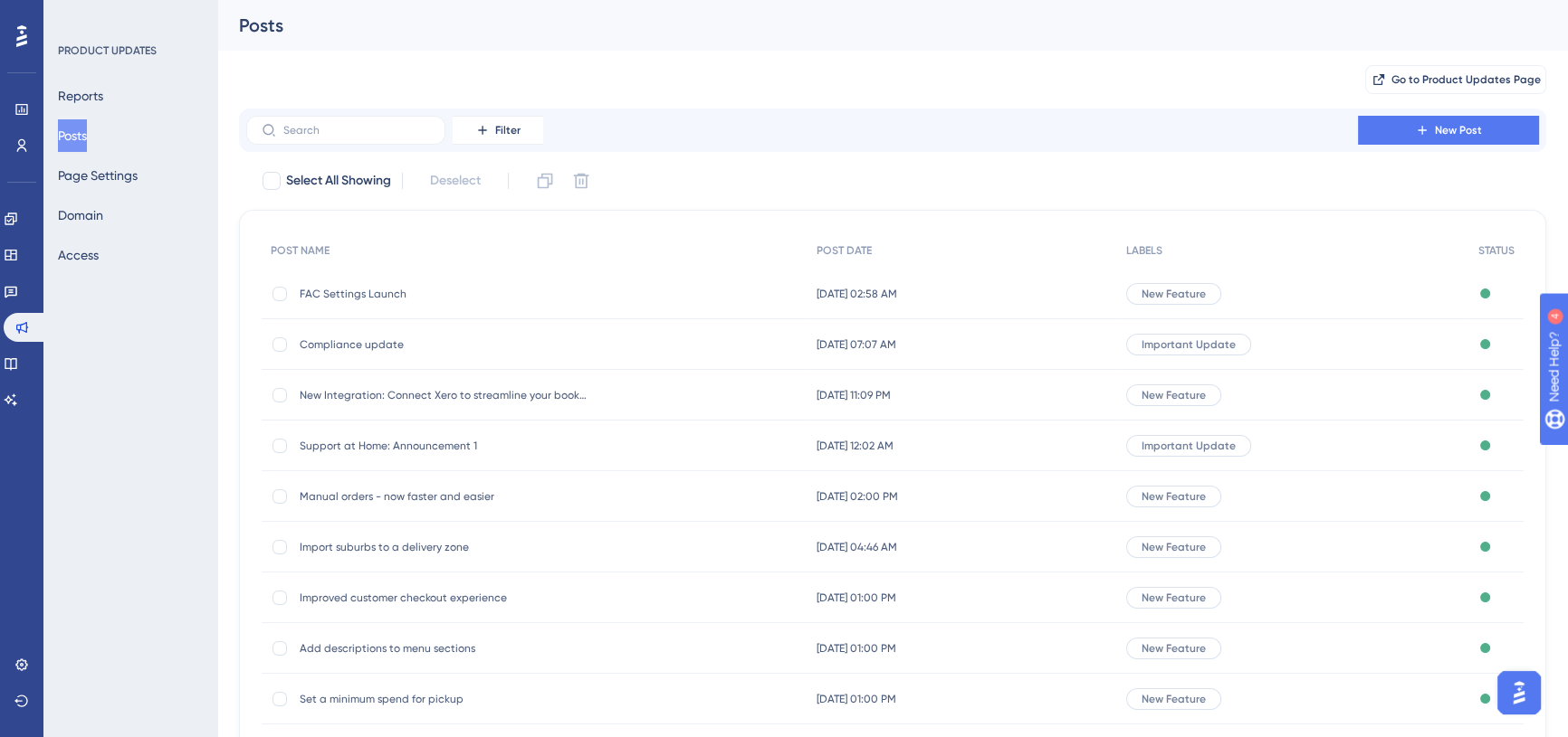
click at [404, 289] on span "FAC Settings Launch" at bounding box center [444, 293] width 290 height 14
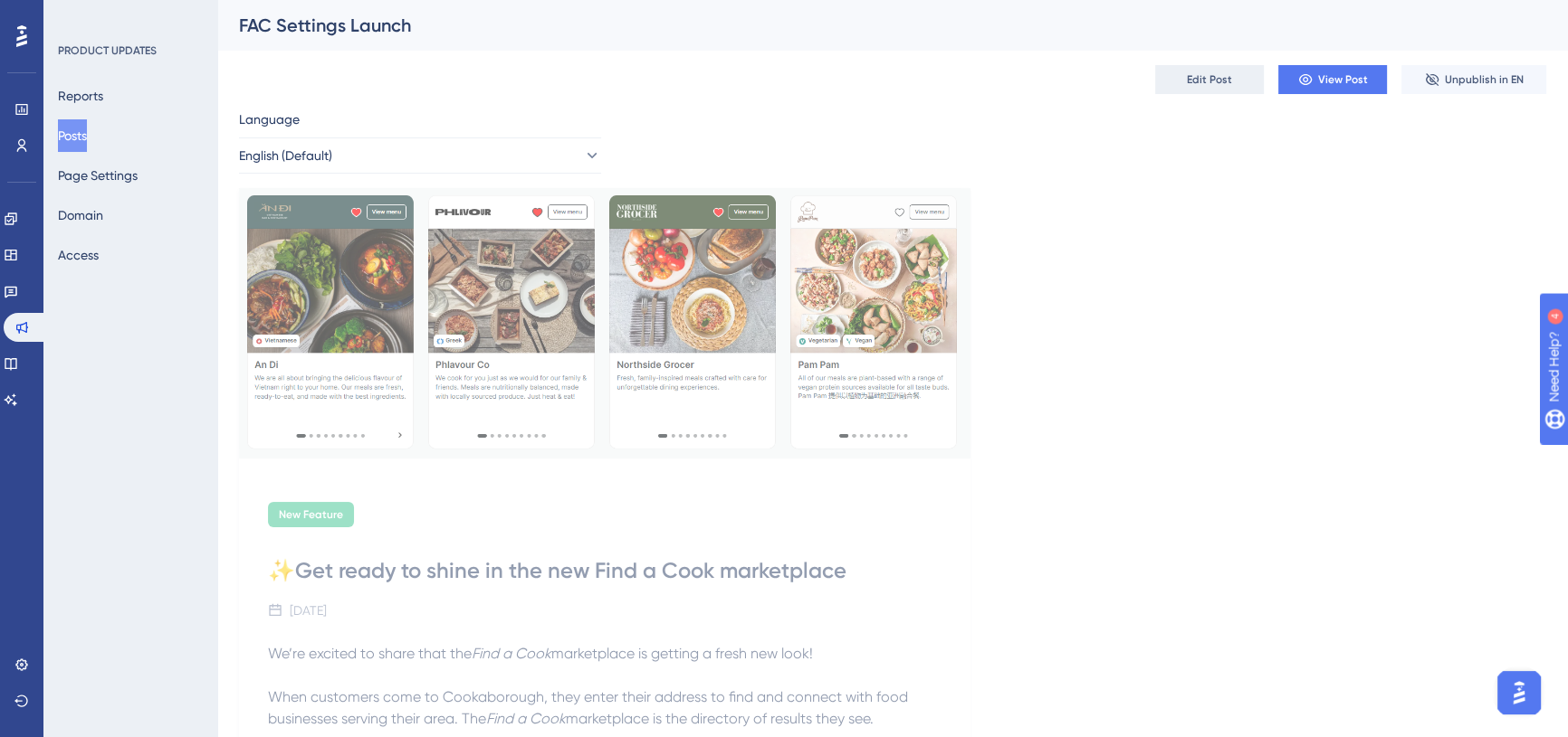
click at [1207, 82] on span "Edit Post" at bounding box center [1208, 80] width 45 height 14
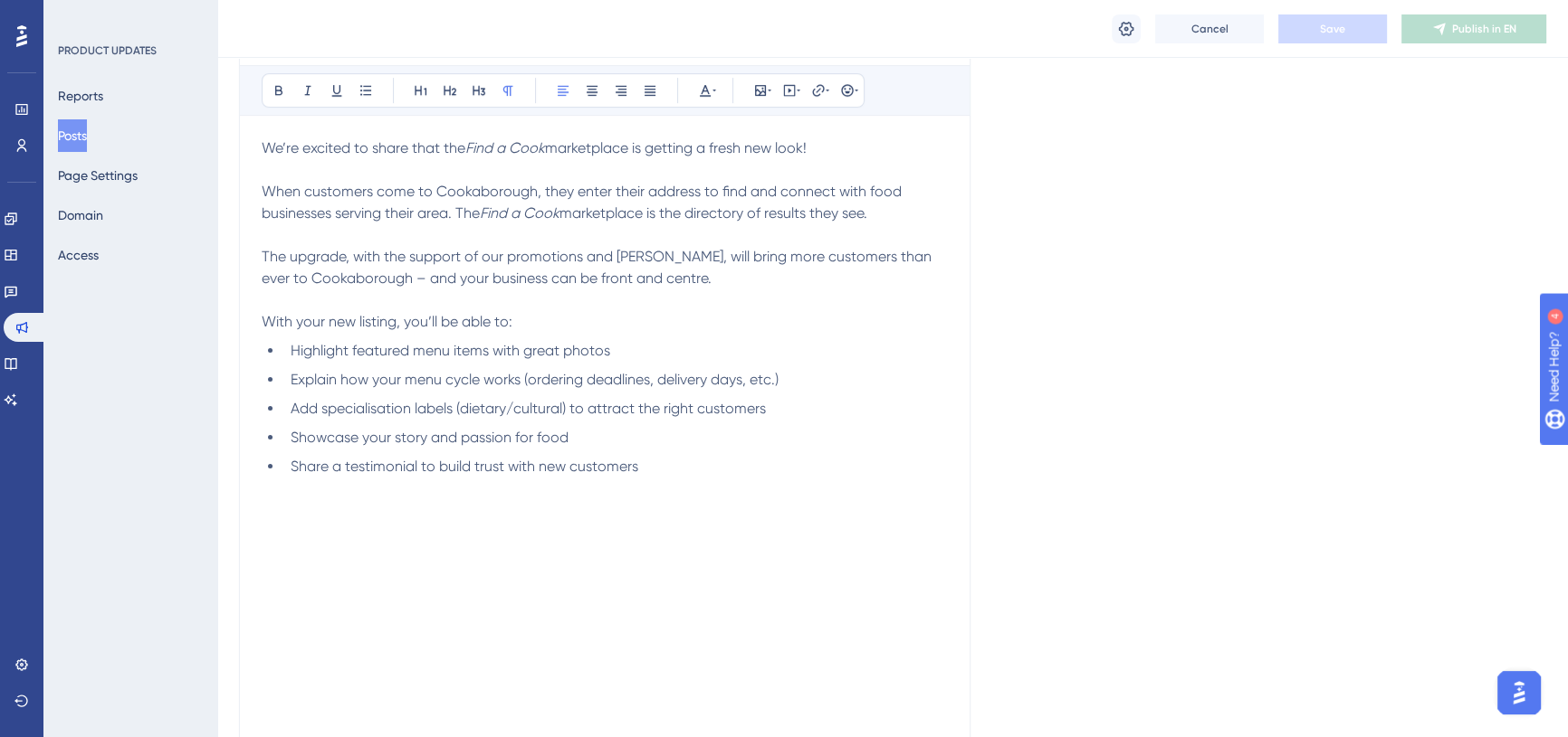
scroll to position [1330, 0]
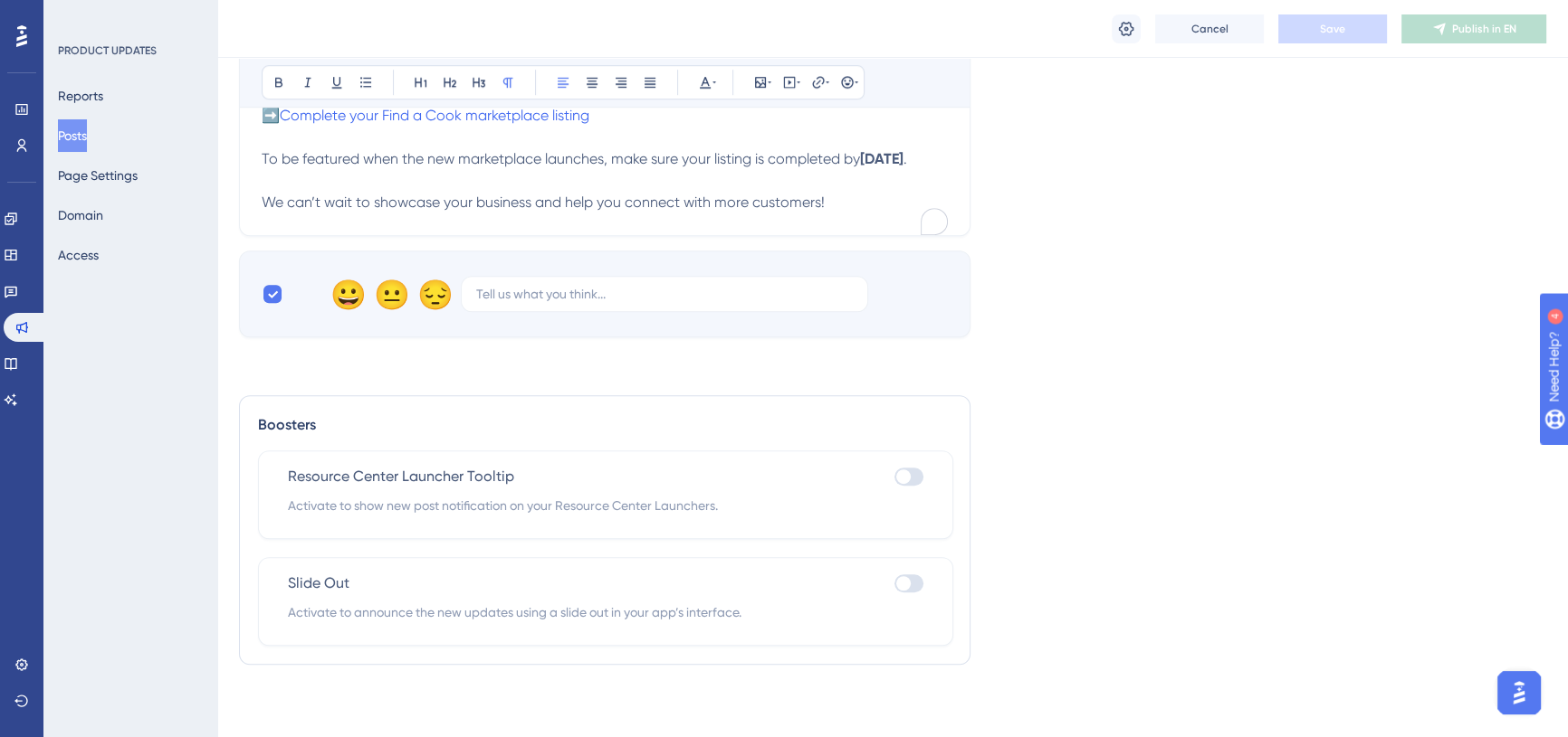
click at [906, 580] on div at bounding box center [902, 583] width 14 height 14
click at [895, 584] on input "checkbox" at bounding box center [894, 584] width 1 height 1
checkbox input "true"
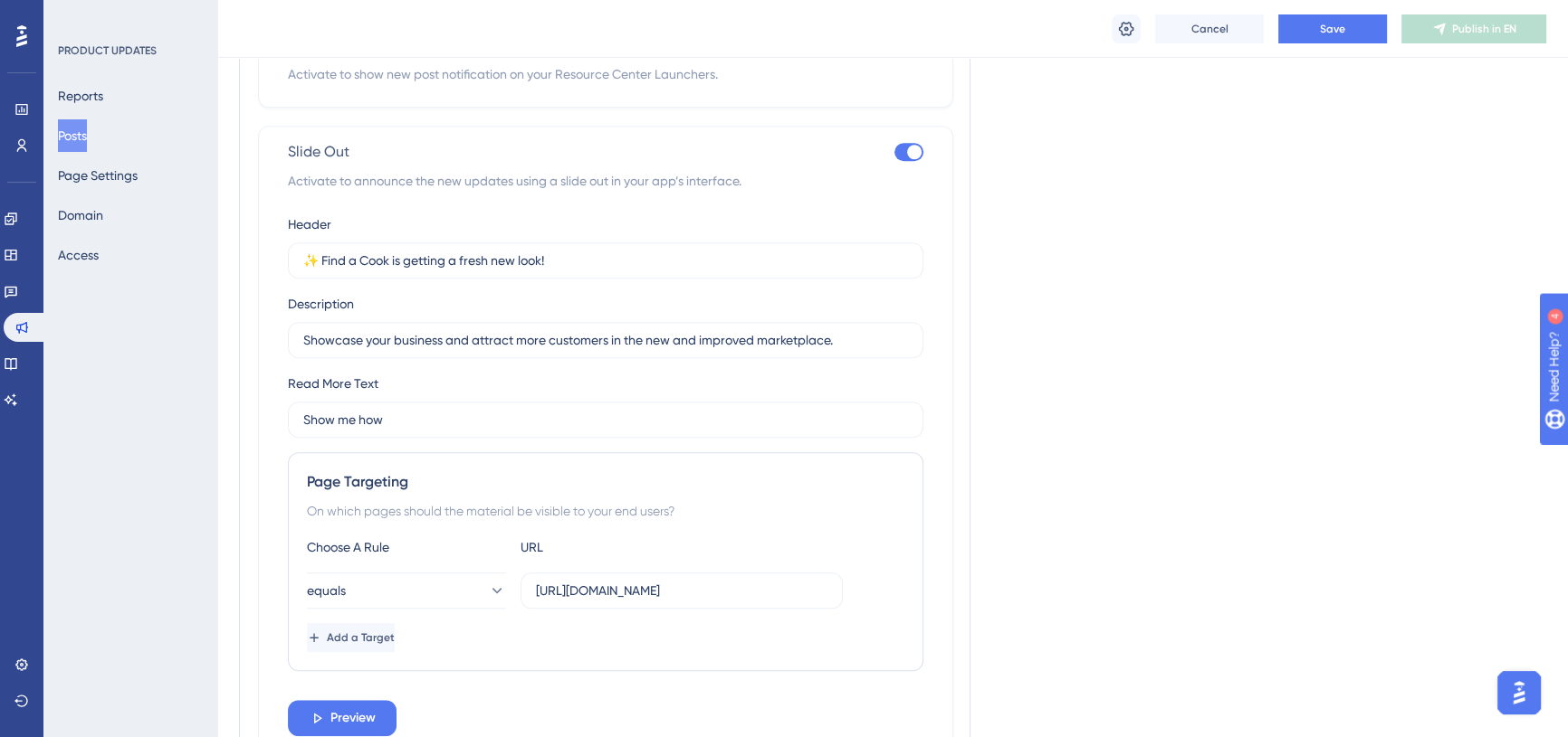
scroll to position [1874, 0]
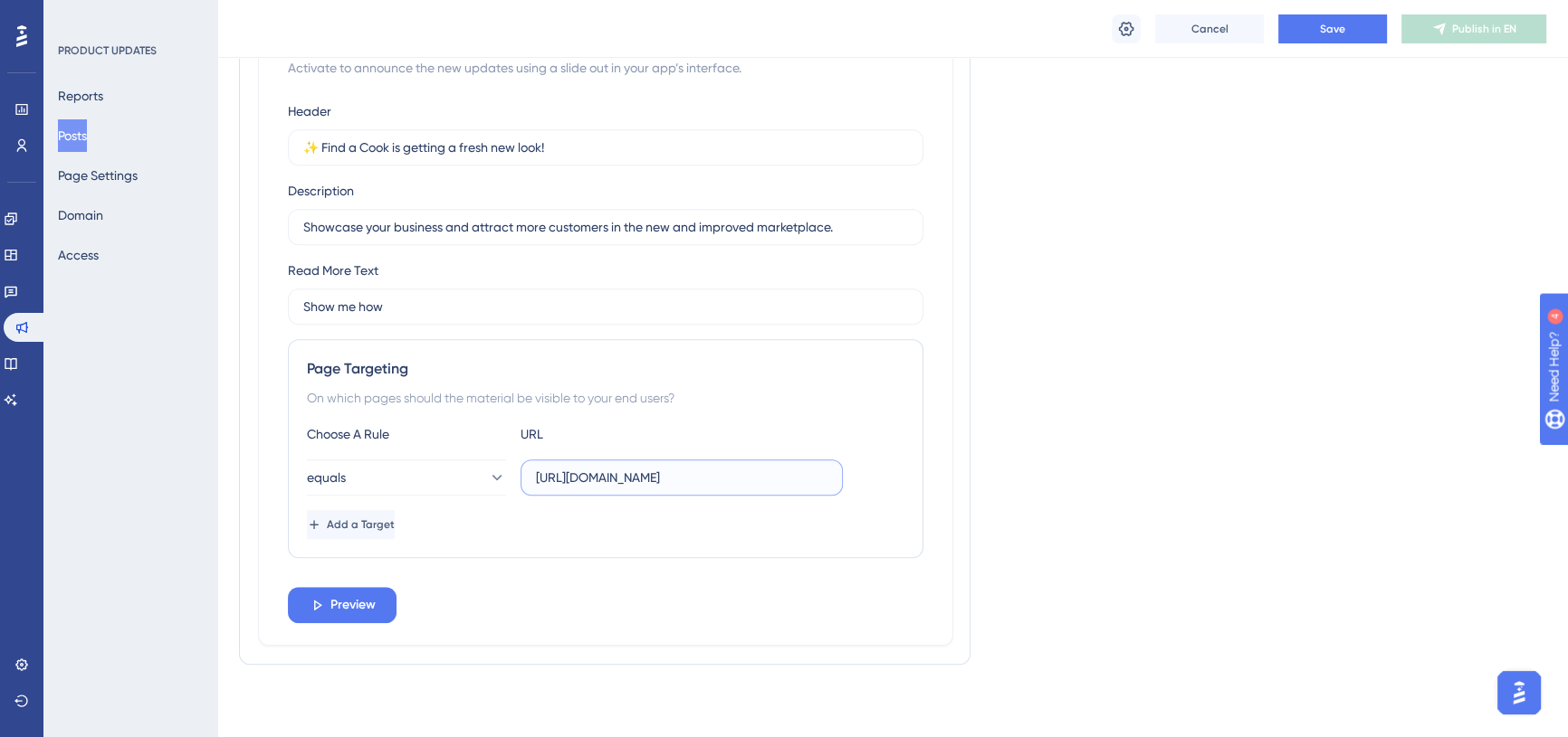
click at [584, 478] on input "https://app.staging.cookaborough.com/dashboard" at bounding box center [682, 477] width 292 height 20
paste input "text"
type input "https://cookaborough.com/dashboard"
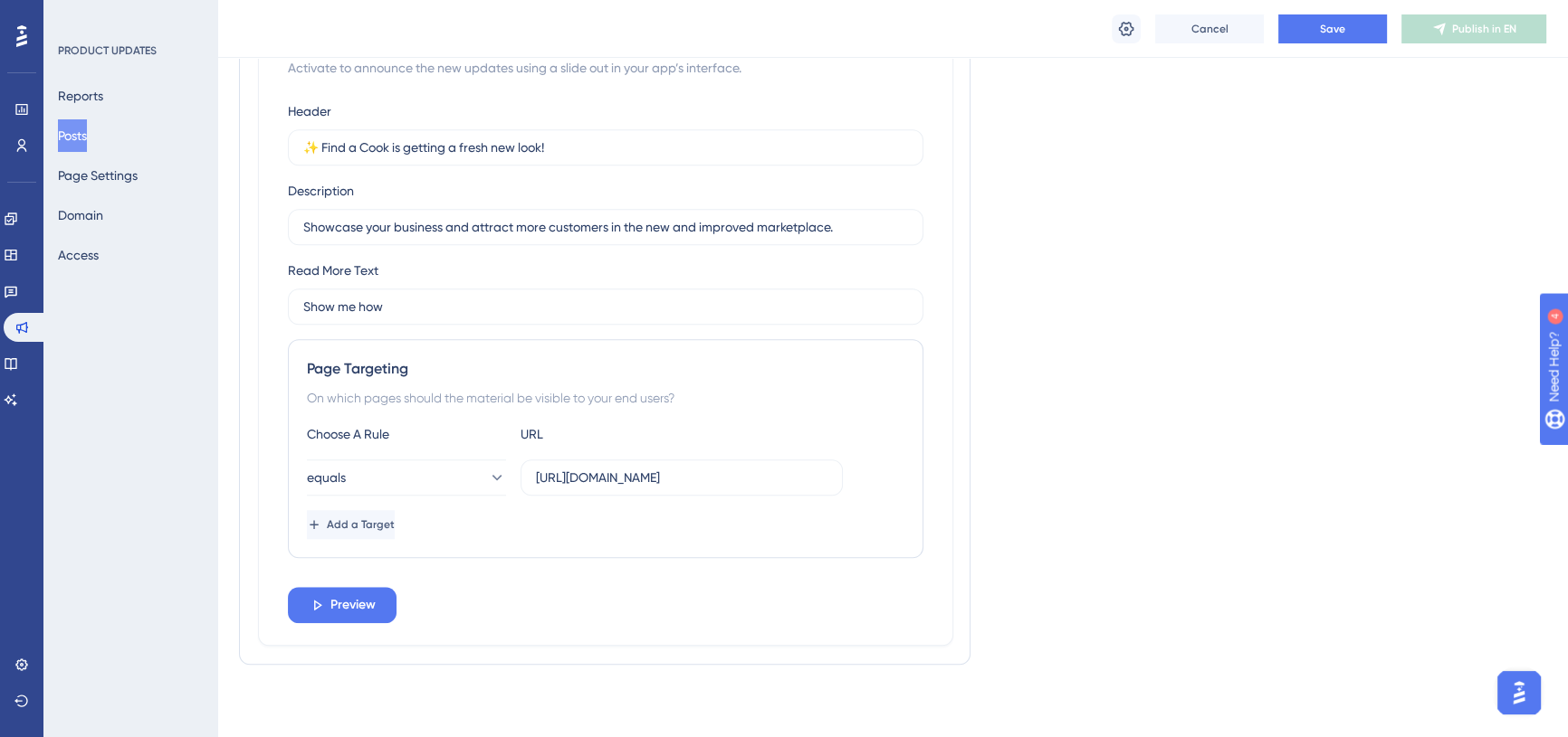
click at [599, 524] on div "Add a Target" at bounding box center [605, 524] width 597 height 29
click at [456, 479] on button "equals" at bounding box center [407, 478] width 199 height 36
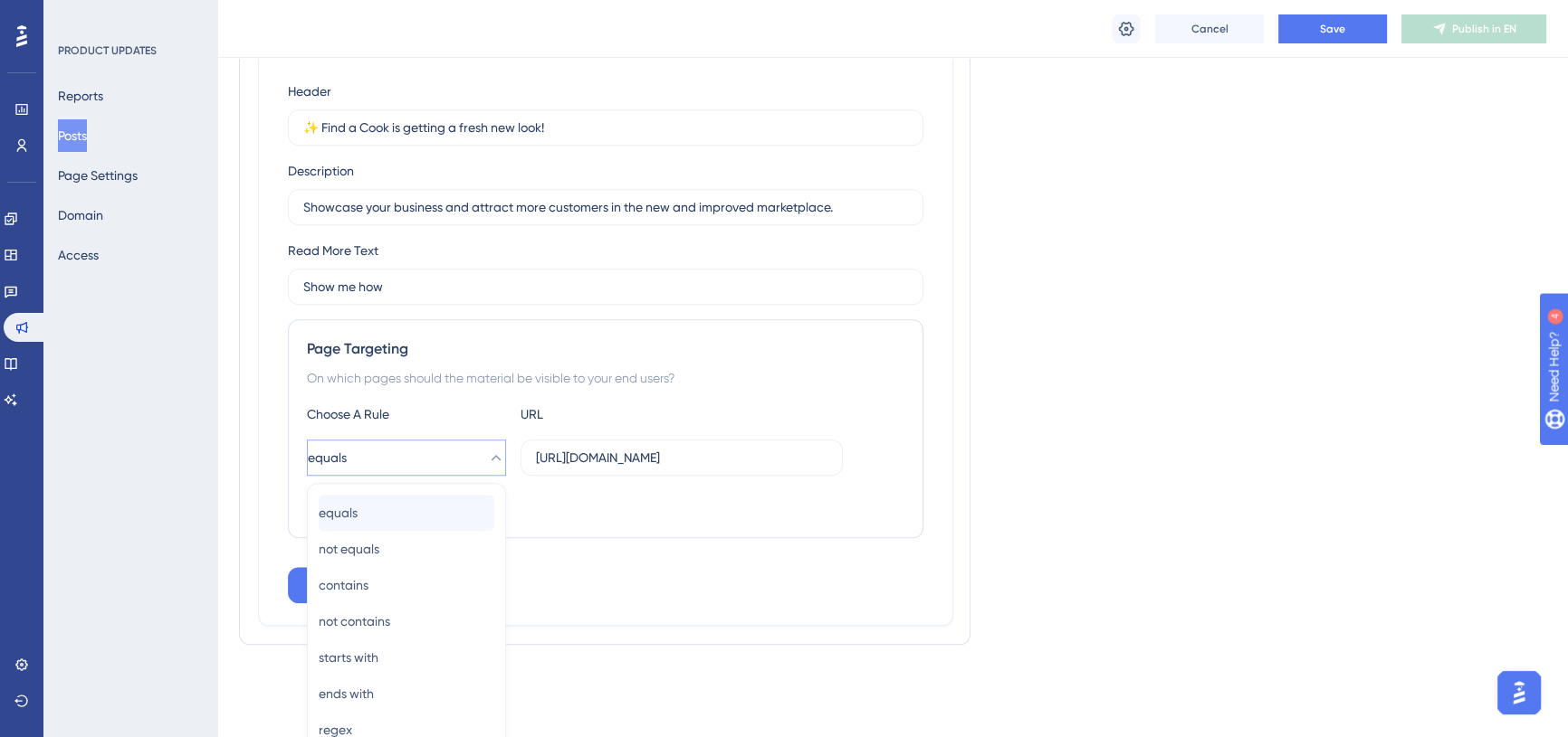
scroll to position [1930, 0]
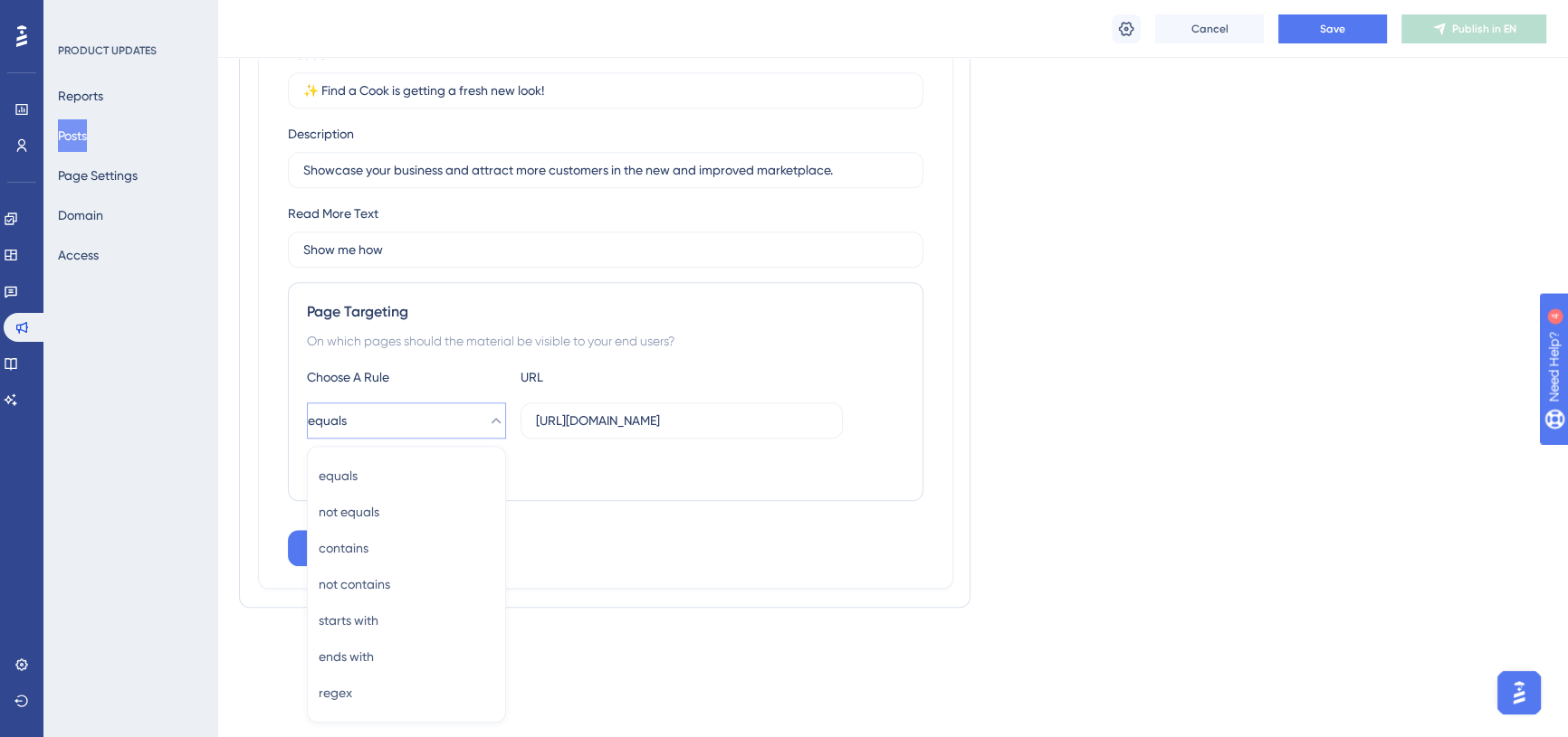
click at [593, 479] on div "Add a Target" at bounding box center [605, 468] width 597 height 29
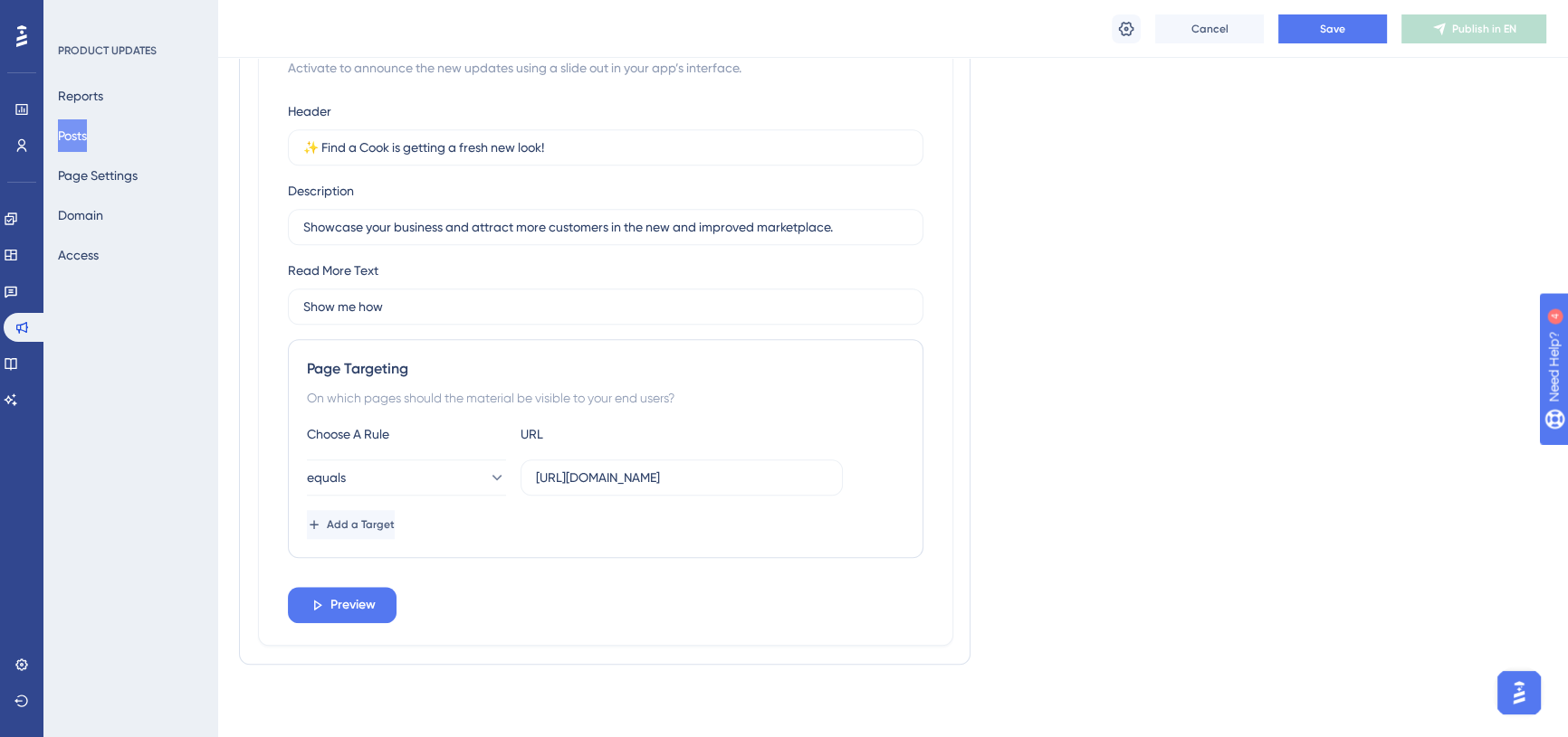
scroll to position [1874, 0]
click at [357, 606] on span "Preview" at bounding box center [353, 605] width 45 height 22
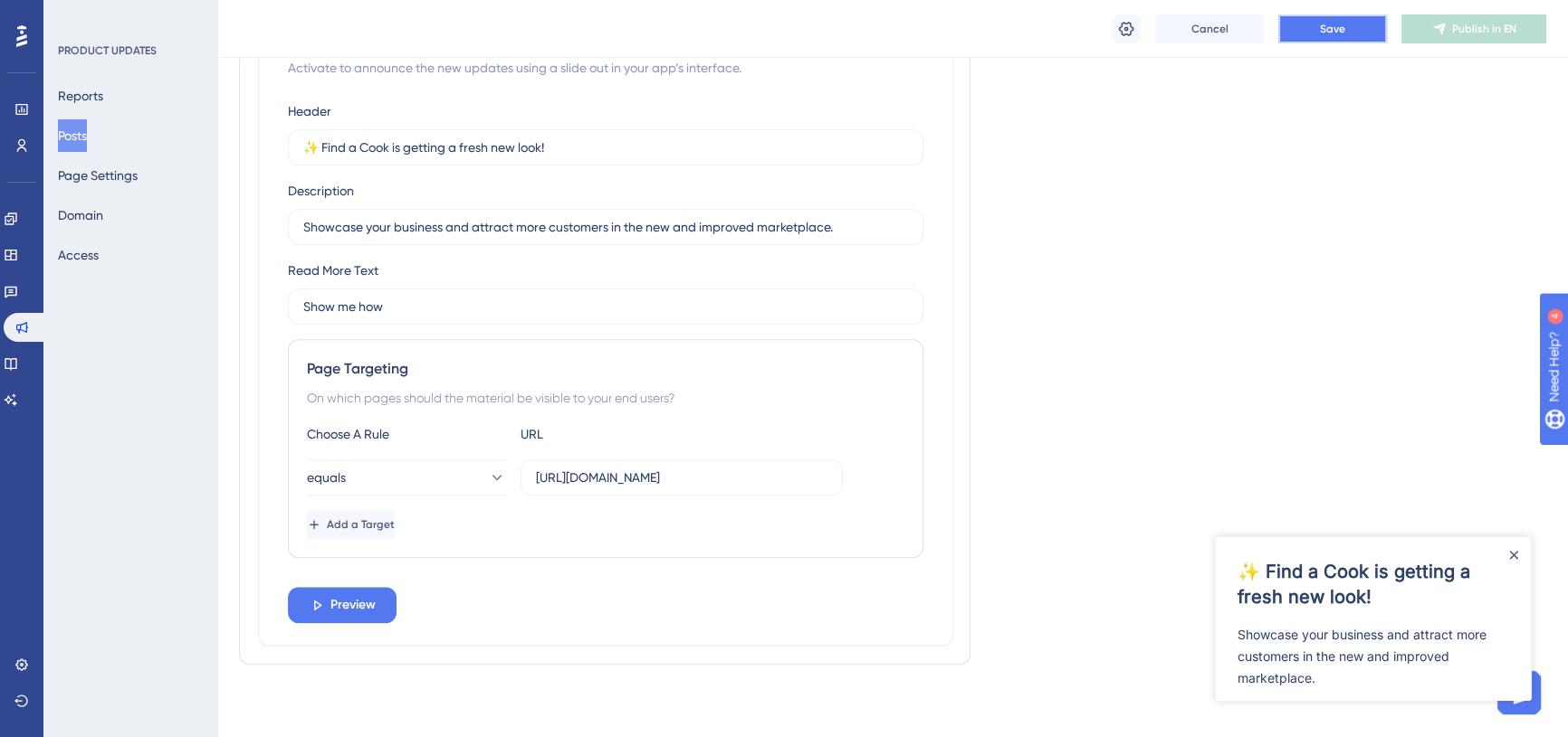
click at [1335, 37] on button "Save" at bounding box center [1332, 29] width 108 height 29
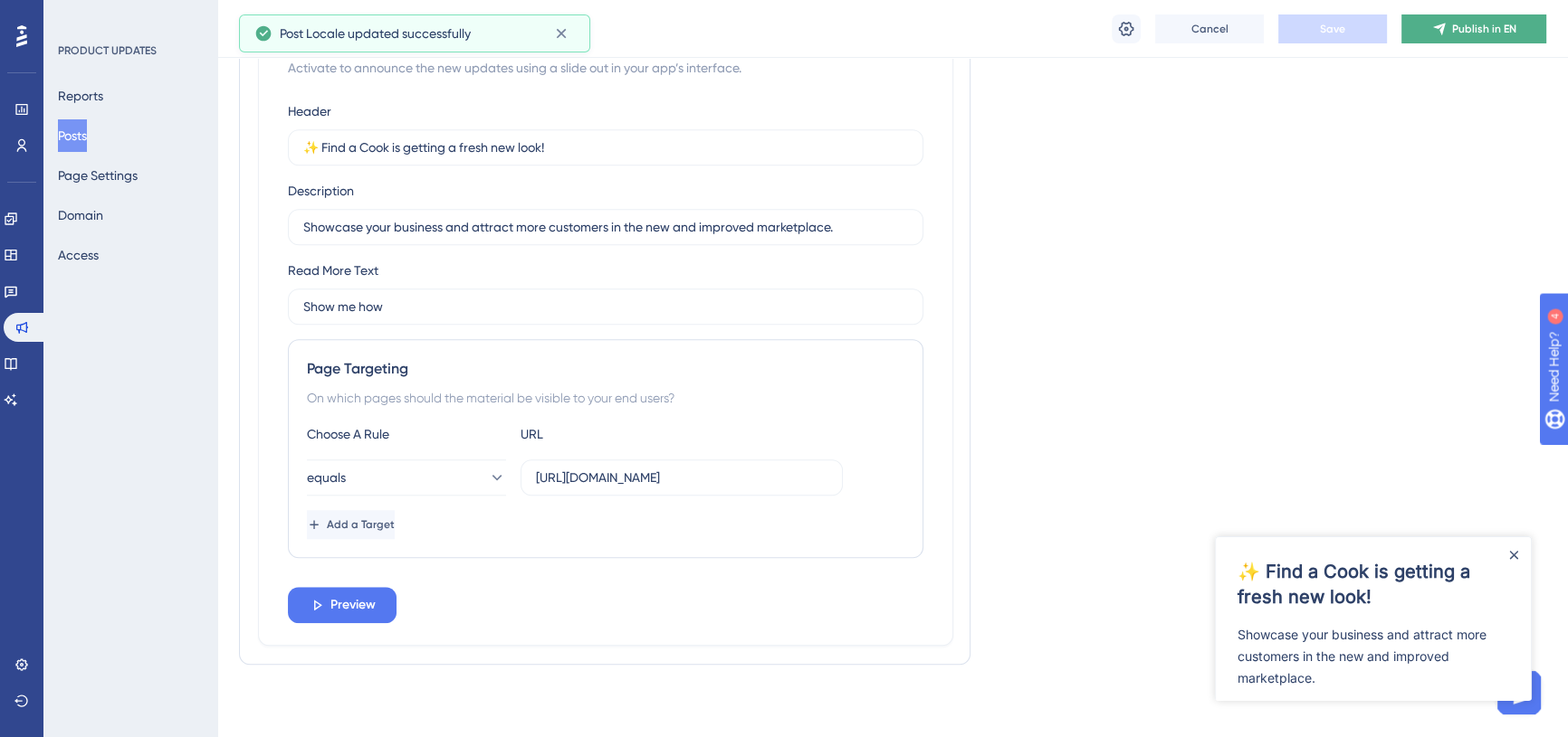
click at [1483, 27] on span "Publish in EN" at bounding box center [1484, 29] width 64 height 14
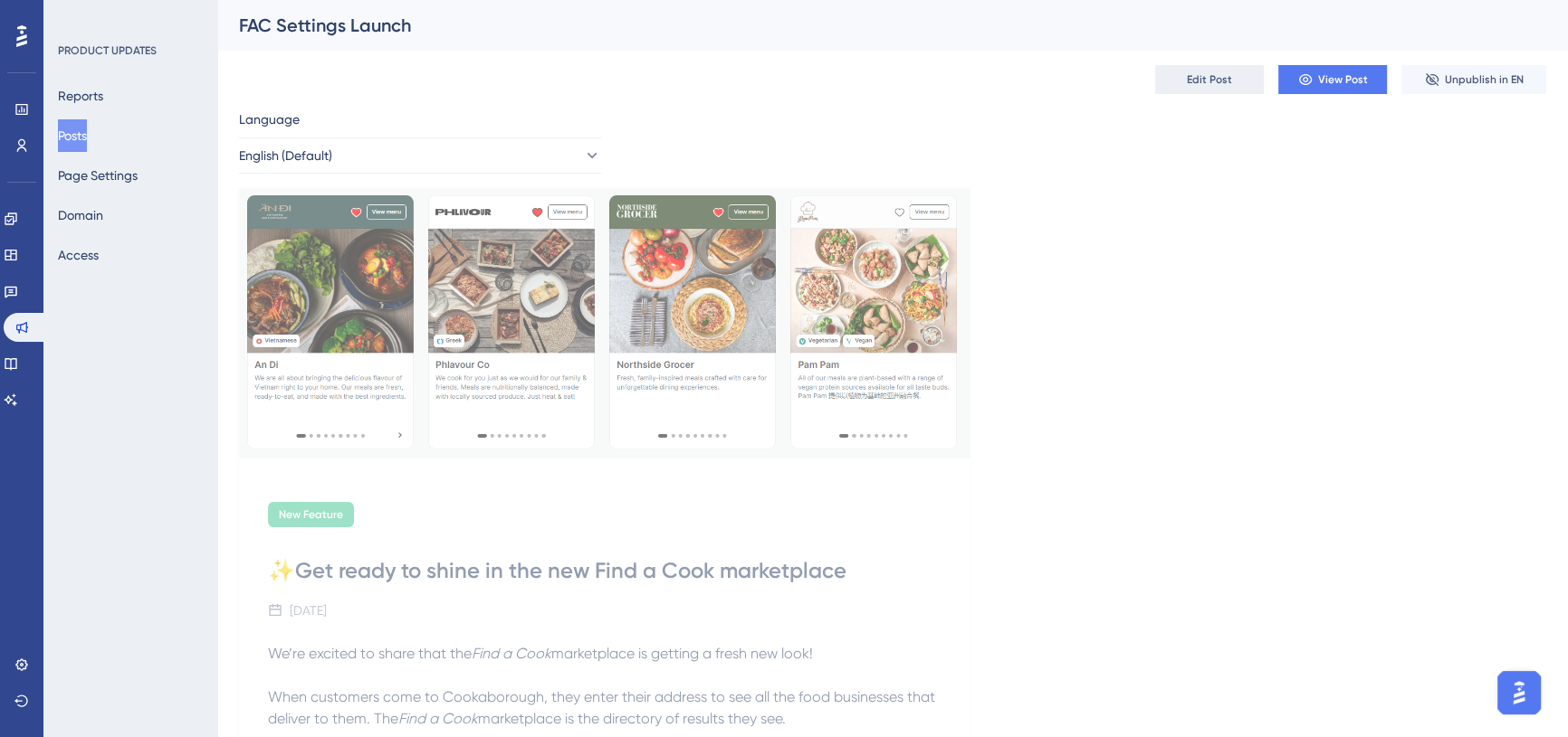
click at [1213, 81] on span "Edit Post" at bounding box center [1208, 80] width 45 height 14
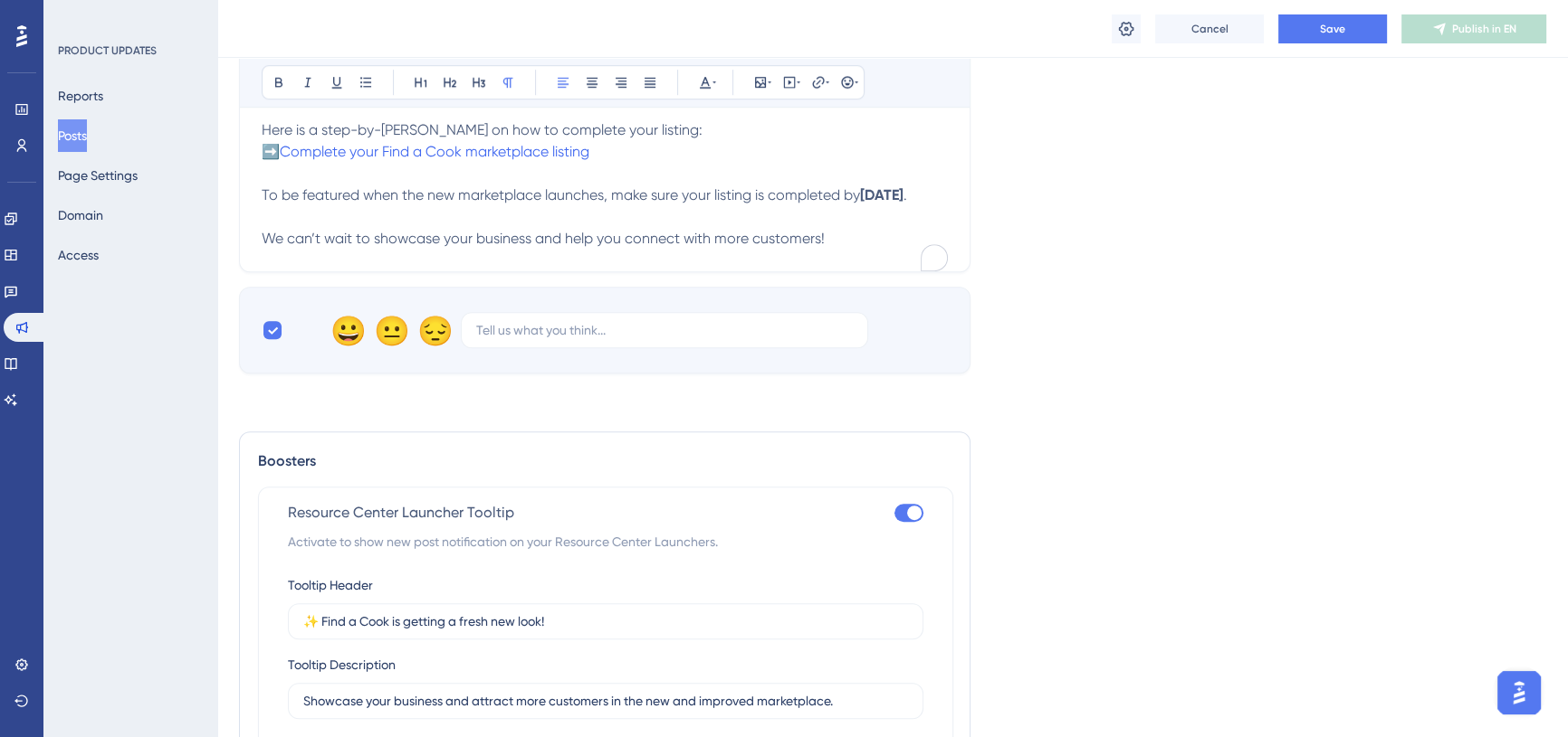
scroll to position [1626, 0]
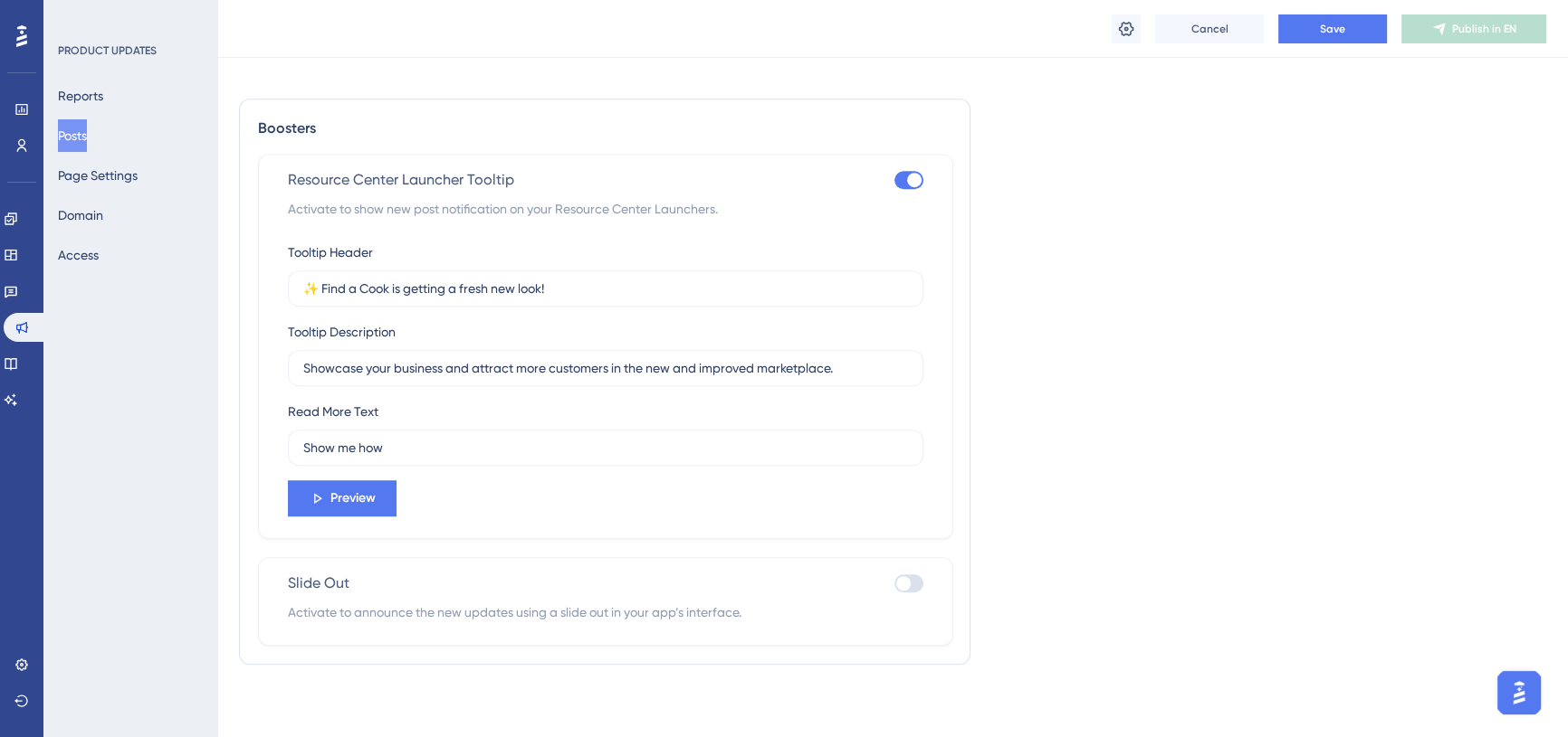
click at [903, 176] on div at bounding box center [909, 179] width 29 height 18
click at [895, 180] on input "checkbox" at bounding box center [894, 180] width 1 height 1
checkbox input "false"
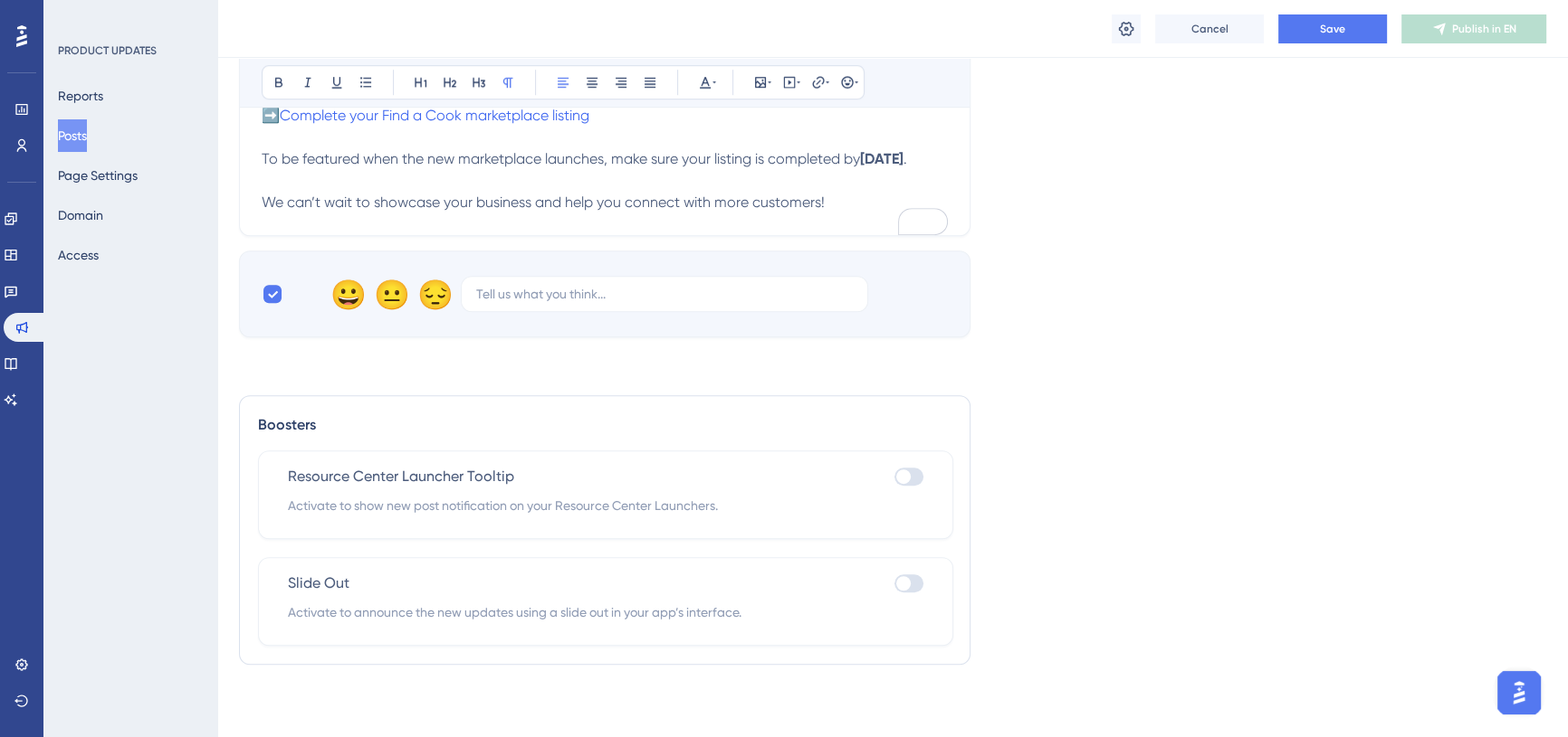
scroll to position [1330, 0]
click at [1338, 16] on button "Save" at bounding box center [1332, 29] width 108 height 29
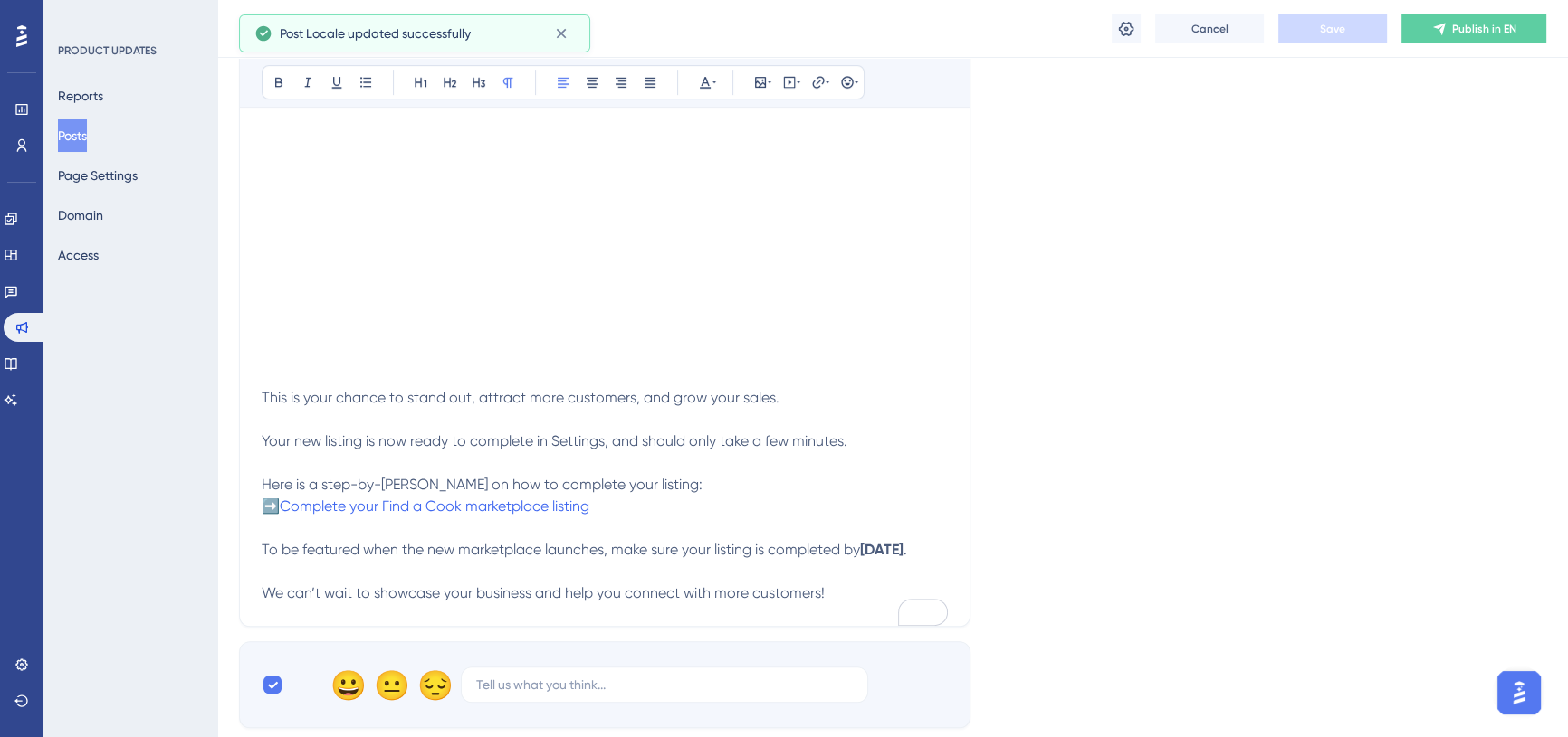
scroll to position [0, 0]
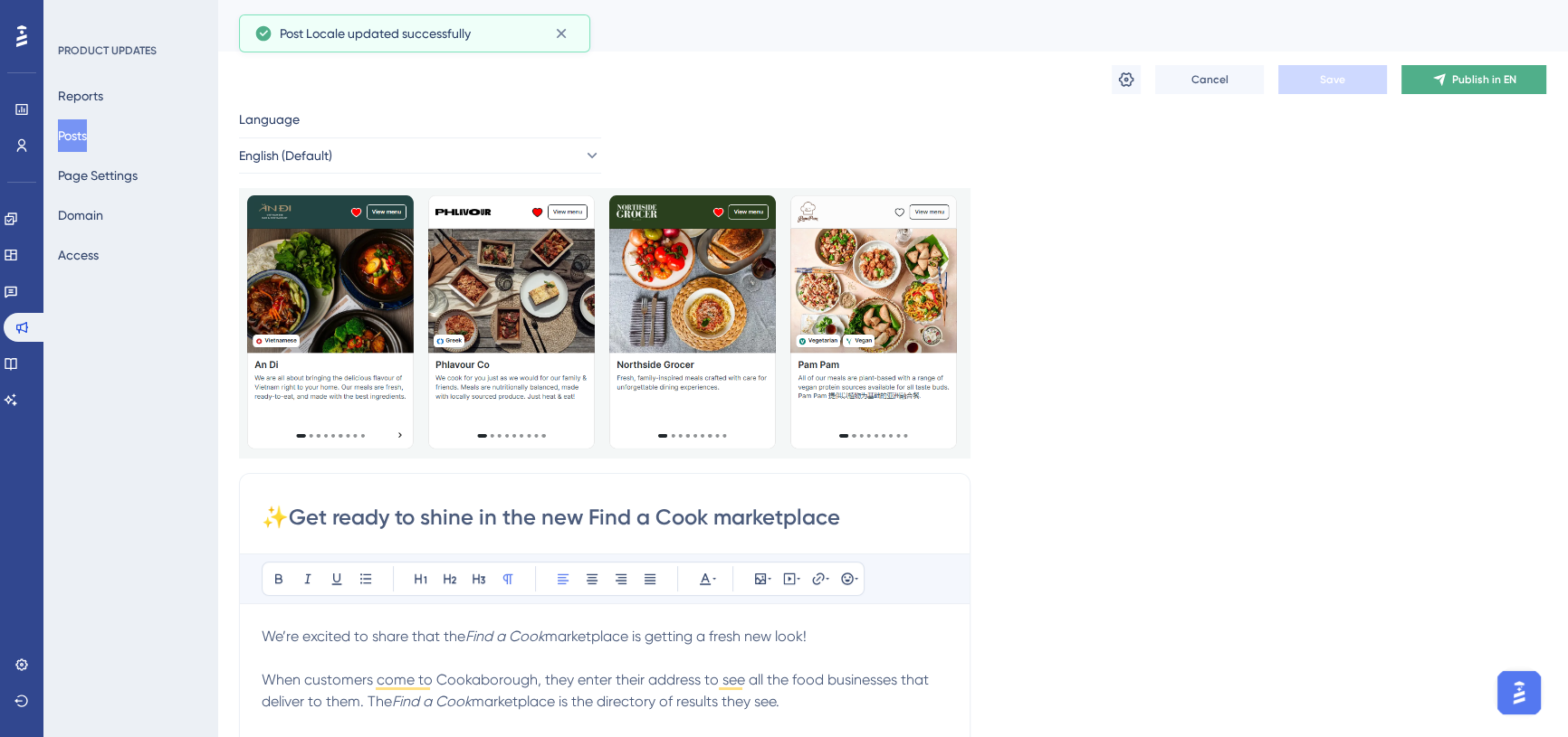
click at [1485, 69] on button "Publish in EN" at bounding box center [1473, 80] width 145 height 29
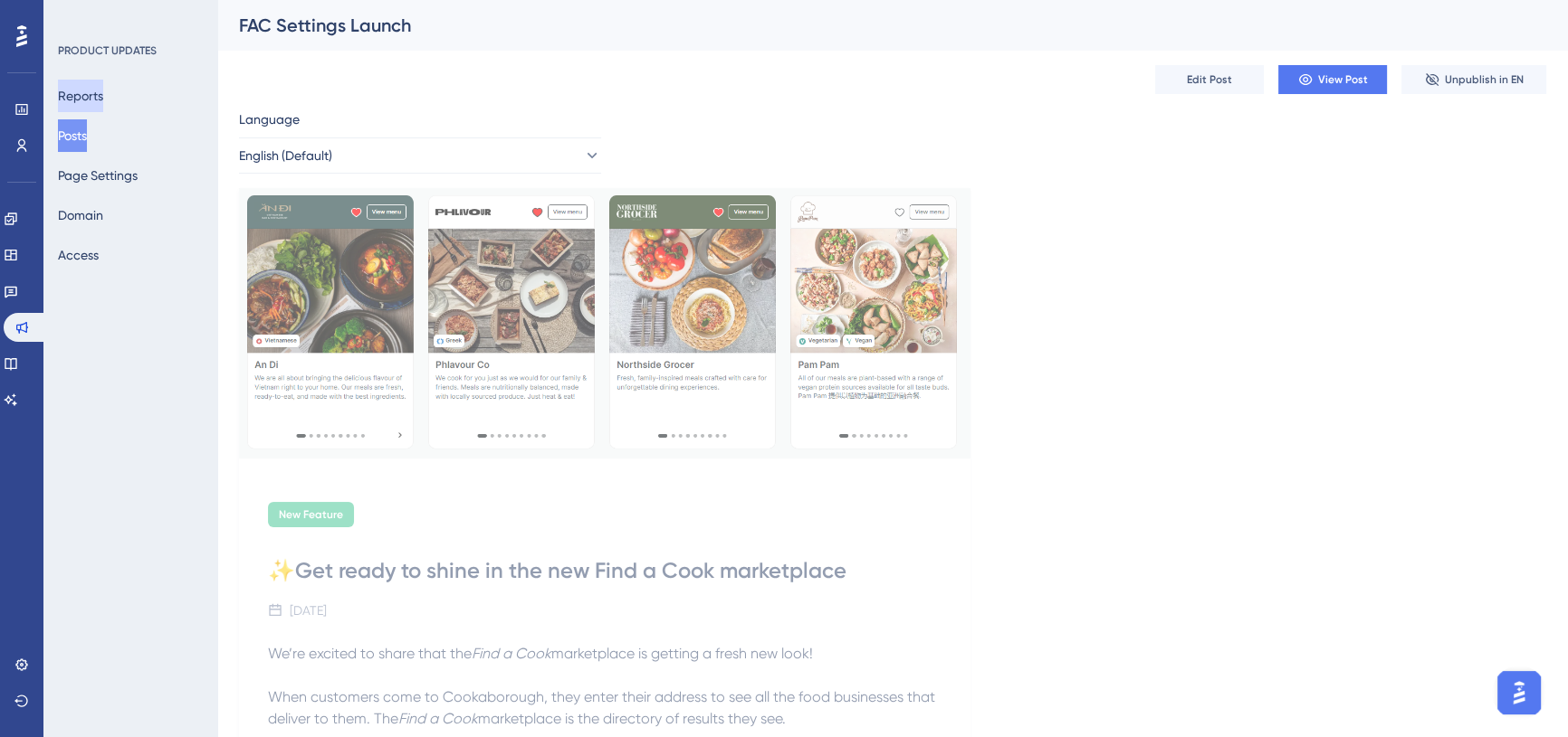
click at [103, 103] on button "Reports" at bounding box center [80, 96] width 45 height 33
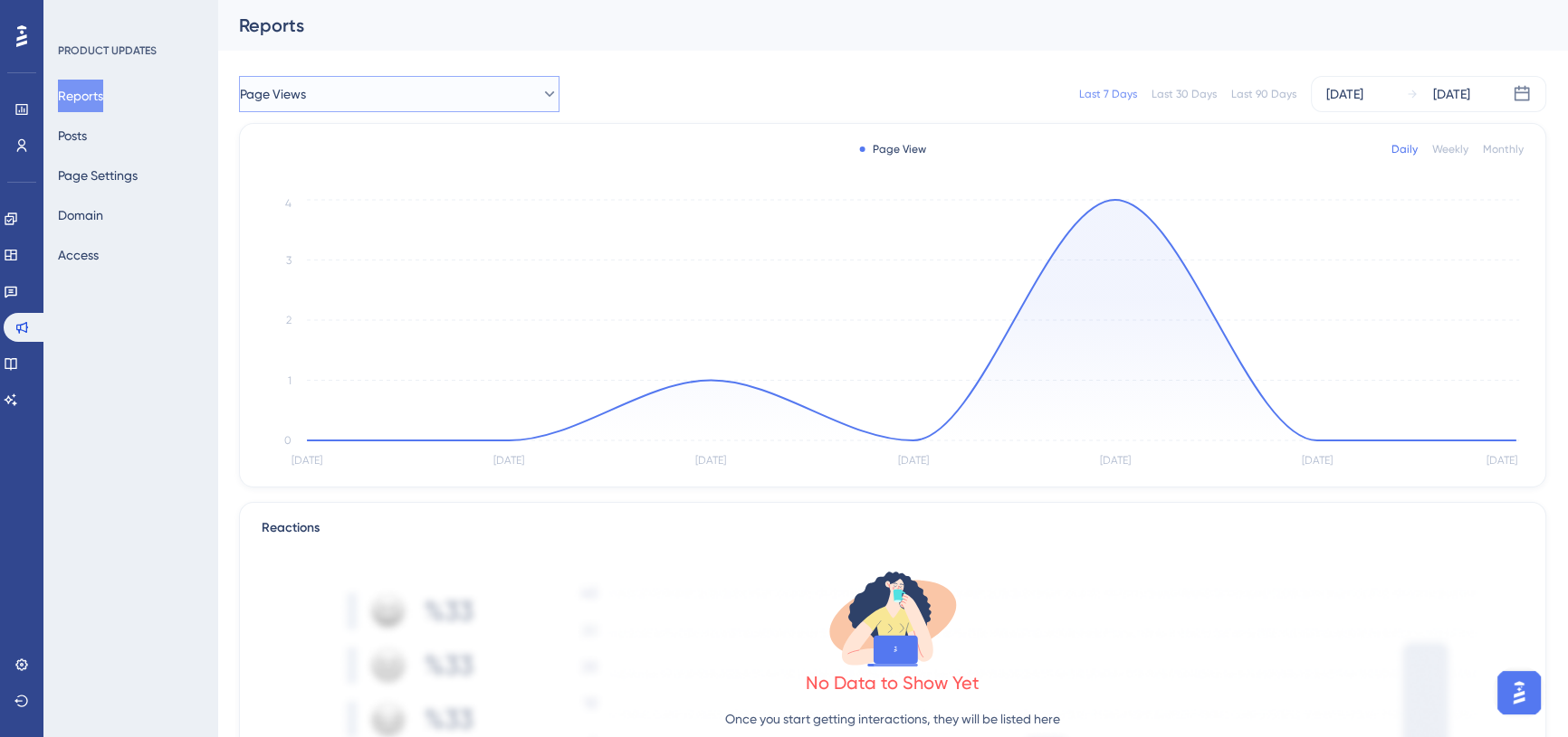
click at [410, 99] on button "Page Views" at bounding box center [399, 94] width 320 height 36
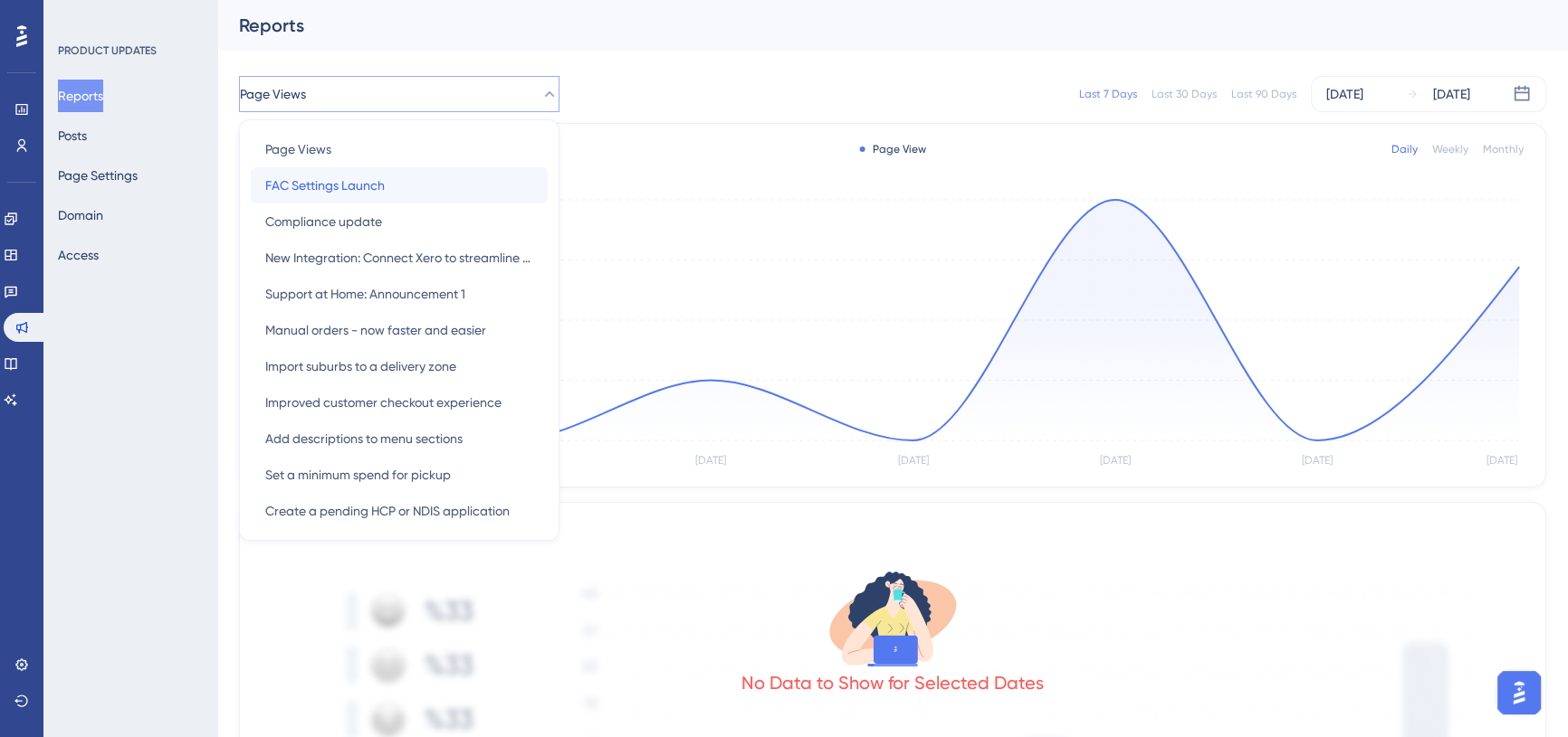
click at [394, 177] on div "FAC Settings Launch FAC Settings Launch" at bounding box center [399, 186] width 268 height 36
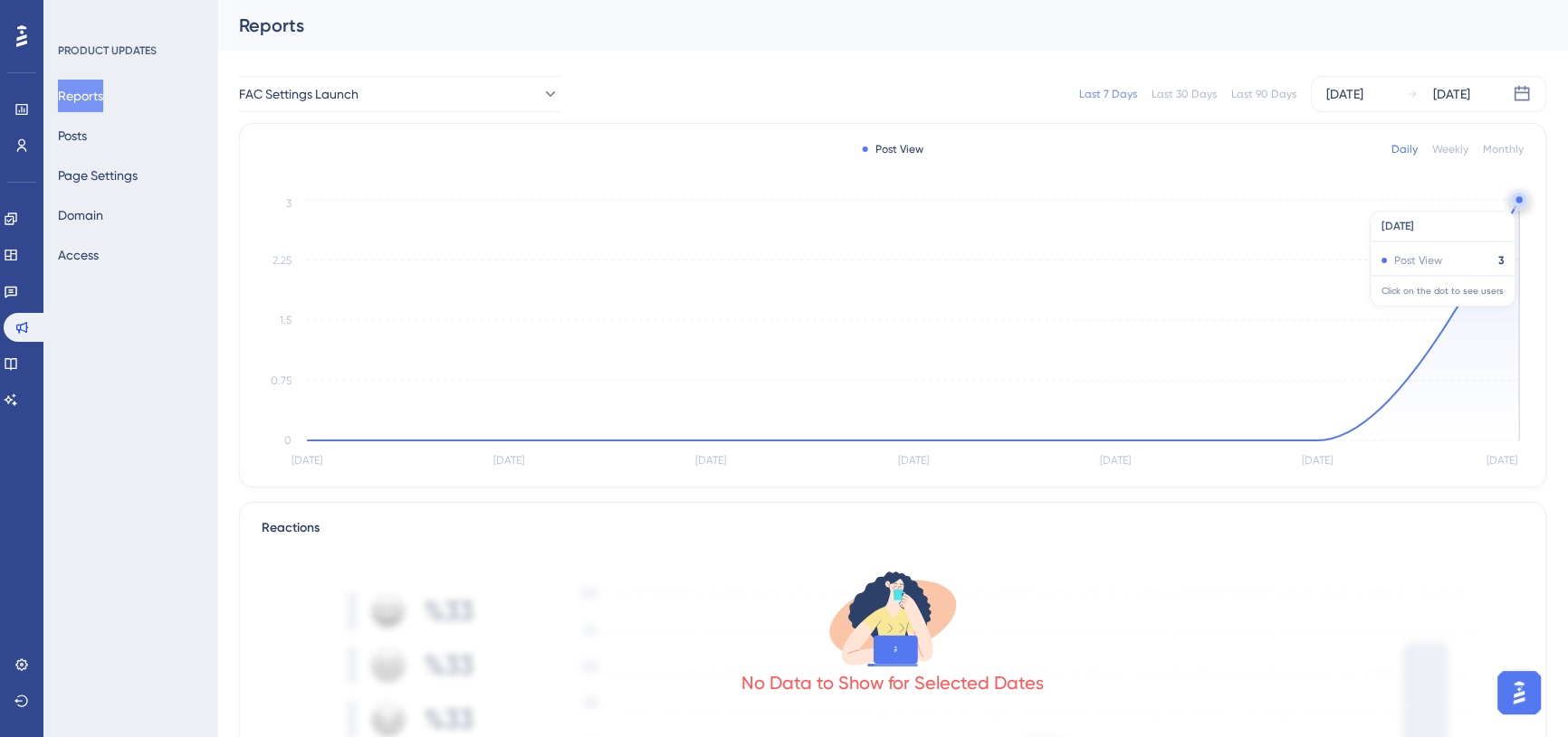
click at [1517, 201] on circle at bounding box center [1518, 199] width 7 height 7
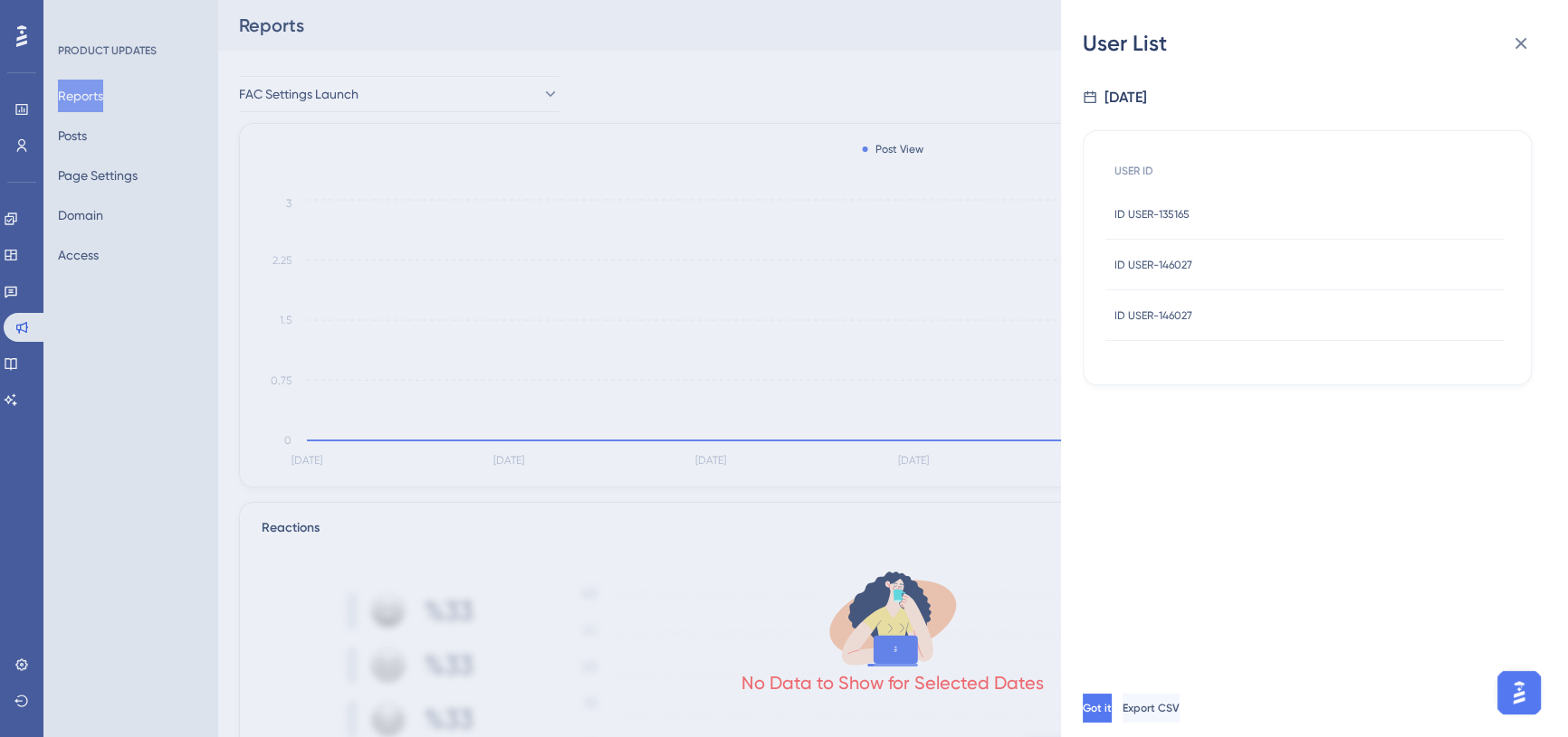
click at [1176, 217] on span "ID USER-135165" at bounding box center [1152, 214] width 75 height 14
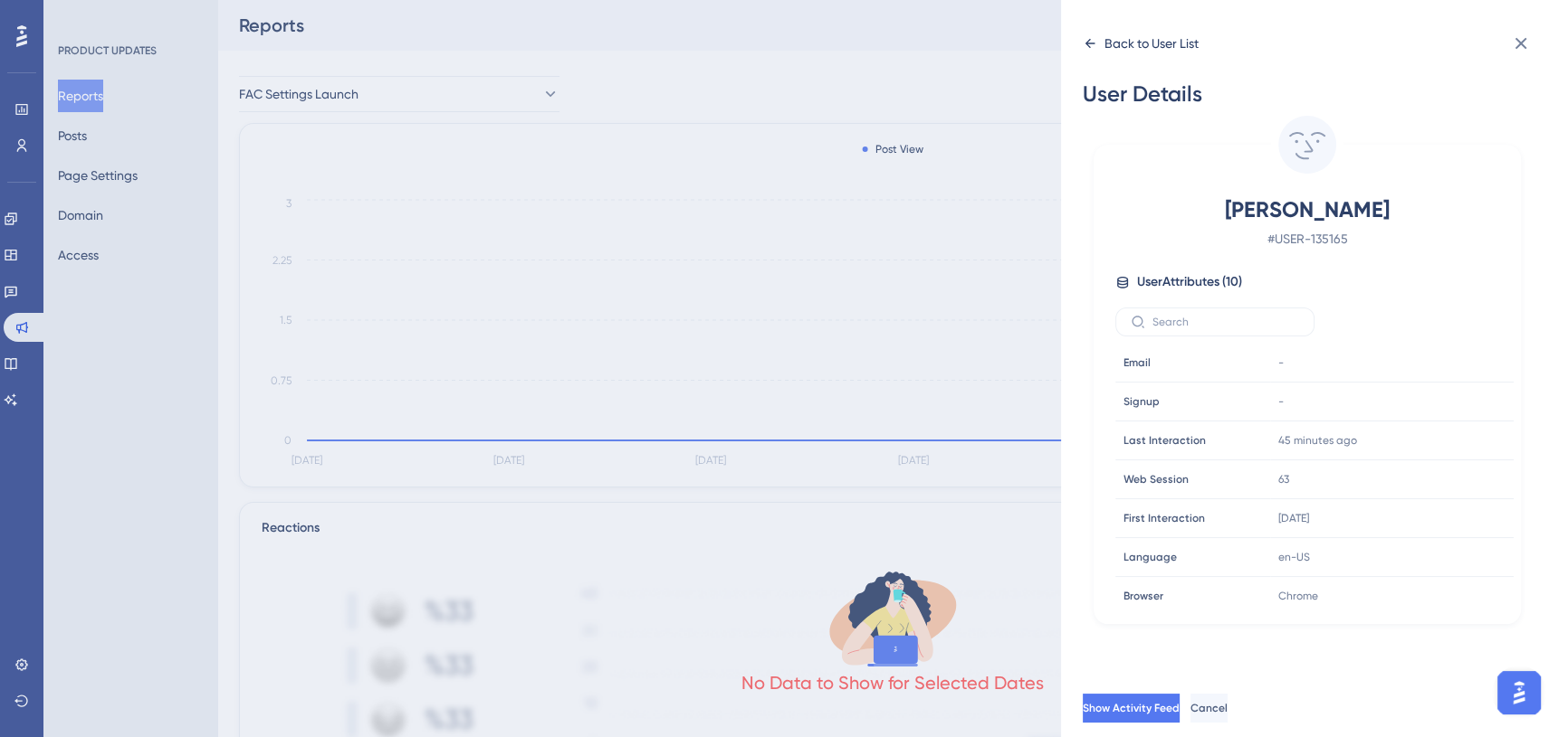
click at [1089, 41] on icon at bounding box center [1089, 43] width 14 height 14
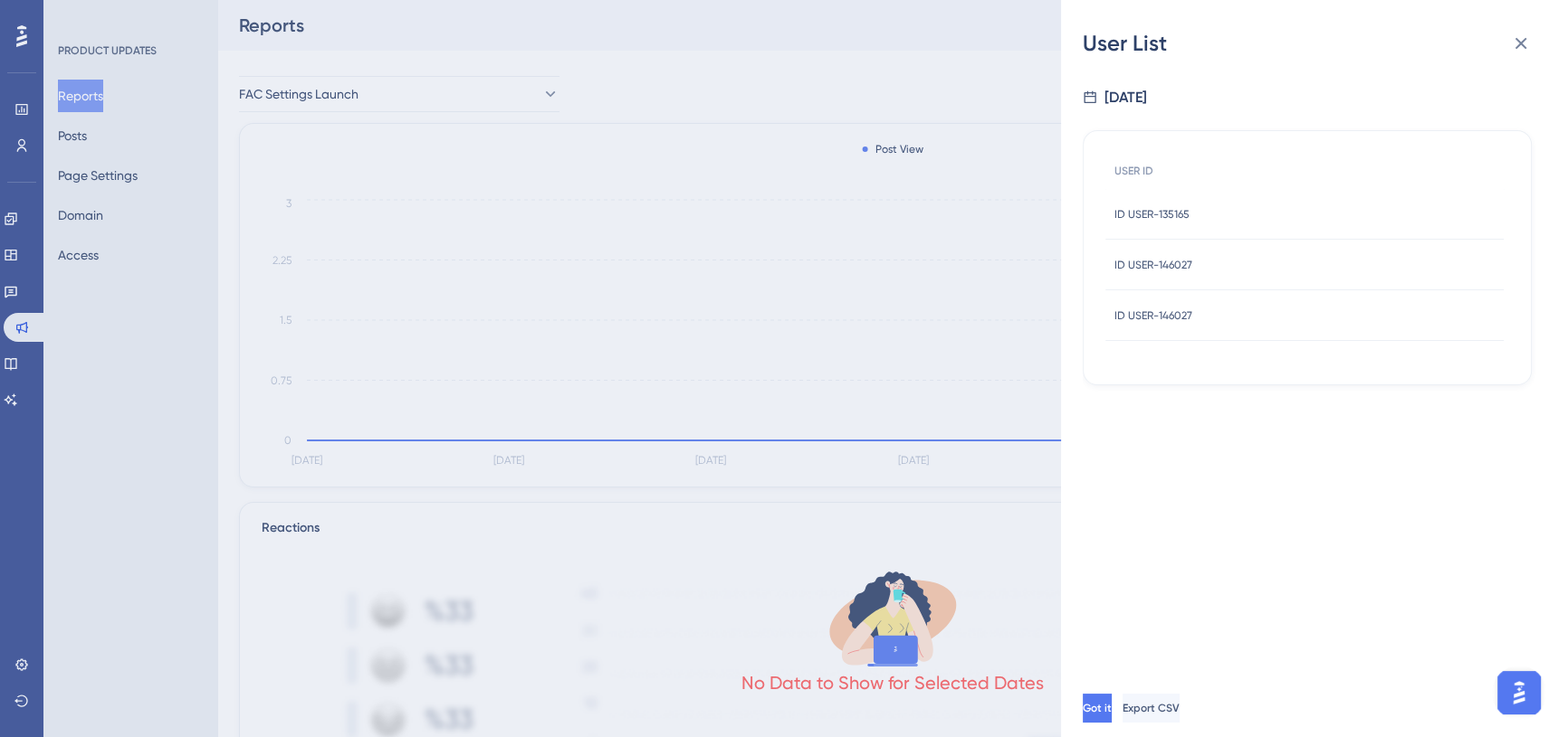
click at [1167, 258] on span "ID USER-146027" at bounding box center [1153, 265] width 78 height 14
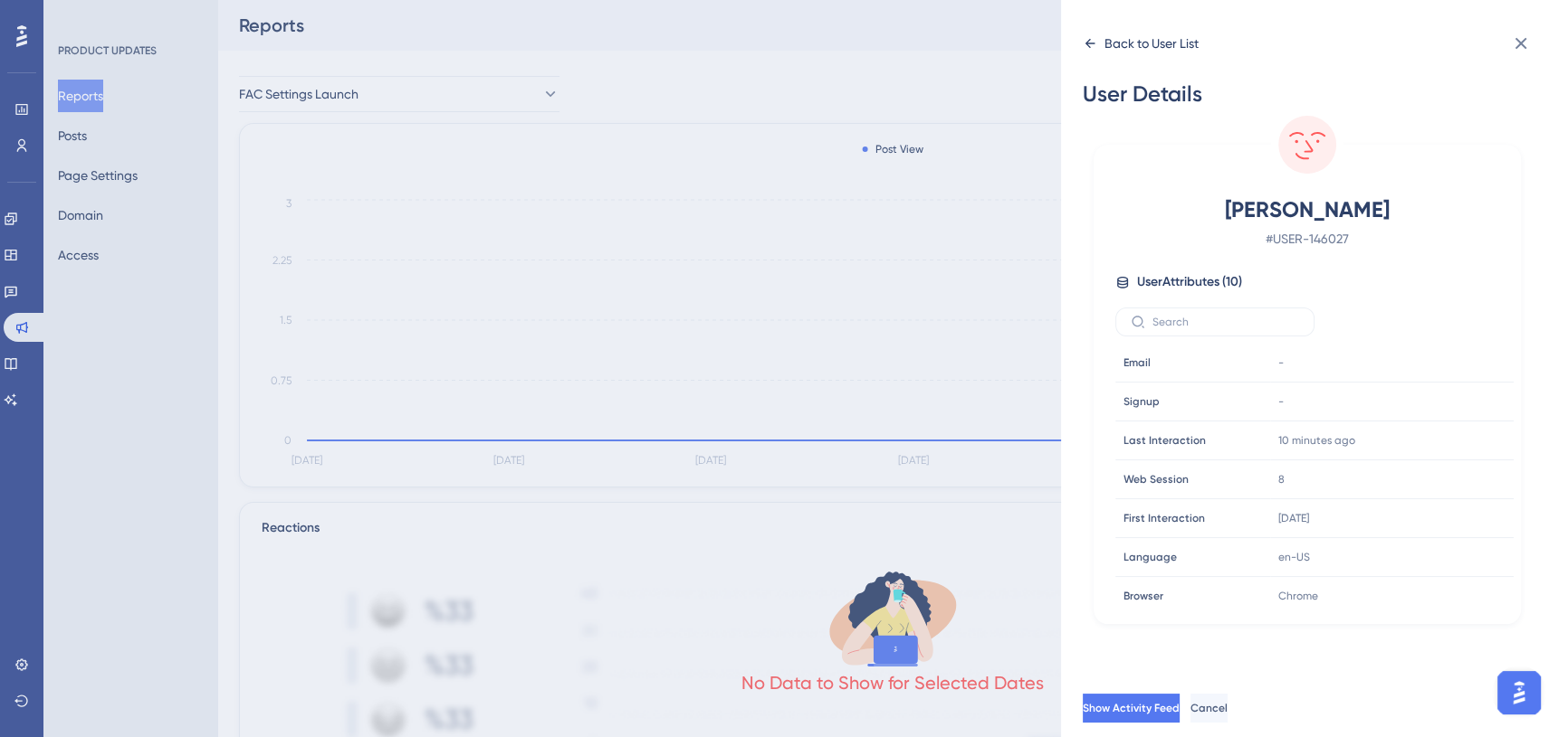
click at [1087, 43] on icon at bounding box center [1090, 43] width 10 height 9
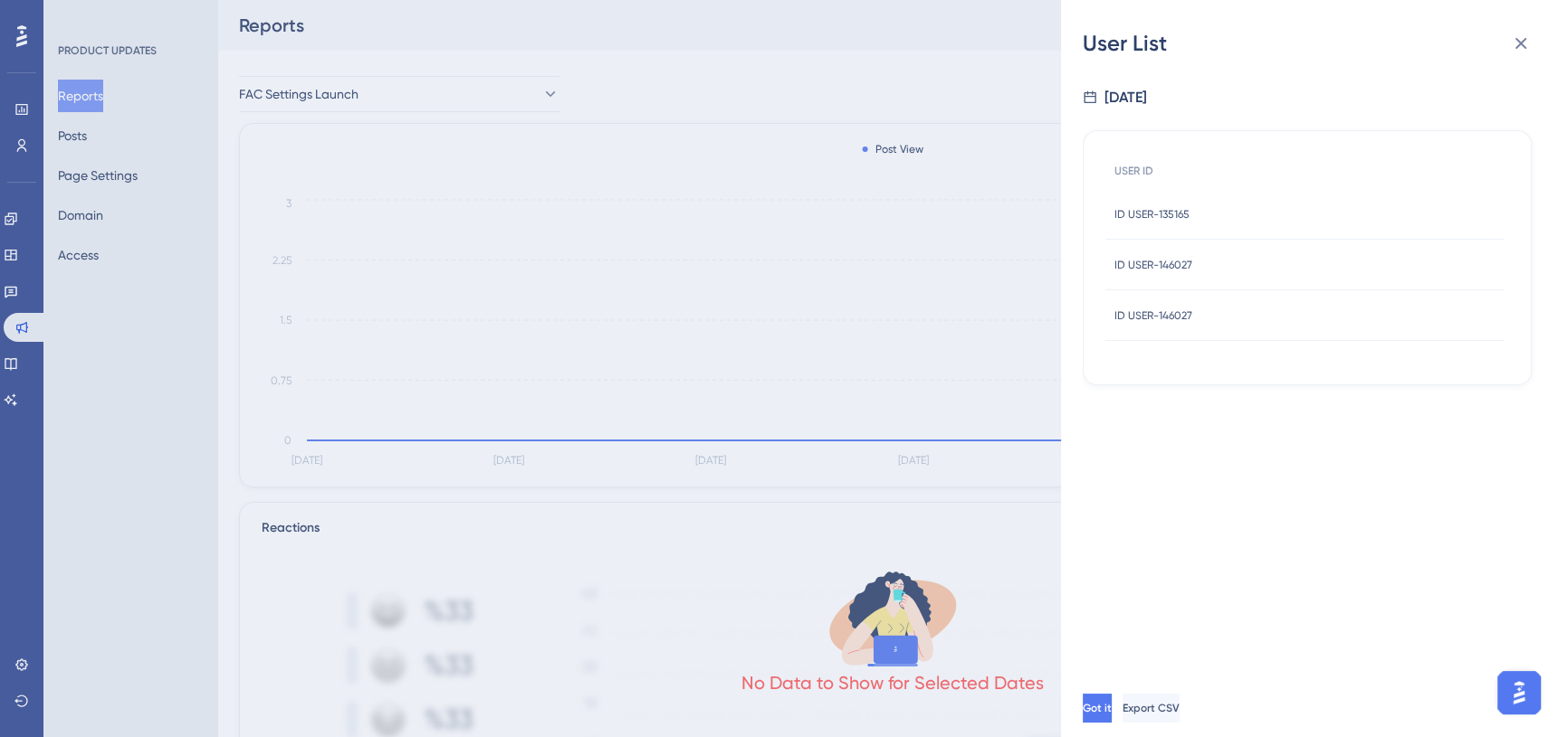
click at [1160, 300] on div "ID USER-146027 ID USER-146027" at bounding box center [1153, 315] width 78 height 51
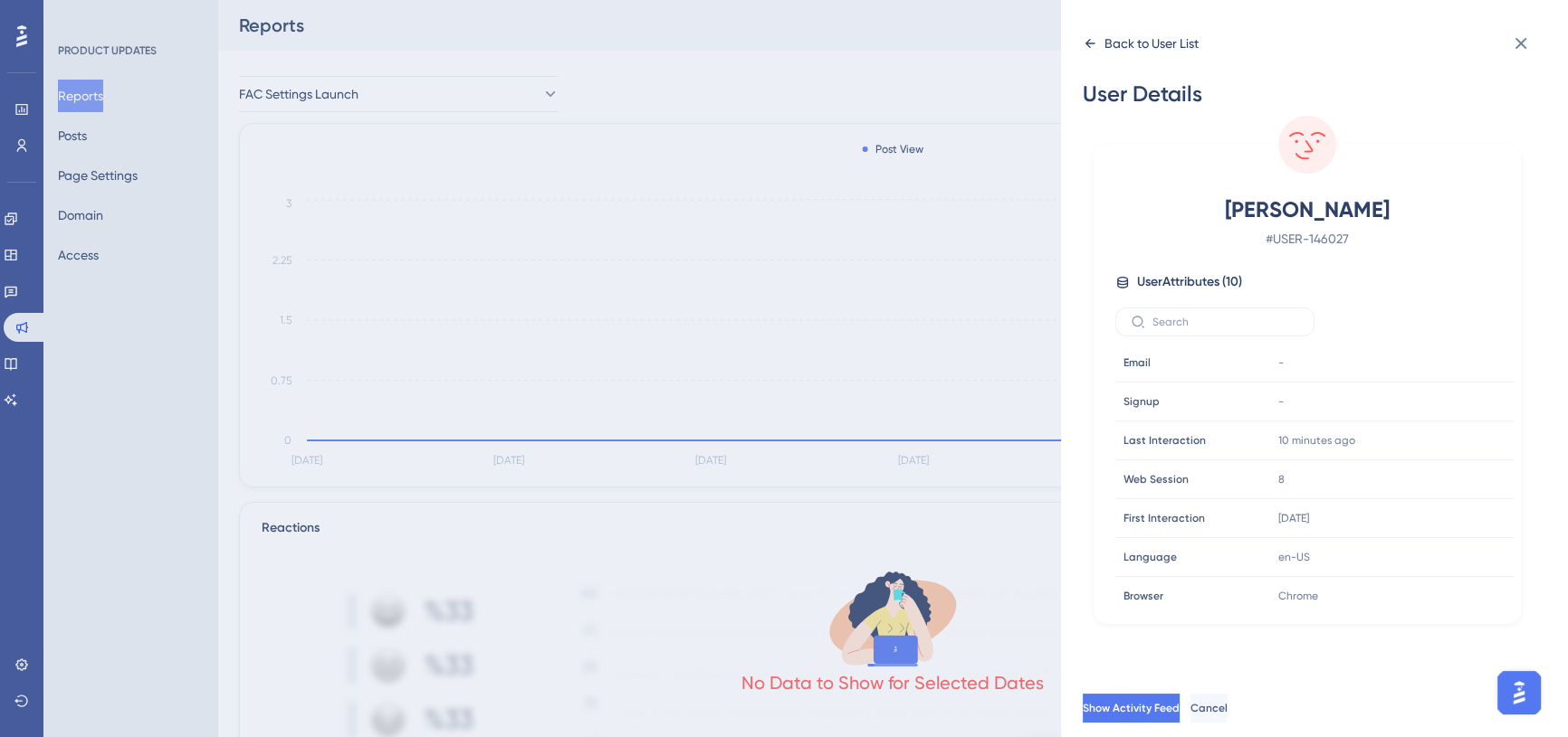
click at [1086, 41] on icon at bounding box center [1089, 43] width 14 height 14
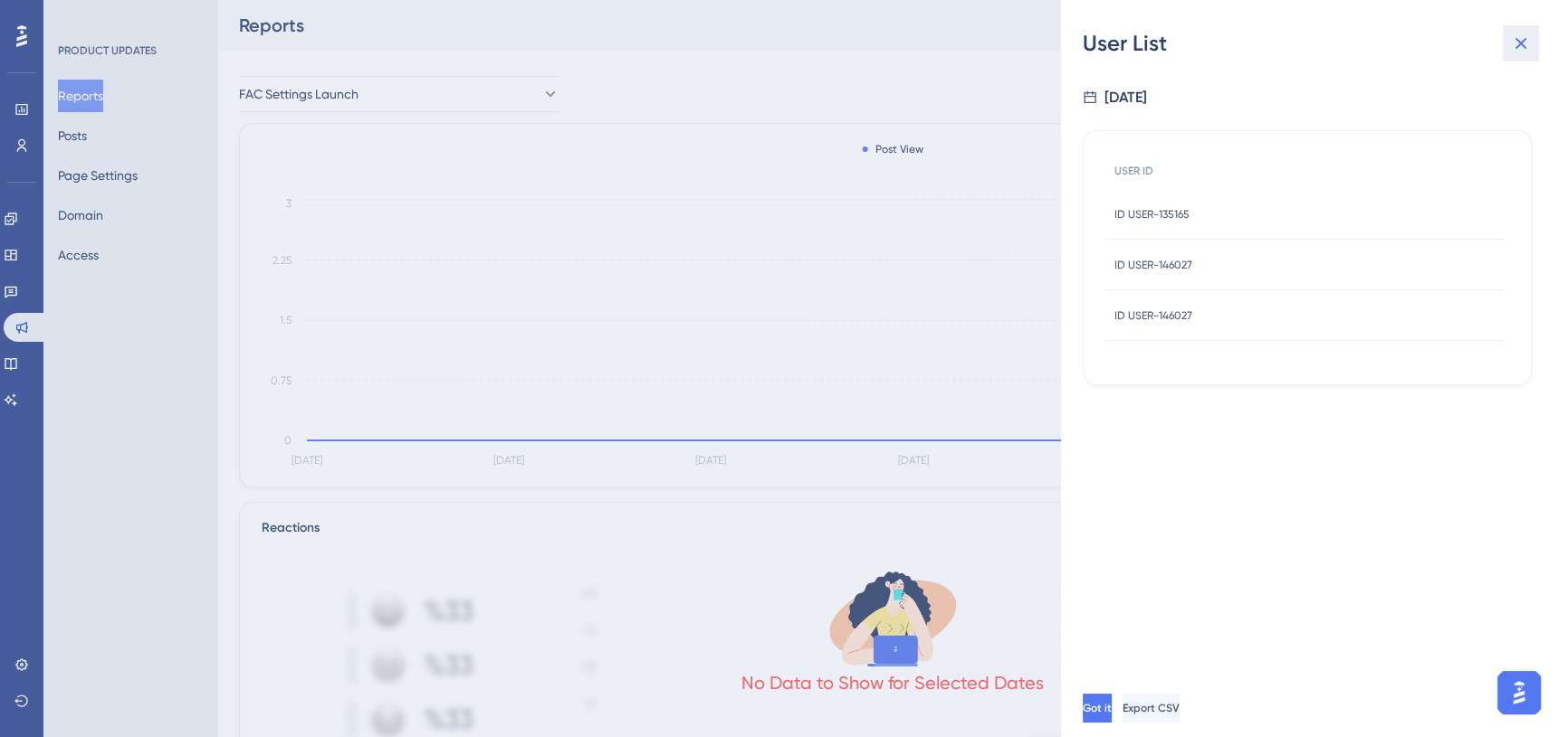
click at [1529, 45] on icon at bounding box center [1520, 43] width 22 height 22
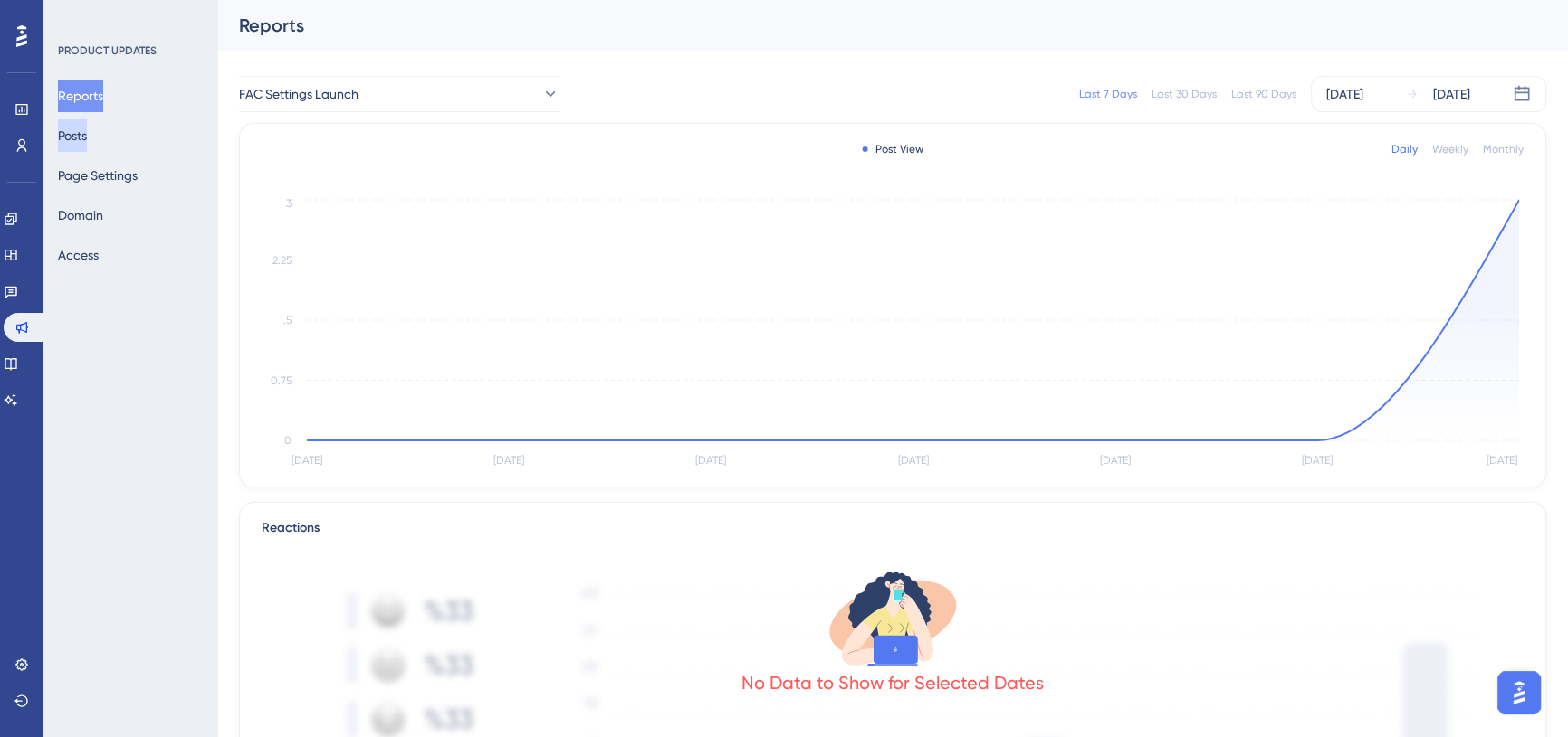
click at [87, 136] on button "Posts" at bounding box center [72, 136] width 29 height 33
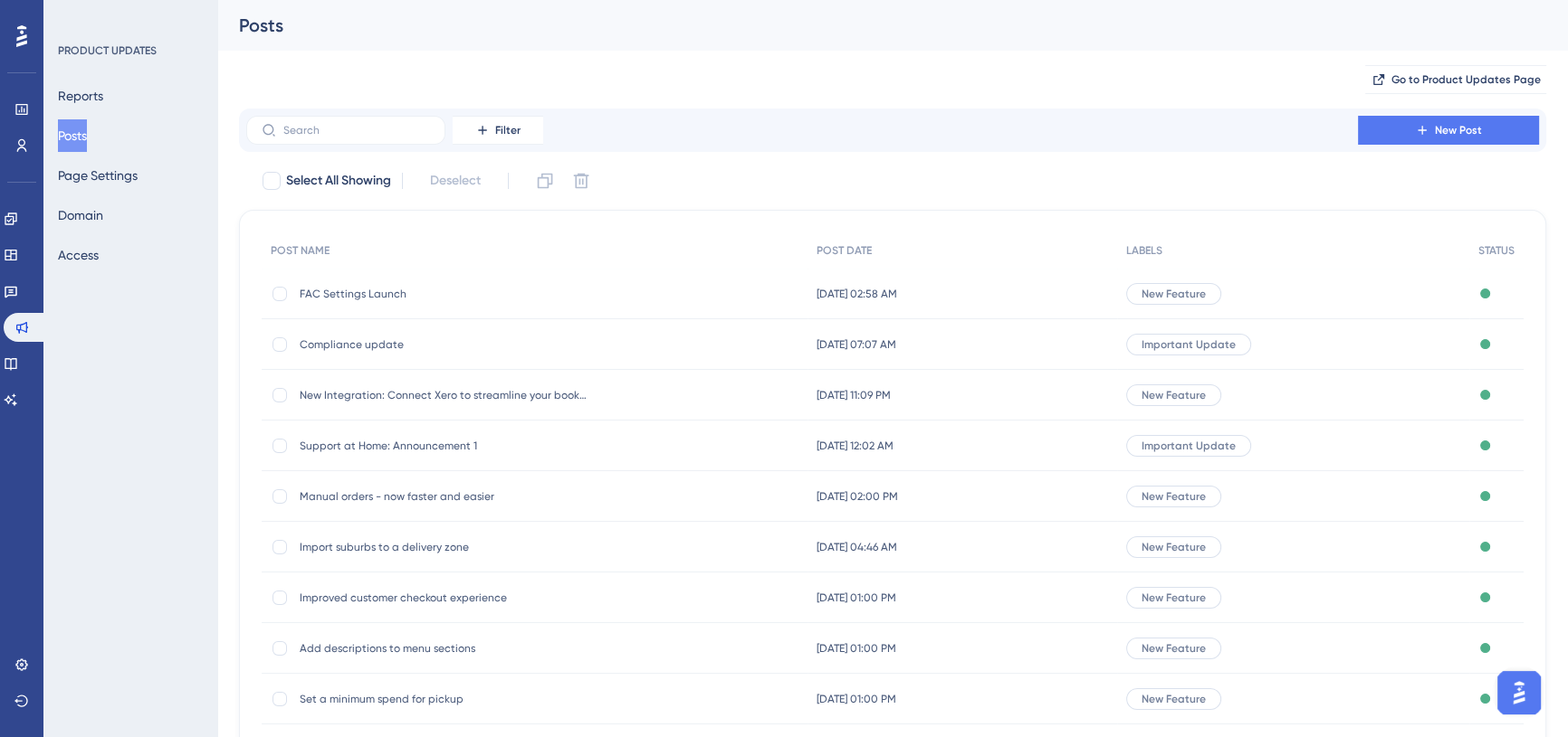
click at [365, 298] on span "FAC Settings Launch" at bounding box center [444, 293] width 290 height 14
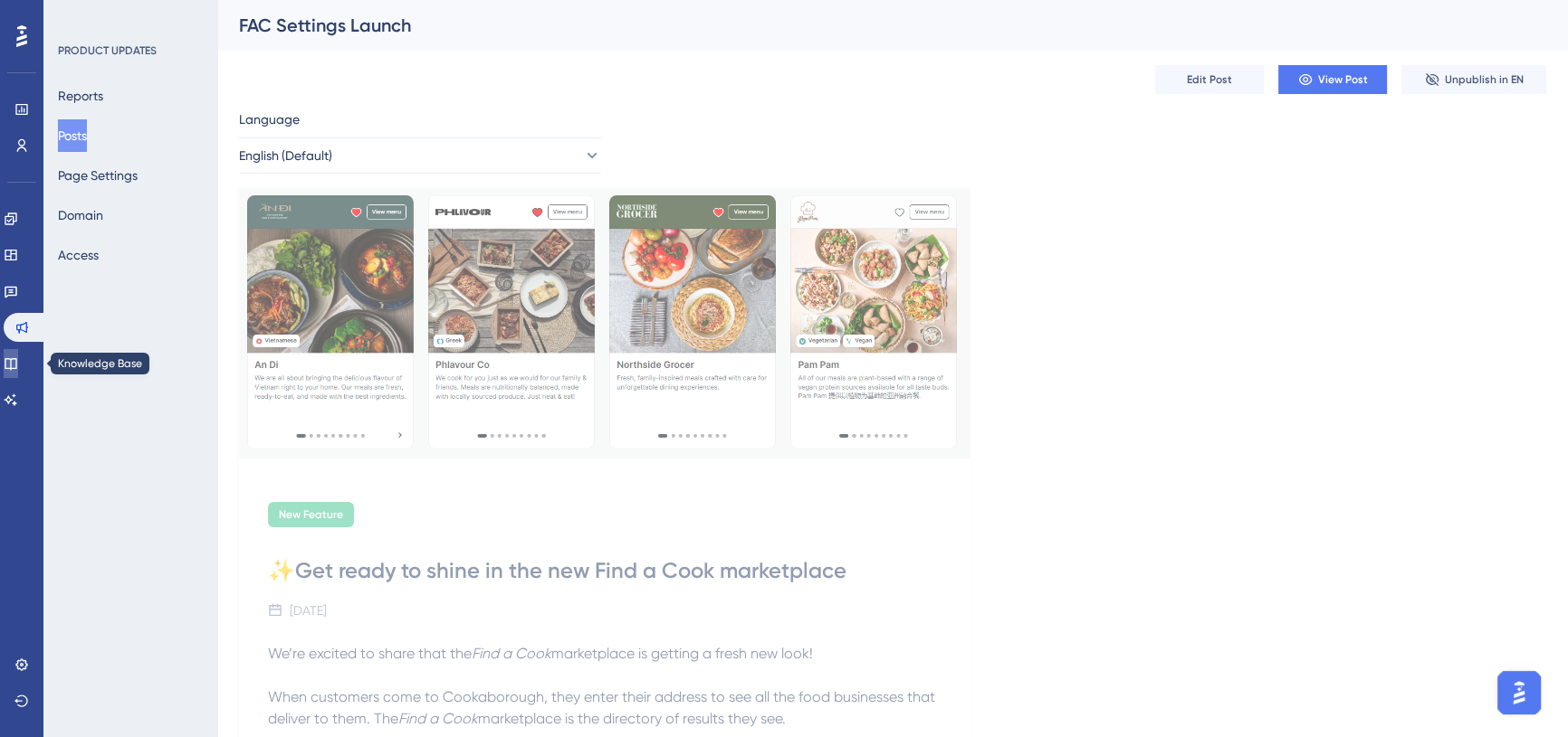
click at [18, 360] on icon at bounding box center [11, 363] width 14 height 14
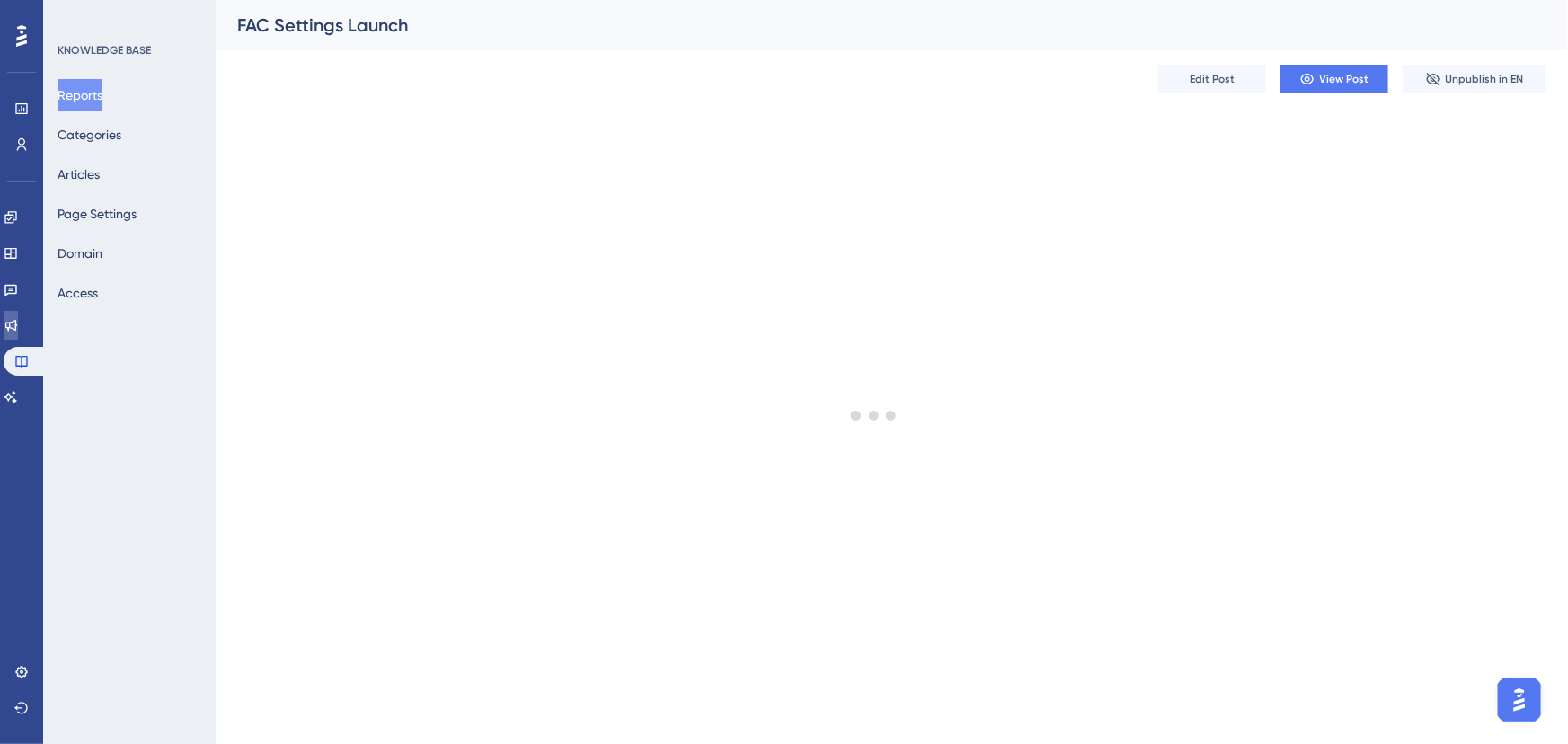
click at [18, 326] on icon at bounding box center [10, 324] width 14 height 14
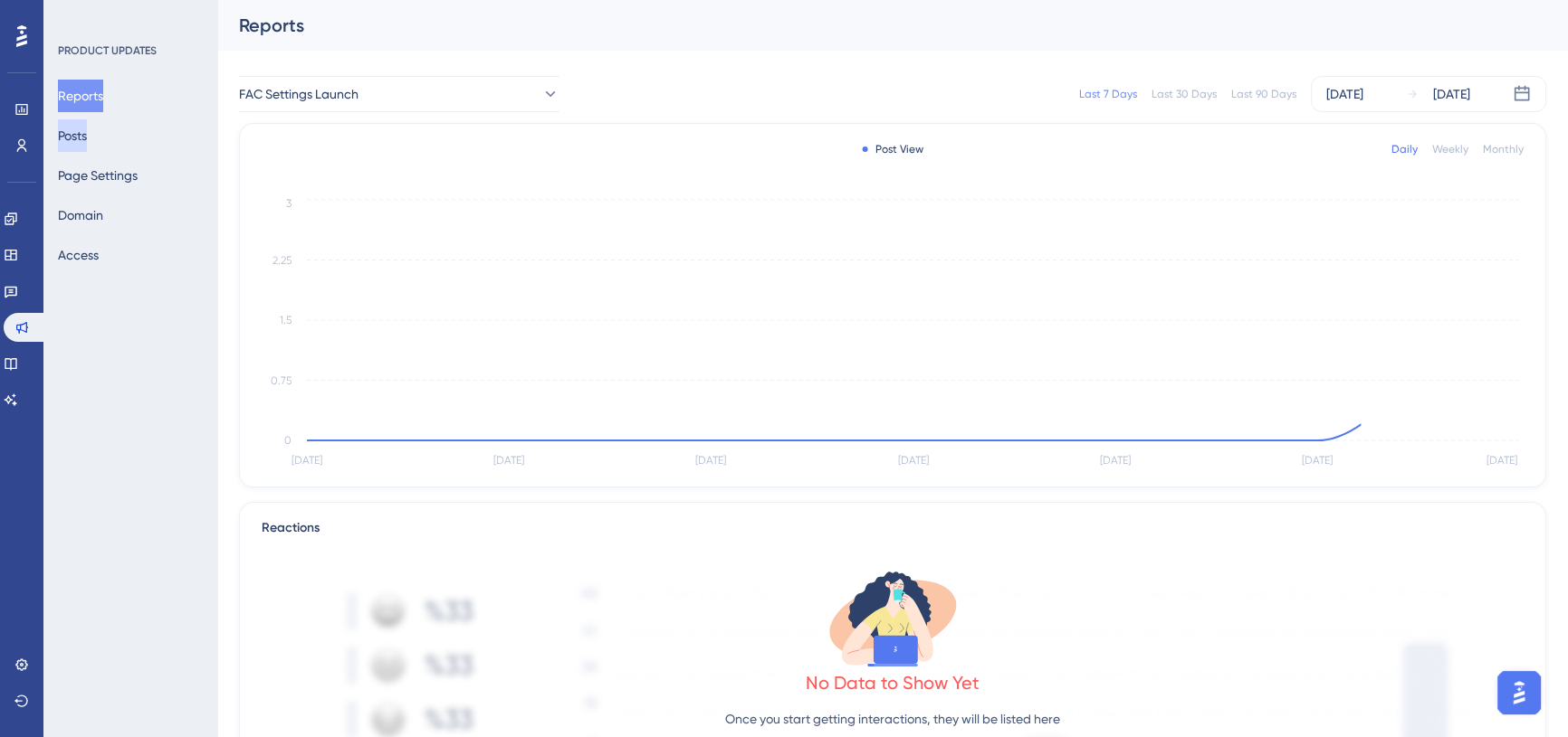
click at [87, 136] on button "Posts" at bounding box center [72, 136] width 29 height 33
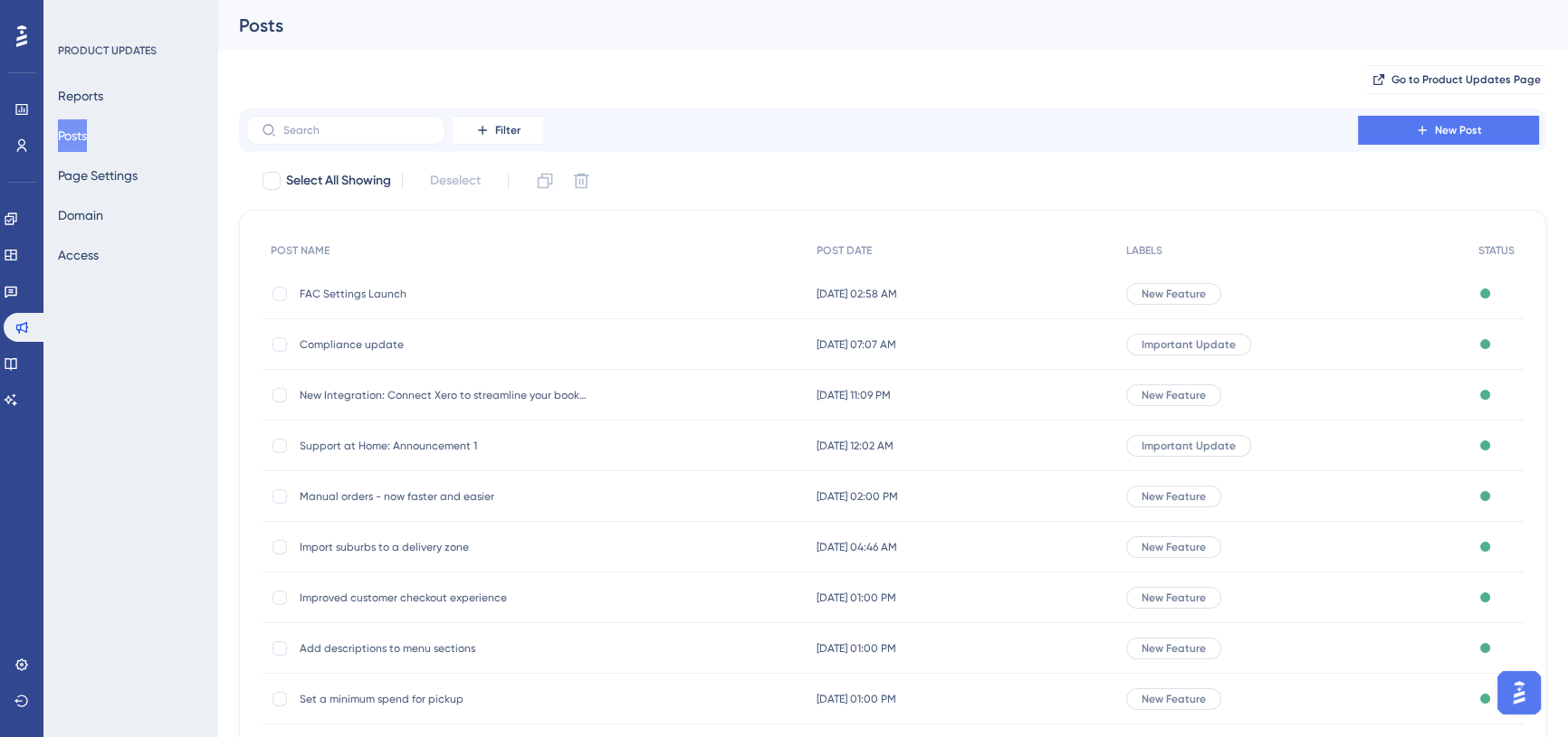
click at [362, 288] on span "FAC Settings Launch" at bounding box center [444, 293] width 290 height 14
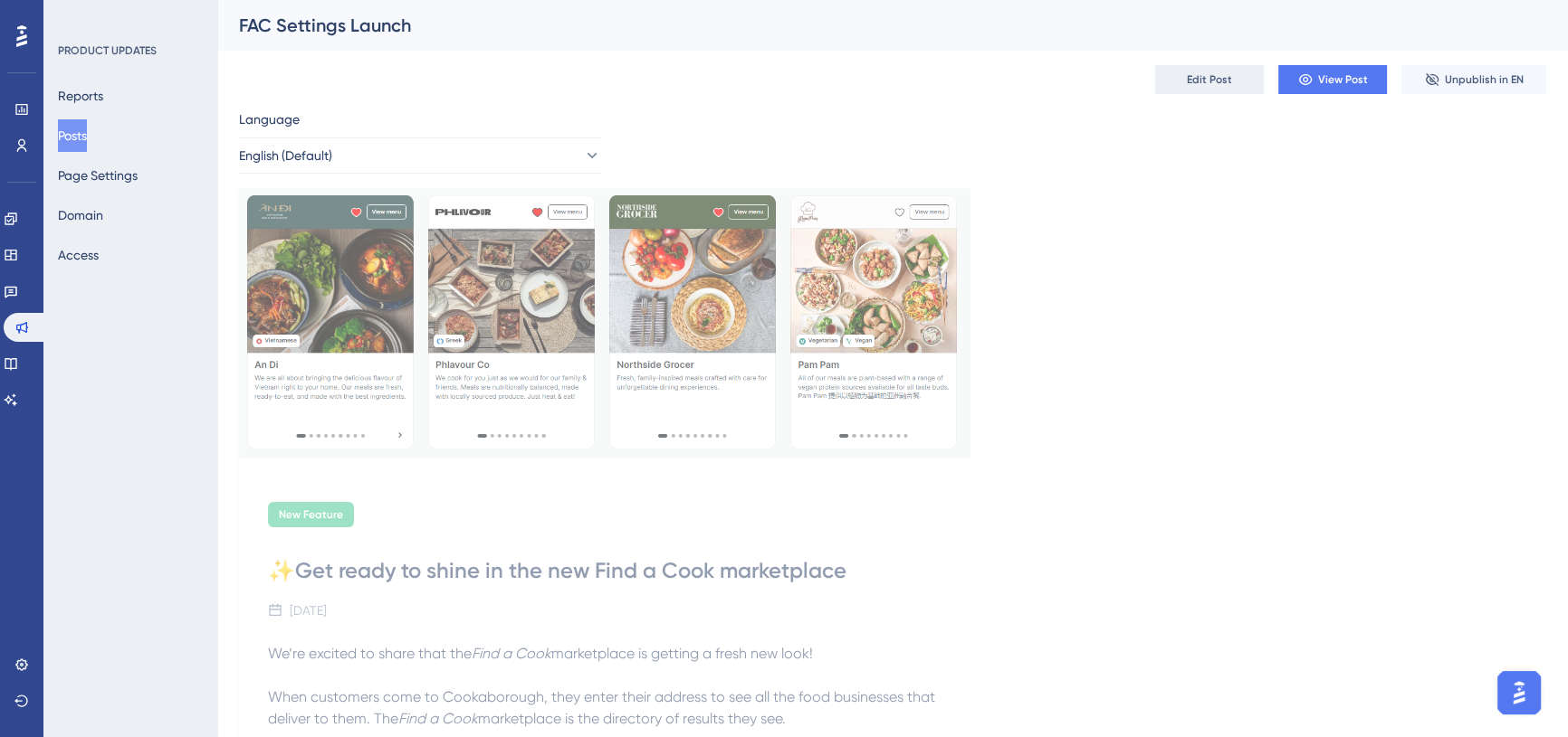
click at [1231, 85] on button "Edit Post" at bounding box center [1208, 80] width 108 height 29
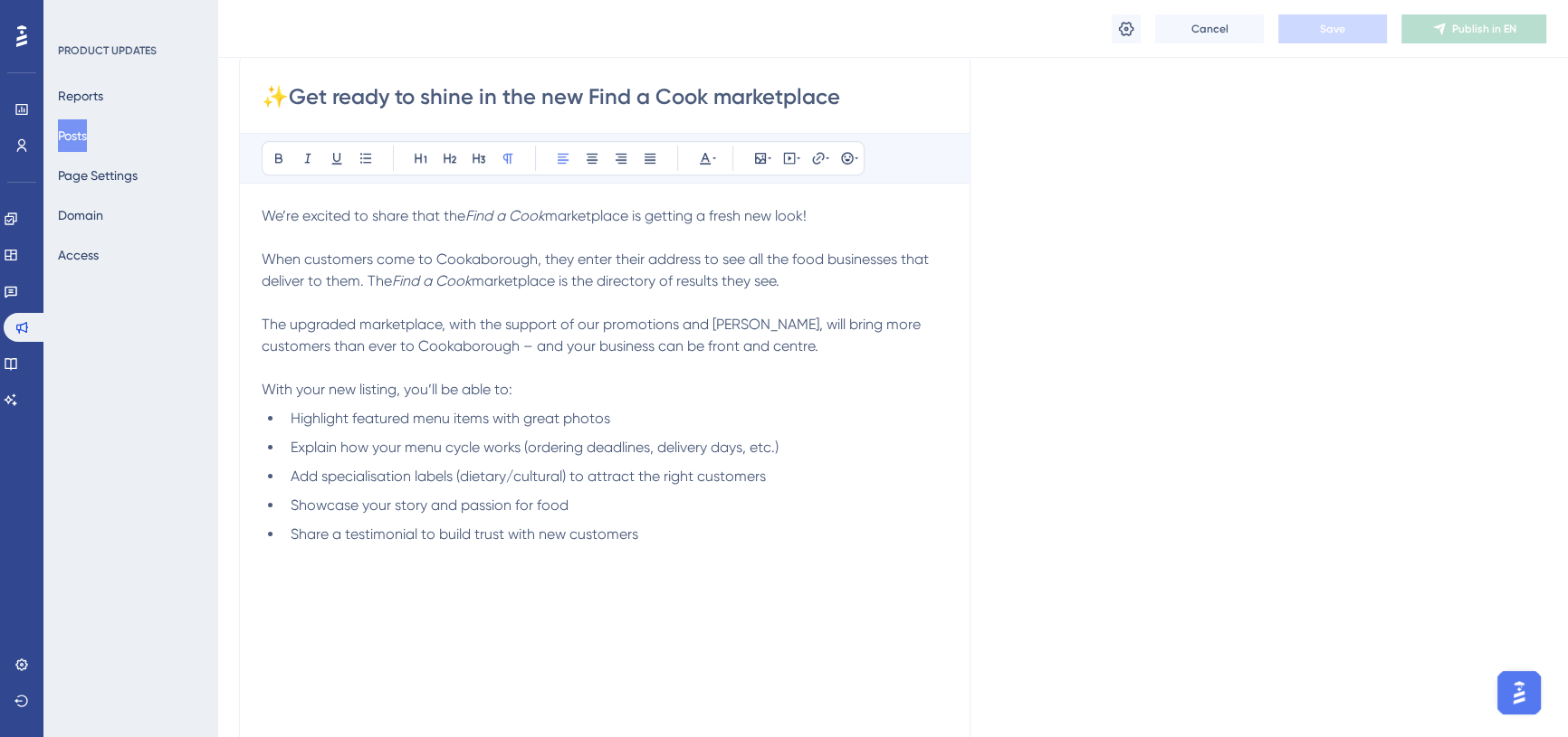
scroll to position [413, 0]
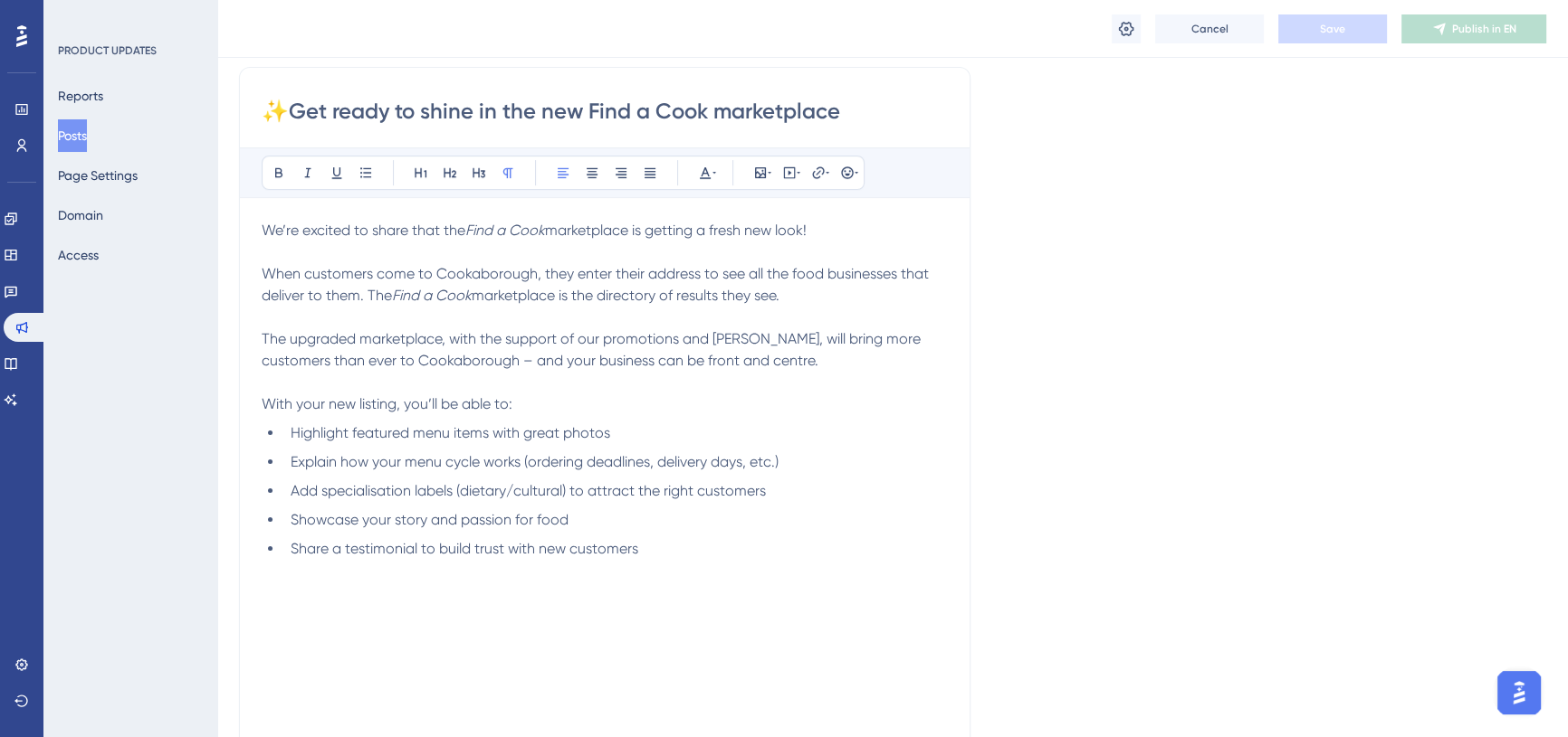
drag, startPoint x: 807, startPoint y: 296, endPoint x: 247, endPoint y: 279, distance: 560.3
click at [247, 279] on div "✨Get ready to shine in the new Find a Cook marketplace Bold Italic Underline Bu…" at bounding box center [604, 599] width 732 height 1065
drag, startPoint x: 265, startPoint y: 336, endPoint x: 442, endPoint y: 338, distance: 177.0
click at [442, 338] on span "The upgraded marketplace, with the support of our promotions and ad campaigns, …" at bounding box center [593, 350] width 663 height 39
click at [394, 339] on span "The upgraded marketplace, with the support of our promotions and ad campaigns, …" at bounding box center [593, 350] width 663 height 39
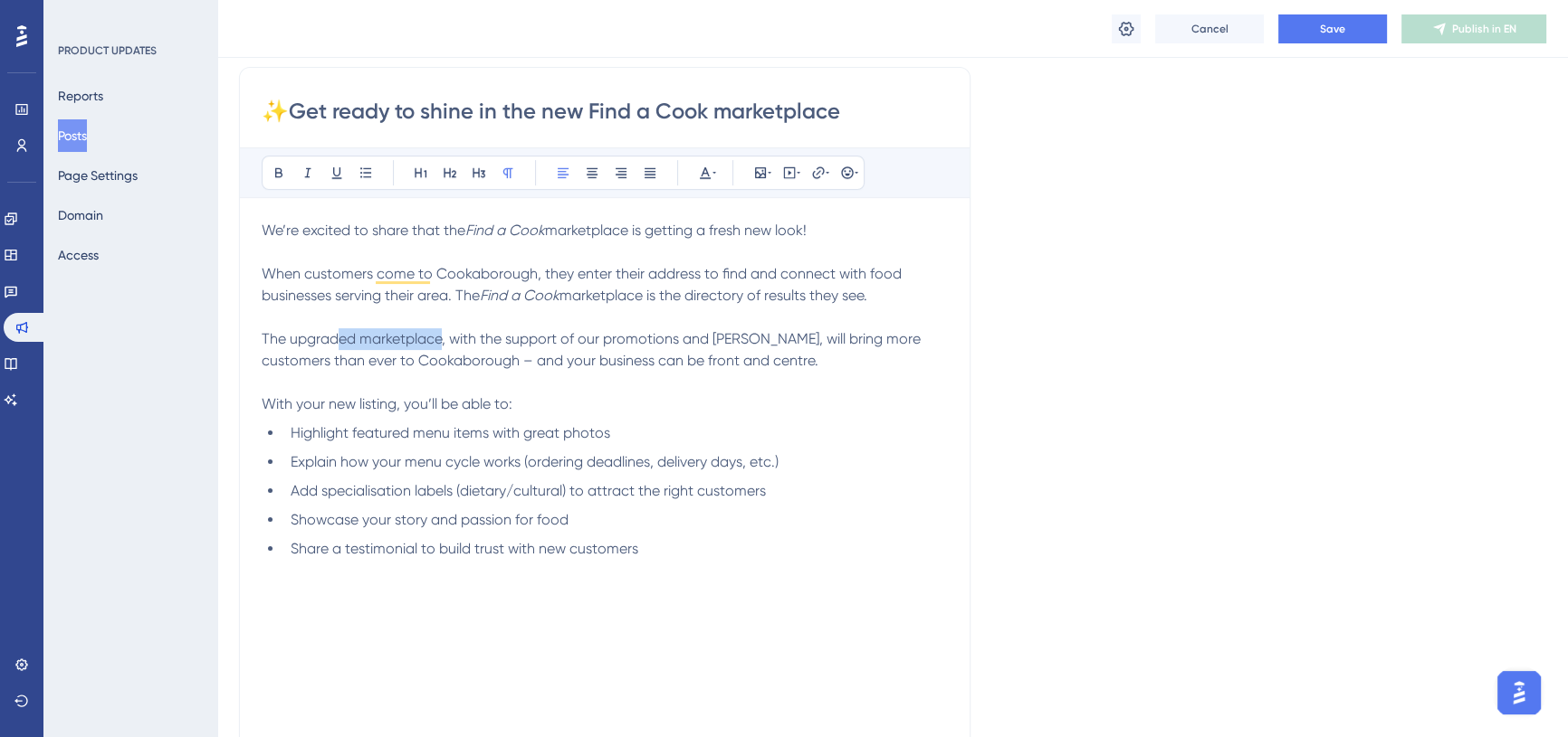
drag, startPoint x: 339, startPoint y: 335, endPoint x: 440, endPoint y: 335, distance: 101.0
click at [440, 335] on span "The upgraded marketplace, with the support of our promotions and ad campaigns, …" at bounding box center [593, 350] width 663 height 39
click at [595, 354] on span "The upgrade, with the support of our promotions and ad campaigns, will bring mo…" at bounding box center [598, 350] width 673 height 39
click at [1317, 24] on button "Save" at bounding box center [1332, 29] width 108 height 29
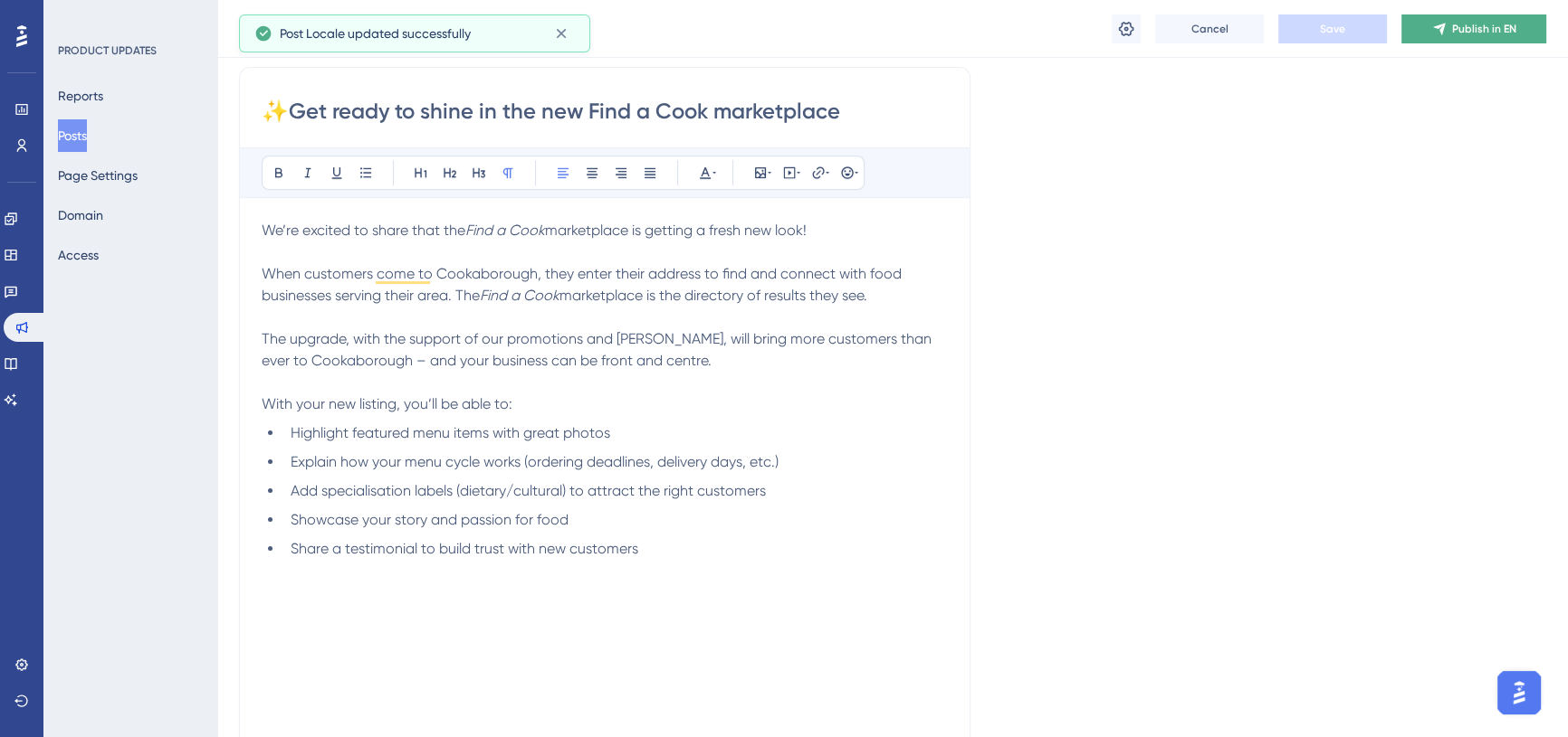
click at [1462, 30] on span "Publish in EN" at bounding box center [1484, 29] width 64 height 14
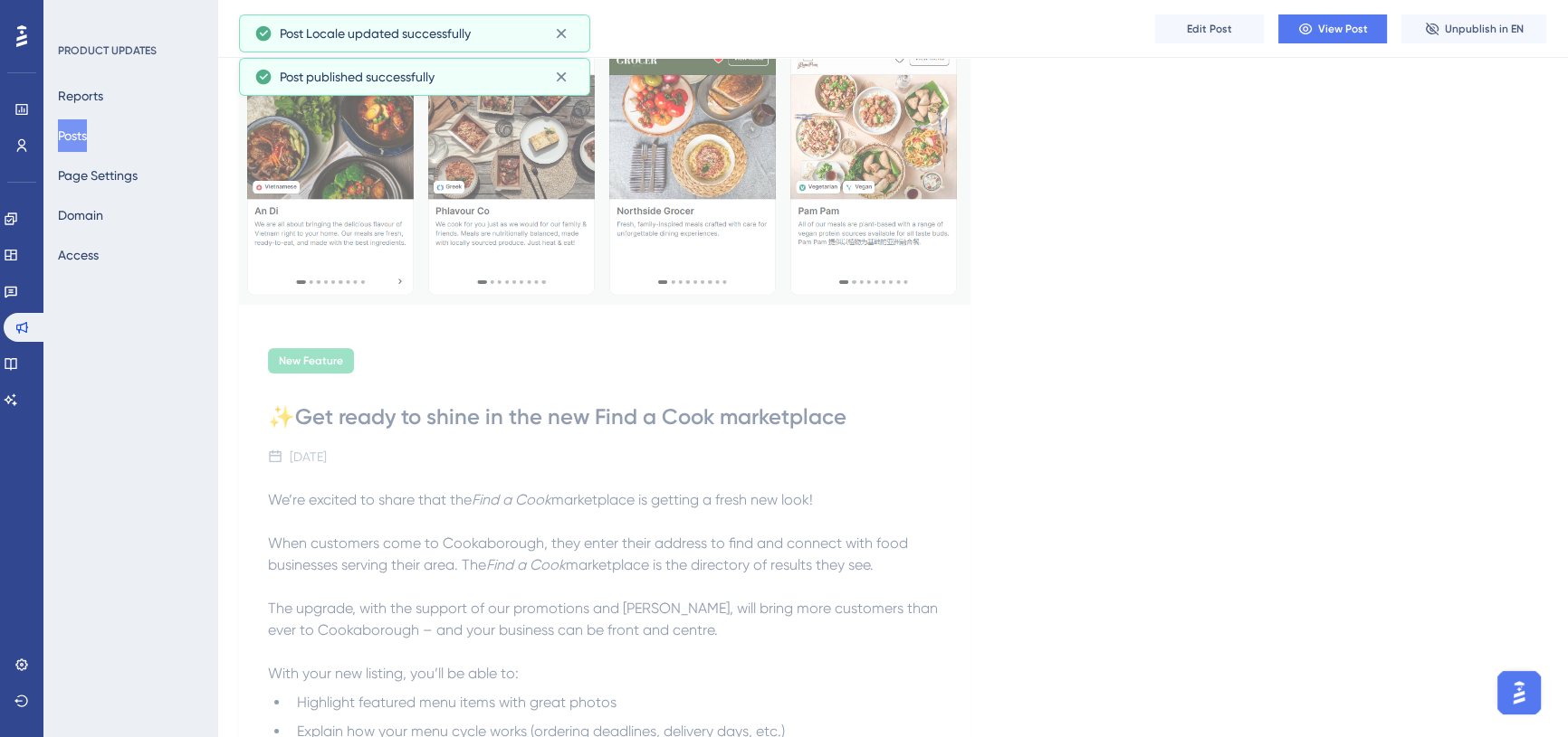
scroll to position [0, 0]
